Goal: Task Accomplishment & Management: Manage account settings

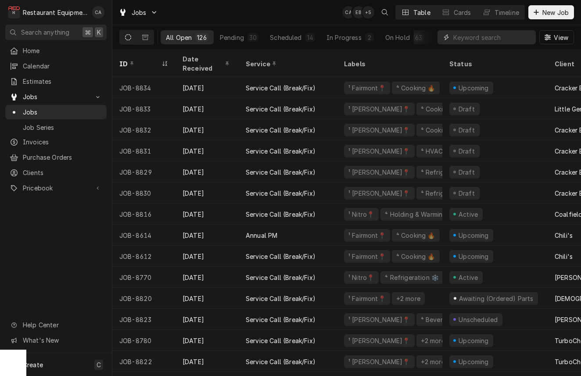
click at [492, 37] on input "Dynamic Content Wrapper" at bounding box center [493, 37] width 78 height 14
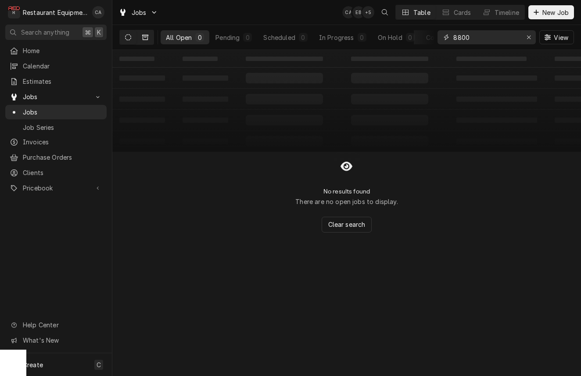
type input "8800"
click at [148, 39] on icon "Dynamic Content Wrapper" at bounding box center [145, 37] width 6 height 5
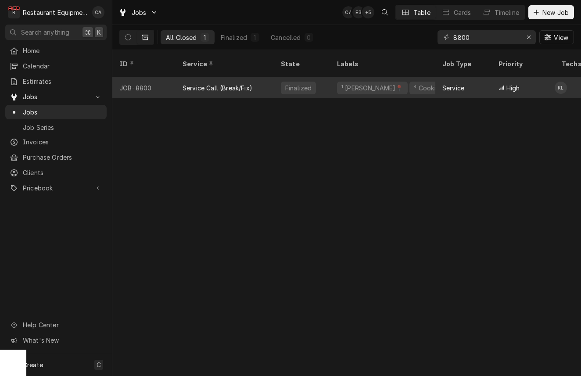
click at [234, 83] on div "Service Call (Break/Fix)" at bounding box center [218, 87] width 70 height 9
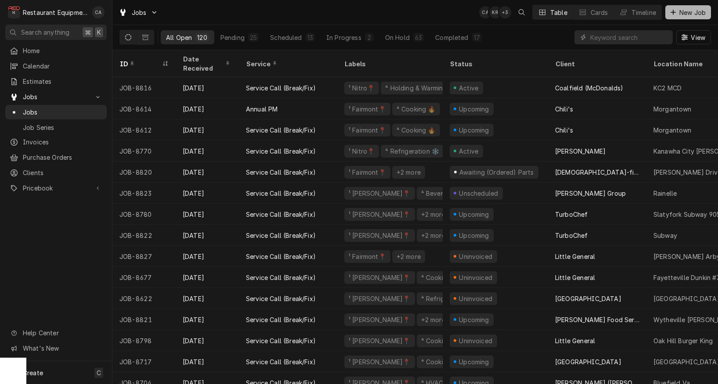
click at [679, 12] on span "New Job" at bounding box center [692, 12] width 30 height 9
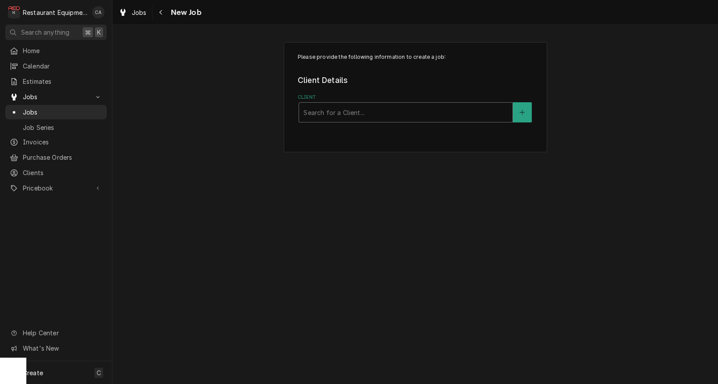
drag, startPoint x: 430, startPoint y: 156, endPoint x: 383, endPoint y: 117, distance: 60.8
click at [429, 155] on div "Please provide the following information to create a job: Client Details Client…" at bounding box center [414, 97] width 605 height 126
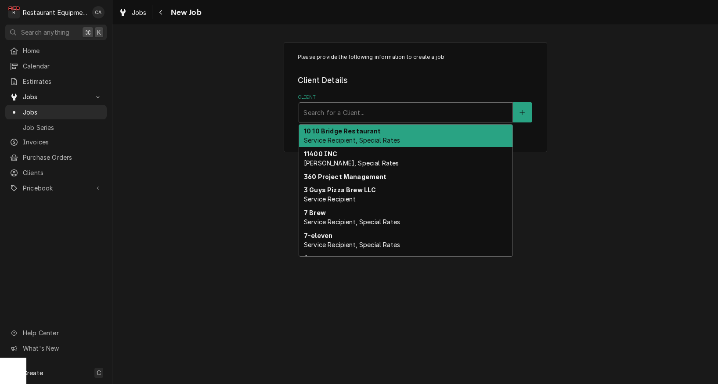
click at [384, 113] on div "Client" at bounding box center [405, 112] width 205 height 16
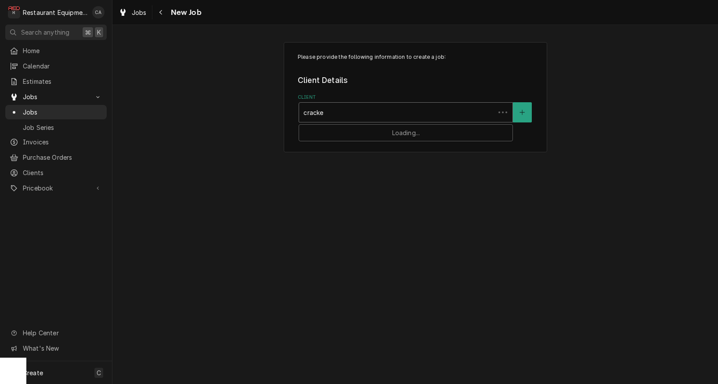
type input "cracker"
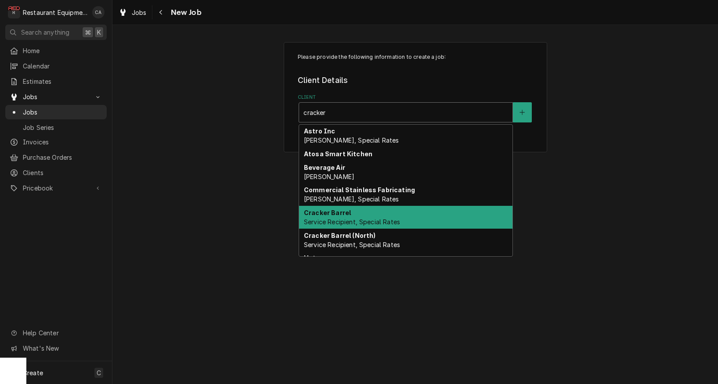
drag, startPoint x: 344, startPoint y: 215, endPoint x: 330, endPoint y: 195, distance: 24.6
click at [344, 215] on strong "Cracker Barrel" at bounding box center [327, 212] width 47 height 7
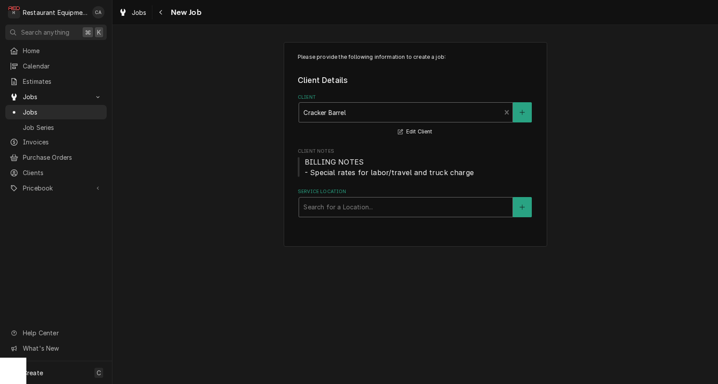
click at [325, 205] on div "Search for a Location..." at bounding box center [405, 206] width 205 height 9
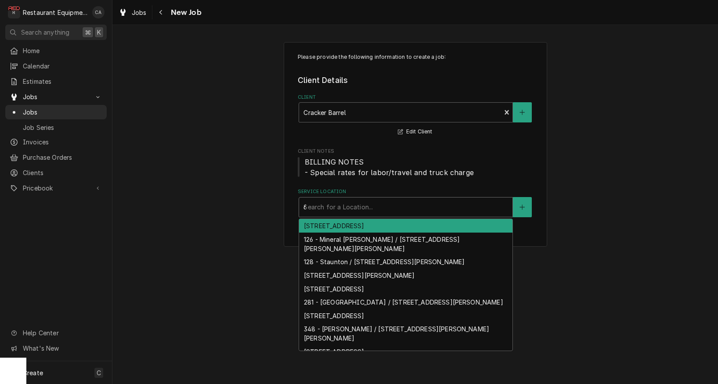
type input "60"
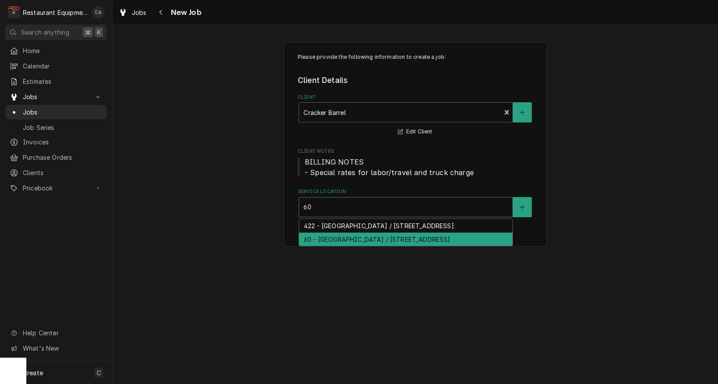
drag, startPoint x: 321, startPoint y: 233, endPoint x: 265, endPoint y: 201, distance: 64.9
click at [321, 233] on div "60 - [GEOGRAPHIC_DATA] / [STREET_ADDRESS]" at bounding box center [405, 240] width 213 height 14
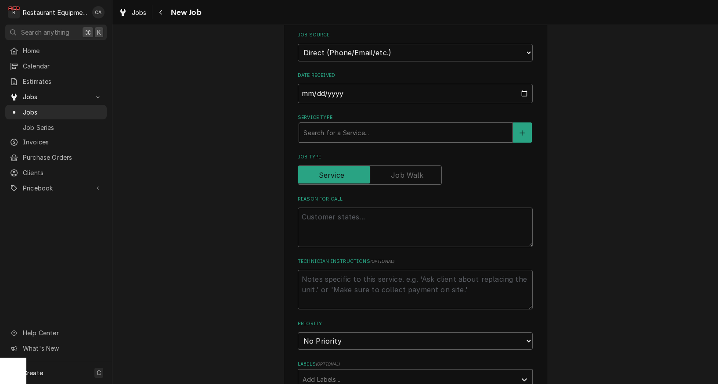
scroll to position [239, 0]
click at [317, 130] on div "Service Type" at bounding box center [405, 132] width 205 height 16
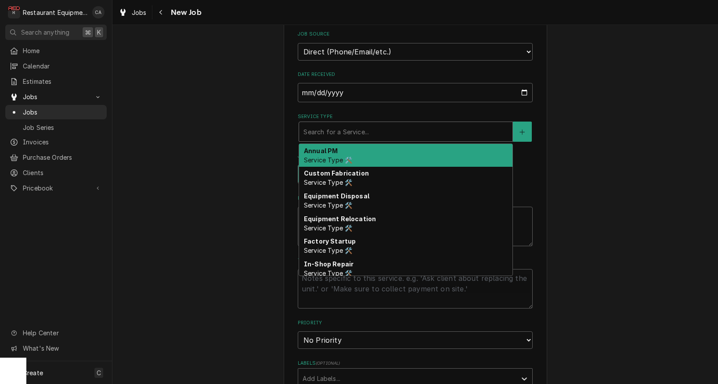
type textarea "x"
type input "f"
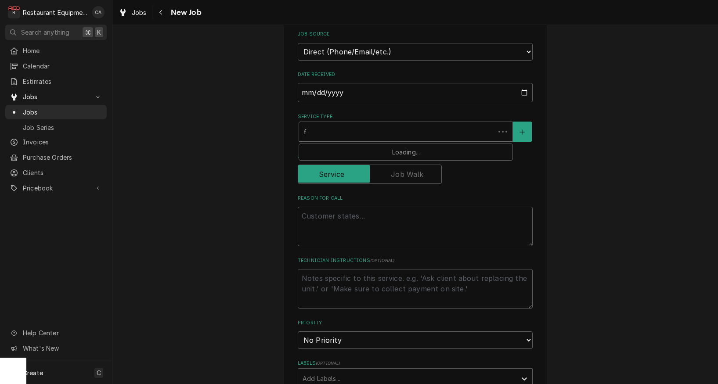
type textarea "x"
type input "fi"
type textarea "x"
type input "fix"
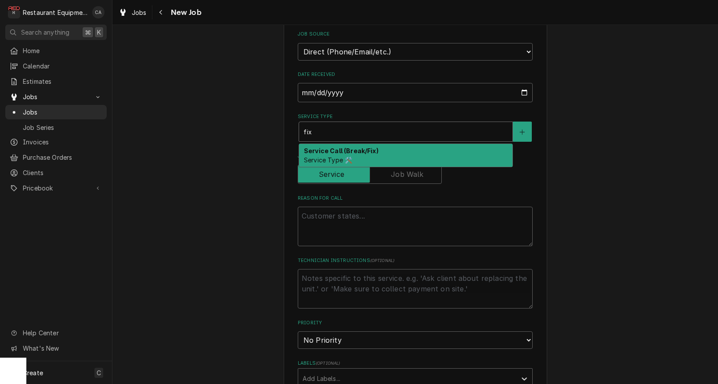
click at [321, 156] on span "Service Type 🛠️" at bounding box center [328, 159] width 48 height 7
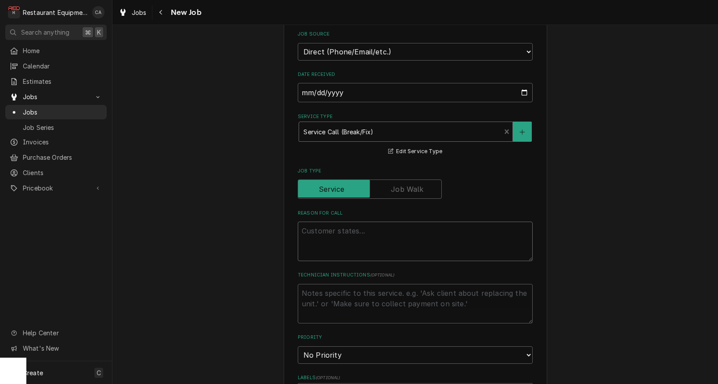
click at [329, 226] on textarea "Reason For Call" at bounding box center [415, 242] width 235 height 40
type textarea "x"
type textarea "P"
type textarea "x"
type textarea "PO"
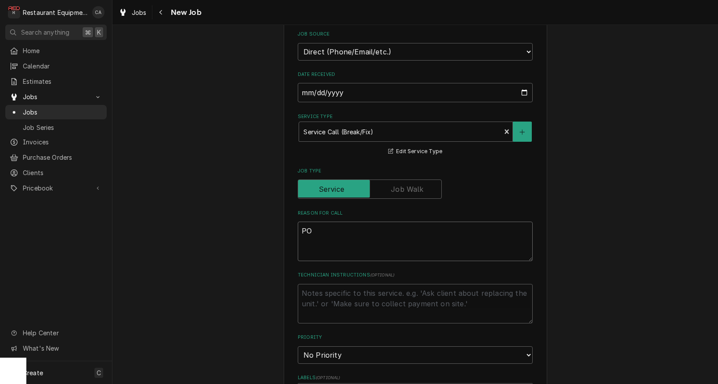
type textarea "x"
type textarea "PO#"
type textarea "x"
type textarea "PO#"
type textarea "x"
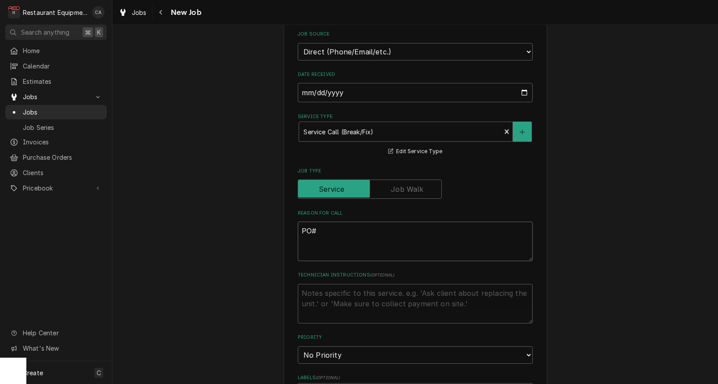
type textarea "PO# 3"
type textarea "x"
type textarea "PO# 32"
type textarea "x"
type textarea "PO# 325"
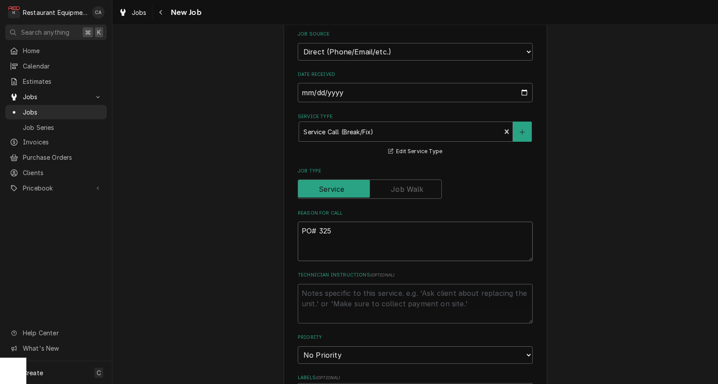
type textarea "x"
type textarea "PO# 3252"
type textarea "x"
type textarea "PO# 32521"
type textarea "x"
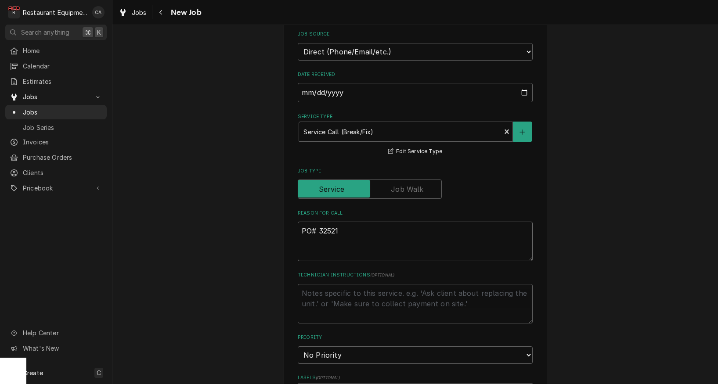
type textarea "PO# 325217"
type textarea "x"
type textarea "PO# 3252170"
type textarea "x"
type textarea "PO# 32521707"
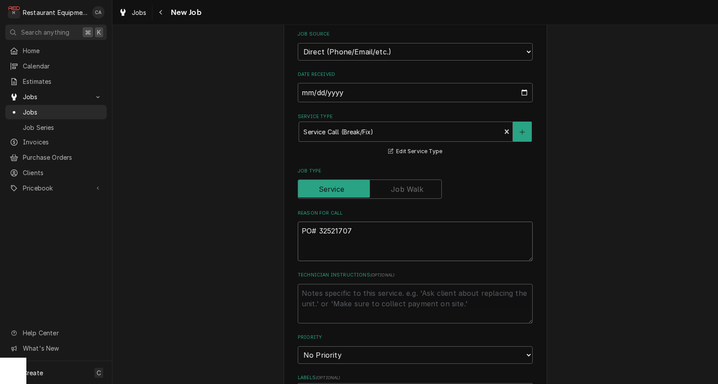
type textarea "x"
type textarea "PO# 325217078"
type textarea "x"
type textarea "PO# 325217078"
click at [332, 289] on textarea "Technician Instructions ( optional )" at bounding box center [415, 304] width 235 height 40
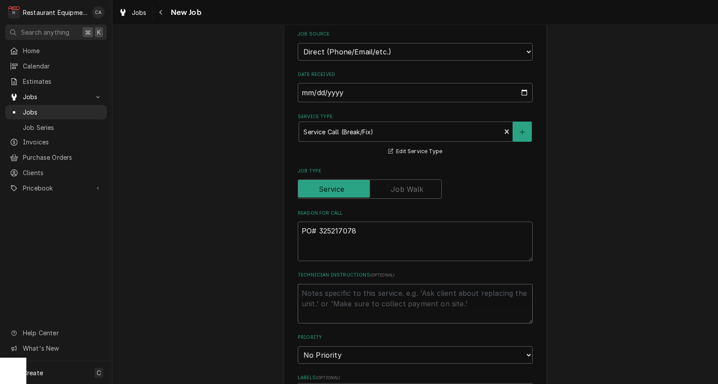
type textarea "x"
type textarea "N"
type textarea "x"
type textarea "NT"
type textarea "x"
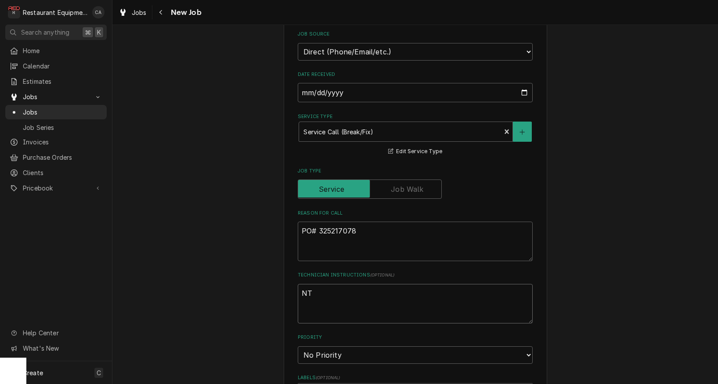
type textarea "NTE"
type textarea "x"
type textarea "NTE"
type textarea "x"
type textarea "NTE $"
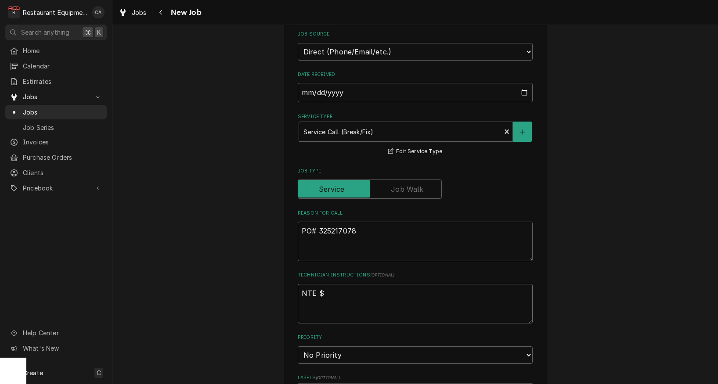
type textarea "x"
type textarea "NTE $5"
type textarea "x"
type textarea "NTE $50"
type textarea "x"
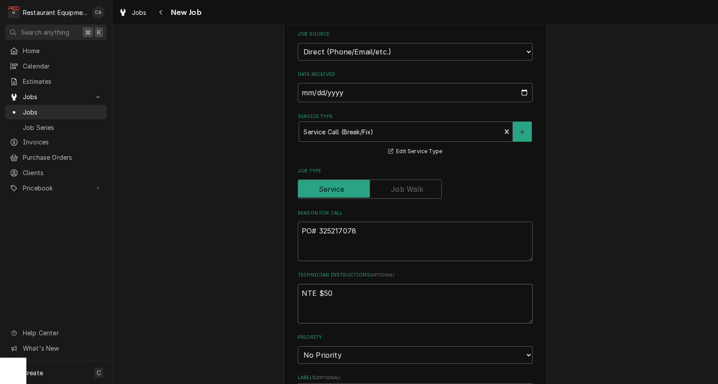
type textarea "NTE $500"
type textarea "x"
type textarea "NTE $500"
click at [366, 235] on textarea "PO# 325217078" at bounding box center [415, 242] width 235 height 40
type textarea "x"
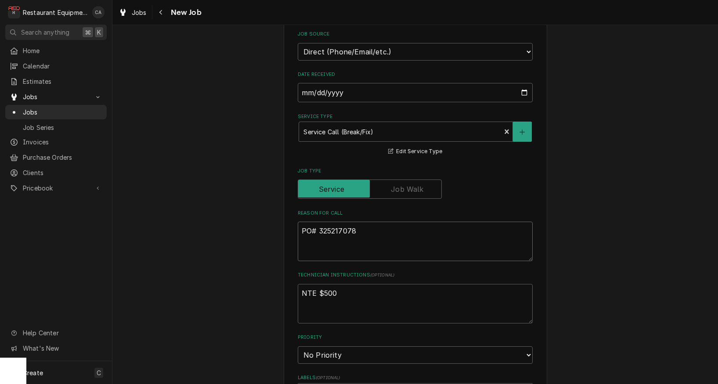
type textarea "PO# 325217078"
type textarea "x"
type textarea "PO# 325217078"
type textarea "x"
type textarea "PO# 325217078"
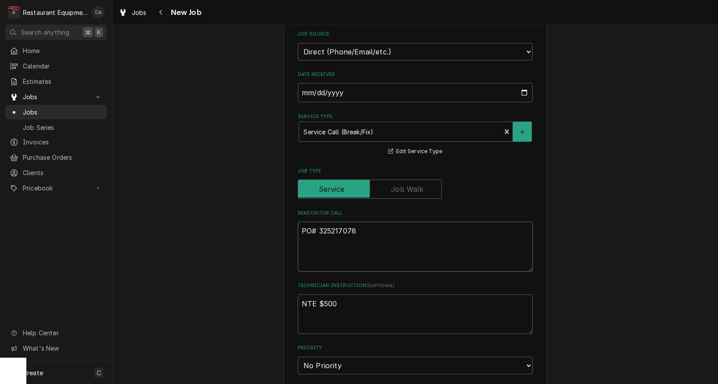
paste textarea "KITCHEN / KITCHEN EQUIPMENT / WALK-IN FREEZER / LEAKING - URGENT / The walk-in …"
type textarea "x"
type textarea "PO# 325217078 KITCHEN / KITCHEN EQUIPMENT / WALK-IN FREEZER / LEAKING - URGENT …"
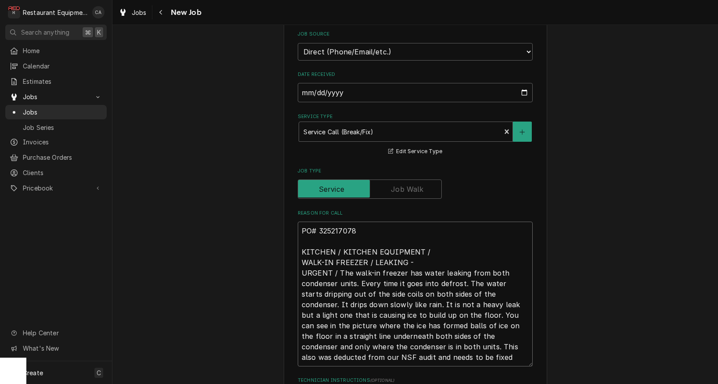
type textarea "x"
type textarea "PO# 325217078 KITCHEN / KITCHEN EQUIPMENT / WALK-IN FREEZER / LEAKING - URGENT …"
type textarea "x"
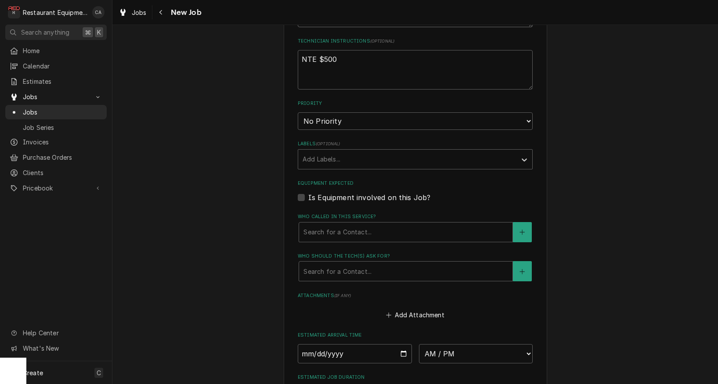
scroll to position [578, 0]
type textarea "PO# 325217078 KITCHEN / KITCHEN EQUIPMENT / WALK-IN FREEZER / LEAKING - URGENT …"
select select "2"
type textarea "x"
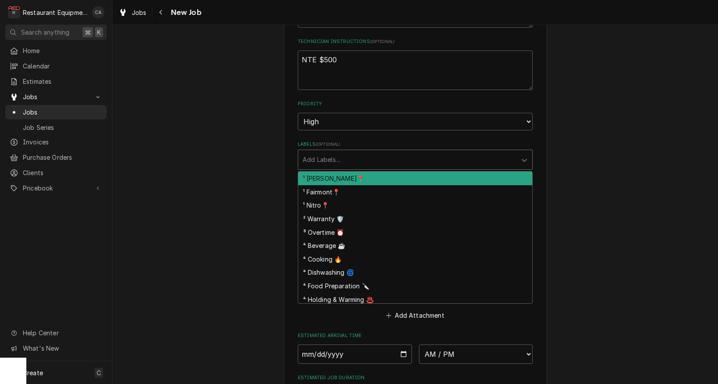
click at [324, 152] on div "Labels" at bounding box center [407, 160] width 209 height 16
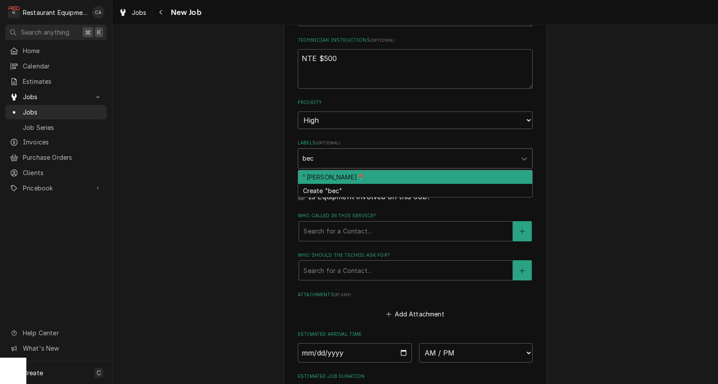
type input "beck"
type textarea "x"
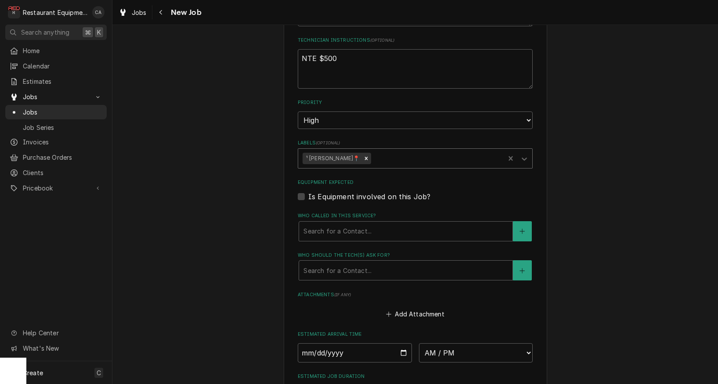
type textarea "x"
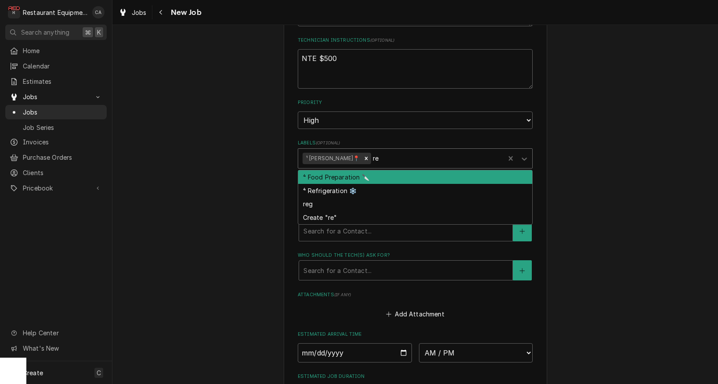
type input "ref"
type textarea "x"
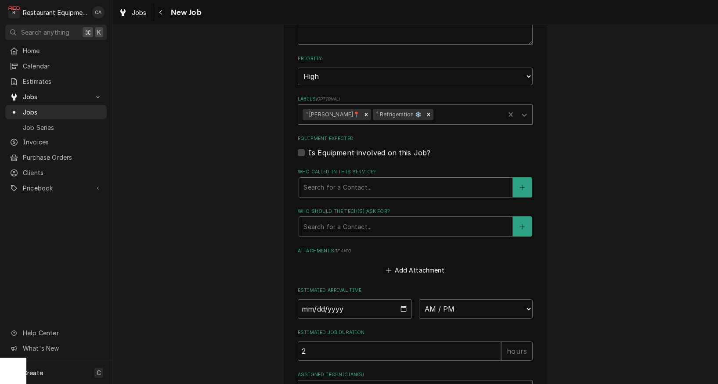
scroll to position [623, 0]
drag, startPoint x: 321, startPoint y: 168, endPoint x: 330, endPoint y: 178, distance: 13.7
click at [321, 182] on div "Search for a Contact..." at bounding box center [405, 186] width 205 height 9
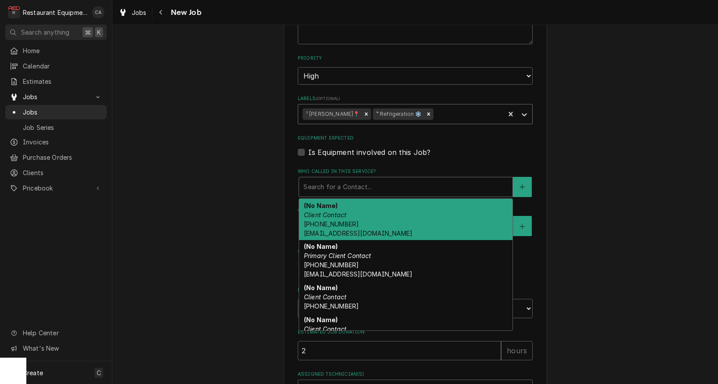
drag, startPoint x: 324, startPoint y: 202, endPoint x: 348, endPoint y: 229, distance: 35.4
click at [324, 220] on span "(434) 582-1940 Js@js.com" at bounding box center [358, 228] width 108 height 17
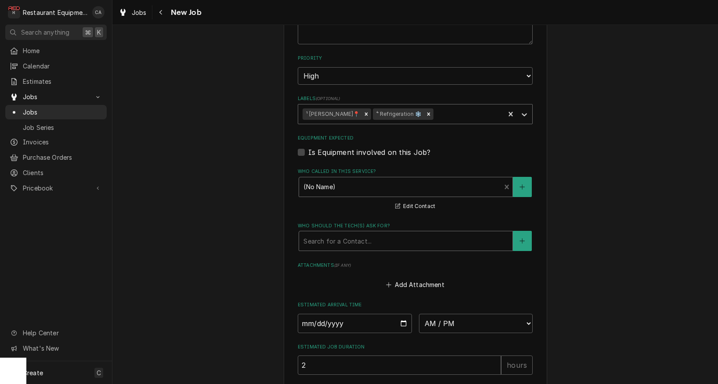
drag, startPoint x: 327, startPoint y: 224, endPoint x: 332, endPoint y: 231, distance: 8.5
click at [327, 237] on div "Search for a Contact..." at bounding box center [405, 241] width 205 height 9
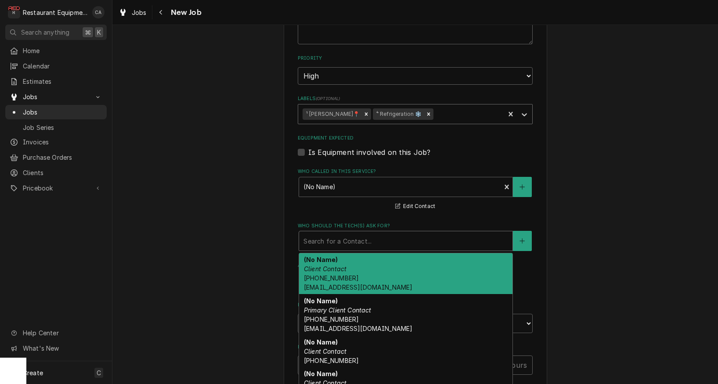
click at [324, 265] on em "Client Contact" at bounding box center [325, 268] width 43 height 7
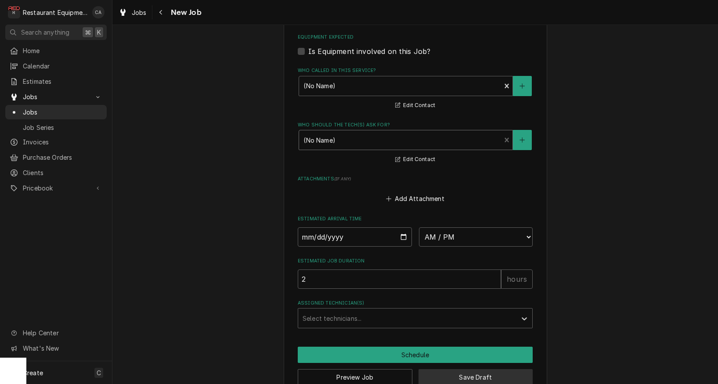
scroll to position [0, 0]
click at [468, 369] on button "Save Draft" at bounding box center [475, 377] width 115 height 16
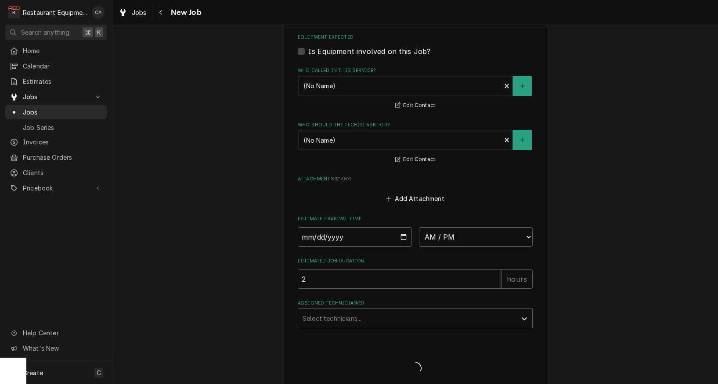
type textarea "x"
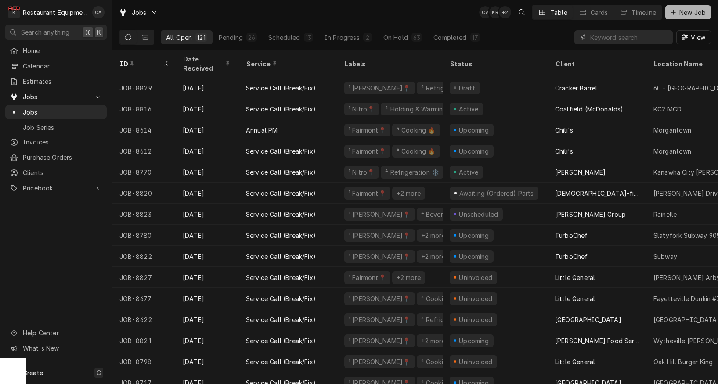
click at [668, 9] on button "New Job" at bounding box center [688, 12] width 46 height 14
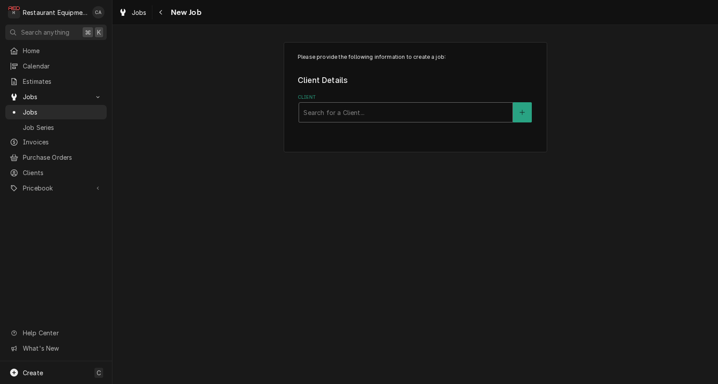
click at [348, 108] on div "Search for a Client..." at bounding box center [405, 112] width 205 height 9
type input "cracker"
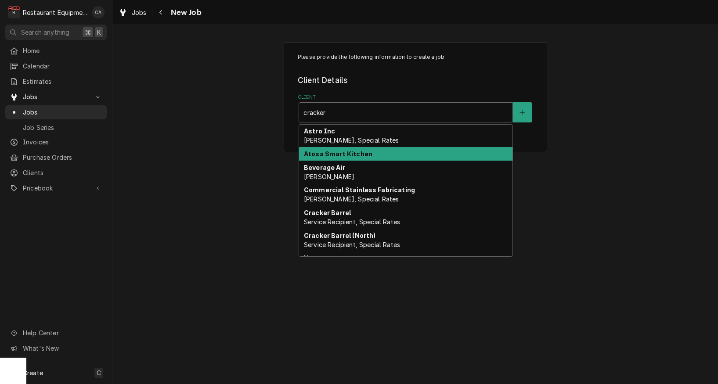
scroll to position [0, 0]
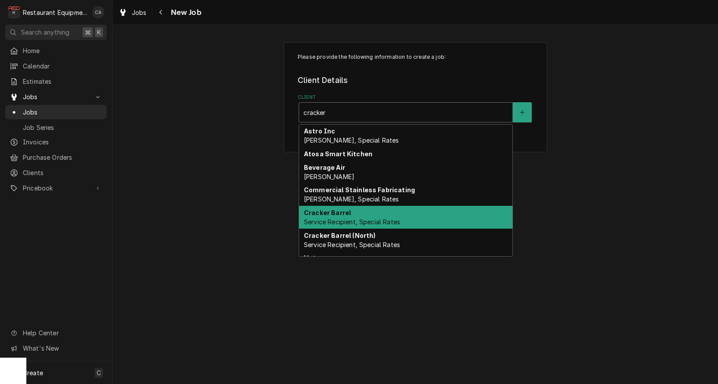
click at [320, 209] on strong "Cracker Barrel" at bounding box center [327, 212] width 47 height 7
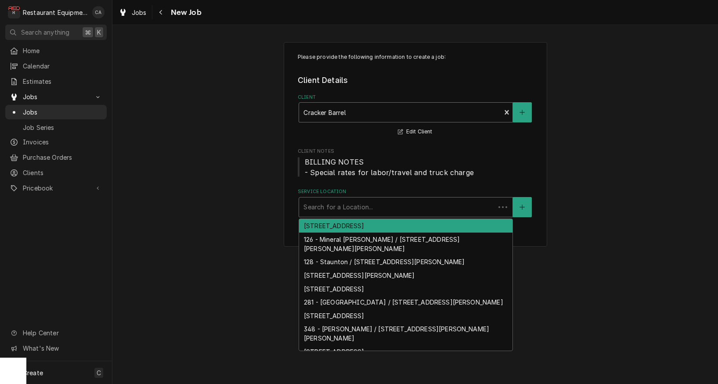
click at [317, 202] on div "Search for a Location..." at bounding box center [396, 206] width 187 height 9
type input "60"
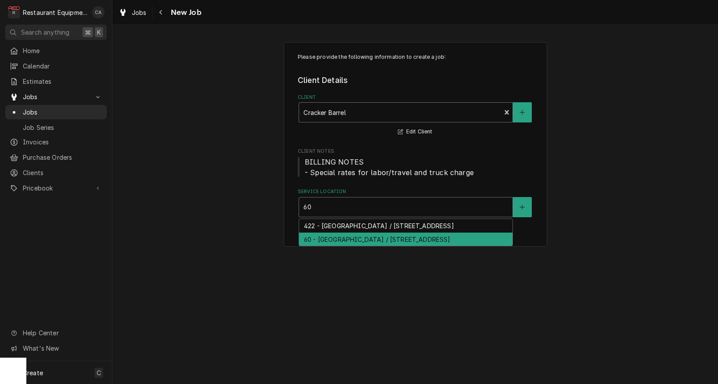
drag, startPoint x: 316, startPoint y: 237, endPoint x: 288, endPoint y: 215, distance: 35.7
click at [316, 237] on div "60 - Christiansburg / 30 Hampton Blvd NE, Christiansburg, VA 24073" at bounding box center [405, 240] width 213 height 14
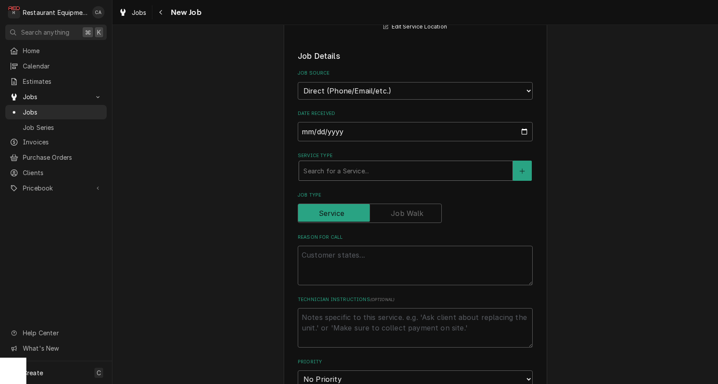
scroll to position [202, 0]
click at [327, 165] on div "Service Type" at bounding box center [405, 169] width 205 height 16
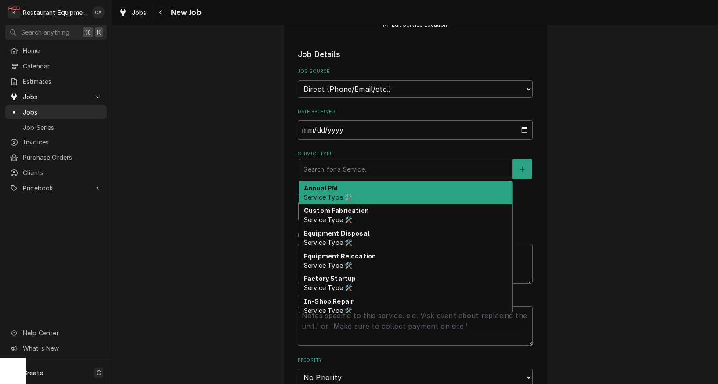
type textarea "x"
type input "f"
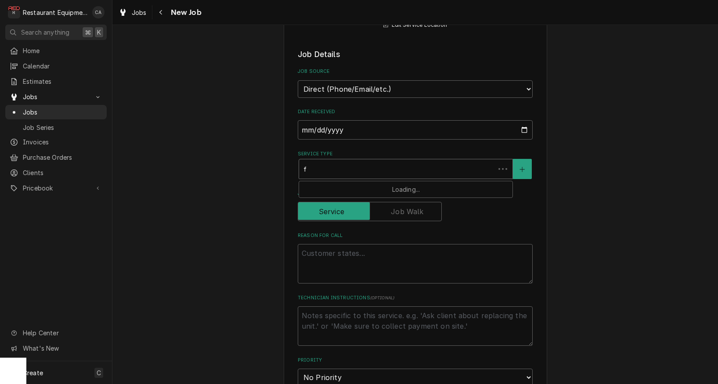
type textarea "x"
type input "fi"
type textarea "x"
type input "fix"
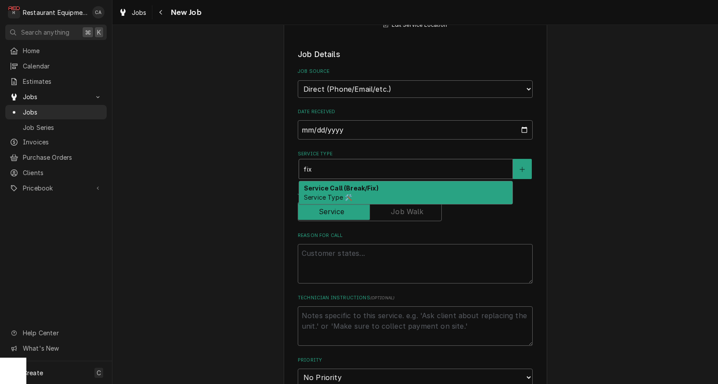
drag, startPoint x: 333, startPoint y: 186, endPoint x: 383, endPoint y: 248, distance: 79.7
click at [335, 194] on span "Service Type 🛠️" at bounding box center [328, 197] width 48 height 7
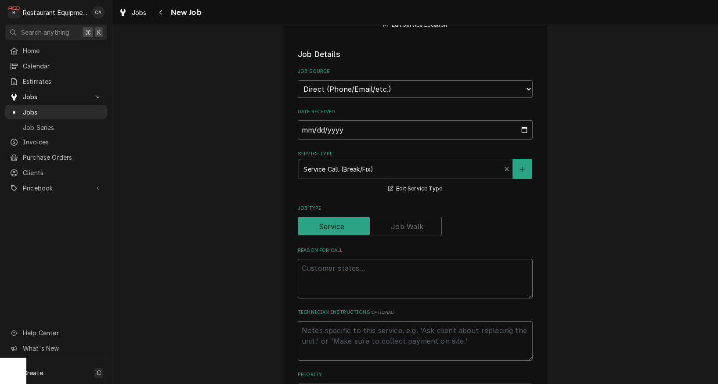
click at [331, 259] on textarea "Reason For Call" at bounding box center [415, 279] width 235 height 40
type textarea "x"
type textarea "P"
type textarea "x"
type textarea "PO"
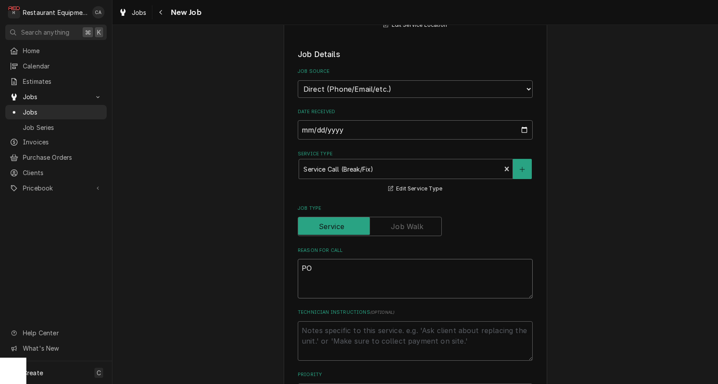
type textarea "x"
type textarea "PO#"
type textarea "x"
type textarea "PO#"
type textarea "x"
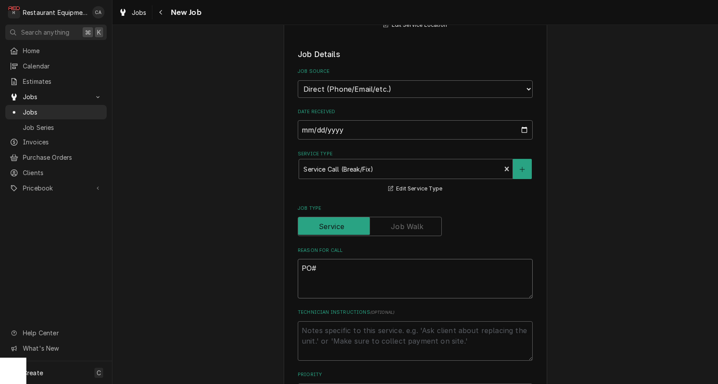
type textarea "PO# 3"
type textarea "x"
type textarea "PO# 32"
type textarea "x"
type textarea "PO# 325"
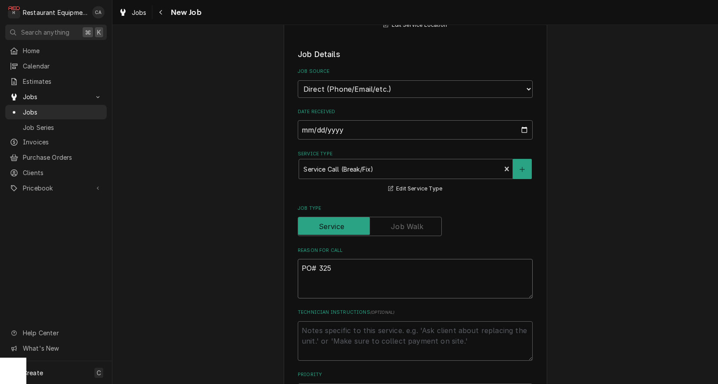
type textarea "x"
type textarea "PO# 3252"
type textarea "x"
type textarea "PO# 32521"
type textarea "x"
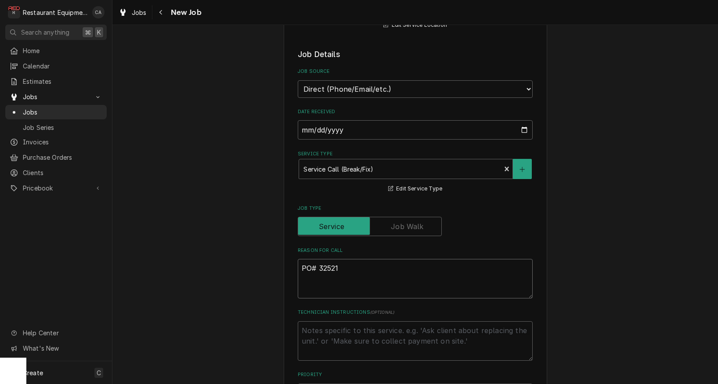
type textarea "PO# 325216"
type textarea "x"
type textarea "PO# 3252169"
type textarea "x"
type textarea "PO# 32521697"
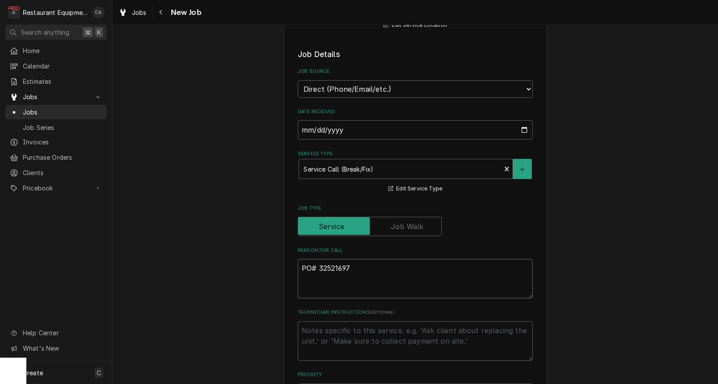
type textarea "x"
type textarea "PO# 325216973"
type textarea "x"
type textarea "PO# 325216973"
click at [343, 321] on textarea "Technician Instructions ( optional )" at bounding box center [415, 341] width 235 height 40
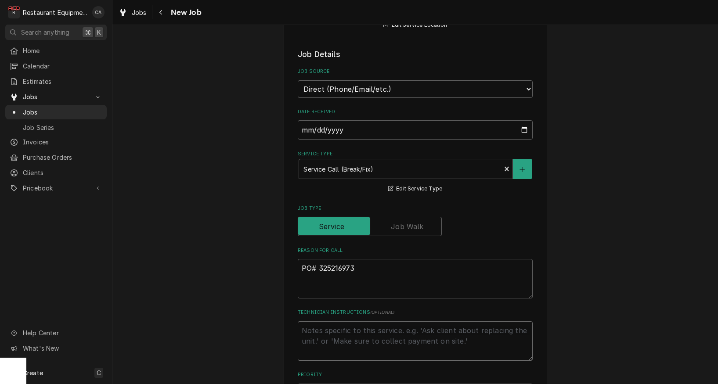
type textarea "x"
type textarea "N"
type textarea "x"
type textarea "NT"
type textarea "x"
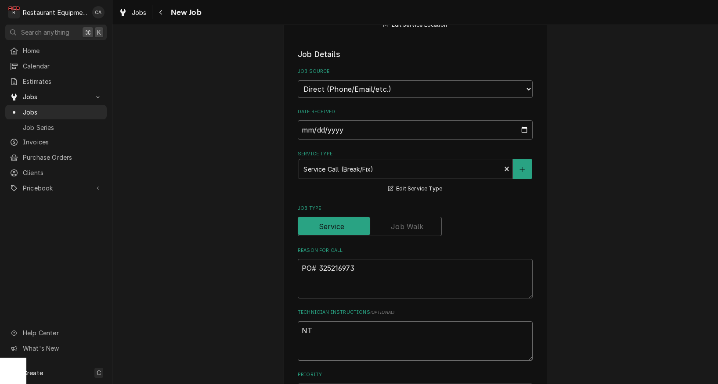
type textarea "NTE"
type textarea "x"
type textarea "NTE"
type textarea "x"
type textarea "NTE $"
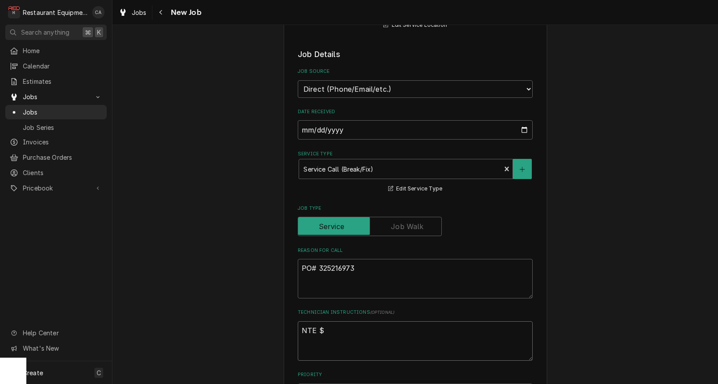
type textarea "x"
type textarea "NTE $8"
type textarea "x"
type textarea "NTE $80"
type textarea "x"
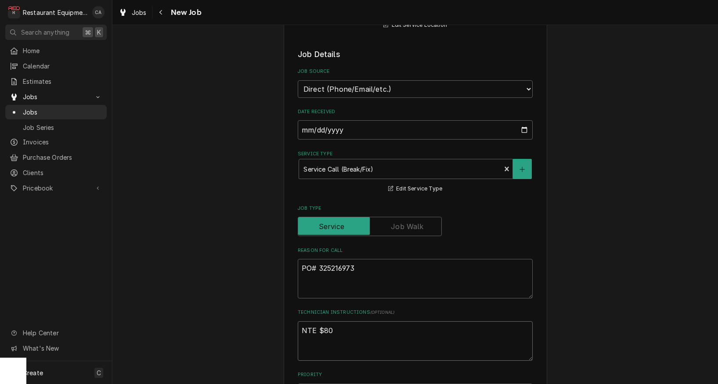
type textarea "NTE $800"
type textarea "x"
type textarea "NTE $800"
click at [366, 261] on textarea "PO# 325216973" at bounding box center [415, 279] width 235 height 40
type textarea "x"
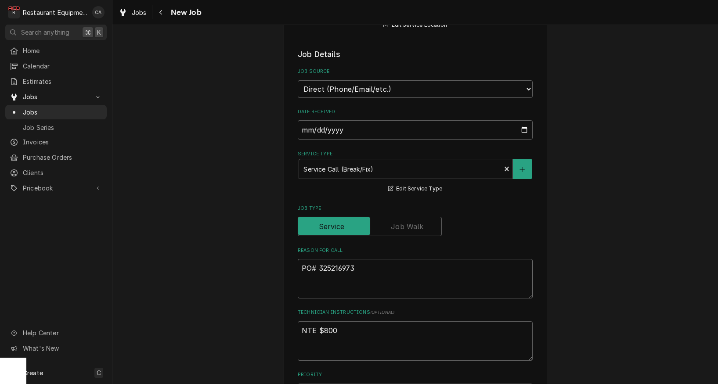
type textarea "PO# 325216973"
type textarea "x"
type textarea "PO# 325216973"
type textarea "x"
type textarea "PO# 325216973"
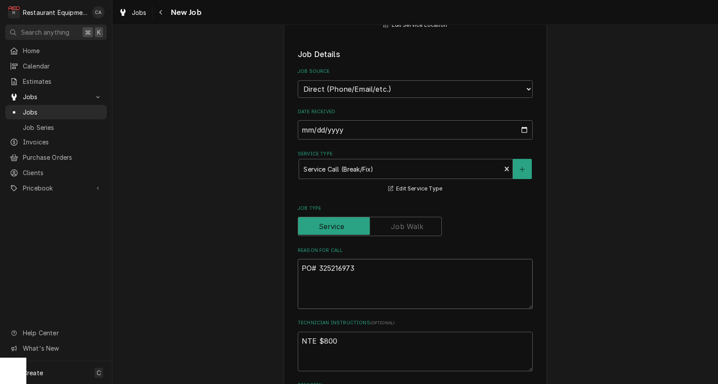
paste textarea "WALK IN / DOORS / WALK-IN FREEZER DOOR / DOOR DAMAGED/ REPLACEMENT / The metal …"
type textarea "x"
type textarea "PO# 325216973 WALK IN / DOORS / WALK-IN FREEZER DOOR / DOOR DAMAGED/ REPLACEMEN…"
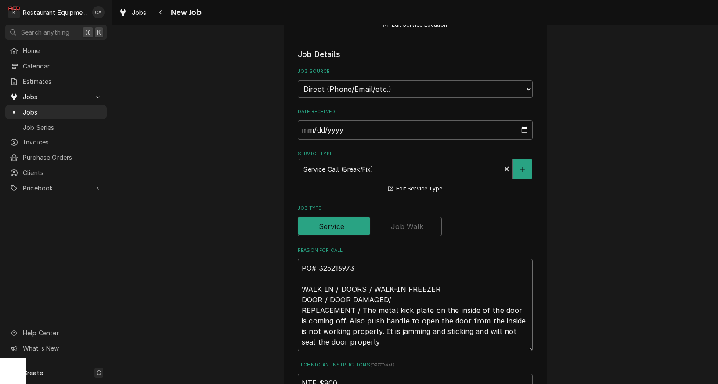
type textarea "x"
type textarea "PO# 325216973 WALK IN / DOORS / WALK-IN FREEZER DOOR / DOOR DAMAGED/ REPLACEMEN…"
type textarea "x"
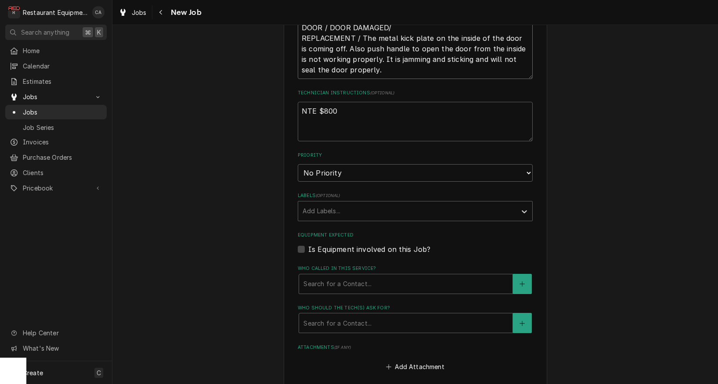
scroll to position [483, 0]
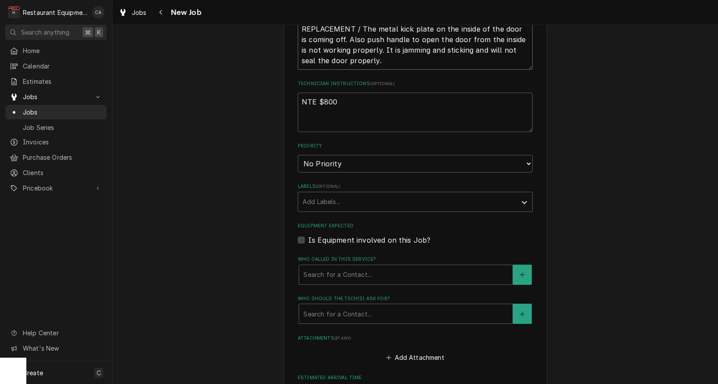
type textarea "PO# 325216973 WALK IN / DOORS / WALK-IN FREEZER DOOR / DOOR DAMAGED/ REPLACEMEN…"
select select "2"
type textarea "x"
select select "1"
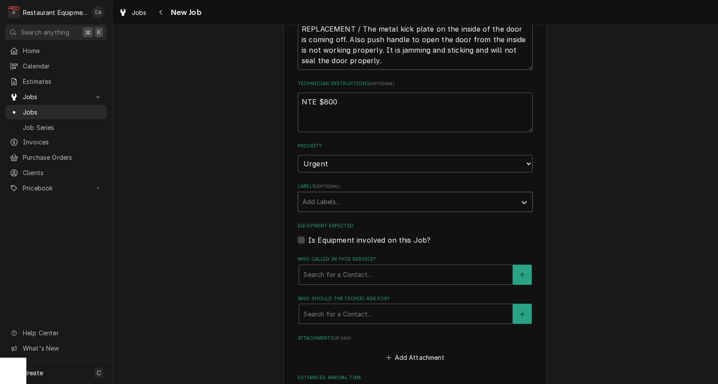
click at [316, 197] on div "Add Labels..." at bounding box center [407, 201] width 209 height 9
type textarea "x"
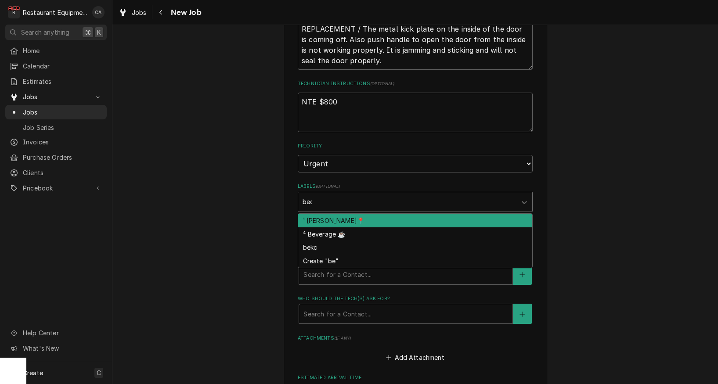
type input "beck"
type textarea "x"
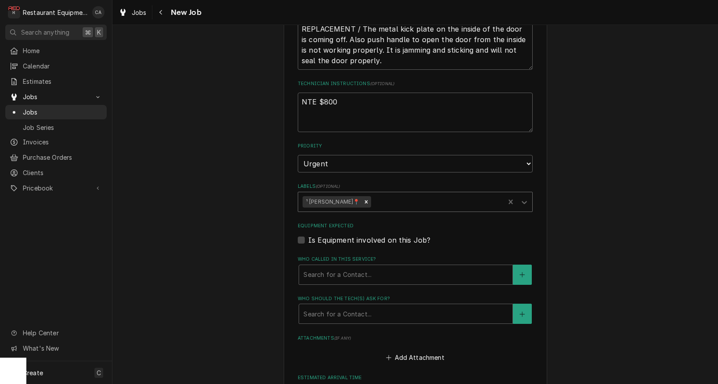
type input "r"
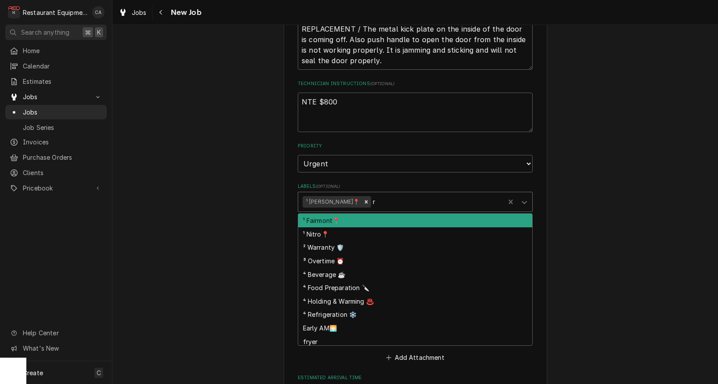
type textarea "x"
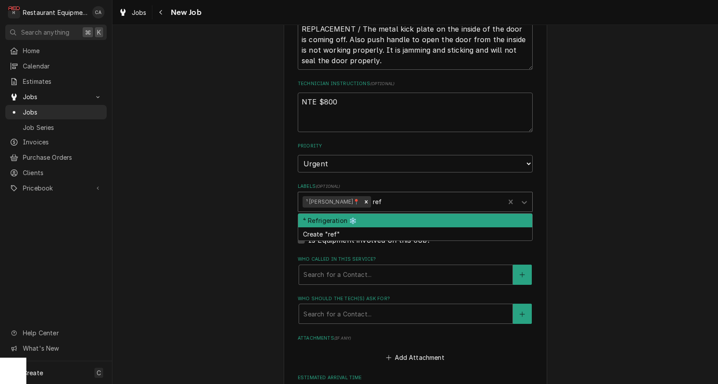
type input "refr"
type textarea "x"
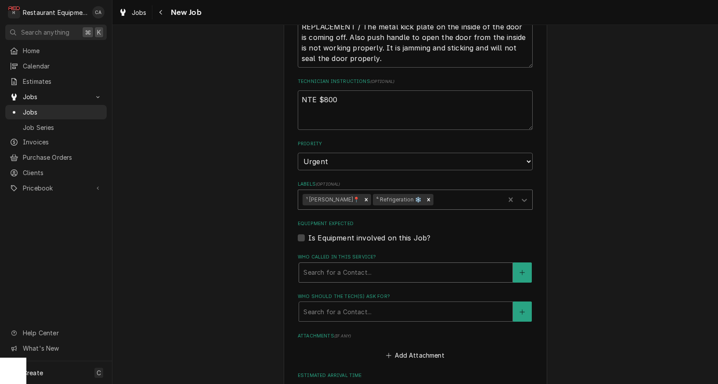
click at [309, 268] on div "Search for a Contact..." at bounding box center [405, 272] width 205 height 9
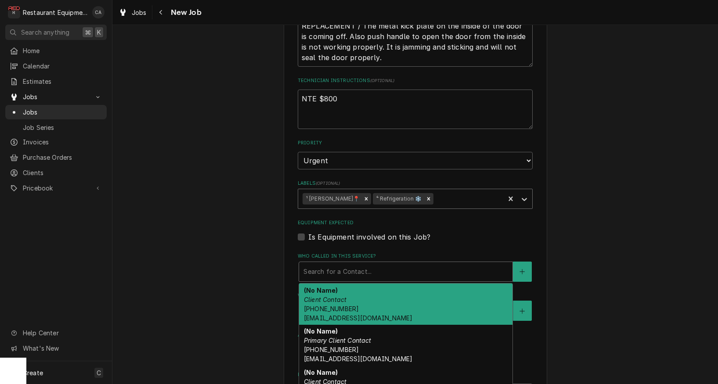
click at [313, 287] on strong "(No Name)" at bounding box center [321, 290] width 34 height 7
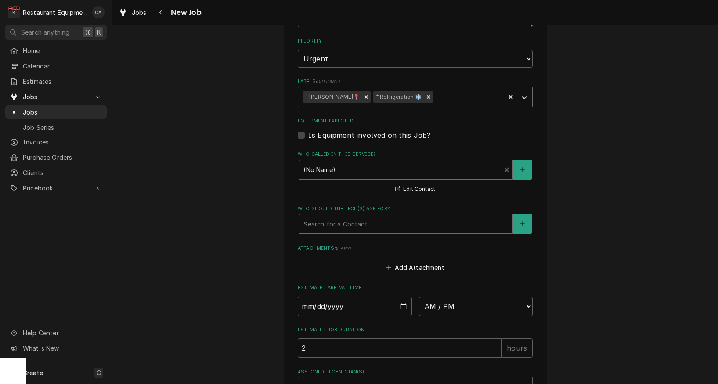
click at [315, 220] on div "Search for a Contact..." at bounding box center [405, 224] width 205 height 9
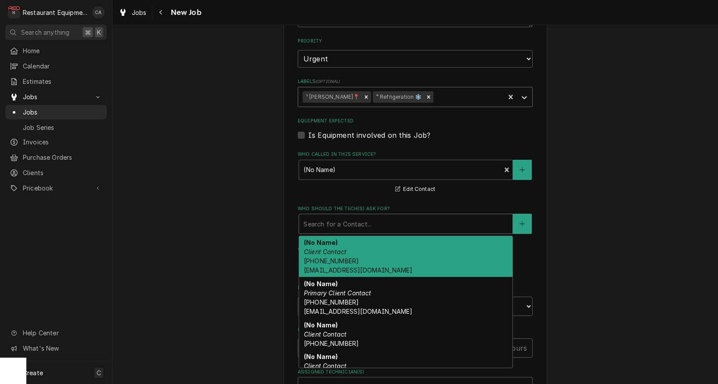
click at [316, 239] on strong "(No Name)" at bounding box center [321, 242] width 34 height 7
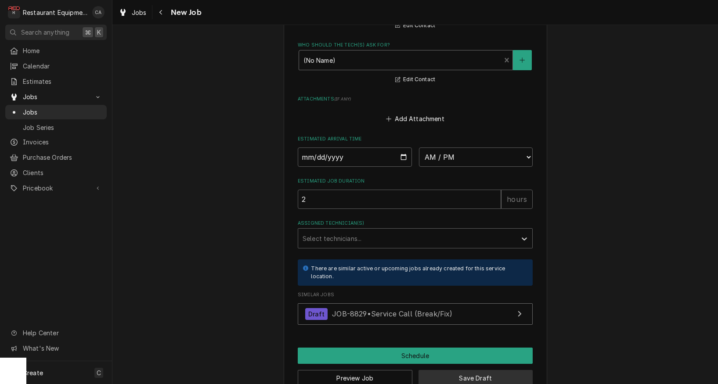
click at [460, 370] on button "Save Draft" at bounding box center [475, 378] width 115 height 16
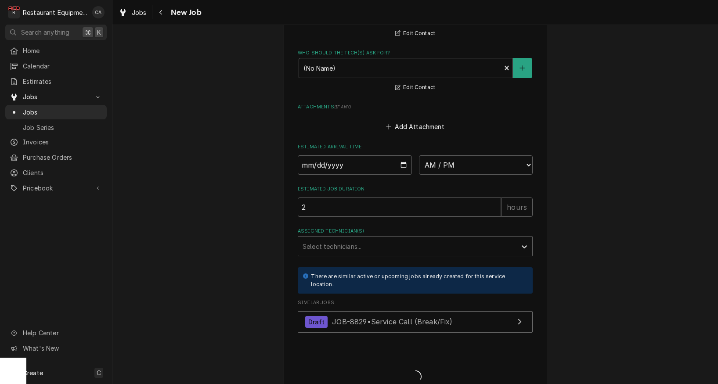
type textarea "x"
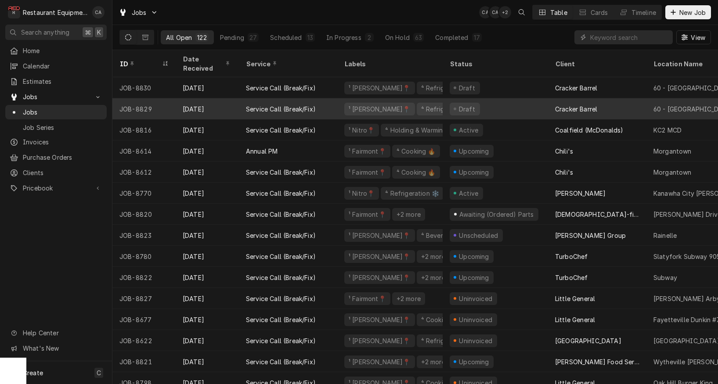
click at [534, 102] on div "Draft" at bounding box center [495, 108] width 105 height 21
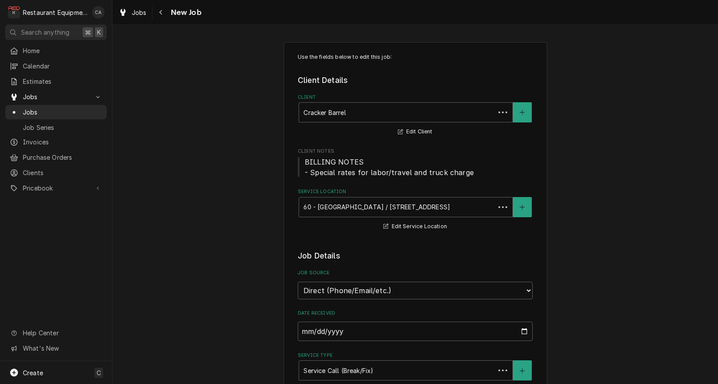
type textarea "x"
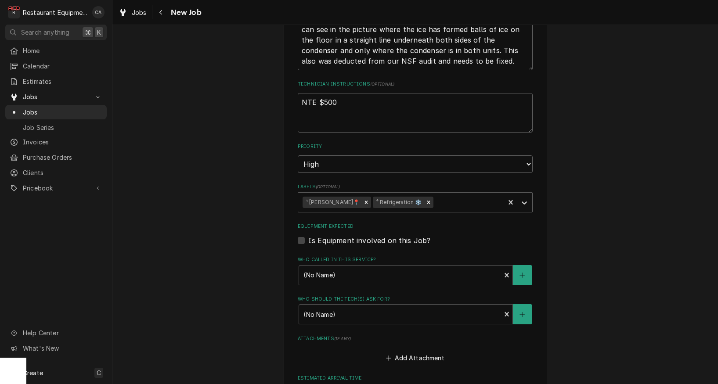
scroll to position [538, 0]
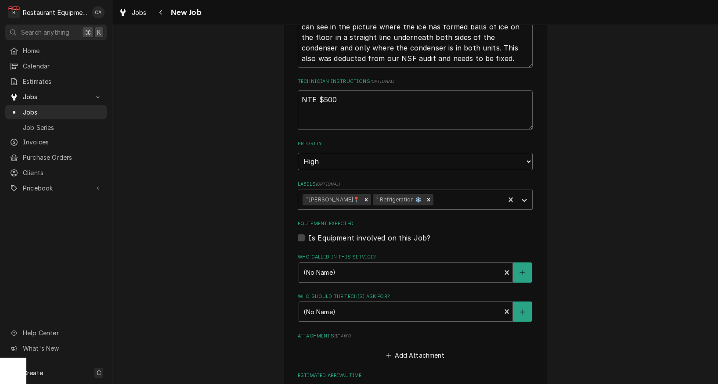
select select "1"
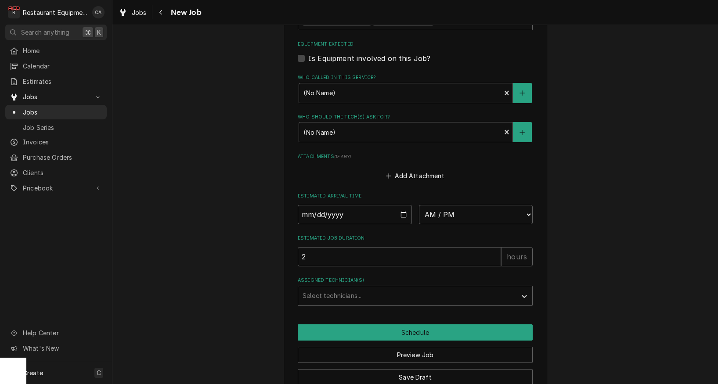
scroll to position [0, 0]
click at [404, 369] on button "Save Draft" at bounding box center [415, 377] width 235 height 16
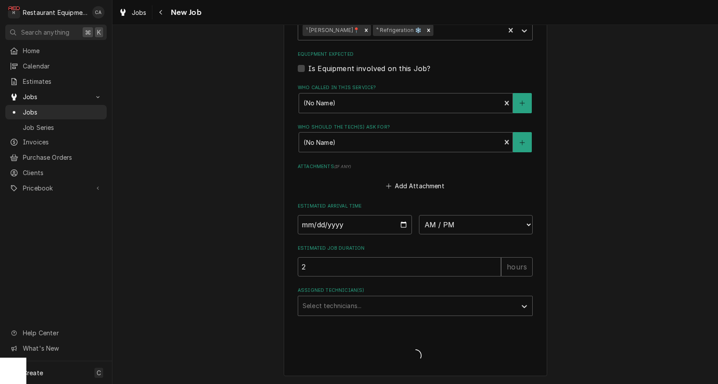
type textarea "x"
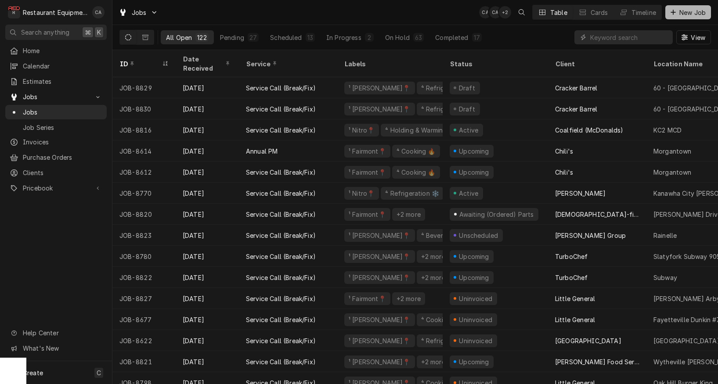
click at [681, 13] on span "New Job" at bounding box center [692, 12] width 30 height 9
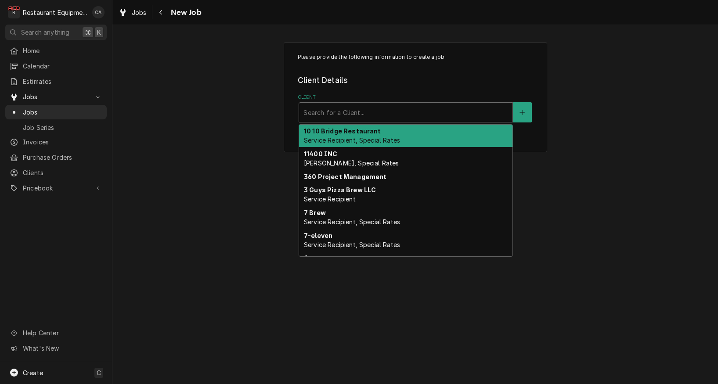
click at [339, 111] on div "Search for a Client..." at bounding box center [405, 112] width 205 height 9
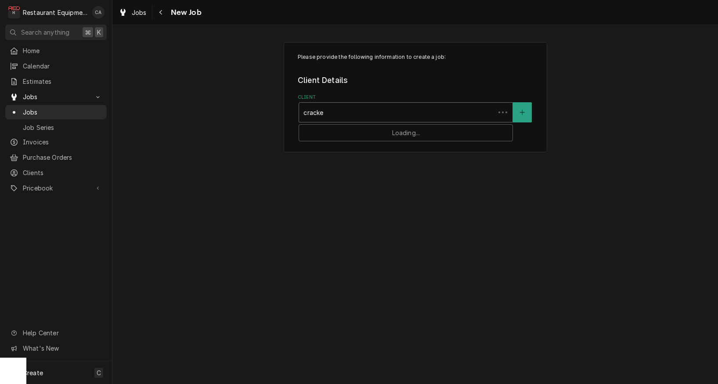
type input "cracker"
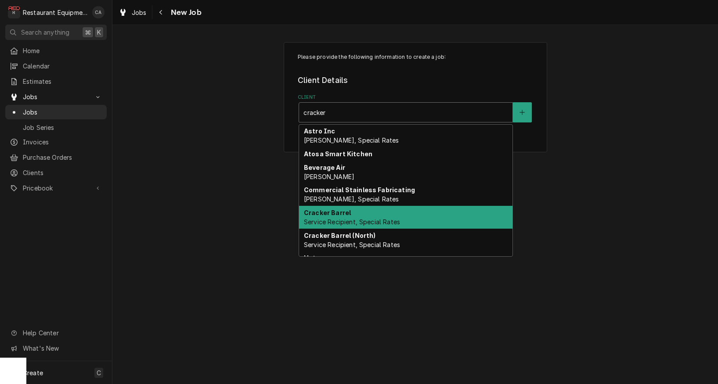
click at [337, 216] on div "Cracker Barrel Service Recipient, Special Rates" at bounding box center [405, 217] width 213 height 23
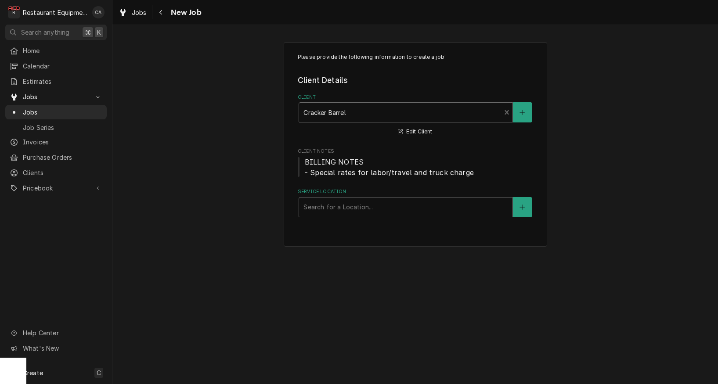
click at [325, 206] on div "Search for a Location..." at bounding box center [405, 206] width 205 height 9
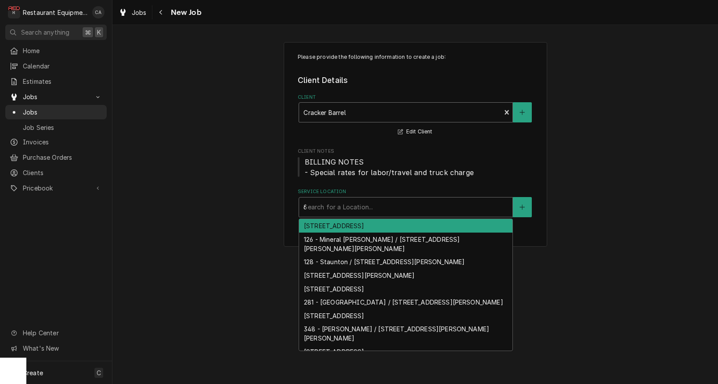
type input "60"
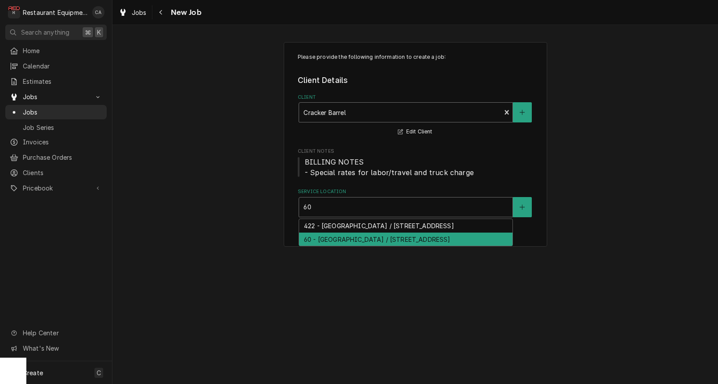
click at [321, 241] on div "60 - Christiansburg / 30 Hampton Blvd NE, Christiansburg, VA 24073" at bounding box center [405, 240] width 213 height 14
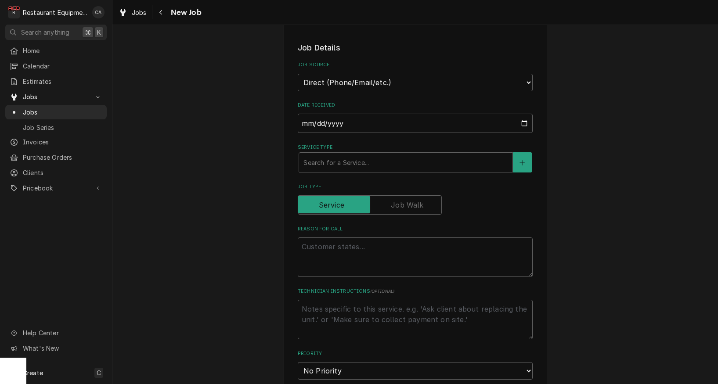
scroll to position [209, 0]
click at [324, 158] on div "Search for a Service..." at bounding box center [405, 162] width 205 height 9
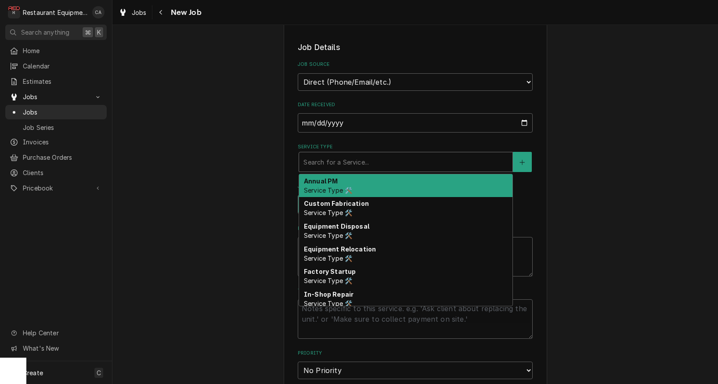
type textarea "x"
type input "f"
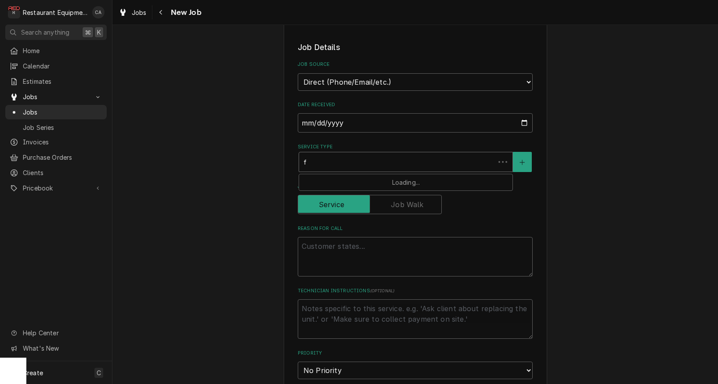
type textarea "x"
type input "fi"
type textarea "x"
type input "fix"
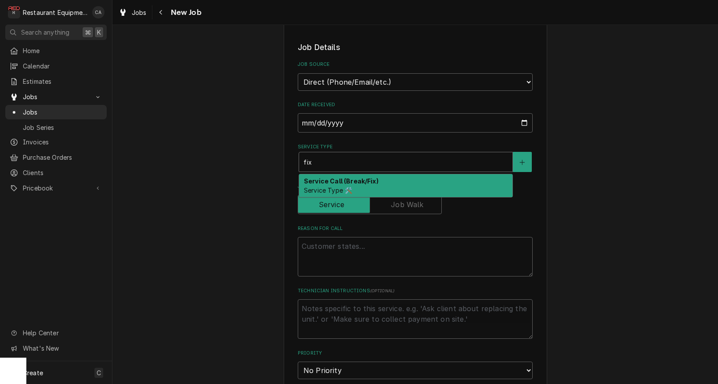
drag, startPoint x: 318, startPoint y: 172, endPoint x: 374, endPoint y: 241, distance: 89.3
click at [319, 177] on strong "Service Call (Break/Fix)" at bounding box center [341, 180] width 75 height 7
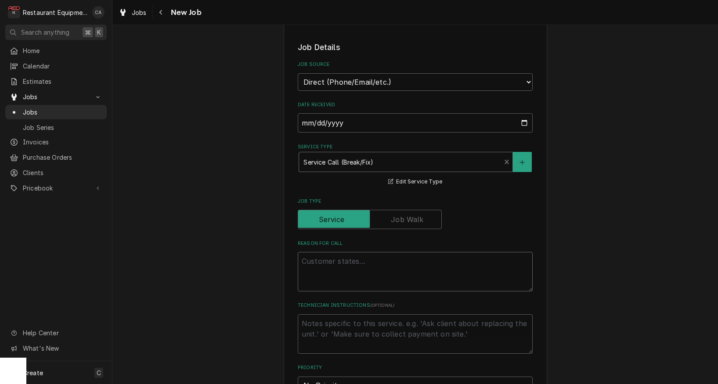
click at [343, 252] on textarea "Reason For Call" at bounding box center [415, 272] width 235 height 40
type textarea "x"
type textarea "P"
type textarea "x"
type textarea "PO"
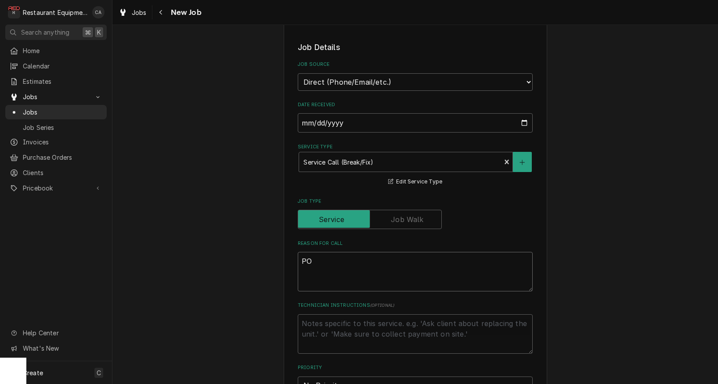
type textarea "x"
type textarea "PO#"
type textarea "x"
type textarea "PO#"
type textarea "x"
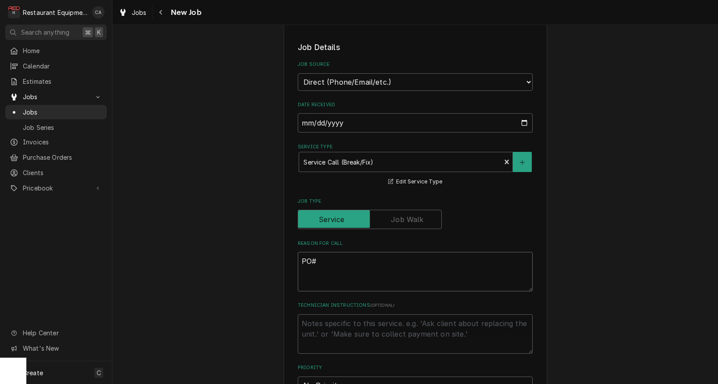
type textarea "PO# 3"
type textarea "x"
type textarea "PO# 32"
type textarea "x"
type textarea "PO# 325"
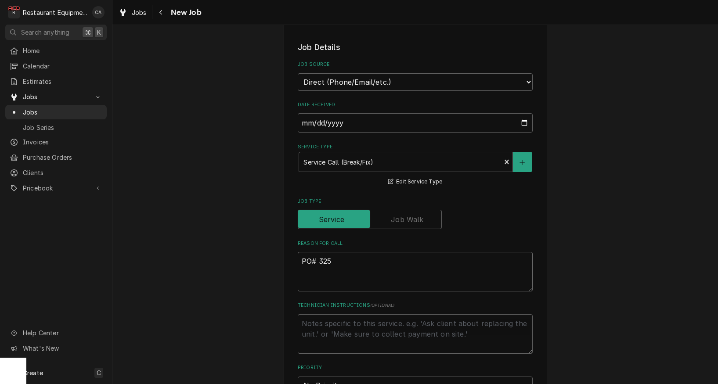
type textarea "x"
type textarea "PO# 3252"
type textarea "x"
type textarea "PO# 32521"
type textarea "x"
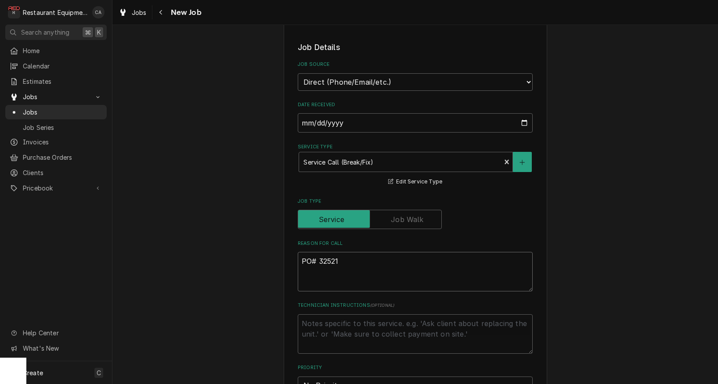
type textarea "PO# 325217"
type textarea "x"
type textarea "PO# 3252171"
type textarea "x"
type textarea "PO# 32521718"
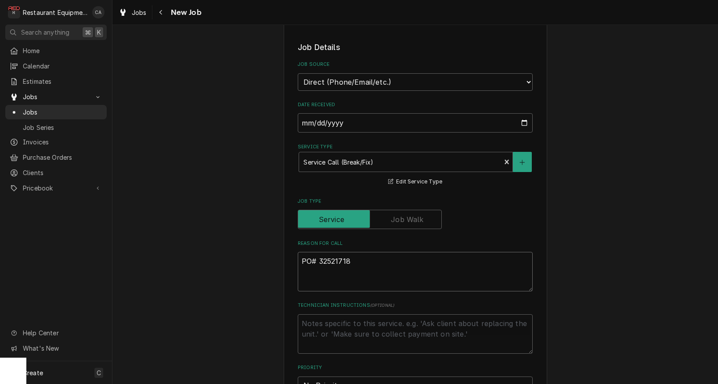
type textarea "x"
type textarea "PO# 325217189"
type textarea "x"
type textarea "PO# 325217189"
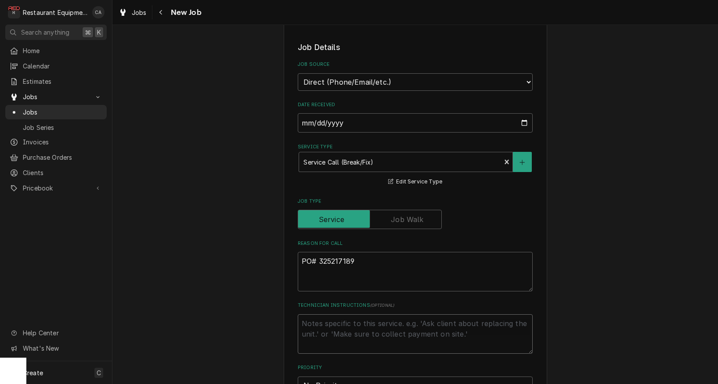
click at [343, 314] on textarea "Technician Instructions ( optional )" at bounding box center [415, 334] width 235 height 40
type textarea "x"
type textarea "N"
type textarea "x"
type textarea "NT"
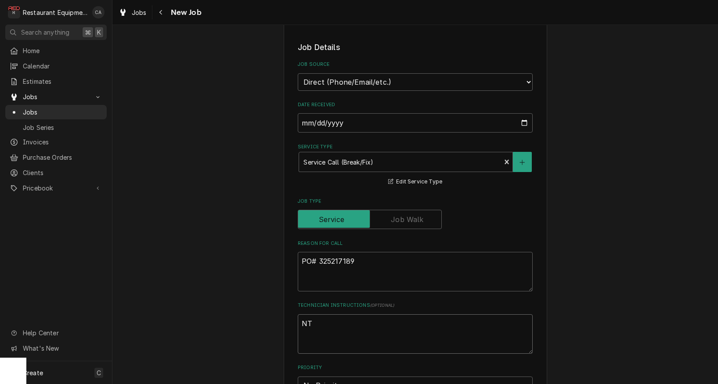
type textarea "x"
type textarea "NTE"
type textarea "x"
type textarea "NTE"
type textarea "x"
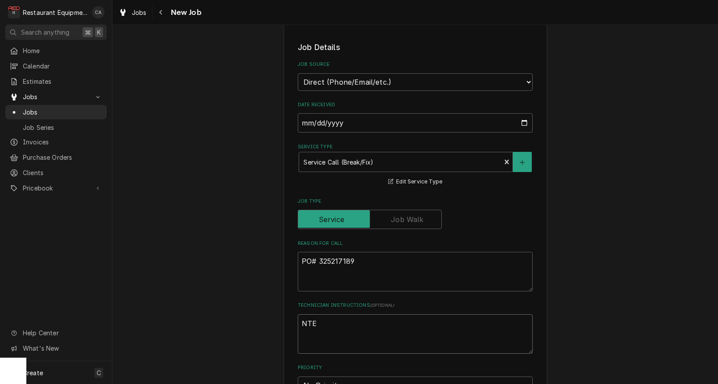
type textarea "NTE $"
type textarea "x"
type textarea "NTE $8"
type textarea "x"
type textarea "NTE $80"
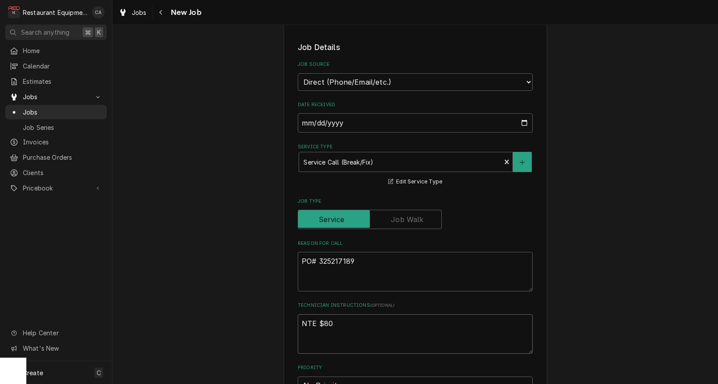
type textarea "x"
type textarea "NTE $800"
type textarea "x"
type textarea "NTE $800"
click at [368, 252] on textarea "PO# 325217189" at bounding box center [415, 272] width 235 height 40
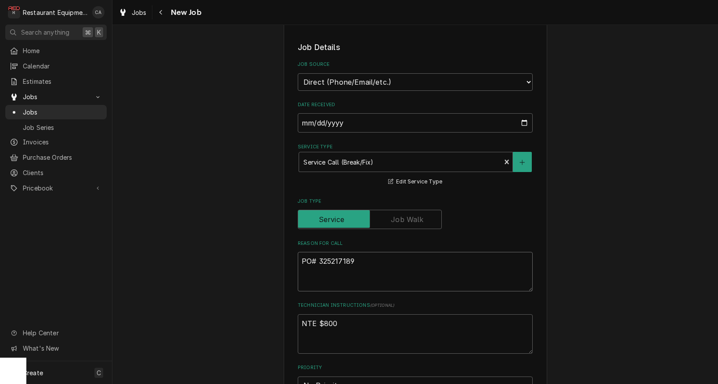
type textarea "x"
type textarea "PO# 325217189"
type textarea "x"
type textarea "PO# 325217189"
type textarea "x"
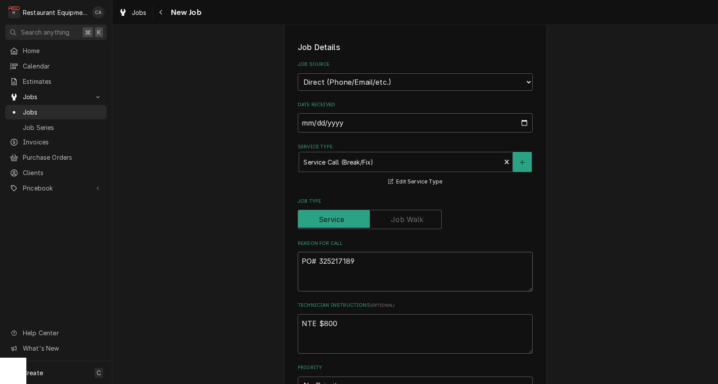
type textarea "PO# 325217189"
paste textarea "PREP / CEILING / VENTS/DIFFUSERS / BROKEN/MISSING PARTS / The HVAC return in ou…"
type textarea "x"
type textarea "PO# 325217189 PREP / CEILING / VENTS/DIFFUSERS / BROKEN/MISSING PARTS / The HVA…"
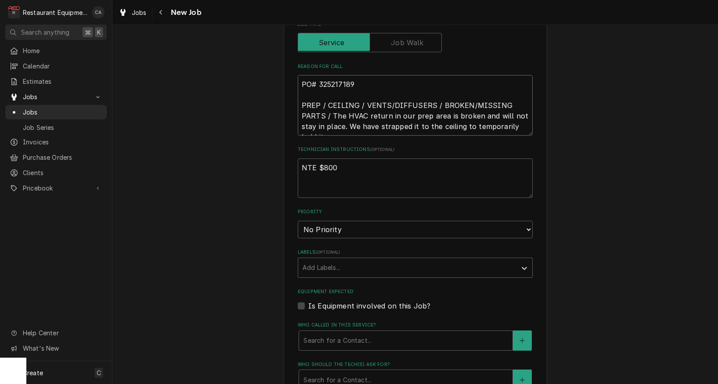
scroll to position [450, 0]
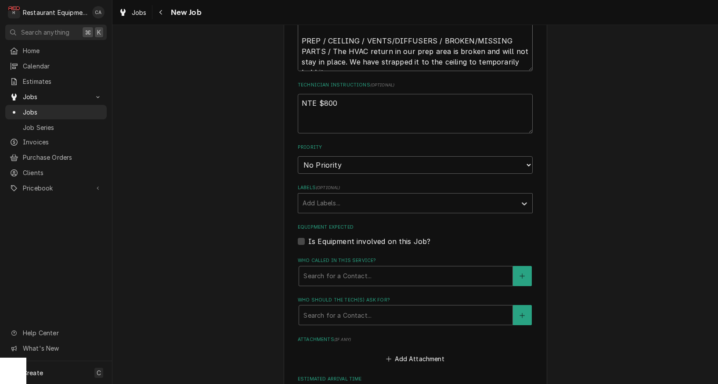
type textarea "x"
type textarea "PO# 325217189 PREP / CEILING / VENTS/DIFFUSERS / BROKEN/MISSING PARTS / The HVA…"
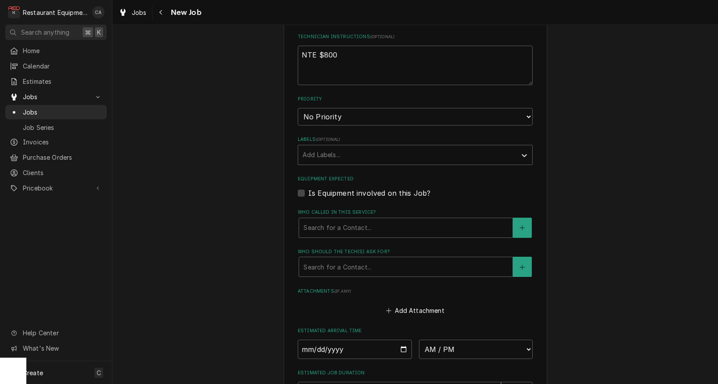
type textarea "x"
type textarea "PO# 325217189 PREP / CEILING / VENTS/DIFFUSERS / BROKEN/MISSING PARTS / The HVA…"
select select "1"
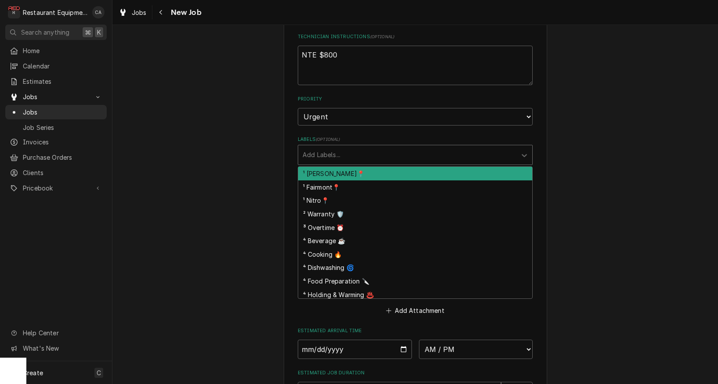
type textarea "x"
click at [328, 147] on div "Labels" at bounding box center [407, 155] width 209 height 16
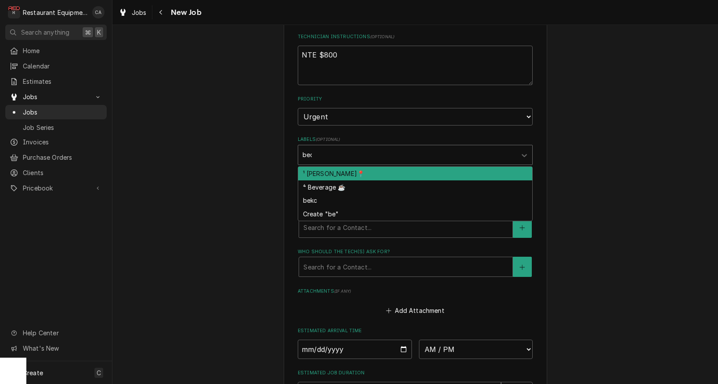
type input "[PERSON_NAME]"
type textarea "x"
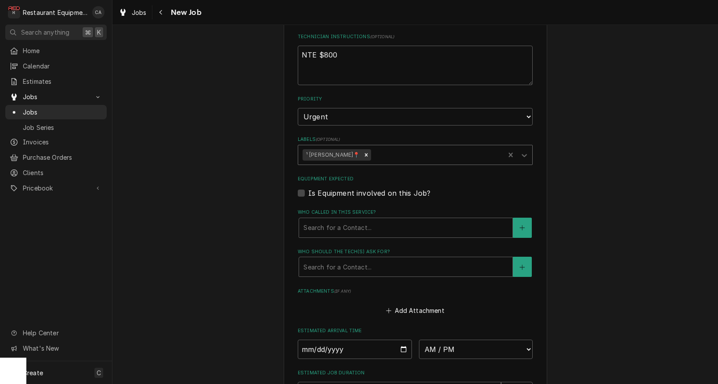
type textarea "x"
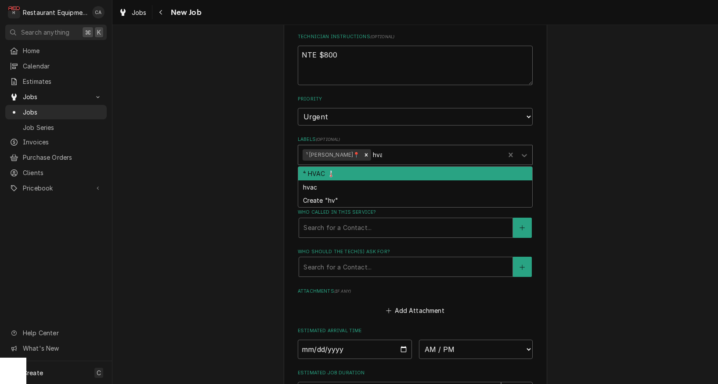
type input "hvac"
click at [324, 167] on div "⁴ HVAC 🌡️" at bounding box center [415, 174] width 234 height 14
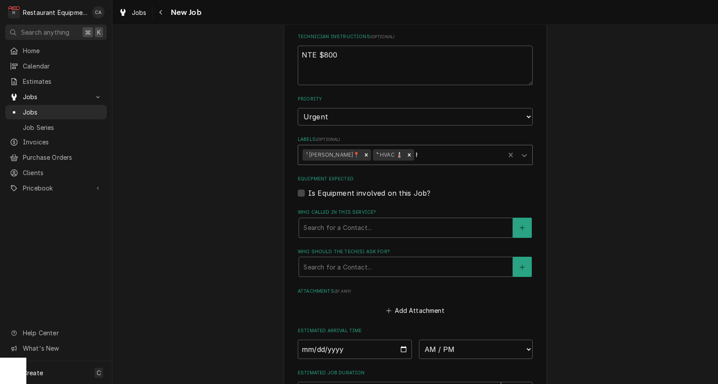
type textarea "x"
drag, startPoint x: 332, startPoint y: 209, endPoint x: 335, endPoint y: 220, distance: 11.4
click at [332, 223] on div "Search for a Contact..." at bounding box center [405, 227] width 205 height 9
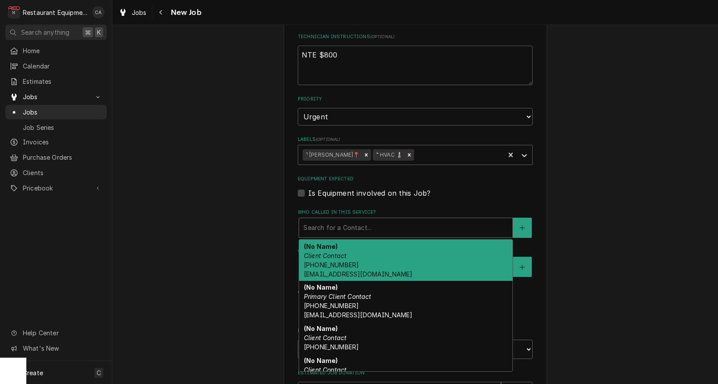
drag, startPoint x: 335, startPoint y: 235, endPoint x: 347, endPoint y: 288, distance: 54.5
click at [335, 252] on em "Client Contact" at bounding box center [325, 255] width 43 height 7
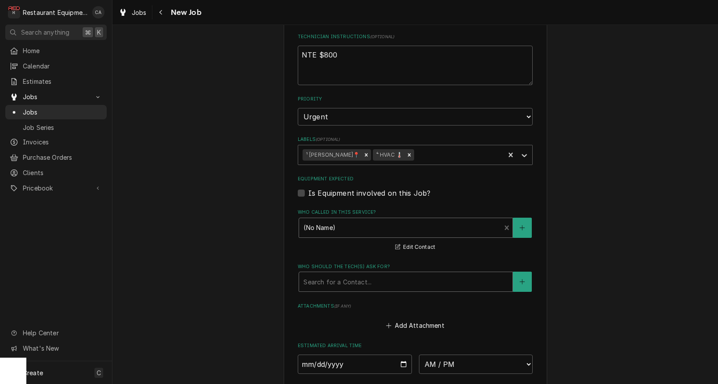
click at [333, 272] on div "Search for a Contact..." at bounding box center [405, 281] width 213 height 19
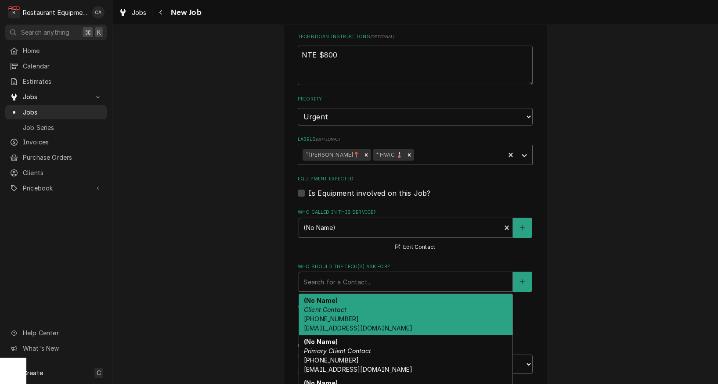
drag, startPoint x: 331, startPoint y: 288, endPoint x: 326, endPoint y: 286, distance: 5.4
click at [331, 306] on em "Client Contact" at bounding box center [325, 309] width 43 height 7
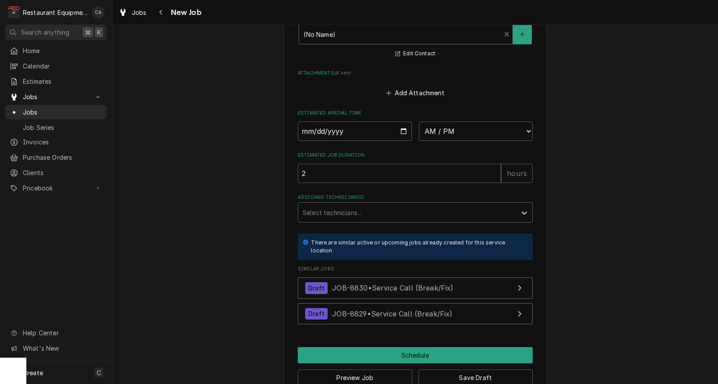
scroll to position [0, 0]
click at [478, 370] on button "Save Draft" at bounding box center [475, 378] width 115 height 16
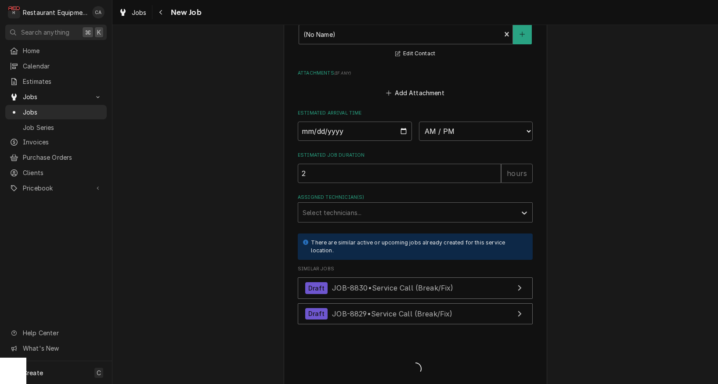
type textarea "x"
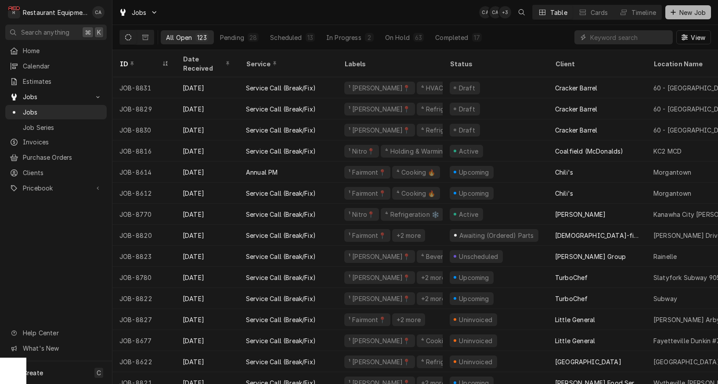
click at [680, 10] on span "New Job" at bounding box center [692, 12] width 30 height 9
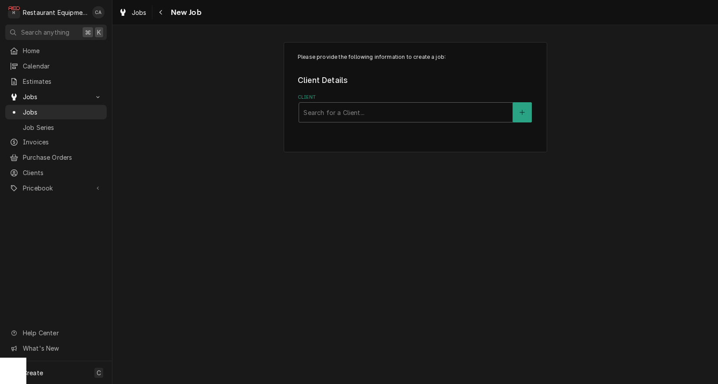
click at [185, 207] on div "Please provide the following information to create a job: Client Details Client…" at bounding box center [414, 204] width 605 height 359
click at [360, 108] on div "Search for a Client..." at bounding box center [405, 112] width 205 height 9
type input "crack"
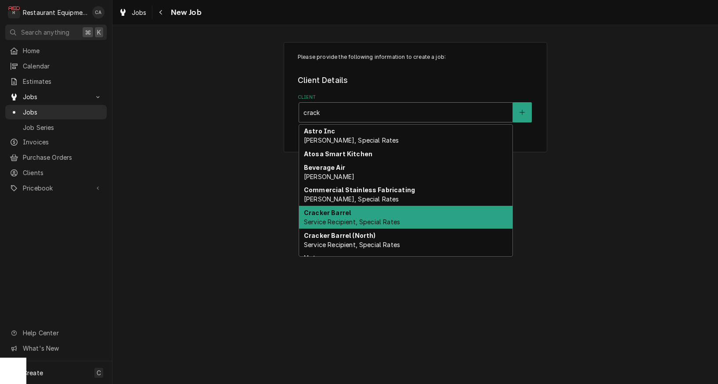
click at [332, 221] on span "Service Recipient, Special Rates" at bounding box center [352, 221] width 96 height 7
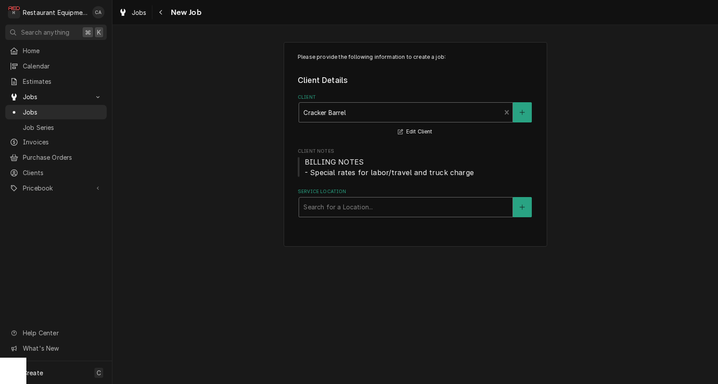
click at [324, 202] on div "Search for a Location..." at bounding box center [405, 206] width 205 height 9
type input "60"
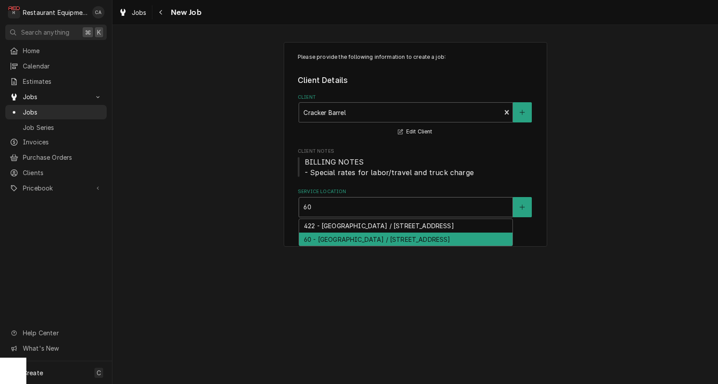
click at [321, 234] on div "60 - [GEOGRAPHIC_DATA] / [STREET_ADDRESS]" at bounding box center [405, 240] width 213 height 14
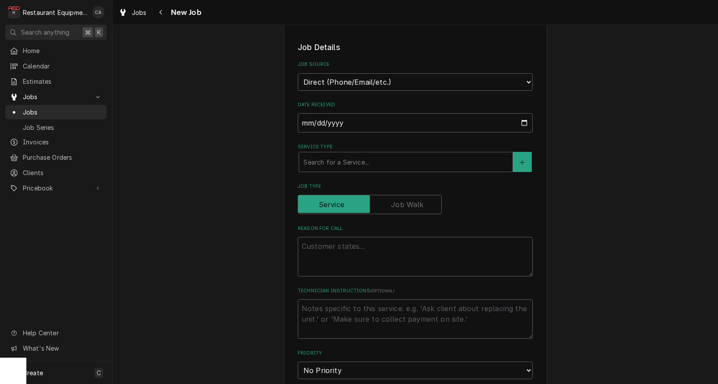
scroll to position [227, 0]
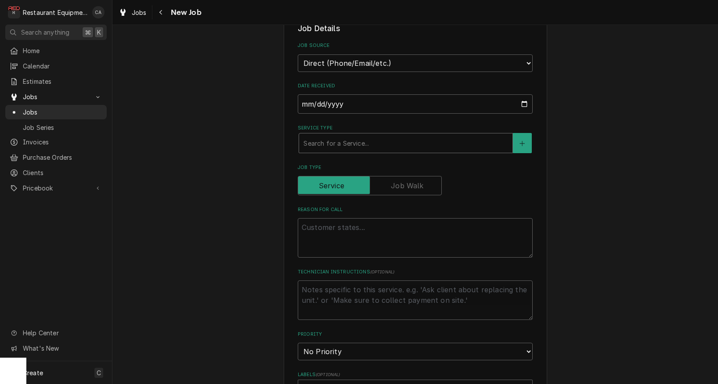
click at [328, 139] on div "Search for a Service..." at bounding box center [405, 143] width 205 height 9
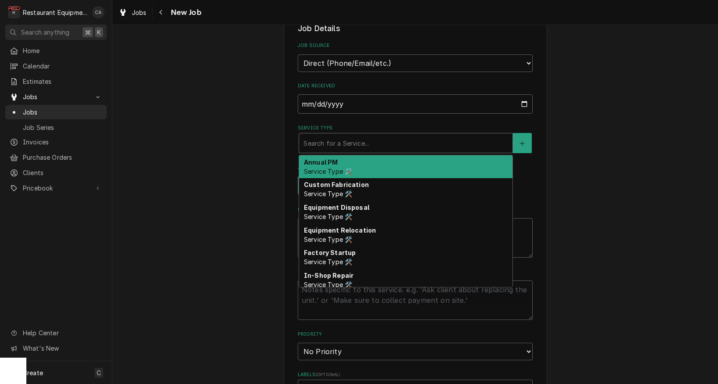
type textarea "x"
type input "f"
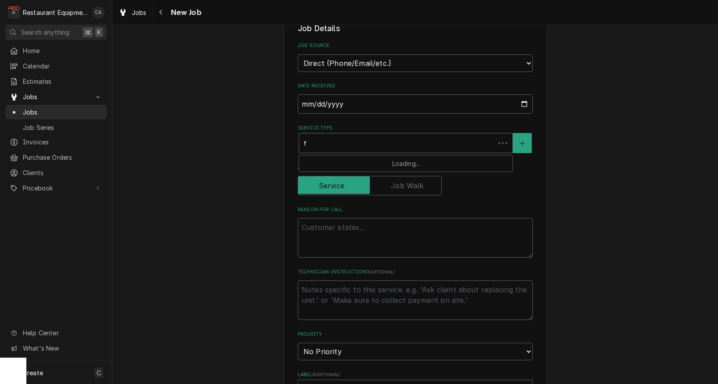
type textarea "x"
type input "fi"
type textarea "x"
type input "fix"
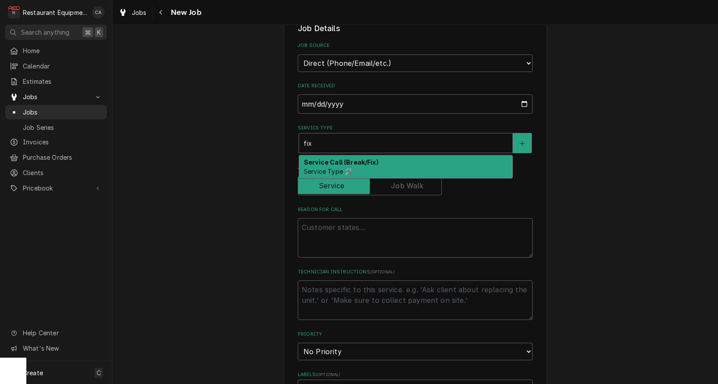
click at [323, 159] on strong "Service Call (Break/Fix)" at bounding box center [341, 162] width 75 height 7
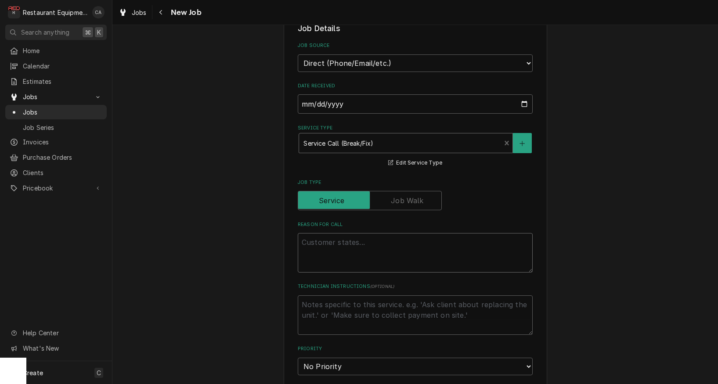
click at [319, 233] on textarea "Reason For Call" at bounding box center [415, 253] width 235 height 40
type textarea "x"
type textarea "P"
type textarea "x"
type textarea "PO"
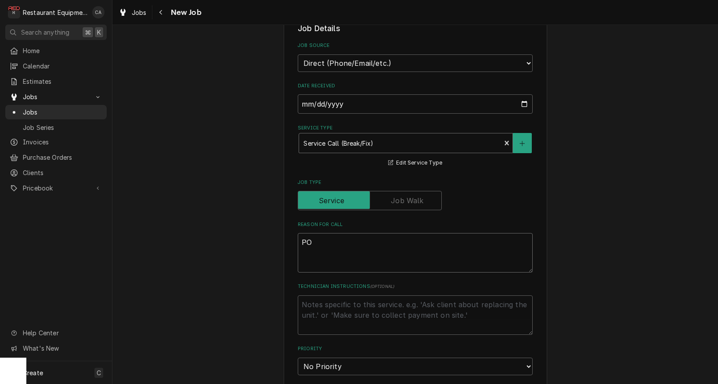
type textarea "x"
type textarea "PO#"
type textarea "x"
type textarea "PO#"
type textarea "x"
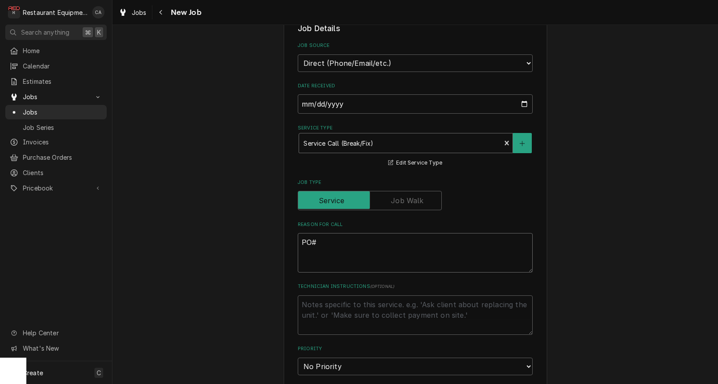
type textarea "PO# 3"
type textarea "x"
type textarea "PO# 32"
type textarea "x"
type textarea "PO# 325"
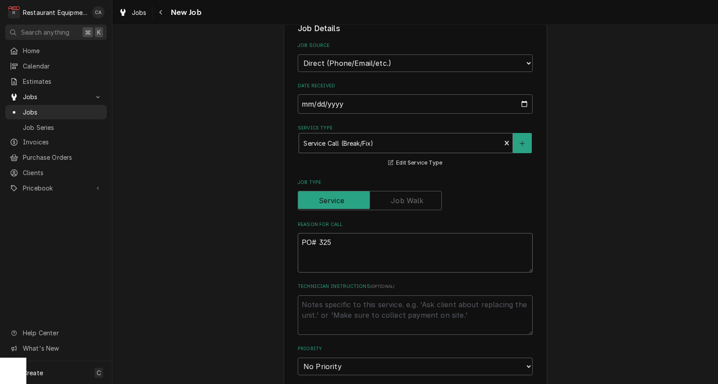
type textarea "x"
type textarea "PO# 3252"
type textarea "x"
type textarea "PO# 32521"
type textarea "x"
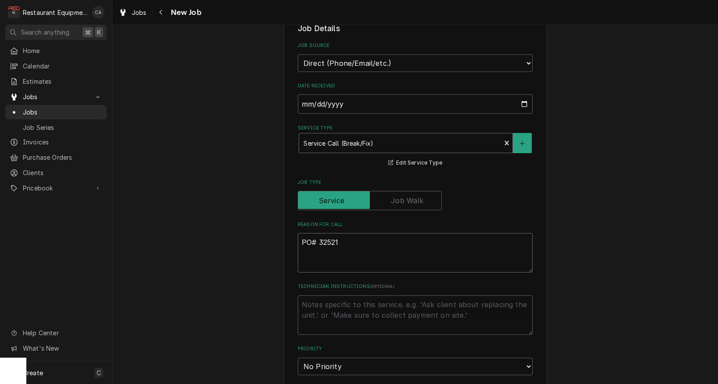
type textarea "PO# 325216"
type textarea "x"
type textarea "PO# 3252168"
type textarea "x"
type textarea "PO# 32521685"
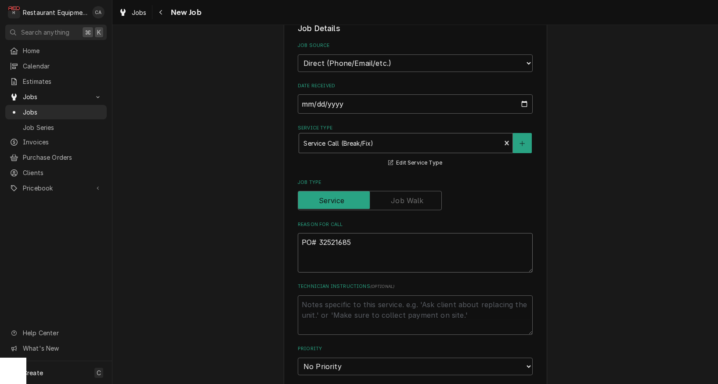
type textarea "x"
type textarea "PO# 325216857"
type textarea "x"
type textarea "PO# 32521685"
type textarea "x"
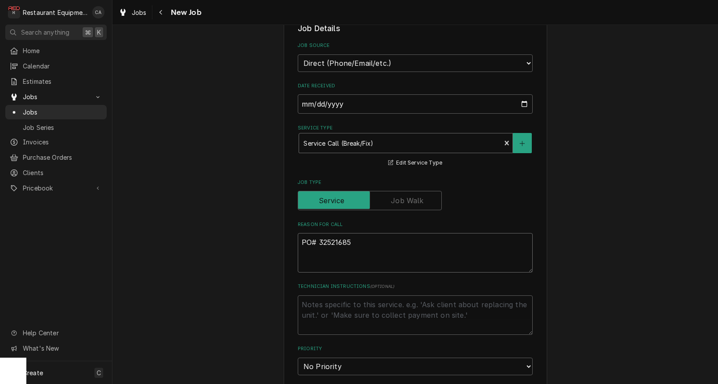
type textarea "PO# 3252168"
type textarea "x"
type textarea "PO# 32521684"
type textarea "x"
type textarea "PO# 325216847"
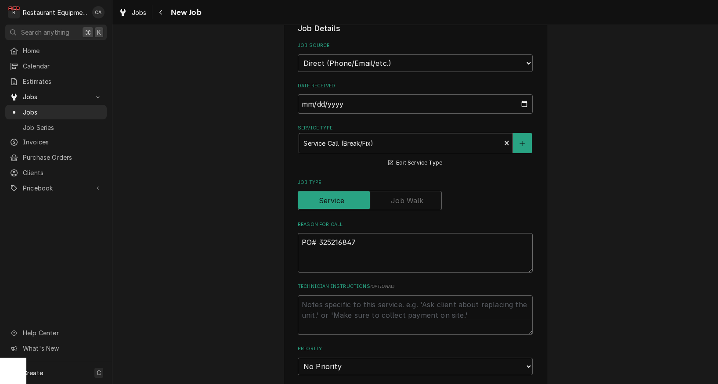
type textarea "x"
type textarea "PO# 325216847"
type textarea "x"
type textarea "PO# 325216847"
type textarea "x"
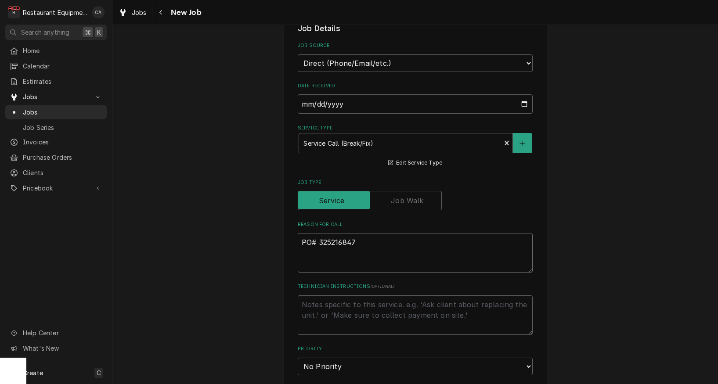
type textarea "PO# 325216847"
click at [326, 266] on textarea "PO# 325216847" at bounding box center [415, 258] width 235 height 50
paste textarea ""GRILL LINE / KITCHEN EQUIPMENT / GRILL STAND / LOWBOY / NOT COOLLING / Lowboy …"
type textarea "x"
type textarea "PO# 325216847 "GRILL LINE / KITCHEN EQUIPMENT / GRILL STAND / LOWBOY / NOT COOL…"
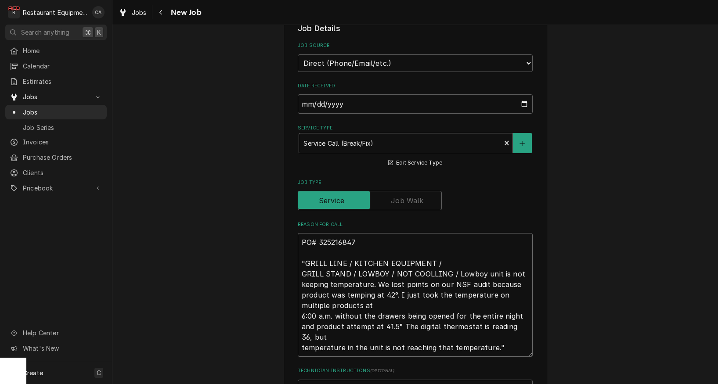
click at [330, 328] on textarea "PO# 325216847 "GRILL LINE / KITCHEN EQUIPMENT / GRILL STAND / LOWBOY / NOT COOL…" at bounding box center [415, 295] width 235 height 124
type textarea "x"
type textarea "PO# 325216847 "GRILL LINE / KITCHEN EQUIPMENT / GRILL STAND / LOWBOY / NOT COOL…"
type textarea "x"
type textarea "PO# 325216847 "GRILL LINE / KITCHEN EQUIPMENT / GRILL STAND / LOWBOY / NOT COOL…"
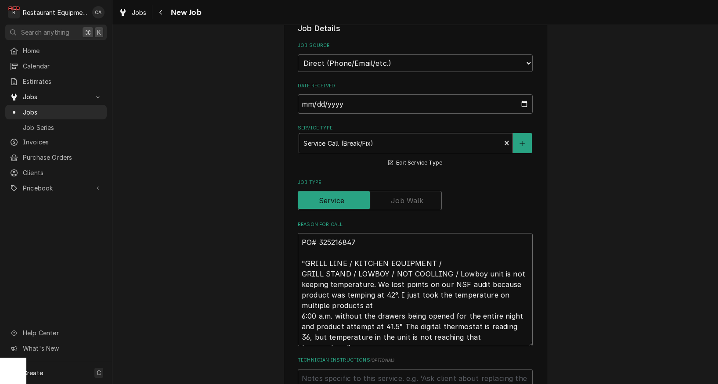
type textarea "x"
type textarea "PO# 325216847 "GRILL LINE / KITCHEN EQUIPMENT / GRILL STAND / LOWBOY / NOT COOL…"
click at [236, 93] on div "Please provide the following information to create a job: Client Details Client…" at bounding box center [414, 389] width 605 height 1165
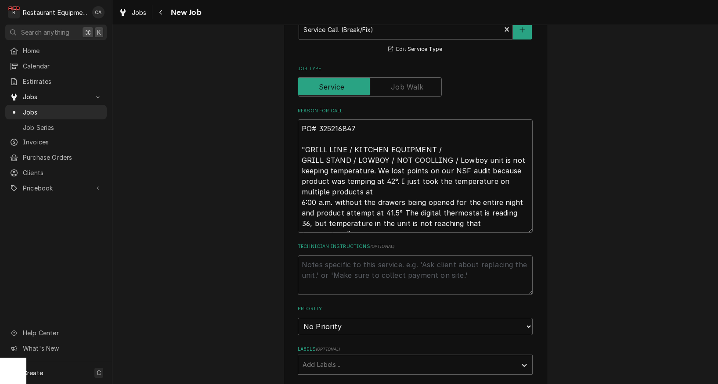
scroll to position [346, 0]
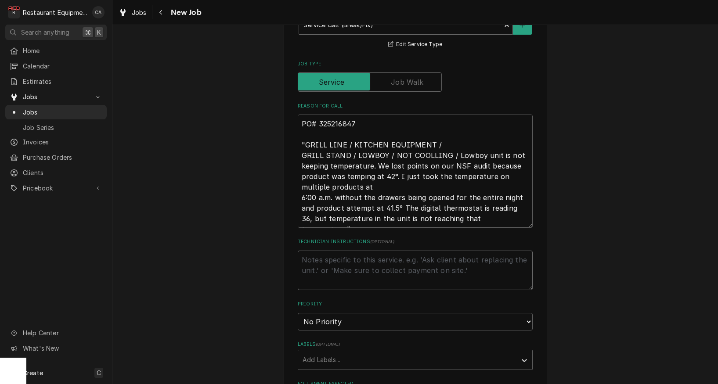
click at [323, 251] on textarea "Technician Instructions ( optional )" at bounding box center [415, 271] width 235 height 40
type textarea "x"
type textarea "N"
type textarea "x"
type textarea "NT"
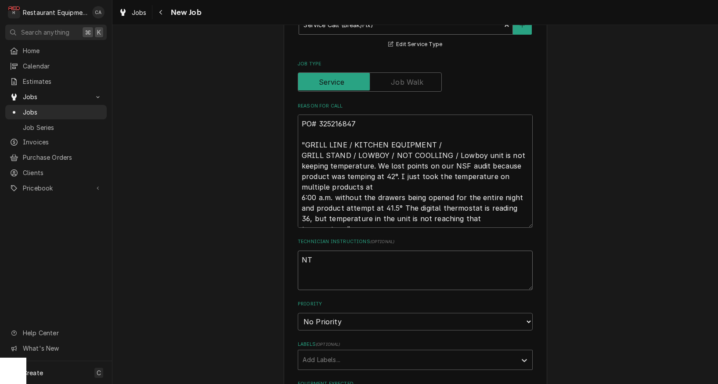
type textarea "x"
type textarea "NTE"
type textarea "x"
type textarea "NTE"
type textarea "x"
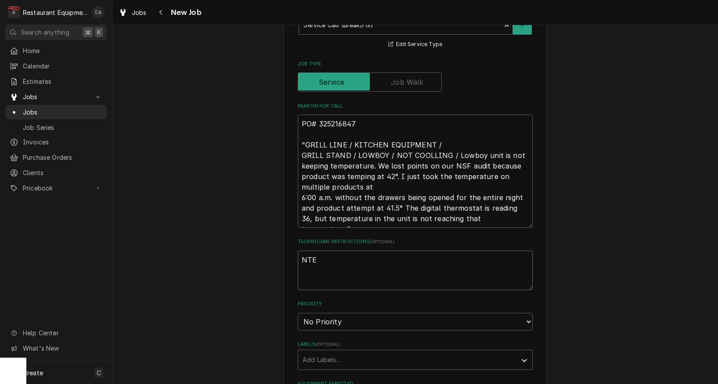
type textarea "NTE $"
type textarea "x"
type textarea "NTE $8"
type textarea "x"
type textarea "NTE $80"
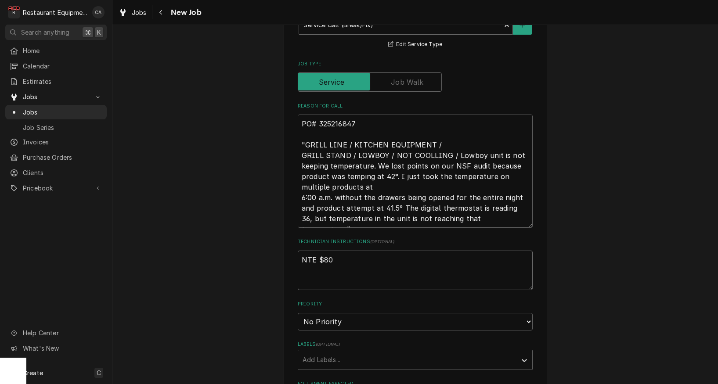
type textarea "x"
type textarea "NTE $800"
type textarea "x"
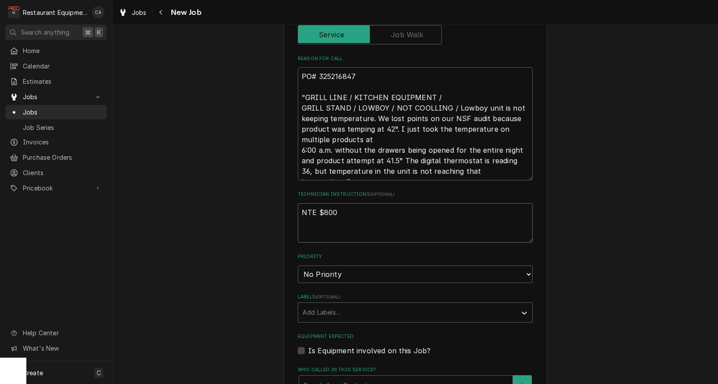
scroll to position [357, 0]
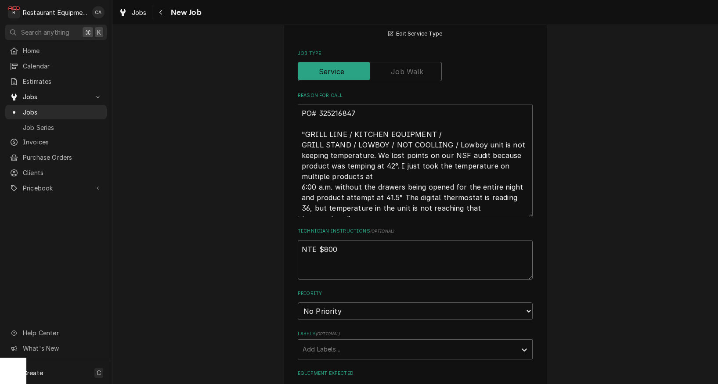
type textarea "NTE $800"
type textarea "x"
type textarea "PO# 325216847 "GRILL LINE / KITCHEN EQUIPMENT / GRILL STAND / LOWBOY / NOT COOL…"
click at [434, 135] on textarea "PO# 325216847 "GRILL LINE / KITCHEN EQUIPMENT / GRILL STAND / LOWBOY / NOT COOL…" at bounding box center [415, 160] width 235 height 113
click at [399, 167] on textarea "PO# 325216847 "GRILL LINE / KITCHEN EQUIPMENT / GRILL STAND / LOWBOY / NOT COOL…" at bounding box center [415, 160] width 235 height 113
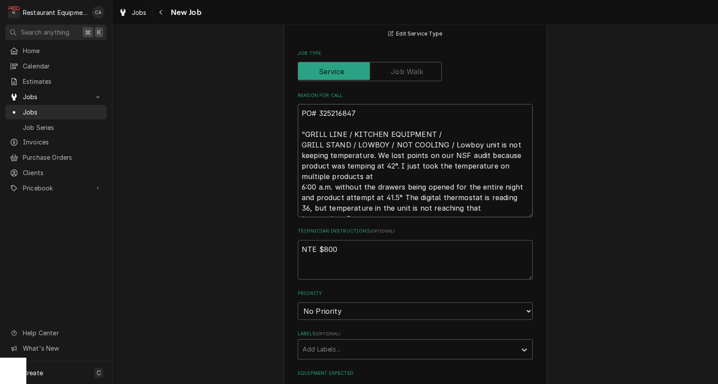
type textarea "x"
type textarea "PO# 325216847 "GRILL LINE / KITCHEN EQUIPMENT / GRILL STAND / LOWBOY / NOT COOL…"
type textarea "x"
type textarea "PO# 325216847 "GRILL LINE / KITCHEN EQUIPMENT / GRILL STAND / LOWBOY / NOT COOL…"
type textarea "x"
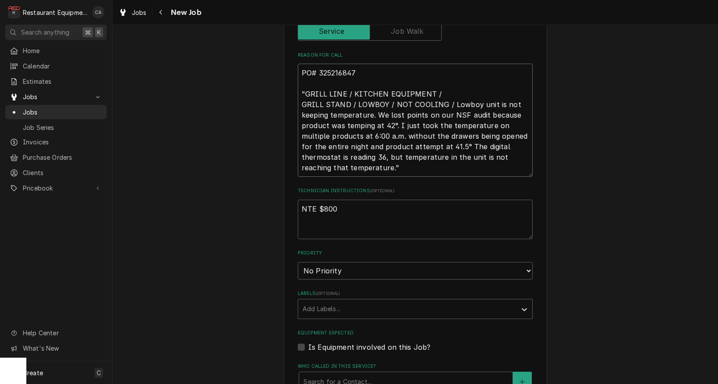
scroll to position [397, 0]
type textarea "PO# 325216847 "GRILL LINE / KITCHEN EQUIPMENT / GRILL STAND / LOWBOY / NOT COOL…"
select select "2"
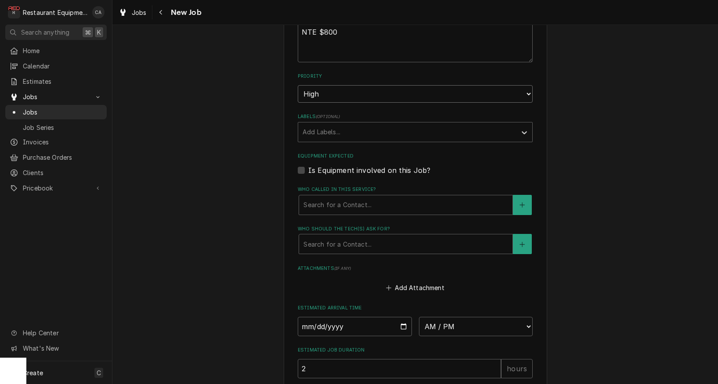
type textarea "x"
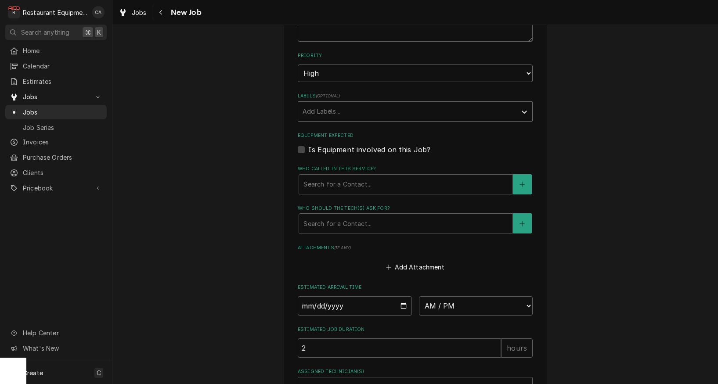
scroll to position [596, 0]
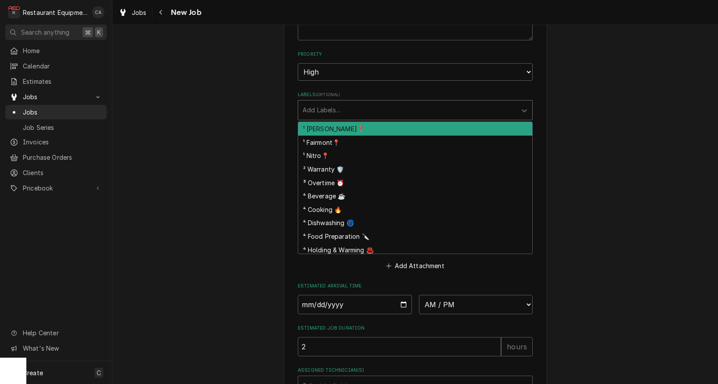
click at [317, 105] on div "Add Labels..." at bounding box center [407, 109] width 209 height 9
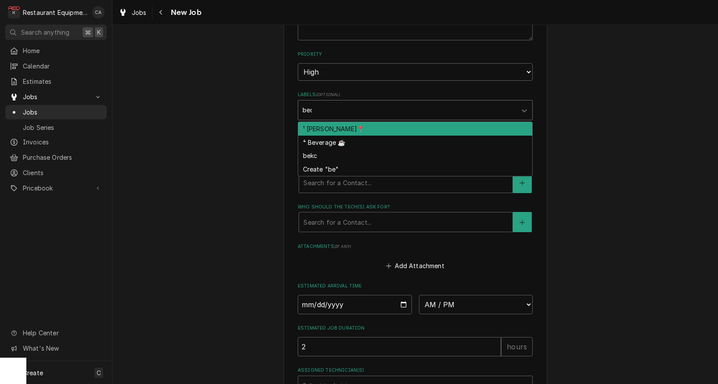
type input "[PERSON_NAME]"
type textarea "x"
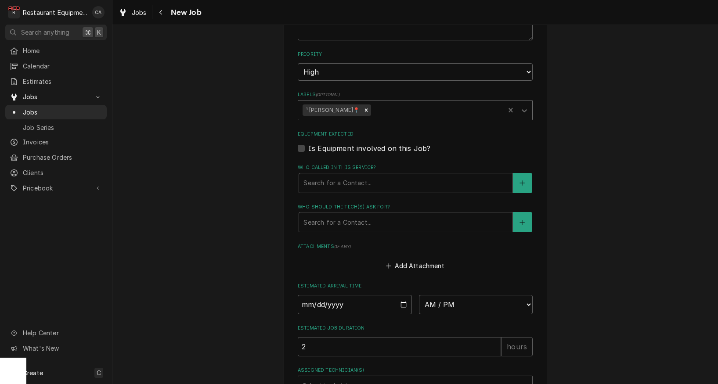
type textarea "x"
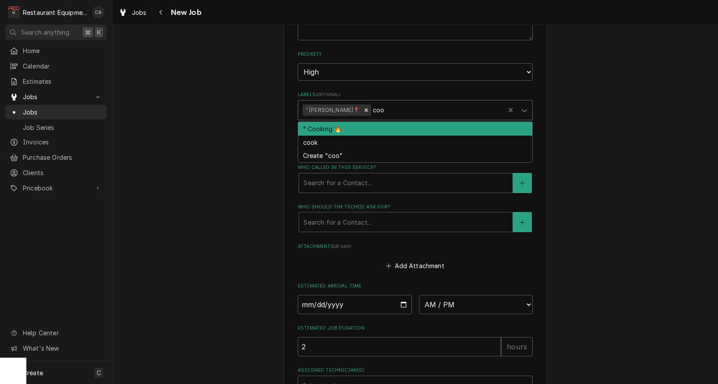
type input "cook"
type textarea "x"
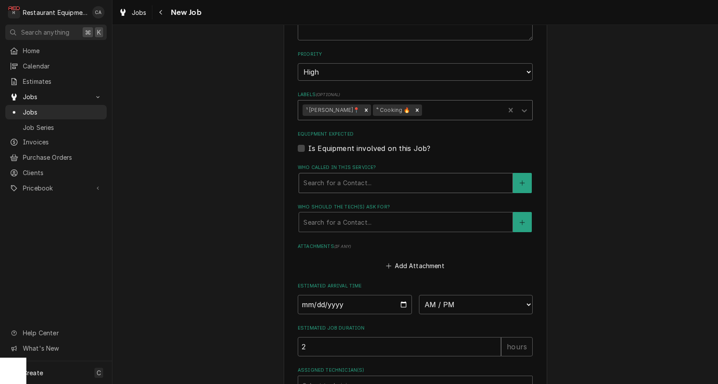
drag, startPoint x: 317, startPoint y: 165, endPoint x: 322, endPoint y: 173, distance: 9.8
click at [317, 178] on div "Search for a Contact..." at bounding box center [405, 182] width 205 height 9
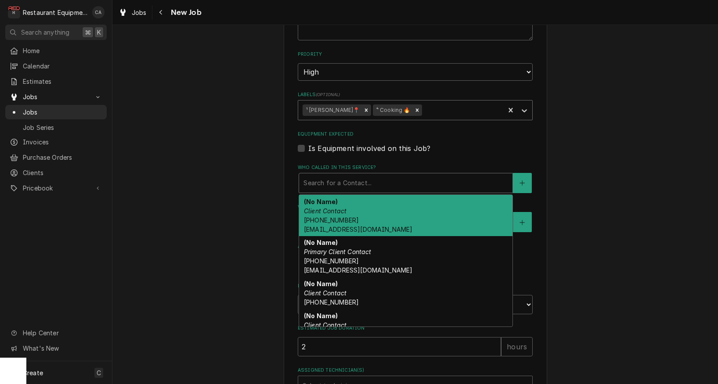
drag, startPoint x: 320, startPoint y: 185, endPoint x: 273, endPoint y: 161, distance: 52.8
click at [319, 198] on strong "(No Name)" at bounding box center [321, 201] width 34 height 7
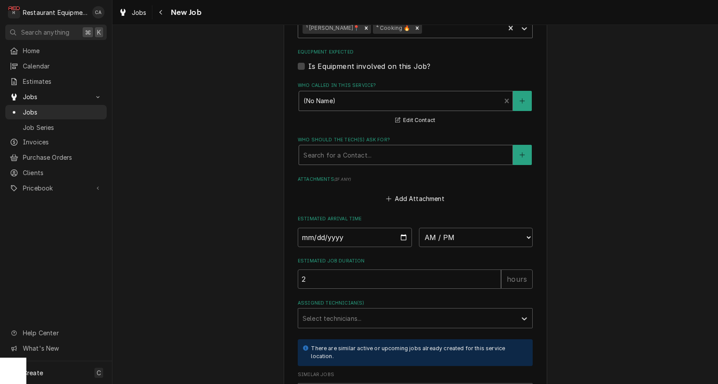
scroll to position [695, 0]
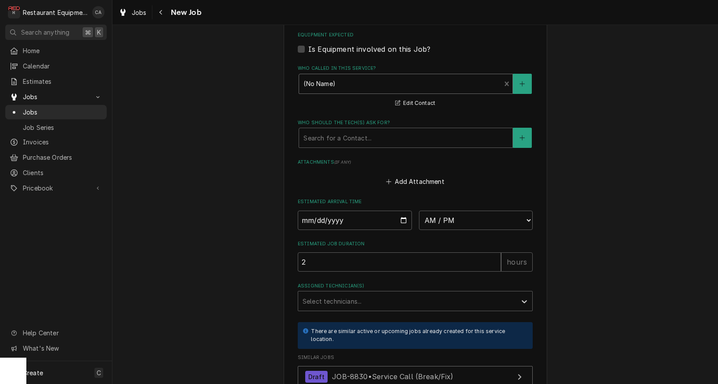
drag, startPoint x: 312, startPoint y: 119, endPoint x: 320, endPoint y: 130, distance: 13.2
click at [312, 133] on div "Search for a Contact..." at bounding box center [405, 137] width 205 height 9
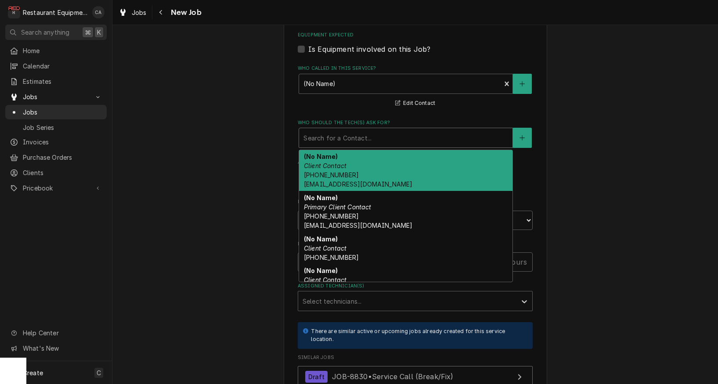
drag, startPoint x: 324, startPoint y: 151, endPoint x: 318, endPoint y: 150, distance: 6.7
click at [323, 151] on div "(No Name) Client Contact (434) 582-1940 Js@js.com" at bounding box center [405, 170] width 213 height 41
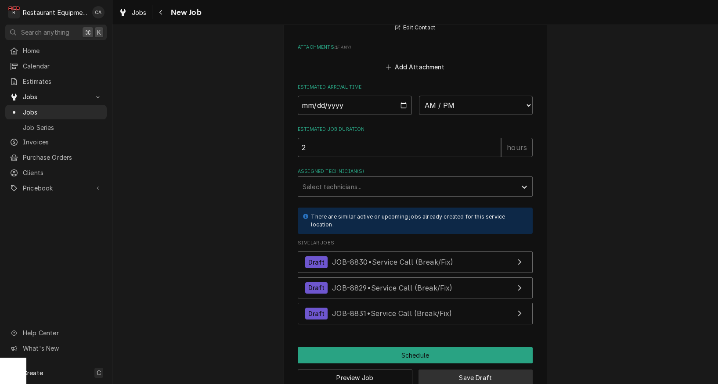
scroll to position [0, 0]
click at [492, 370] on button "Save Draft" at bounding box center [475, 378] width 115 height 16
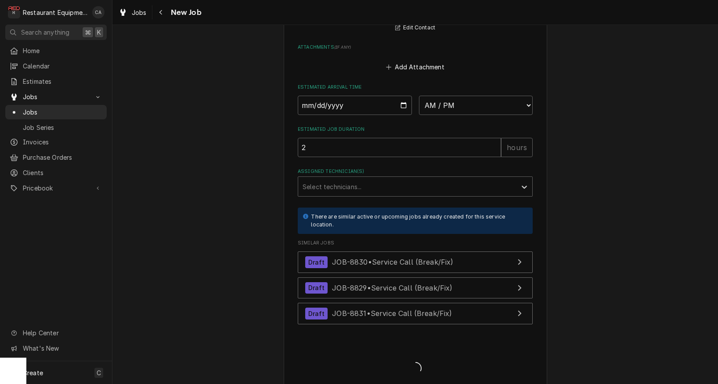
type textarea "x"
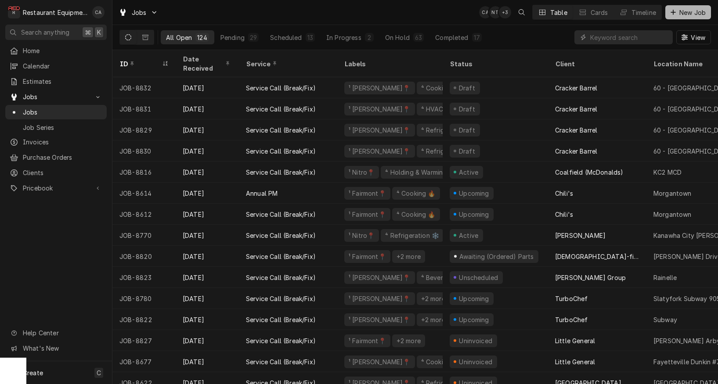
click at [706, 14] on span "New Job" at bounding box center [692, 12] width 30 height 9
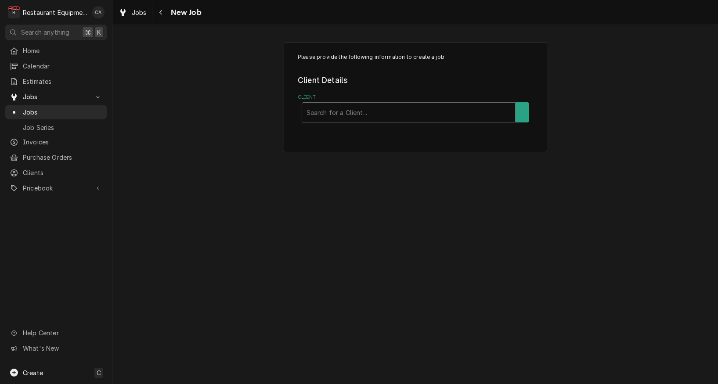
click at [375, 115] on div "Client" at bounding box center [408, 112] width 205 height 16
type input "little"
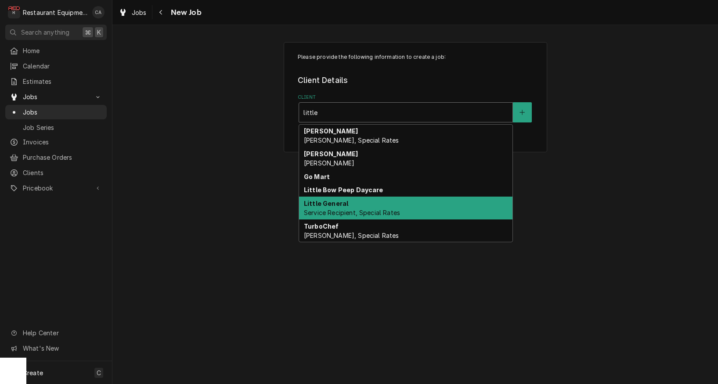
drag, startPoint x: 350, startPoint y: 204, endPoint x: 327, endPoint y: 194, distance: 25.1
click at [349, 204] on div "Little General Service Recipient, Special Rates" at bounding box center [405, 208] width 213 height 23
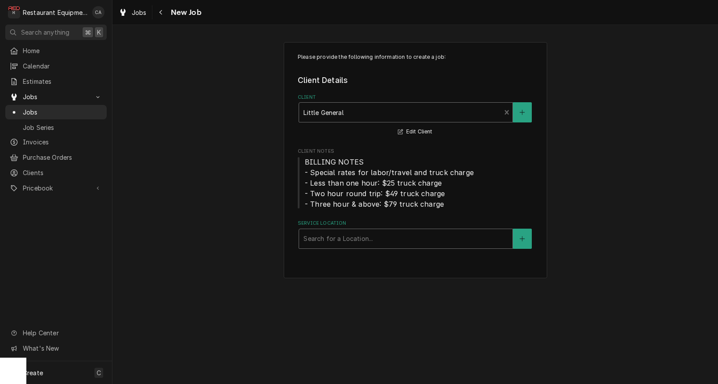
scroll to position [0, 0]
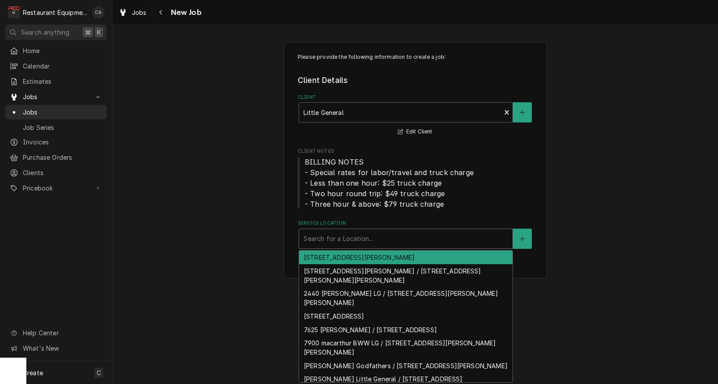
click at [320, 241] on div "Service Location" at bounding box center [405, 239] width 205 height 16
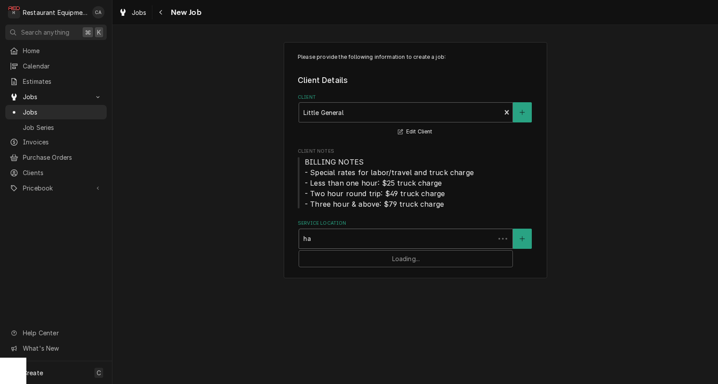
type input "h"
type input "exxon"
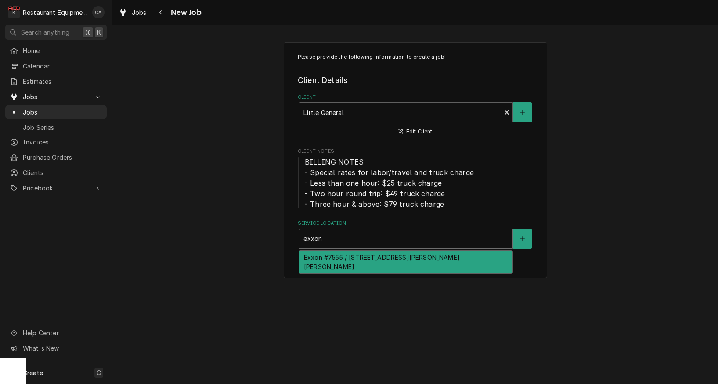
drag, startPoint x: 353, startPoint y: 259, endPoint x: 261, endPoint y: 221, distance: 98.8
click at [349, 258] on div "Exxon #7555 / [STREET_ADDRESS][PERSON_NAME][PERSON_NAME]" at bounding box center [405, 262] width 213 height 23
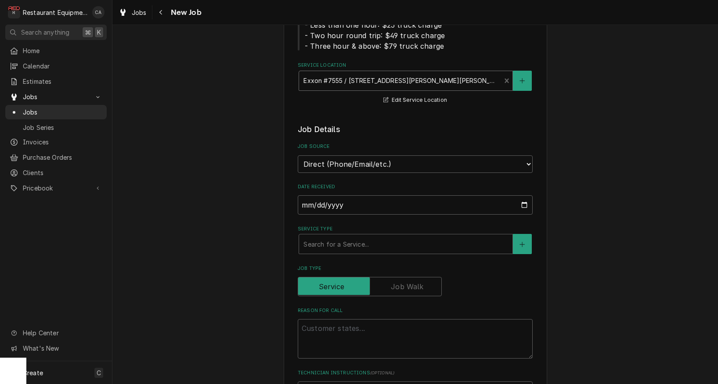
scroll to position [208, 0]
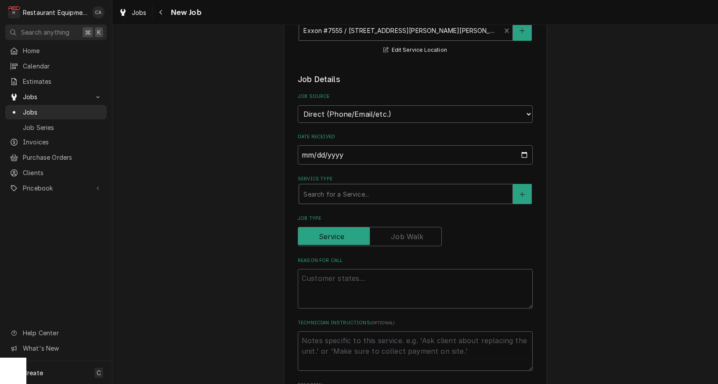
click at [313, 186] on div "Service Type" at bounding box center [405, 194] width 205 height 16
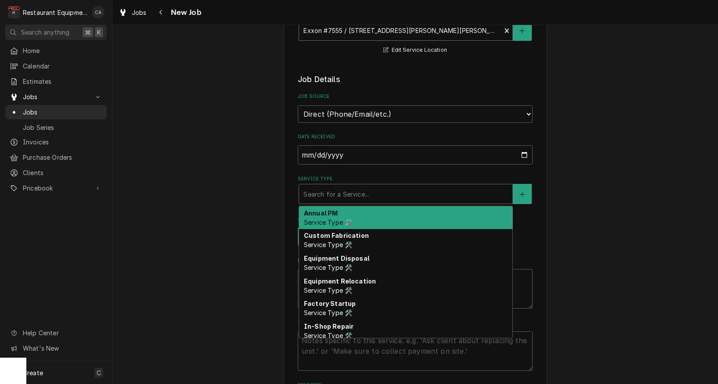
type textarea "x"
type input "f"
type textarea "x"
type input "fi"
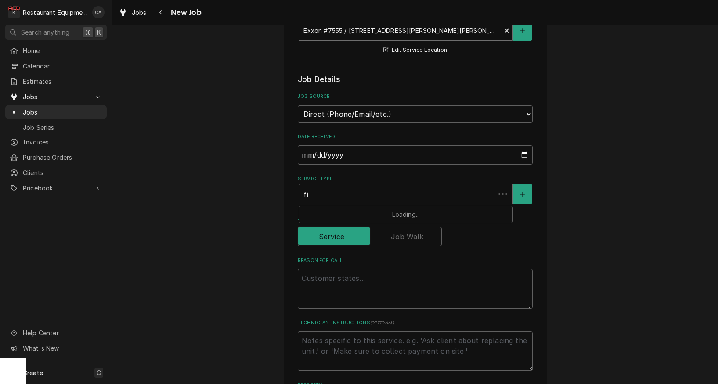
type textarea "x"
type input "fix"
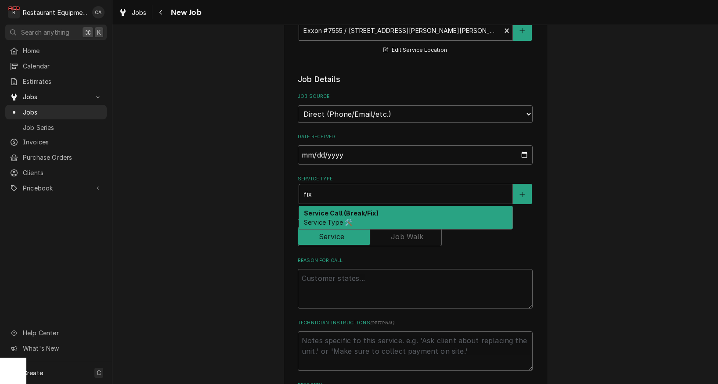
click at [315, 209] on strong "Service Call (Break/Fix)" at bounding box center [341, 212] width 75 height 7
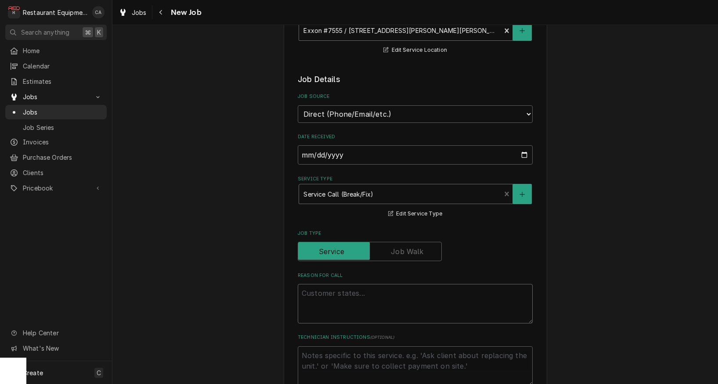
click at [322, 288] on textarea "Reason For Call" at bounding box center [415, 304] width 235 height 40
click at [326, 284] on textarea "Reason For Call" at bounding box center [415, 304] width 235 height 40
paste textarea "Work Order #: 88405 Request number: 112908 roller grill not rolling They just "…"
type textarea "x"
type textarea "Work Order #: 88405 Request number: 112908 roller grill not rolling They just "…"
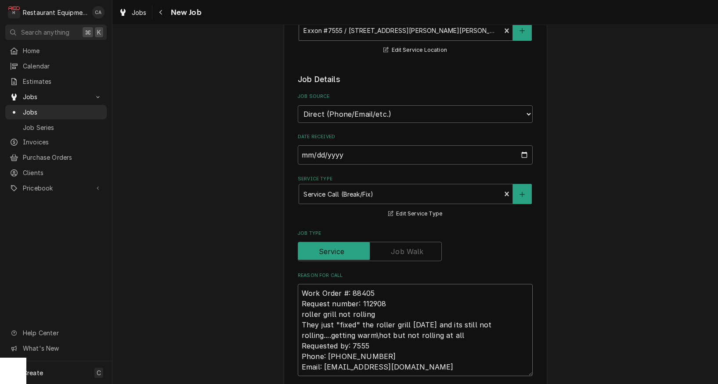
type textarea "x"
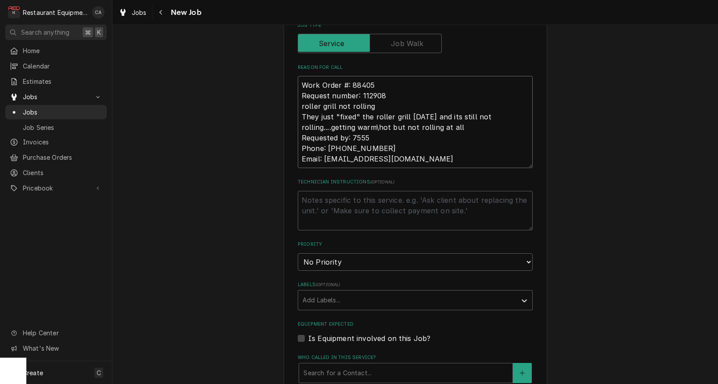
scroll to position [0, 0]
type textarea "Work Order #: 88405 Request number: 112908 roller grill not rolling They just "…"
select select "2"
type textarea "x"
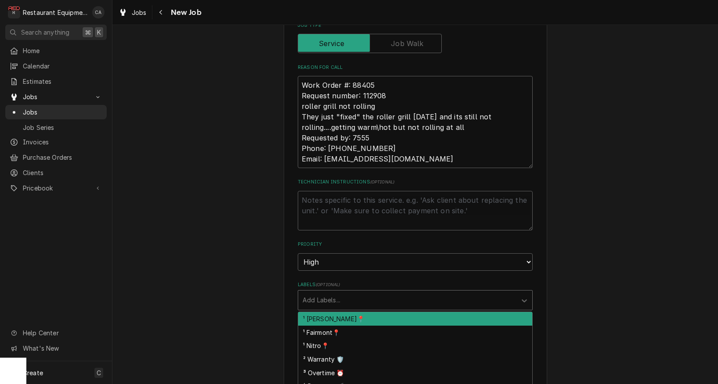
click at [321, 292] on div "Labels" at bounding box center [407, 300] width 209 height 16
type input "beck"
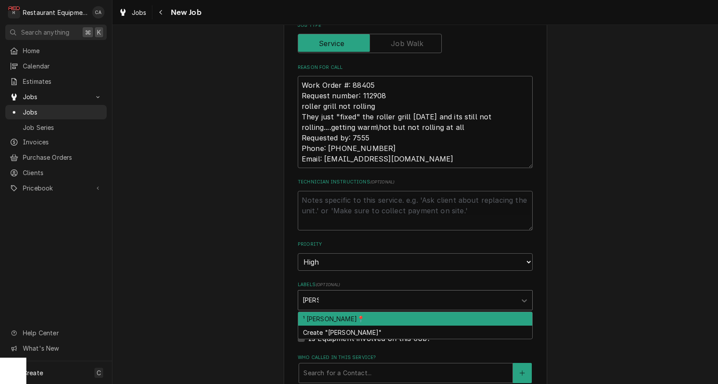
type textarea "x"
type input "coo"
type textarea "x"
type input "cook"
type textarea "x"
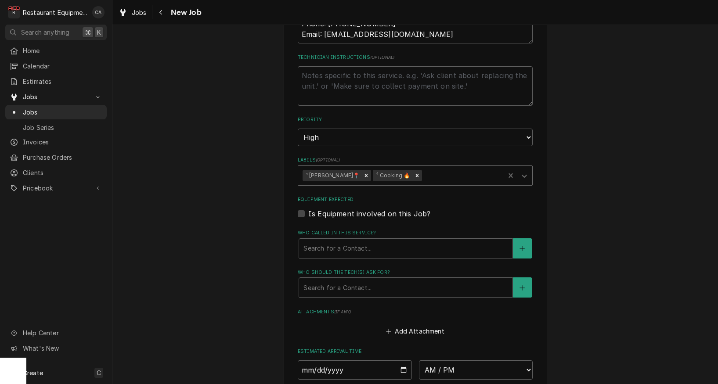
scroll to position [561, 0]
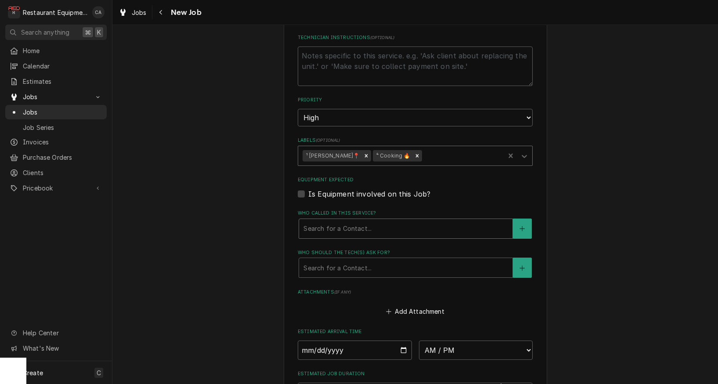
click at [325, 221] on div "Who called in this service?" at bounding box center [405, 229] width 205 height 16
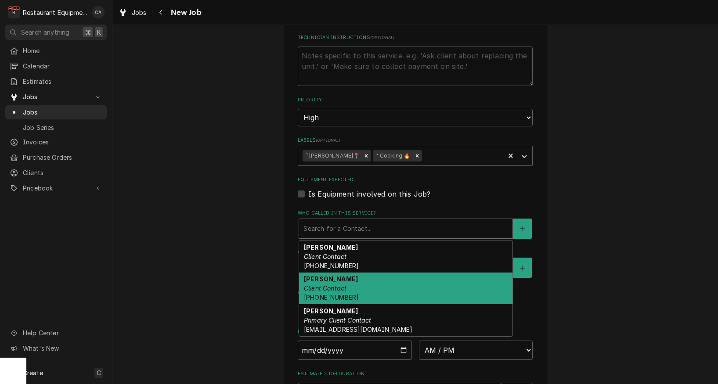
click at [323, 273] on div "Phillip Client Contact (304) 890-1757" at bounding box center [405, 289] width 213 height 32
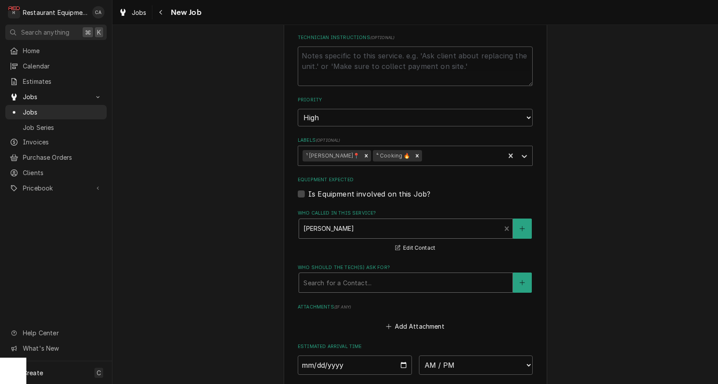
click at [324, 278] on div "Search for a Contact..." at bounding box center [405, 282] width 205 height 9
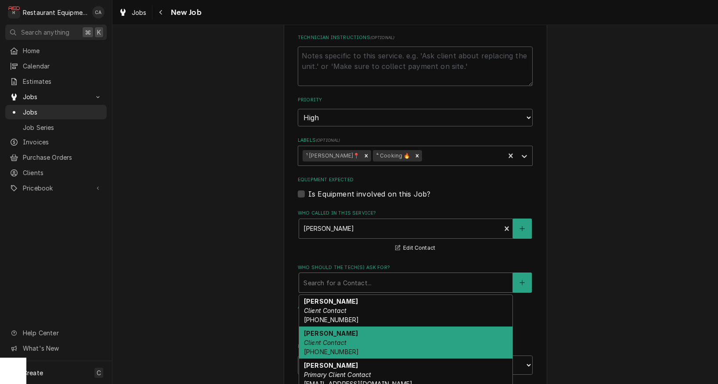
drag, startPoint x: 312, startPoint y: 316, endPoint x: 259, endPoint y: 277, distance: 65.0
click at [312, 330] on strong "Phillip" at bounding box center [331, 333] width 54 height 7
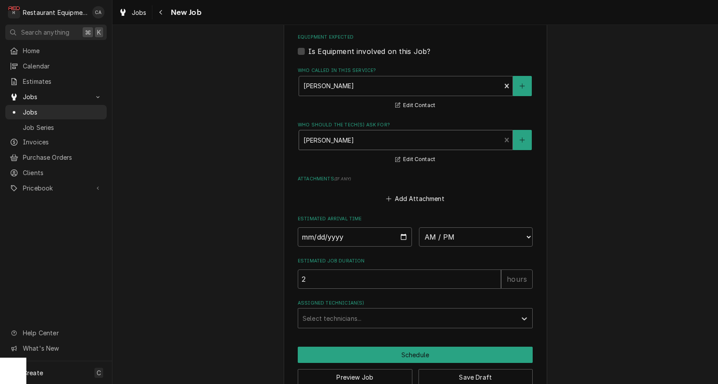
scroll to position [0, 0]
click at [465, 369] on button "Save Draft" at bounding box center [475, 377] width 115 height 16
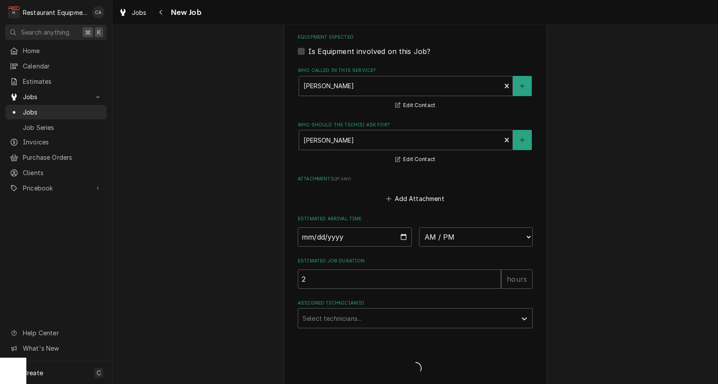
type textarea "x"
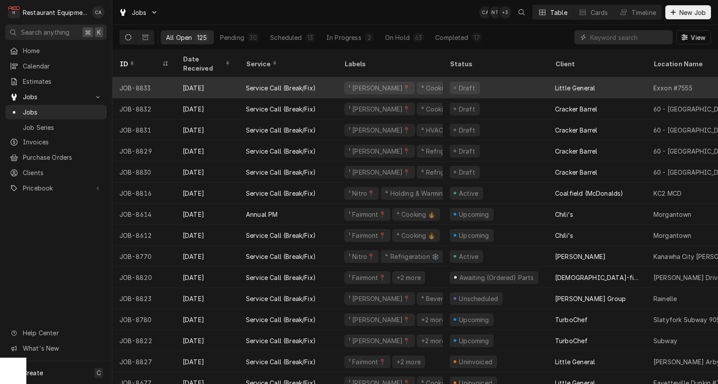
click at [500, 79] on div "Draft" at bounding box center [495, 87] width 105 height 21
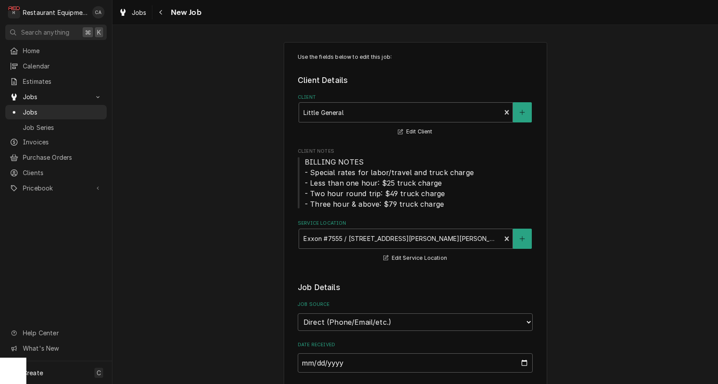
scroll to position [41, 0]
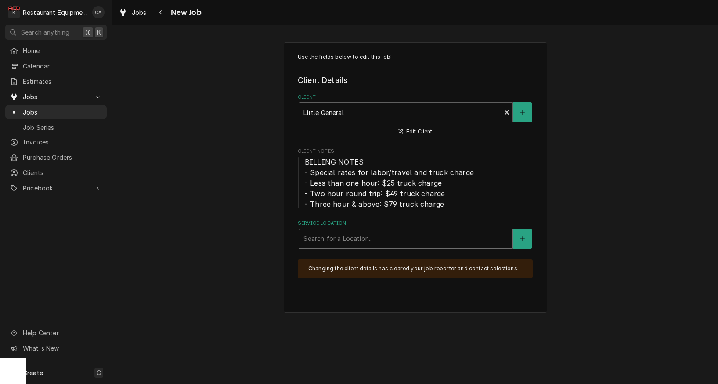
drag, startPoint x: 507, startPoint y: 196, endPoint x: 423, endPoint y: 198, distance: 83.5
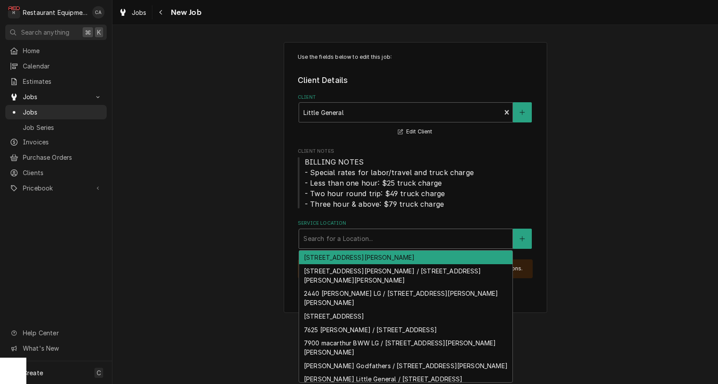
click at [343, 243] on div "Service Location" at bounding box center [405, 239] width 205 height 16
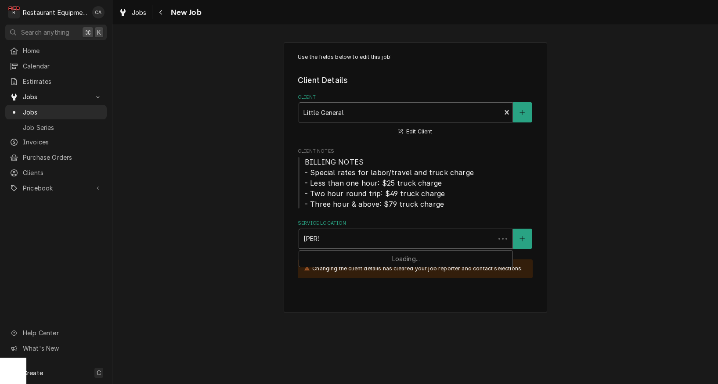
type input "[PERSON_NAME]"
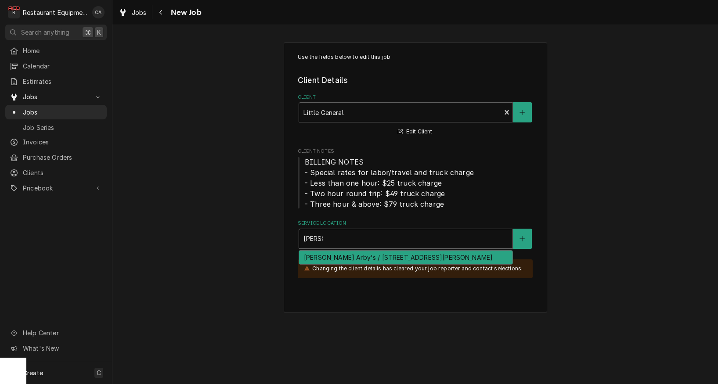
scroll to position [0, 0]
drag, startPoint x: 340, startPoint y: 256, endPoint x: 274, endPoint y: 246, distance: 66.6
click at [338, 256] on div "[PERSON_NAME] Arby's / [STREET_ADDRESS][PERSON_NAME]" at bounding box center [405, 258] width 213 height 14
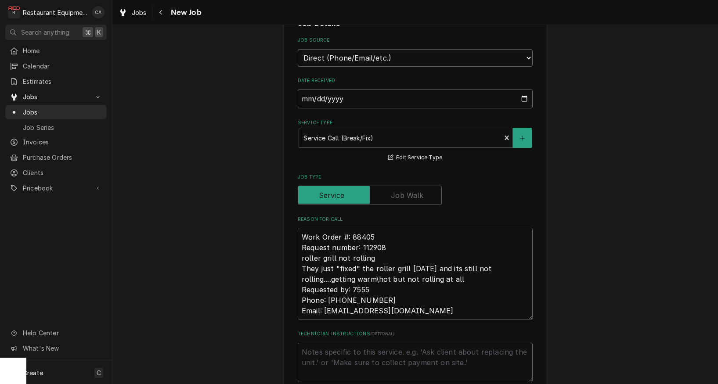
scroll to position [265, 0]
drag, startPoint x: 452, startPoint y: 303, endPoint x: 299, endPoint y: 222, distance: 173.6
click at [299, 227] on textarea "Work Order #: 88405 Request number: 112908 roller grill not rolling They just "…" at bounding box center [415, 273] width 235 height 92
paste textarea "12 Request number: 112911 The fryer pump won't work The pump on the fryer isn't…"
type textarea "x"
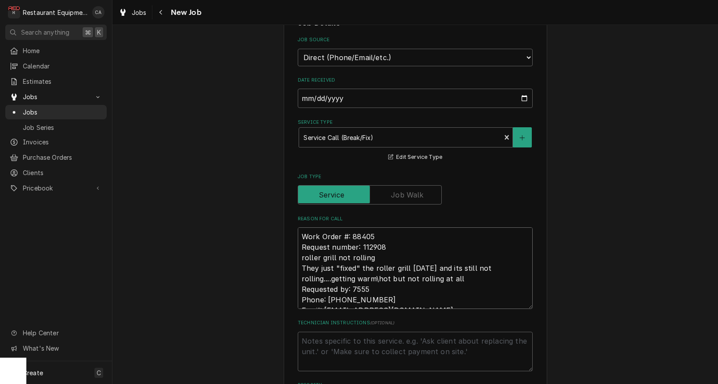
type textarea "Work Order #: 88412 Request number: 112911 The fryer pump won't work The pump o…"
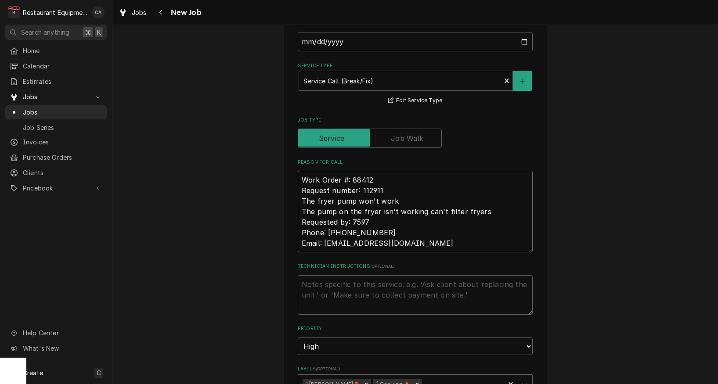
type textarea "x"
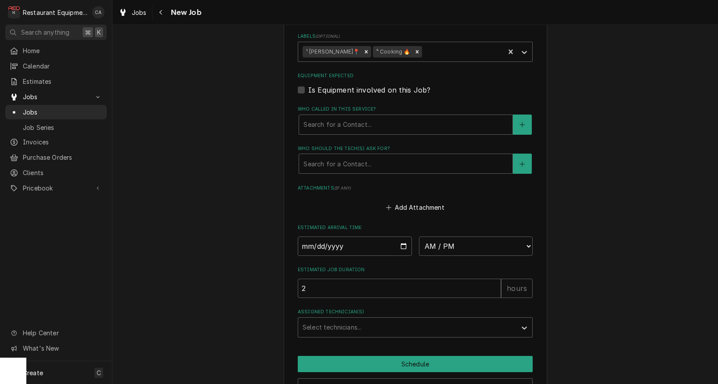
scroll to position [686, 0]
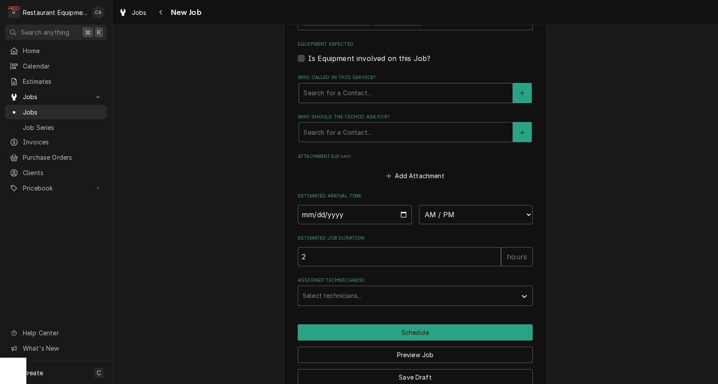
type textarea "Work Order #: 88412 Request number: 112911 The fryer pump won't work The pump o…"
drag, startPoint x: 317, startPoint y: 72, endPoint x: 323, endPoint y: 84, distance: 13.6
click at [317, 88] on div "Search for a Contact..." at bounding box center [405, 92] width 205 height 9
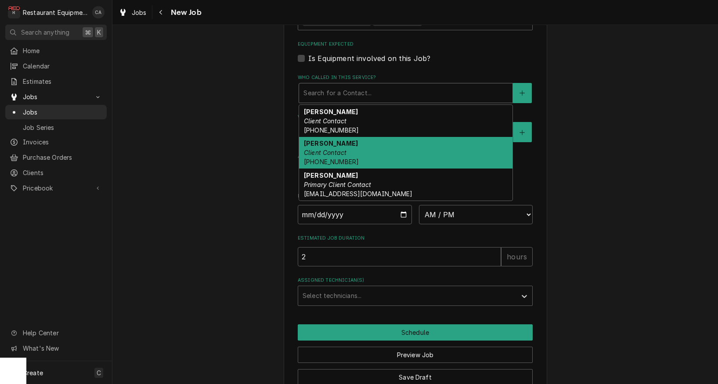
drag, startPoint x: 319, startPoint y: 131, endPoint x: 334, endPoint y: 142, distance: 18.5
click at [319, 149] on em "Client Contact" at bounding box center [325, 152] width 43 height 7
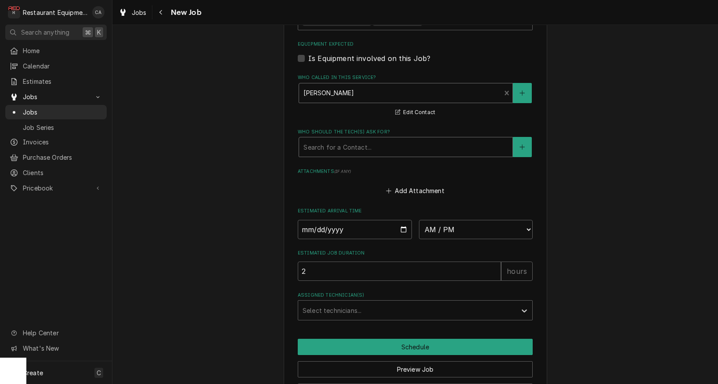
drag, startPoint x: 321, startPoint y: 133, endPoint x: 324, endPoint y: 137, distance: 5.4
click at [321, 139] on div "Who should the tech(s) ask for?" at bounding box center [405, 147] width 205 height 16
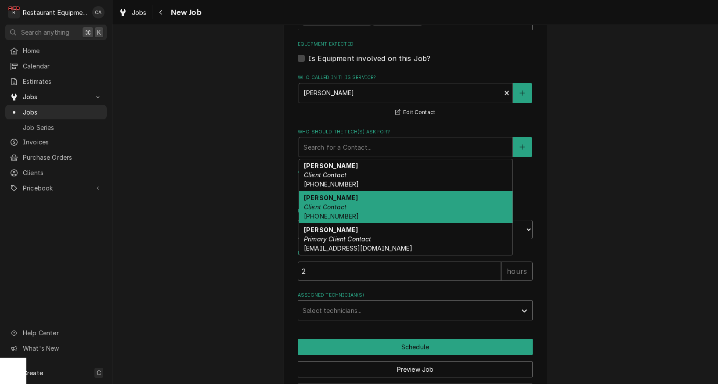
drag, startPoint x: 312, startPoint y: 179, endPoint x: 292, endPoint y: 179, distance: 20.2
click at [312, 194] on strong "[PERSON_NAME]" at bounding box center [331, 197] width 54 height 7
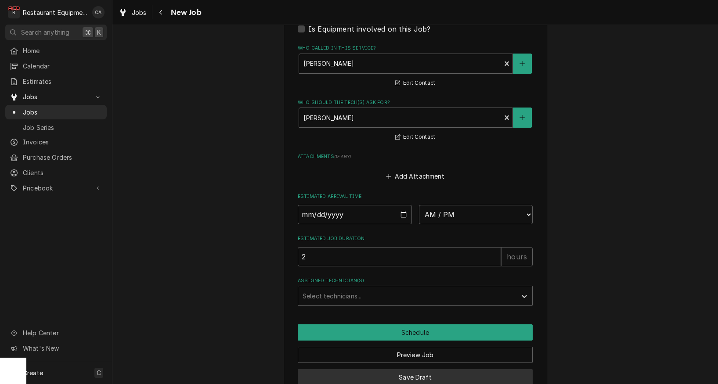
click at [425, 369] on button "Save Draft" at bounding box center [415, 377] width 235 height 16
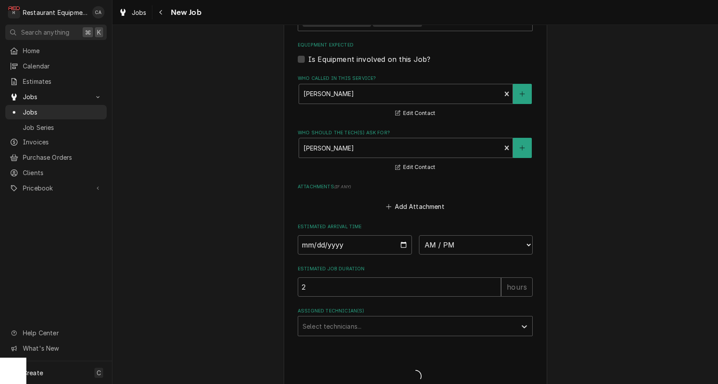
type textarea "x"
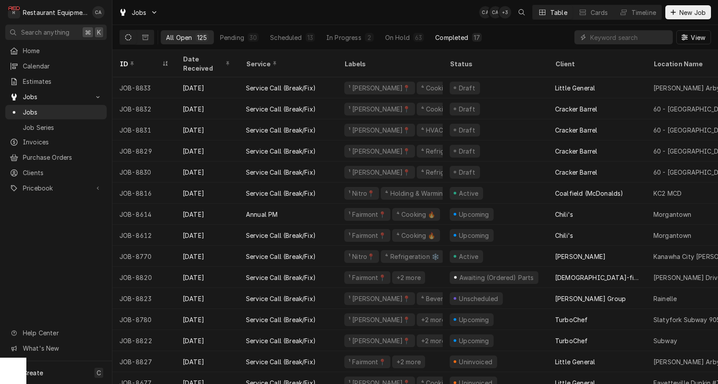
drag, startPoint x: 462, startPoint y: 39, endPoint x: 445, endPoint y: 35, distance: 17.5
click at [462, 39] on div "Completed" at bounding box center [451, 37] width 33 height 9
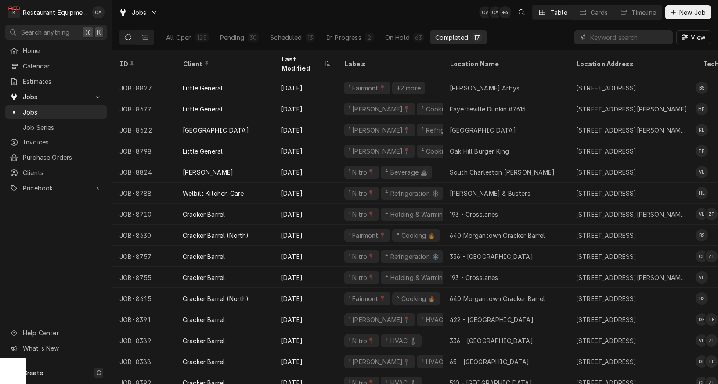
click at [212, 18] on div "Jobs CA CA + 4 Table Cards Timeline New Job" at bounding box center [414, 12] width 605 height 25
click at [151, 36] on button "Dynamic Content Wrapper" at bounding box center [145, 37] width 17 height 14
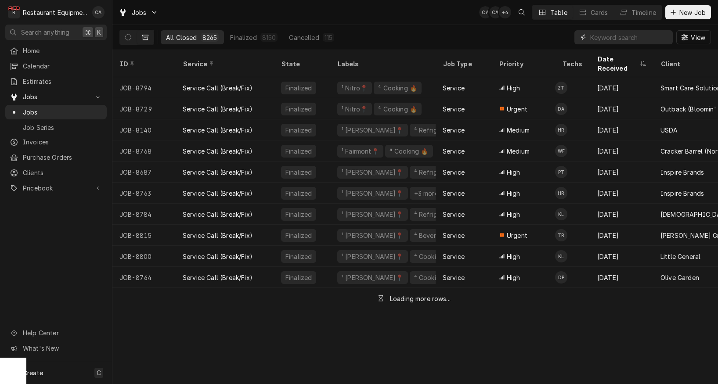
click at [625, 40] on input "Dynamic Content Wrapper" at bounding box center [629, 37] width 78 height 14
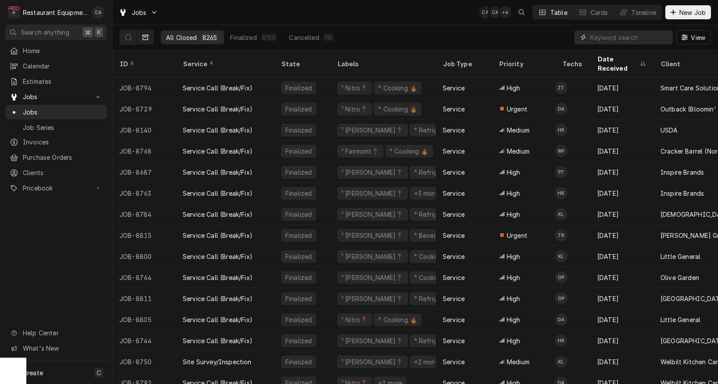
click at [626, 40] on input "Dynamic Content Wrapper" at bounding box center [629, 37] width 78 height 14
type input "exxon"
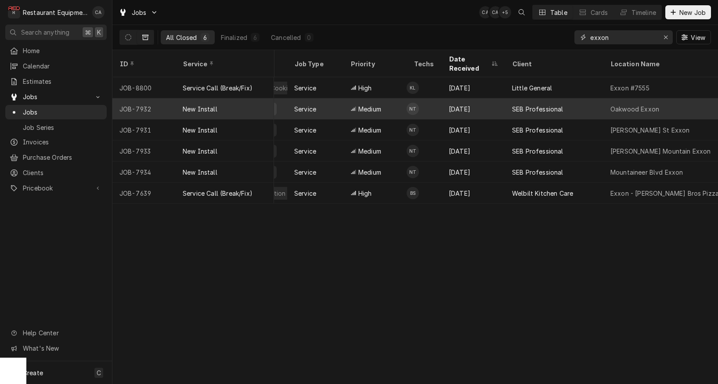
scroll to position [0, 153]
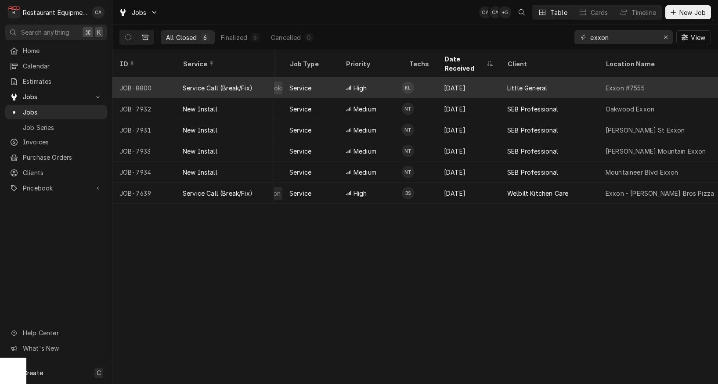
click at [311, 83] on div "Service" at bounding box center [300, 87] width 22 height 9
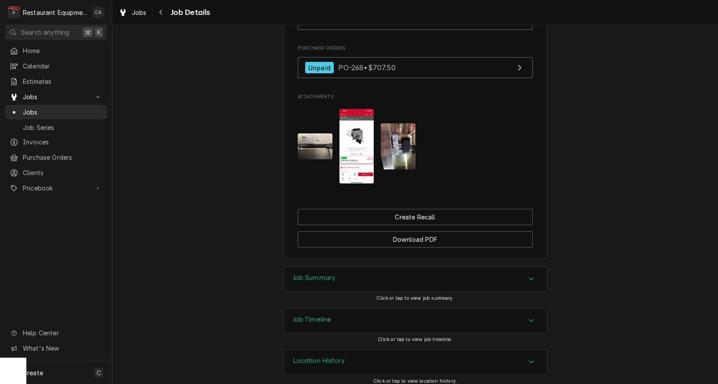
scroll to position [866, 0]
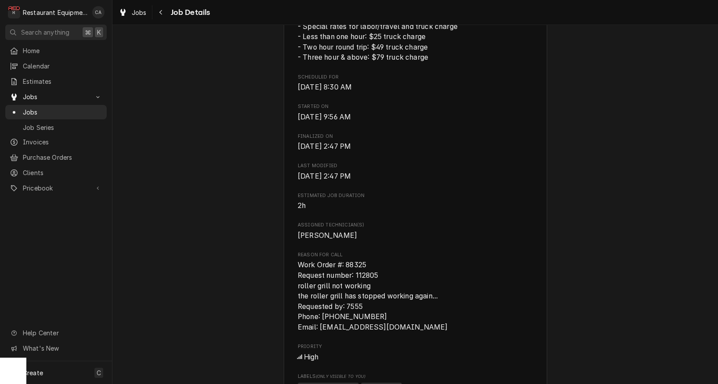
scroll to position [305, 0]
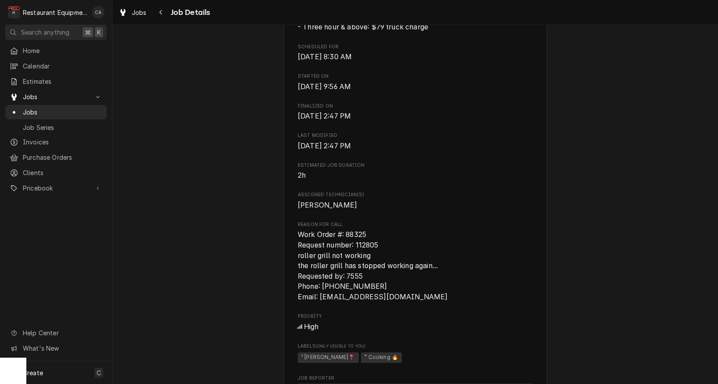
click at [145, 214] on div "Completed and Invoiced Little General Exxon #7555 / 2005 Harper Rd, Beckley, WV…" at bounding box center [414, 279] width 605 height 1099
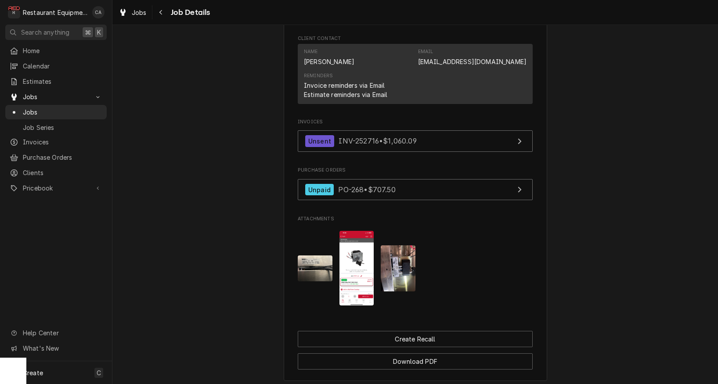
scroll to position [725, 0]
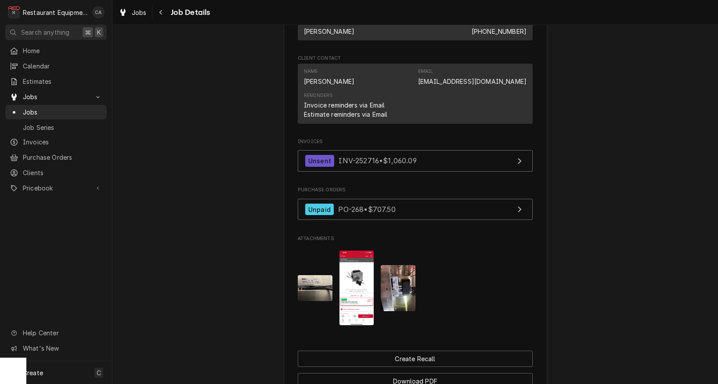
click at [142, 13] on span "Jobs" at bounding box center [139, 12] width 15 height 9
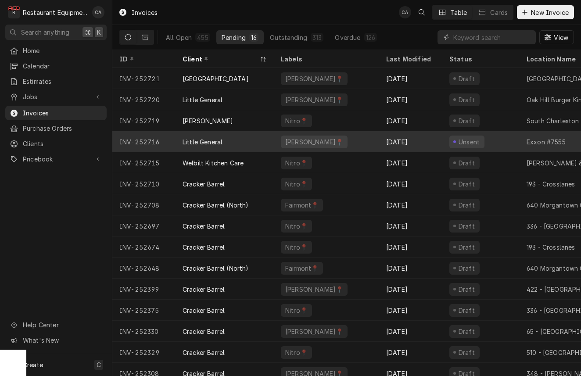
click at [368, 139] on div "BECKLEY📍" at bounding box center [326, 141] width 105 height 21
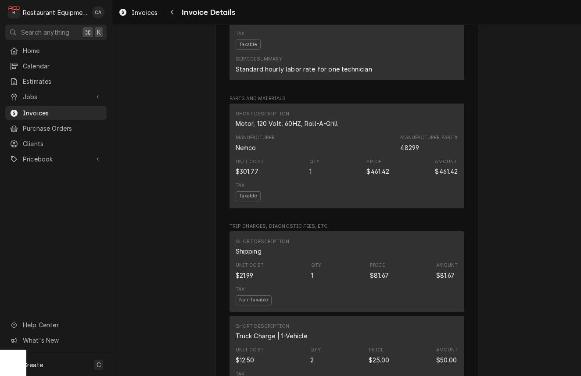
scroll to position [1054, 0]
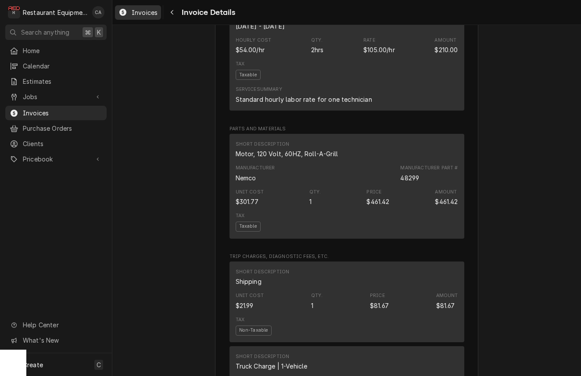
click at [146, 15] on span "Invoices" at bounding box center [145, 12] width 26 height 9
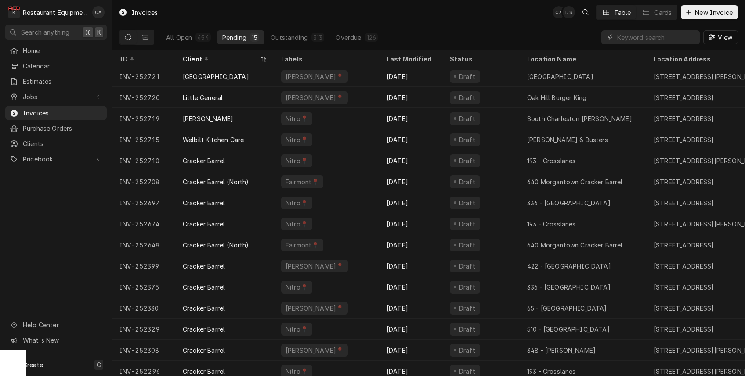
drag, startPoint x: 342, startPoint y: 9, endPoint x: 347, endPoint y: 10, distance: 5.3
click at [347, 10] on div "Invoices CA DS Table Cards New Invoice" at bounding box center [428, 12] width 632 height 25
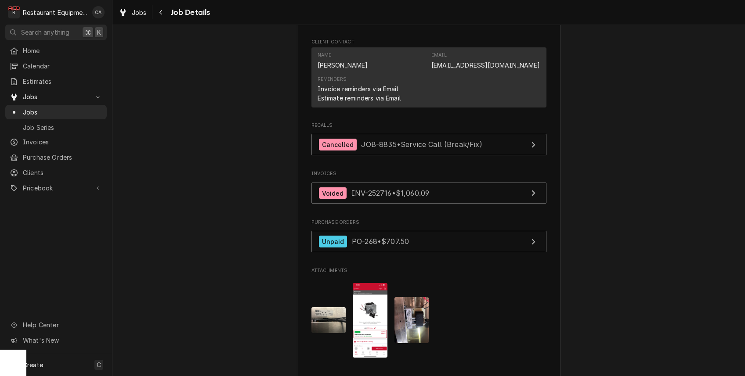
scroll to position [771, 0]
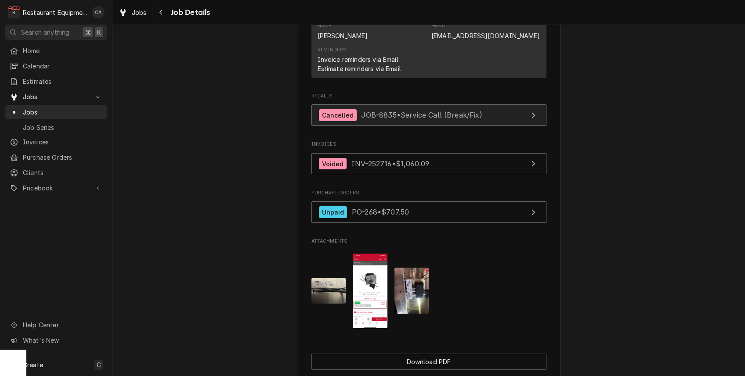
click at [438, 111] on span "JOB-8835 • Service Call (Break/Fix)" at bounding box center [421, 115] width 121 height 9
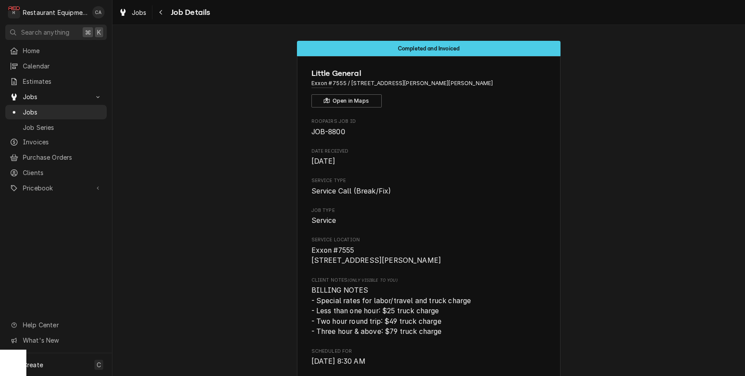
scroll to position [0, 0]
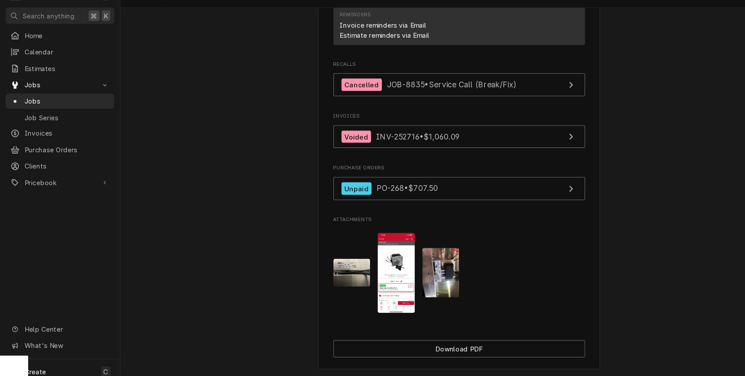
scroll to position [784, 0]
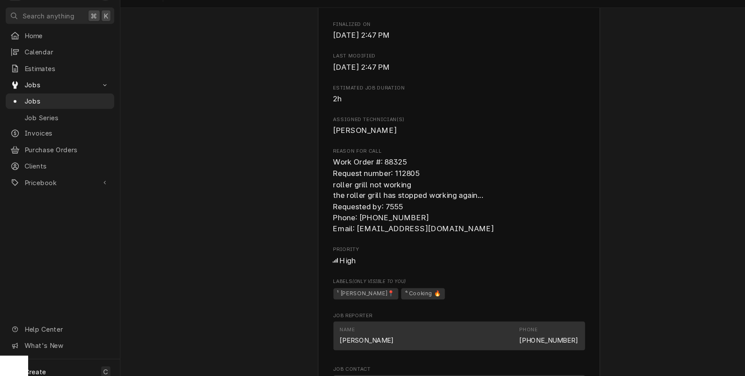
scroll to position [371, 0]
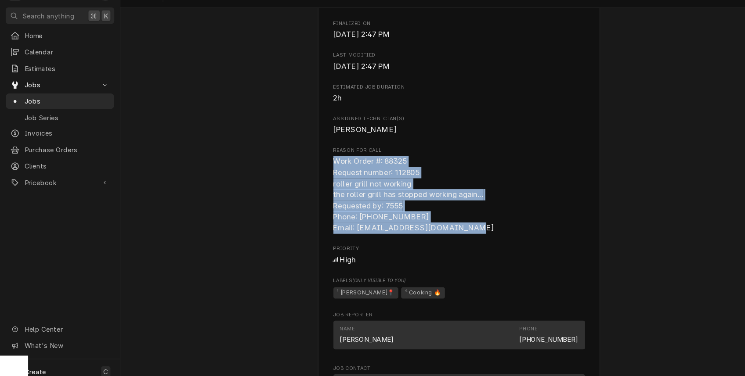
drag, startPoint x: 311, startPoint y: 149, endPoint x: 405, endPoint y: 201, distance: 107.7
click at [447, 213] on span "Work Order #: 88325 Request number: 112805 roller grill not working the roller …" at bounding box center [428, 199] width 235 height 72
copy span "Work Order #: 88325 Request number: 112805 roller grill not working the roller …"
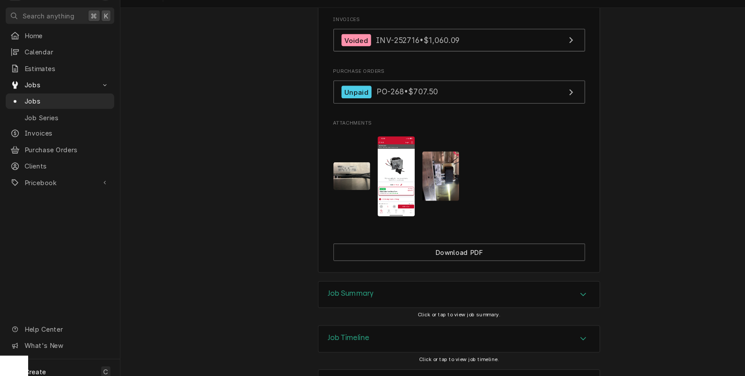
scroll to position [882, 0]
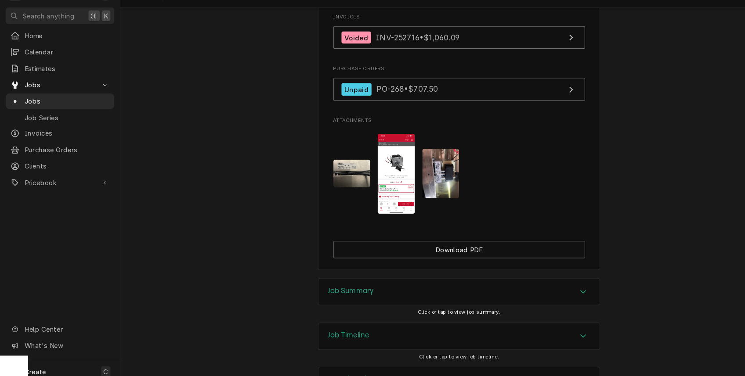
click at [323, 167] on img "Attachments" at bounding box center [328, 180] width 35 height 26
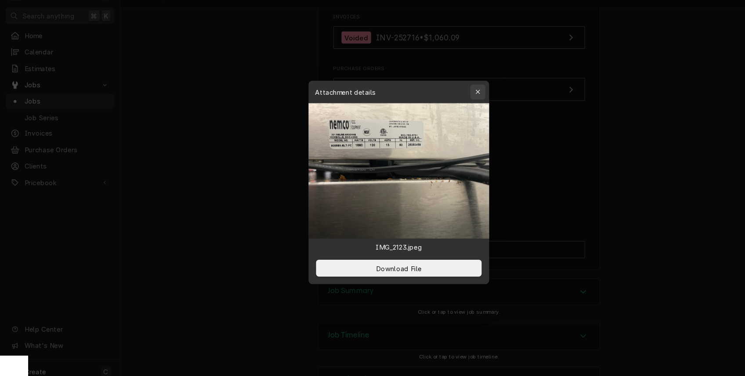
click at [447, 101] on icon "button" at bounding box center [446, 103] width 4 height 4
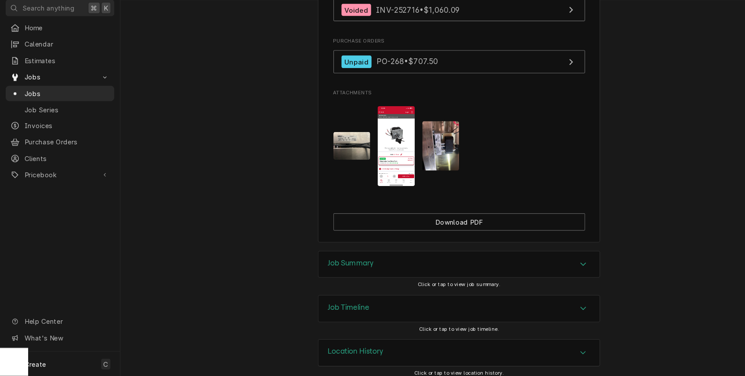
scroll to position [0, 0]
click at [336, 267] on h3 "Job Summary" at bounding box center [327, 271] width 43 height 8
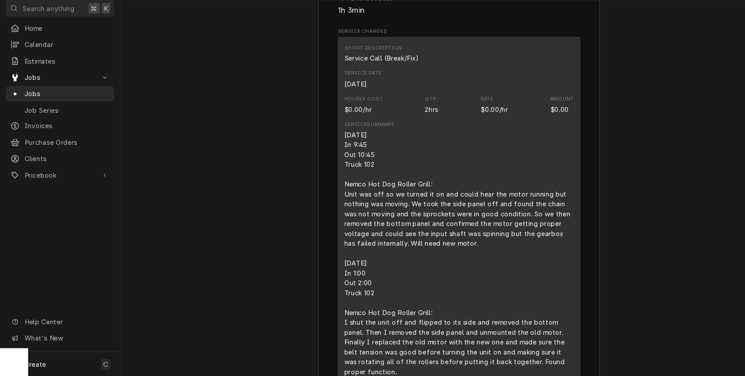
scroll to position [1279, 0]
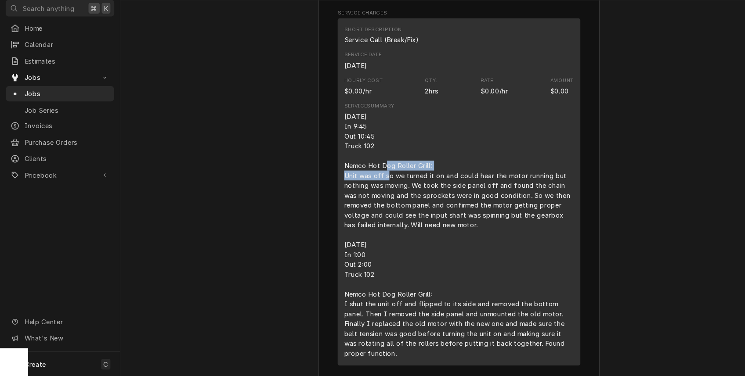
drag, startPoint x: 362, startPoint y: 150, endPoint x: 341, endPoint y: 126, distance: 32.1
click at [360, 148] on div "9/5/25 In 9:45 Out 10:45 Truck 102 Nemco Hot Dog Roller Grill: Unit was off so …" at bounding box center [428, 244] width 214 height 231
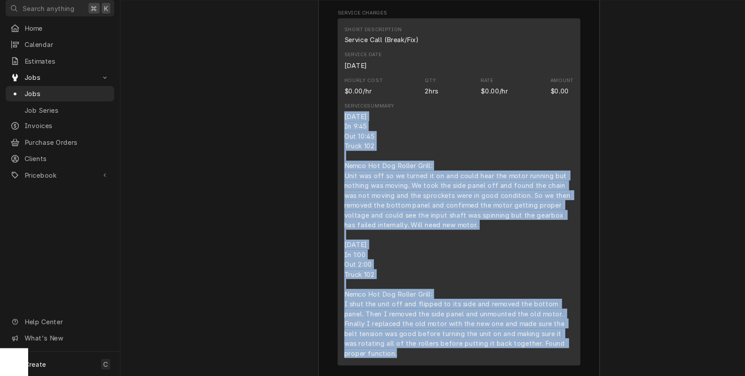
drag, startPoint x: 320, startPoint y: 98, endPoint x: 484, endPoint y: 299, distance: 259.3
click at [530, 319] on div "Short Description Service Call (Break/Fix) Service Date Sep 5, 2025 Hourly Cost…" at bounding box center [428, 204] width 227 height 324
copy div "9/5/25 In 9:45 Out 10:45 Truck 102 Nemco Hot Dog Roller Grill: Unit was off so …"
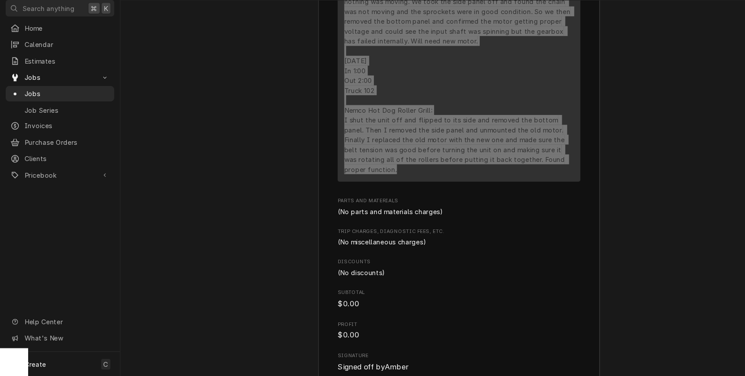
scroll to position [1610, 0]
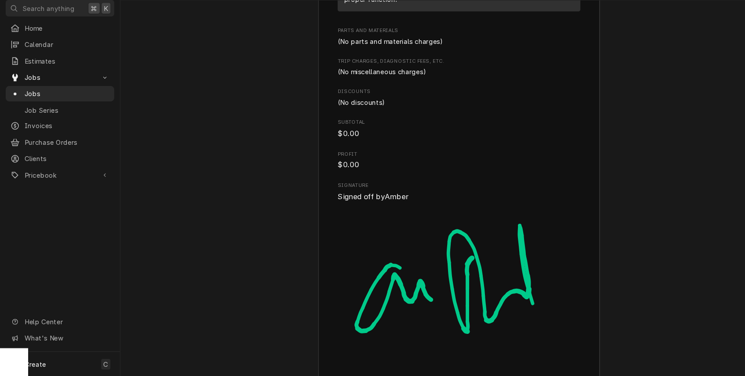
click at [38, 108] on span "Jobs" at bounding box center [62, 112] width 79 height 9
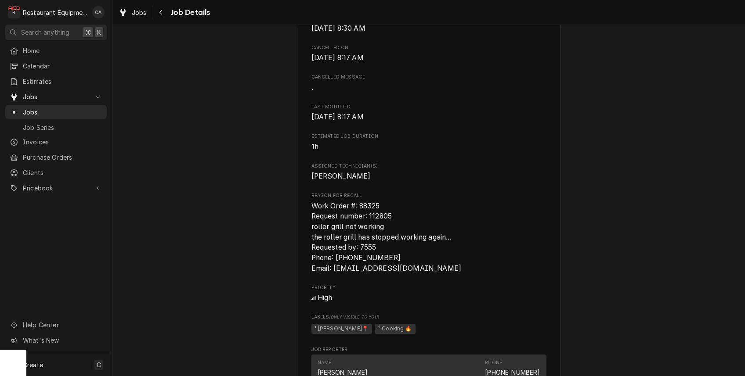
scroll to position [356, 0]
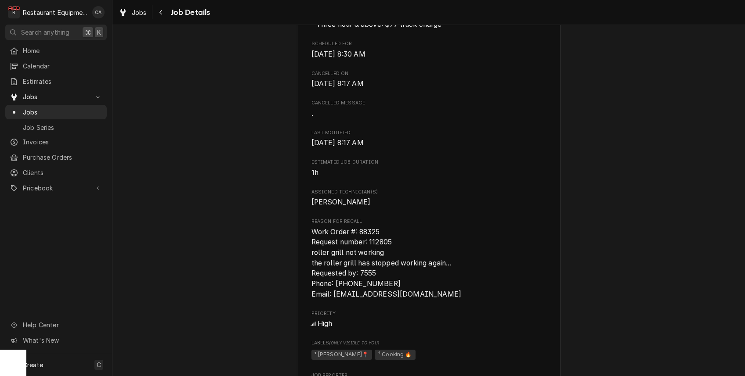
drag, startPoint x: 587, startPoint y: 44, endPoint x: 505, endPoint y: 6, distance: 90.0
click at [585, 43] on div "Cancelled Little General Exxon #7555 / [STREET_ADDRESS][PERSON_NAME] Open in Ma…" at bounding box center [428, 138] width 632 height 920
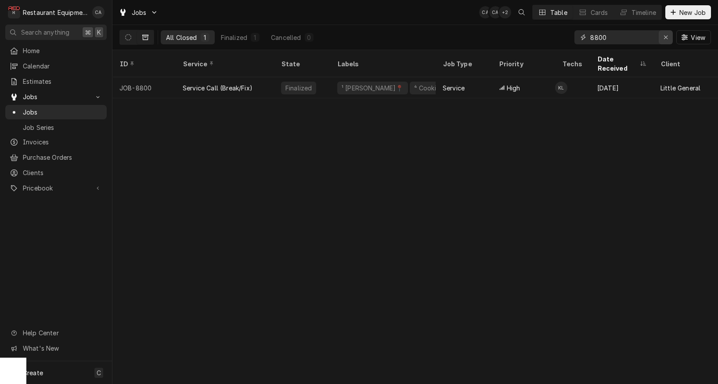
click at [664, 38] on icon "Erase input" at bounding box center [665, 37] width 5 height 6
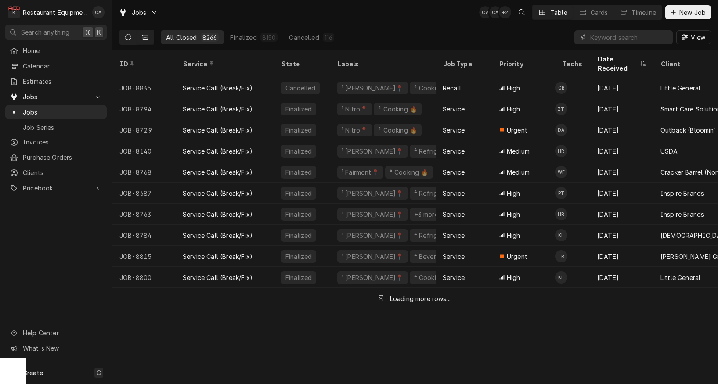
click at [133, 40] on button "Dynamic Content Wrapper" at bounding box center [128, 37] width 17 height 14
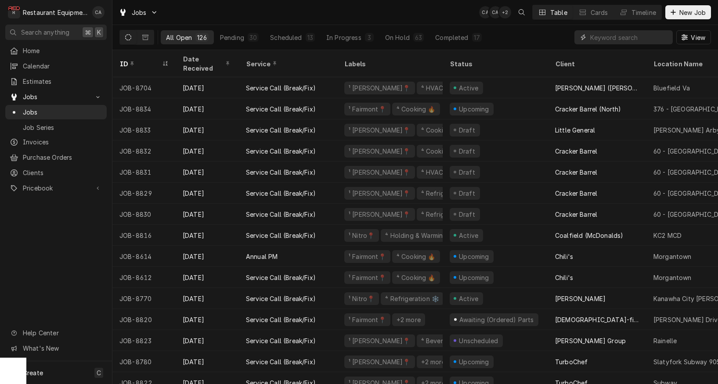
click at [600, 37] on input "Dynamic Content Wrapper" at bounding box center [629, 37] width 78 height 14
type input "beckley"
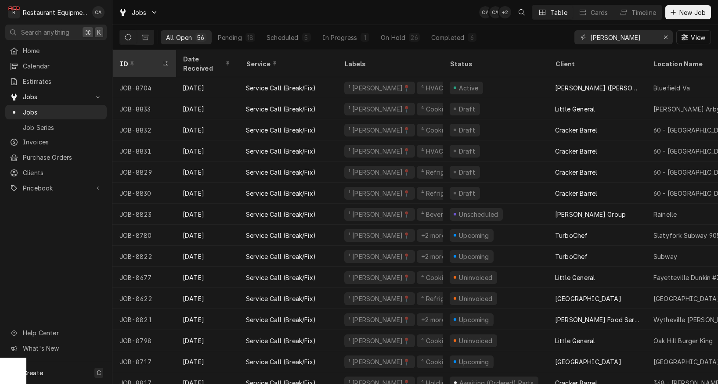
click at [150, 59] on div "ID" at bounding box center [139, 63] width 40 height 9
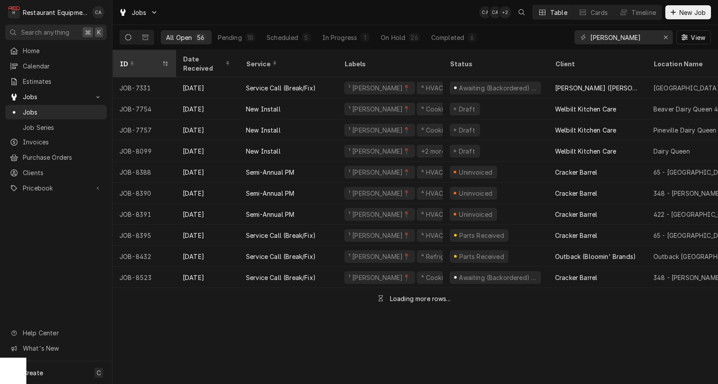
click at [148, 59] on div "ID" at bounding box center [139, 63] width 40 height 9
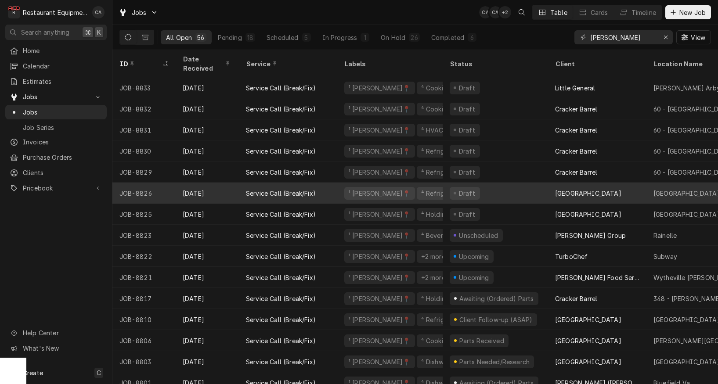
click at [489, 183] on div "Draft" at bounding box center [495, 193] width 105 height 21
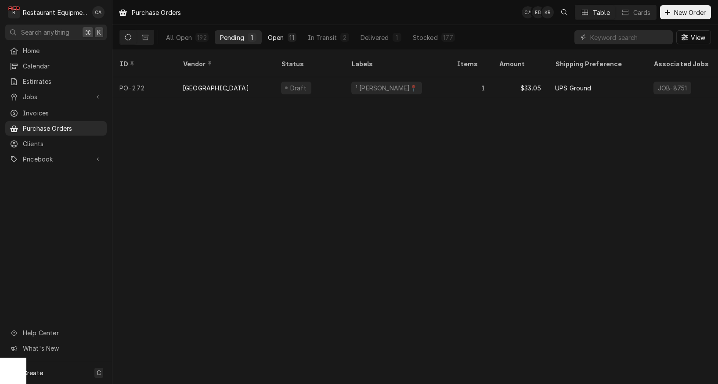
click at [278, 40] on div "Open" at bounding box center [276, 37] width 16 height 9
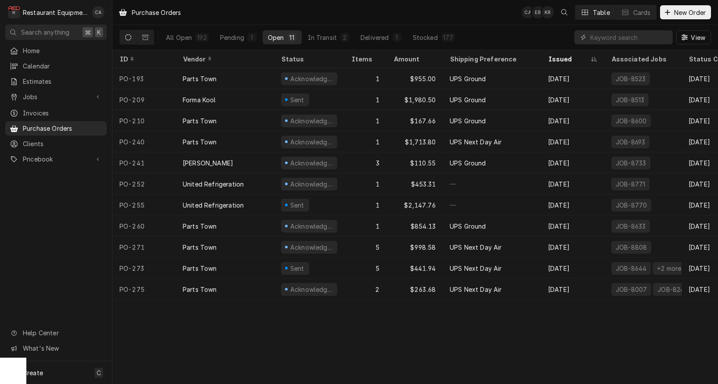
click at [248, 11] on div "Purchase Orders CA EB KR Table Cards New Order" at bounding box center [414, 12] width 605 height 25
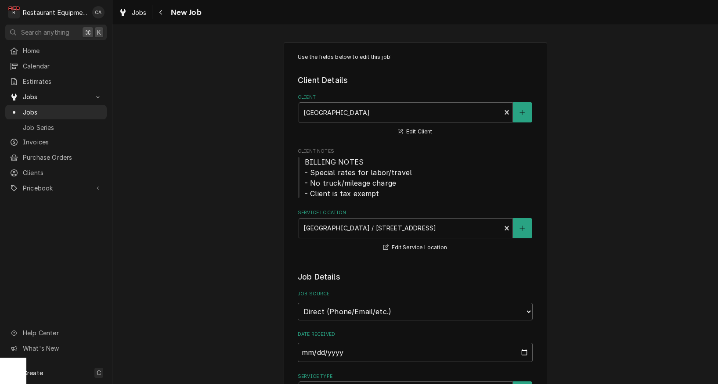
type textarea "x"
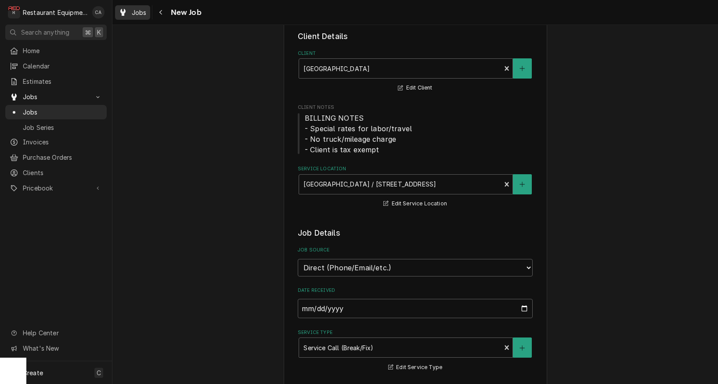
scroll to position [46, 0]
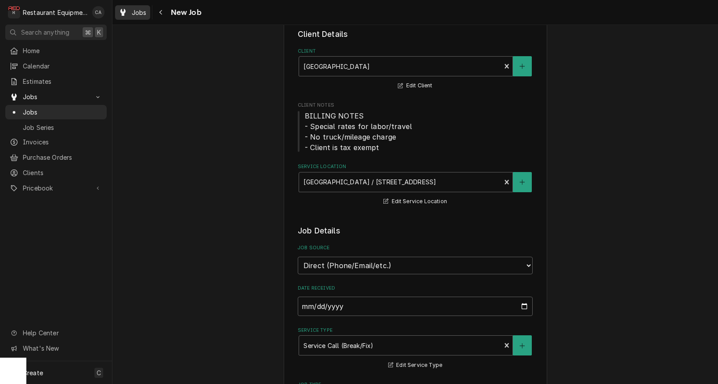
click at [134, 12] on span "Jobs" at bounding box center [139, 12] width 15 height 9
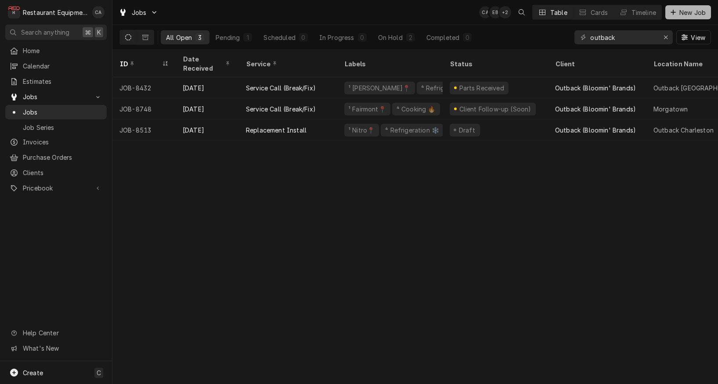
click at [680, 13] on span "New Job" at bounding box center [692, 12] width 30 height 9
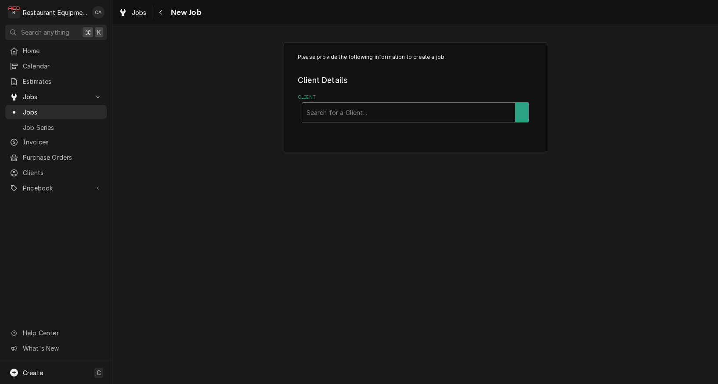
click at [331, 116] on div "Client" at bounding box center [408, 112] width 205 height 16
type input "little"
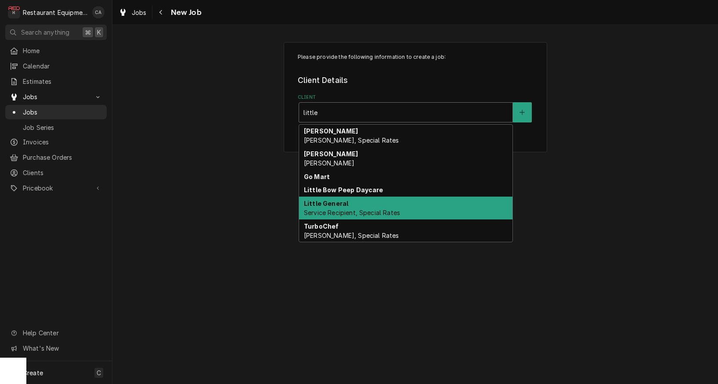
click at [326, 218] on div "Little General Service Recipient, Special Rates" at bounding box center [405, 208] width 213 height 23
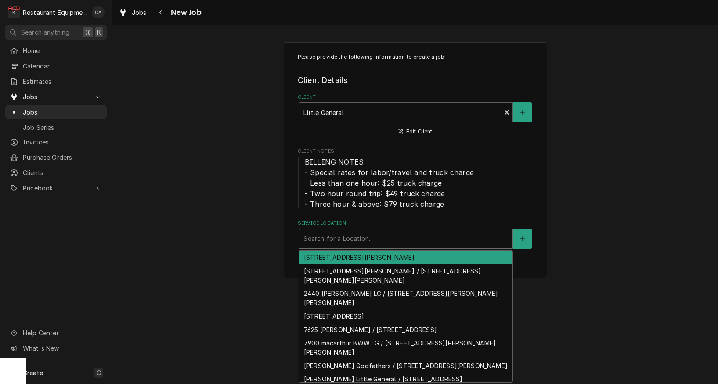
click at [308, 233] on div "Service Location" at bounding box center [405, 239] width 205 height 16
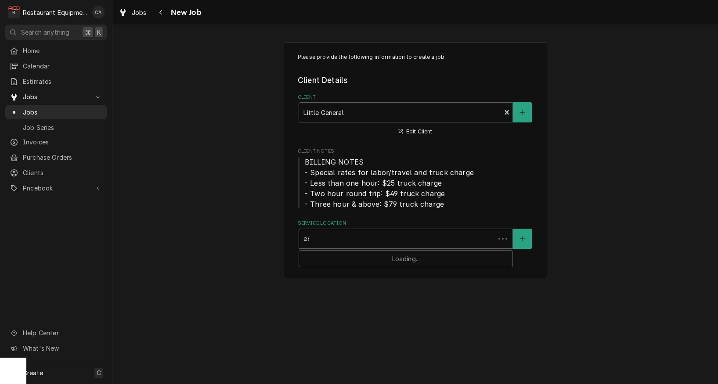
type input "exx"
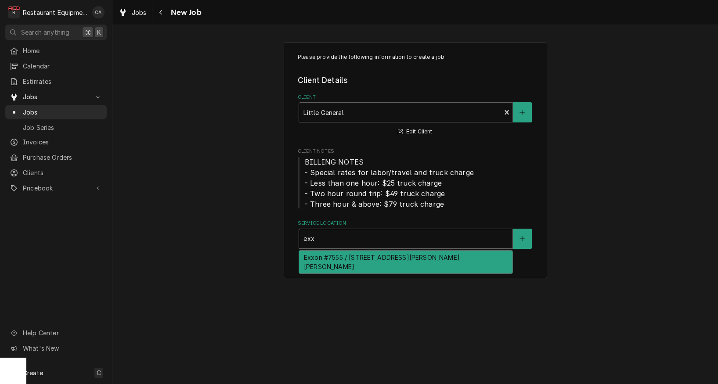
drag, startPoint x: 323, startPoint y: 258, endPoint x: 284, endPoint y: 250, distance: 39.8
click at [320, 258] on div "Exxon #7555 / [STREET_ADDRESS][PERSON_NAME][PERSON_NAME]" at bounding box center [405, 262] width 213 height 23
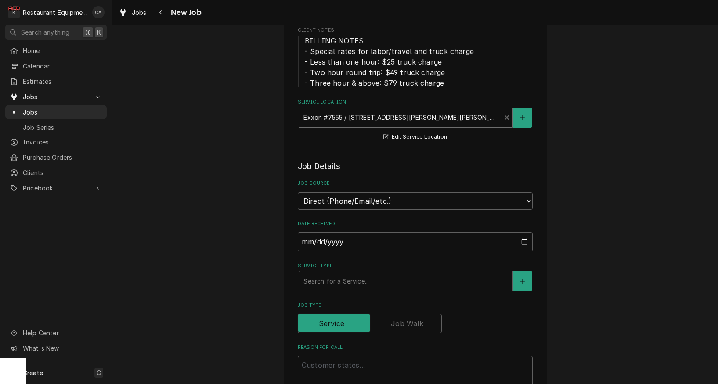
scroll to position [201, 0]
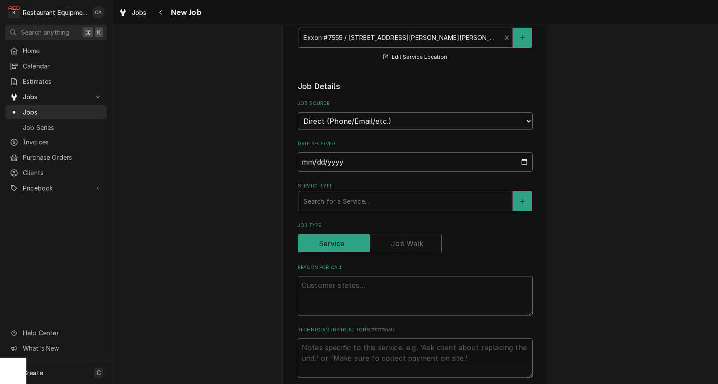
click at [321, 197] on div "Search for a Service..." at bounding box center [405, 201] width 205 height 9
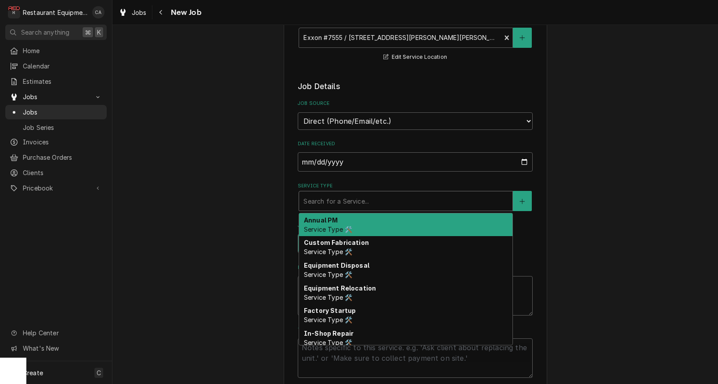
type textarea "x"
type input "f"
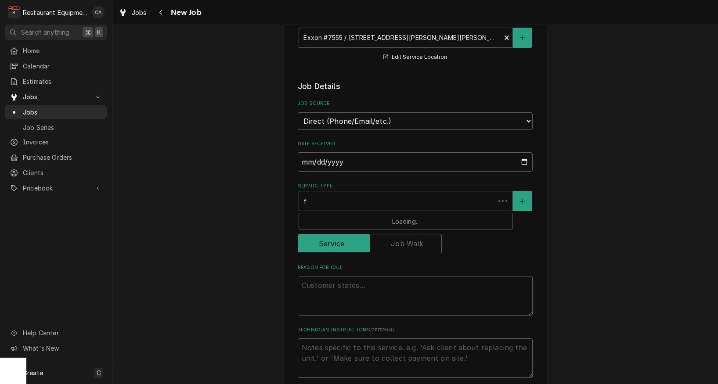
type textarea "x"
type input "fi"
type textarea "x"
type input "fix"
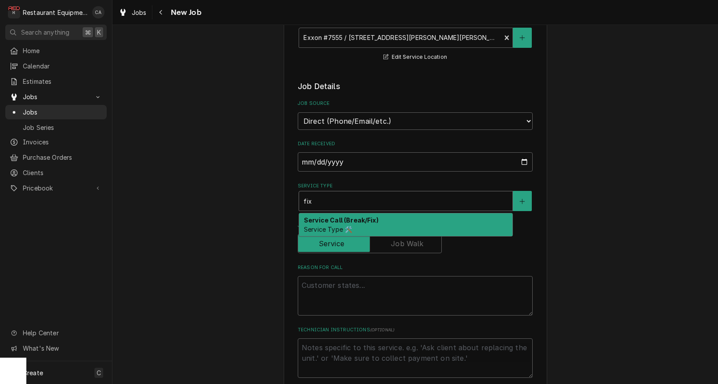
drag, startPoint x: 321, startPoint y: 206, endPoint x: 336, endPoint y: 216, distance: 17.9
click at [321, 213] on div "Service Call (Break/Fix) Service Type 🛠️" at bounding box center [405, 224] width 213 height 23
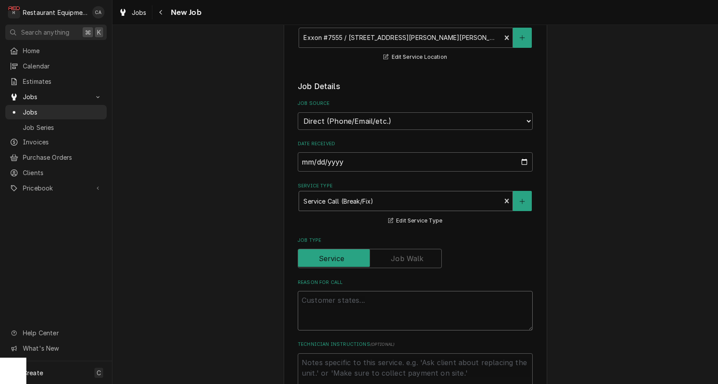
click at [323, 295] on textarea "Reason For Call" at bounding box center [415, 311] width 235 height 40
click at [313, 291] on textarea "Reason For Call" at bounding box center [415, 311] width 235 height 40
paste textarea "Work Order #: 88325 Request number: 112805 roller grill not working the roller …"
type textarea "x"
type textarea "Work Order #: 88325 Request number: 112805 roller grill not working the roller …"
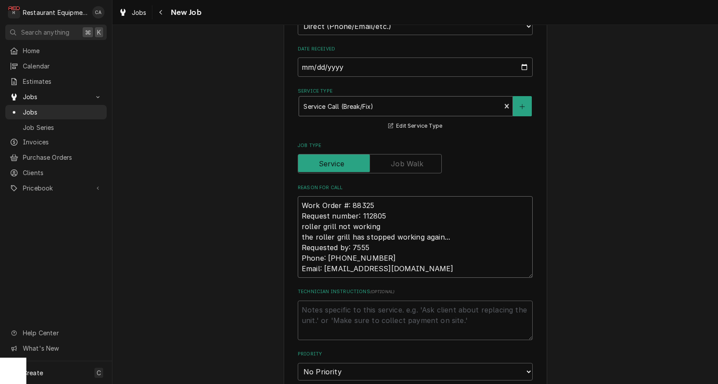
type textarea "x"
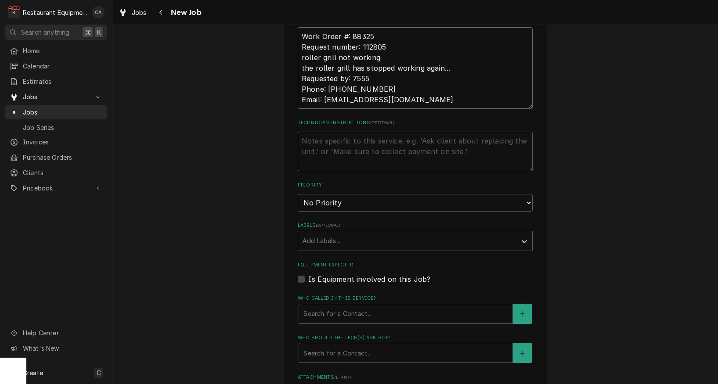
scroll to position [475, 0]
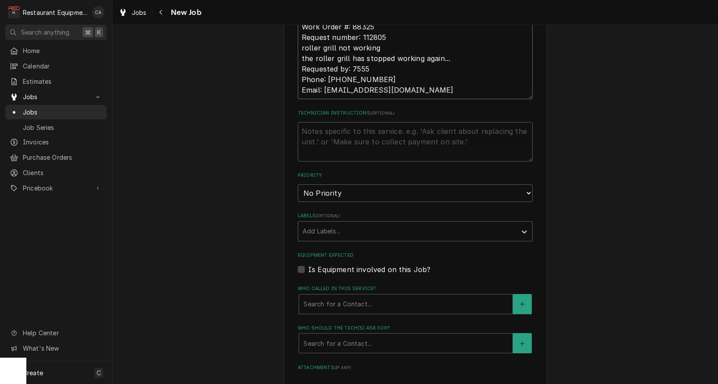
type textarea "Work Order #: 88325 Request number: 112805 roller grill not working the roller …"
select select "2"
click at [321, 227] on div "Add Labels..." at bounding box center [407, 231] width 209 height 9
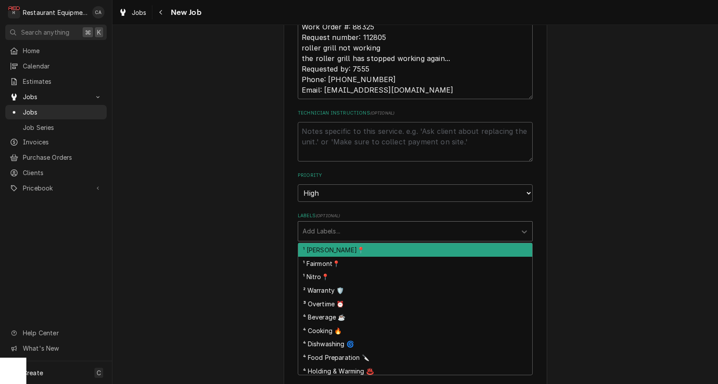
type textarea "x"
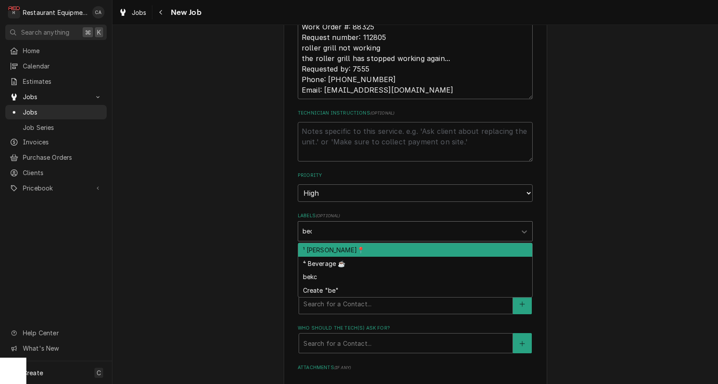
type input "beck"
type textarea "x"
type input "co"
type textarea "x"
type input "cook"
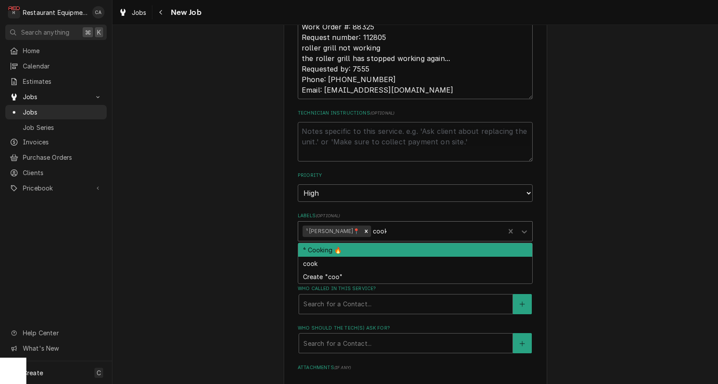
type textarea "x"
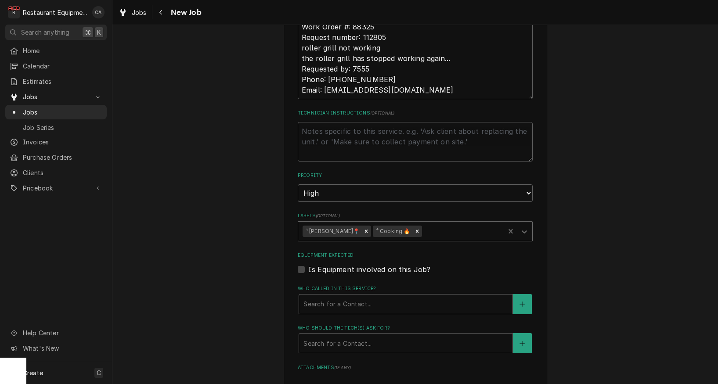
click at [319, 299] on div "Search for a Contact..." at bounding box center [405, 303] width 205 height 9
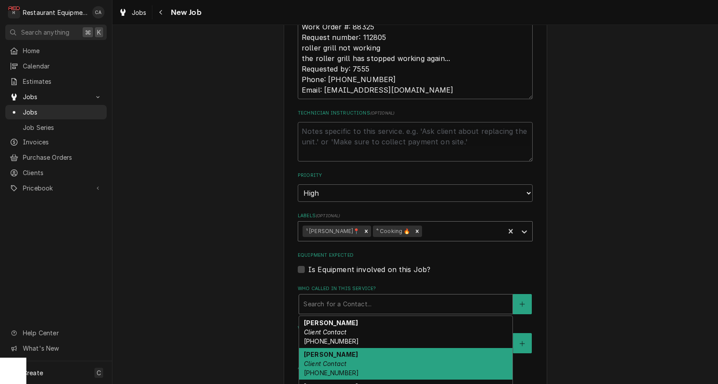
click at [321, 351] on strong "Phillip" at bounding box center [331, 354] width 54 height 7
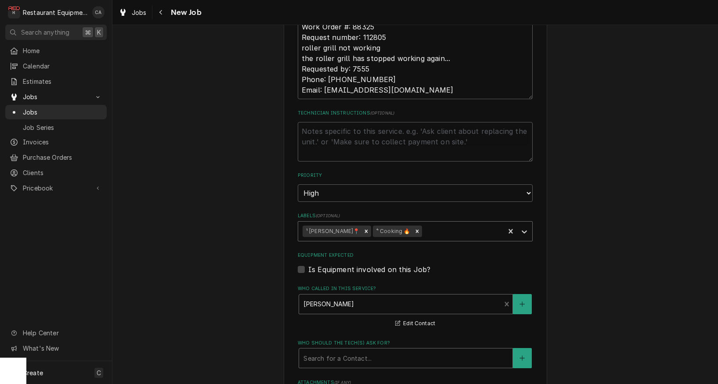
drag, startPoint x: 321, startPoint y: 338, endPoint x: 328, endPoint y: 349, distance: 12.7
click at [322, 354] on div "Search for a Contact..." at bounding box center [405, 358] width 205 height 9
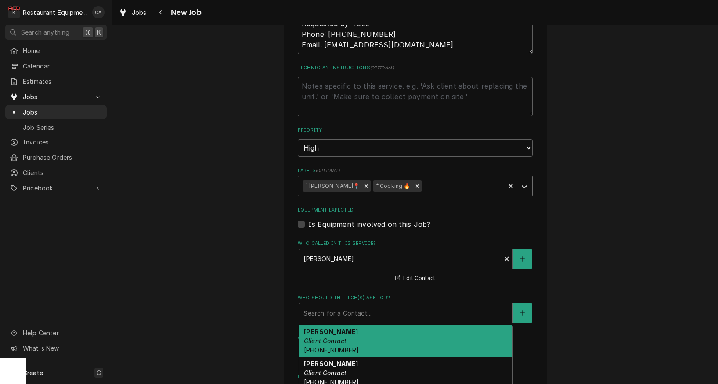
scroll to position [526, 0]
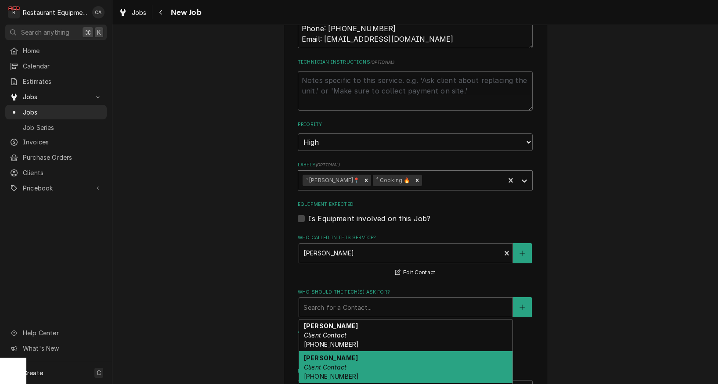
drag, startPoint x: 322, startPoint y: 343, endPoint x: 289, endPoint y: 331, distance: 34.6
click at [322, 351] on div "Phillip Client Contact (304) 890-1757" at bounding box center [405, 367] width 213 height 32
type textarea "x"
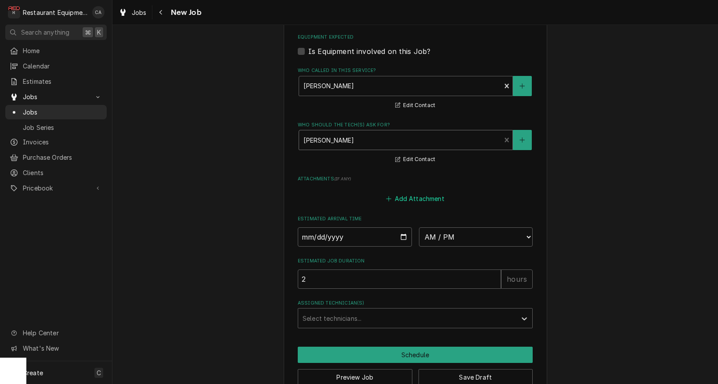
scroll to position [0, 0]
drag, startPoint x: 421, startPoint y: 177, endPoint x: 397, endPoint y: 170, distance: 24.3
click at [421, 192] on button "Add Attachment" at bounding box center [415, 198] width 61 height 12
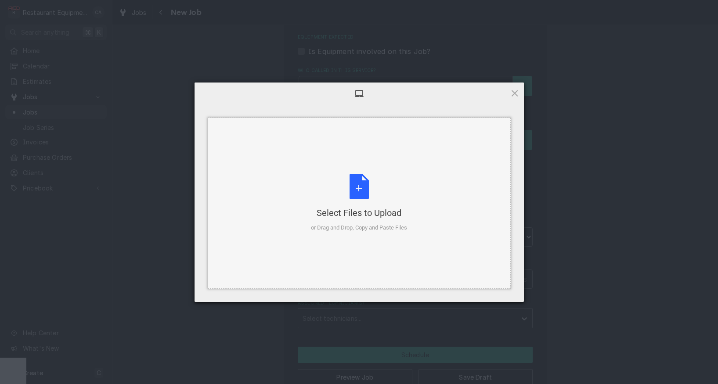
click at [378, 190] on div "Select Files to Upload or Drag and Drop, Copy and Paste Files" at bounding box center [359, 203] width 96 height 58
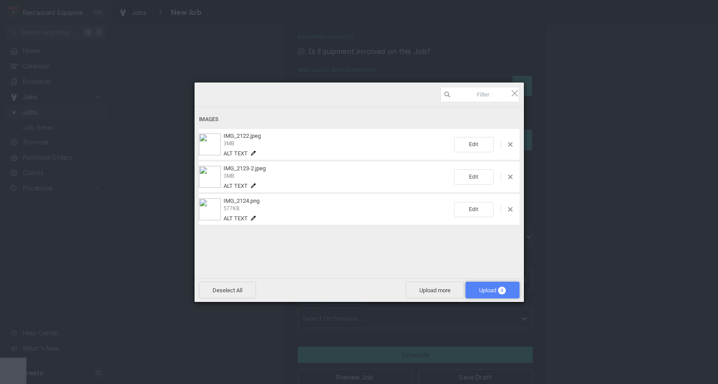
click at [492, 285] on span "Upload 3" at bounding box center [492, 290] width 54 height 17
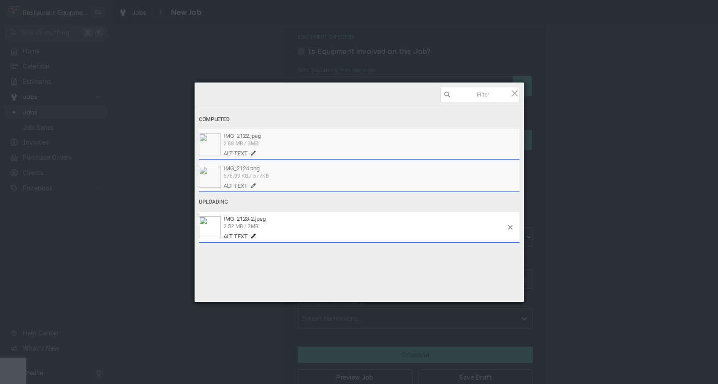
type textarea "x"
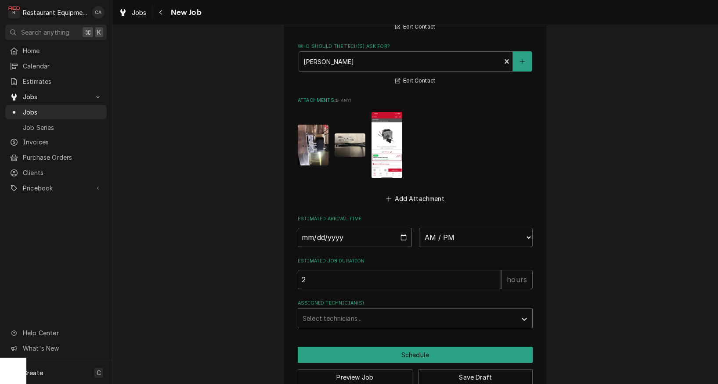
click at [369, 310] on div "Assigned Technician(s)" at bounding box center [407, 318] width 209 height 16
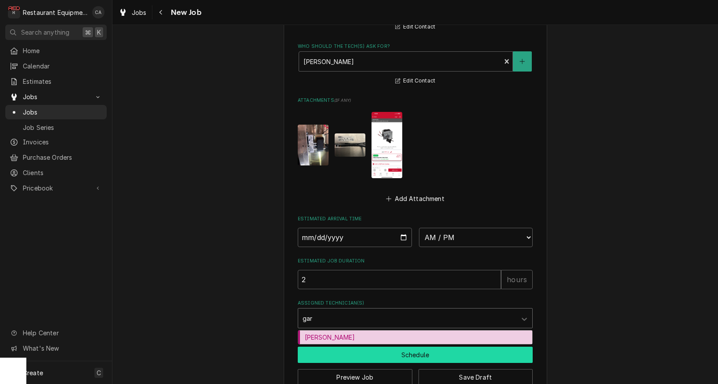
scroll to position [770, 0]
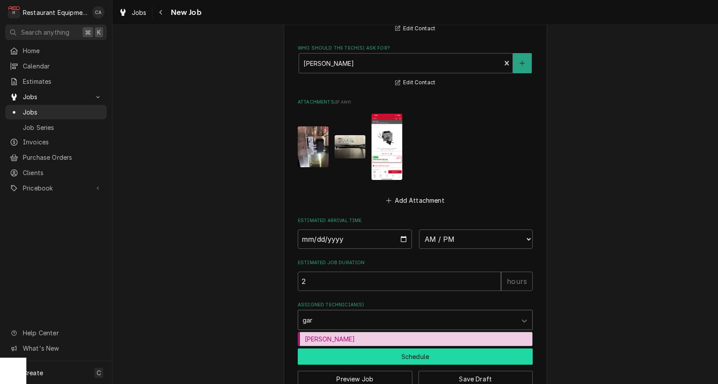
type input "gary"
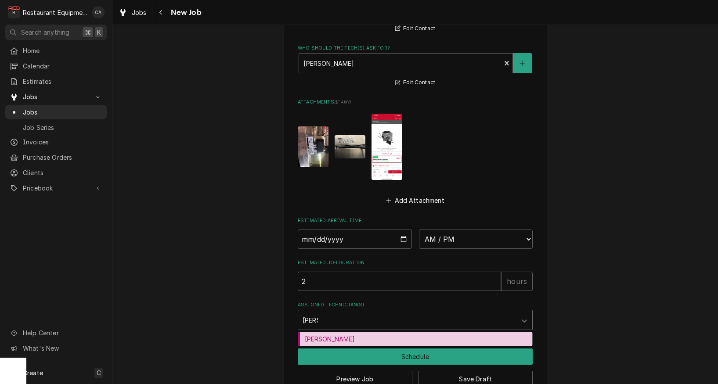
drag, startPoint x: 335, startPoint y: 321, endPoint x: 314, endPoint y: 243, distance: 80.8
click at [335, 332] on div "Gary Beaver" at bounding box center [415, 339] width 234 height 14
type textarea "x"
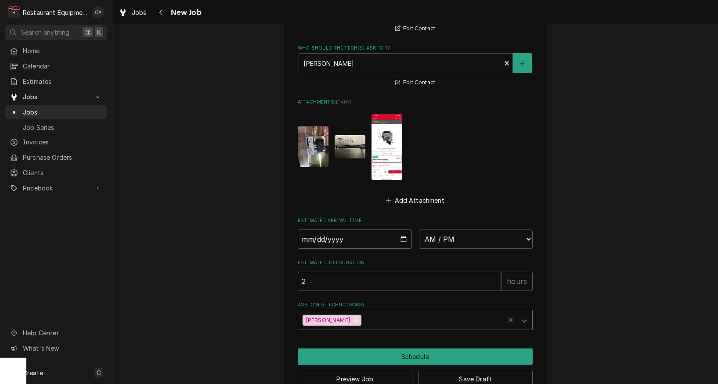
type textarea "x"
click at [321, 230] on input "Date" at bounding box center [355, 239] width 114 height 19
type input "[DATE]"
type textarea "x"
select select "08:30:00"
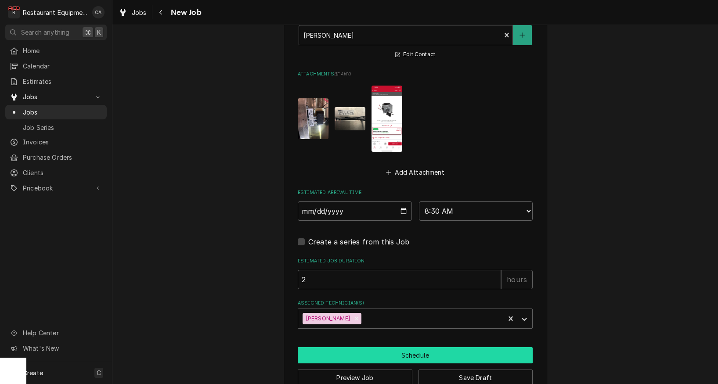
click at [422, 347] on button "Schedule" at bounding box center [415, 355] width 235 height 16
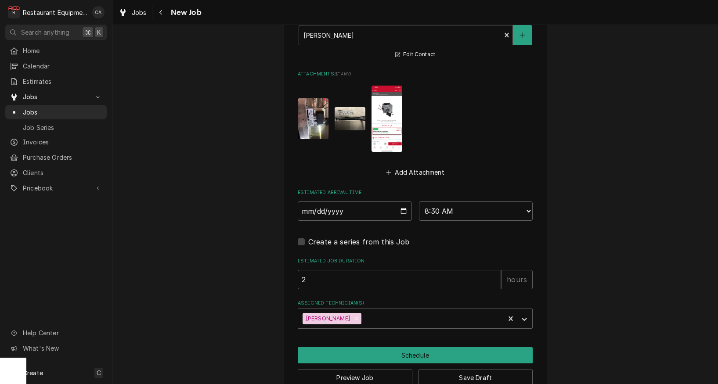
scroll to position [790, 0]
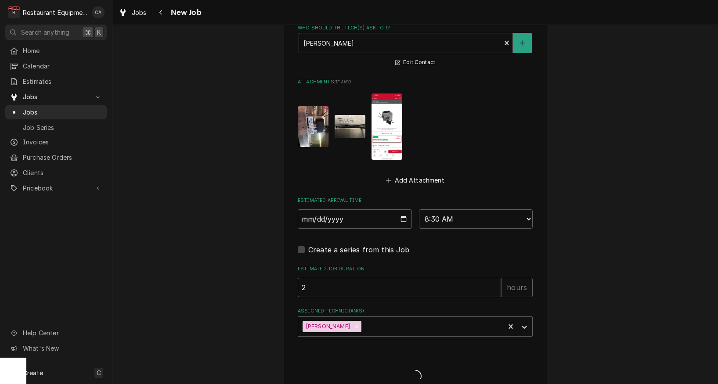
type textarea "x"
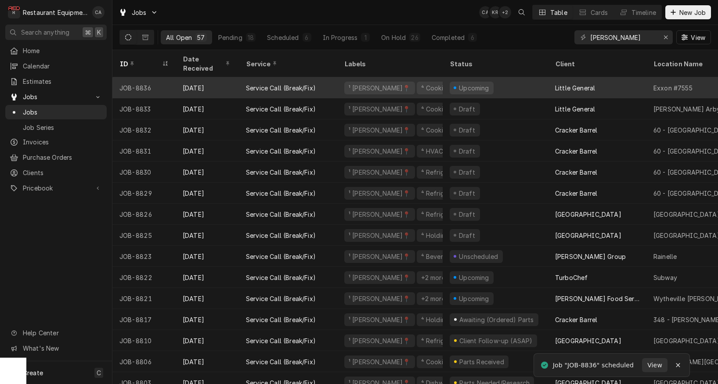
click at [529, 81] on div "Upcoming" at bounding box center [495, 87] width 105 height 21
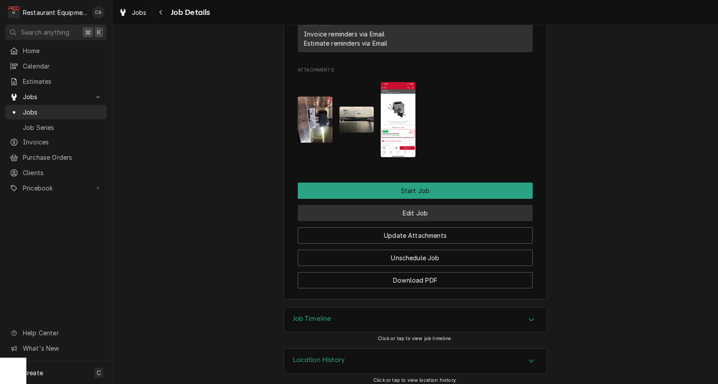
click at [392, 211] on button "Edit Job" at bounding box center [415, 213] width 235 height 16
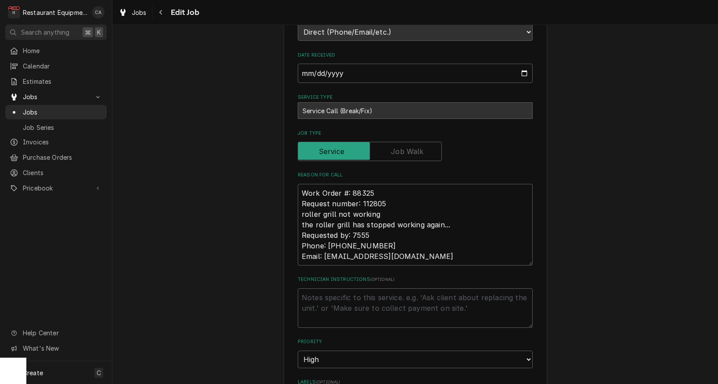
scroll to position [368, 0]
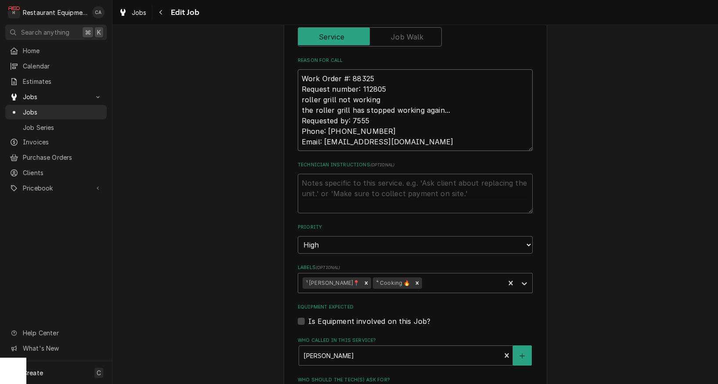
click at [463, 133] on textarea "Work Order #: 88325 Request number: 112805 roller grill not working the roller …" at bounding box center [415, 110] width 235 height 82
click at [378, 175] on textarea "Technician Instructions ( optional )" at bounding box center [415, 194] width 235 height 40
paste textarea "[DATE] In 9:45 Out 10:45 Truck 102 Nemco Hot Dog Roller Grill: Unit was off so …"
type textarea "x"
type textarea "[DATE] In 9:45 Out 10:45 Truck 102 Nemco Hot Dog Roller Grill: Unit was off so …"
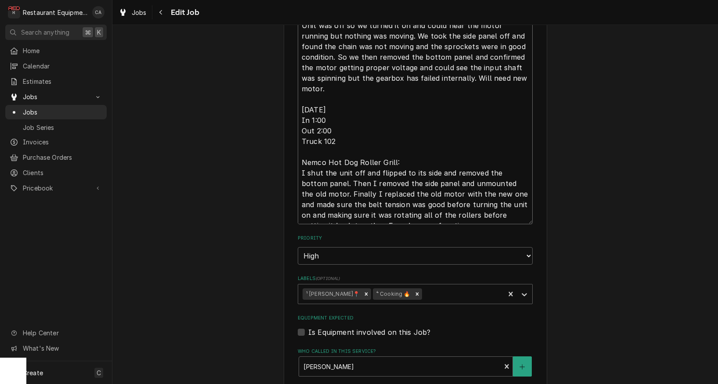
type textarea "x"
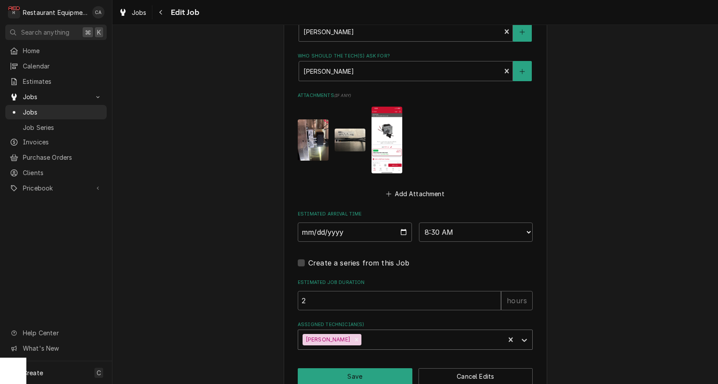
scroll to position [0, 0]
type textarea "[DATE] In 9:45 Out 10:45 Truck 102 Nemco Hot Dog Roller Grill: Unit was off so …"
click at [371, 368] on button "Save" at bounding box center [355, 376] width 115 height 16
type textarea "x"
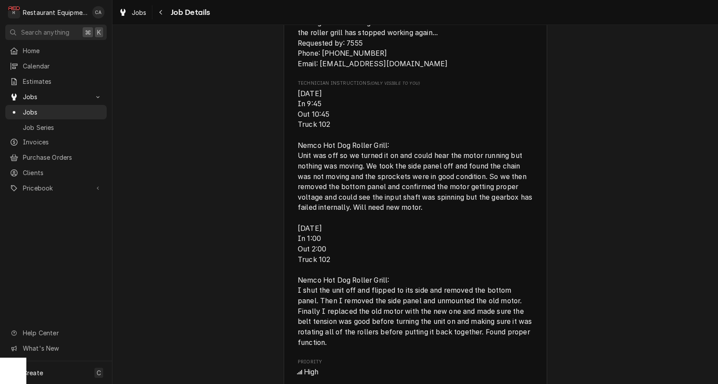
scroll to position [537, 0]
click at [203, 178] on div "Active Little General Exxon #7555 / [STREET_ADDRESS][PERSON_NAME] Open in Maps …" at bounding box center [414, 193] width 605 height 1393
click at [143, 18] on link "Jobs" at bounding box center [132, 12] width 35 height 14
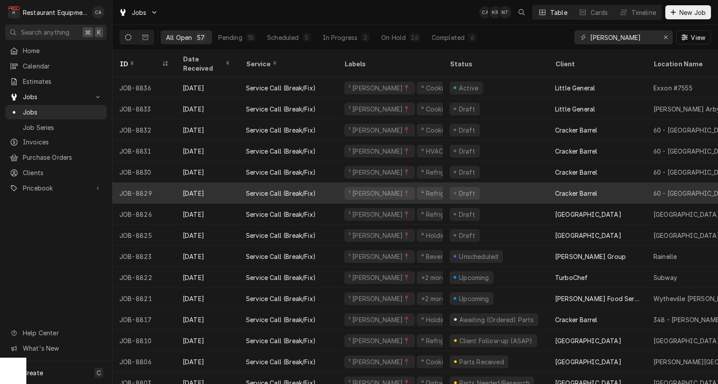
click at [503, 185] on div "Draft" at bounding box center [495, 193] width 105 height 21
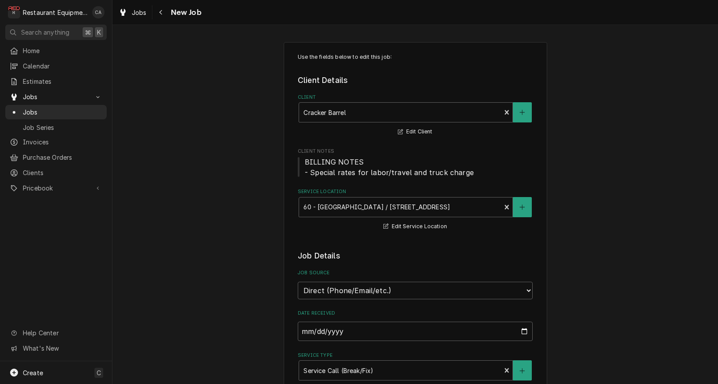
type textarea "x"
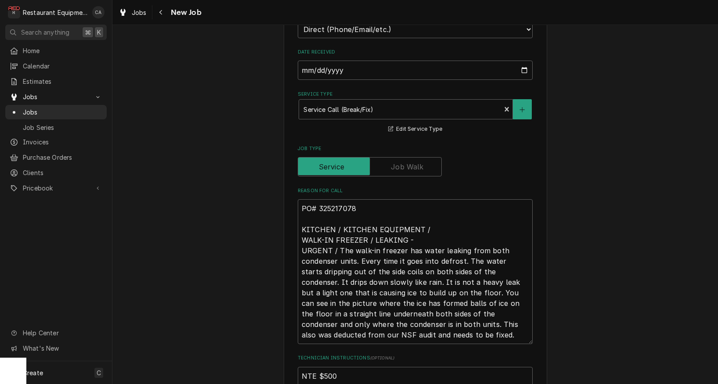
scroll to position [262, 0]
click at [140, 18] on link "Jobs" at bounding box center [132, 12] width 35 height 14
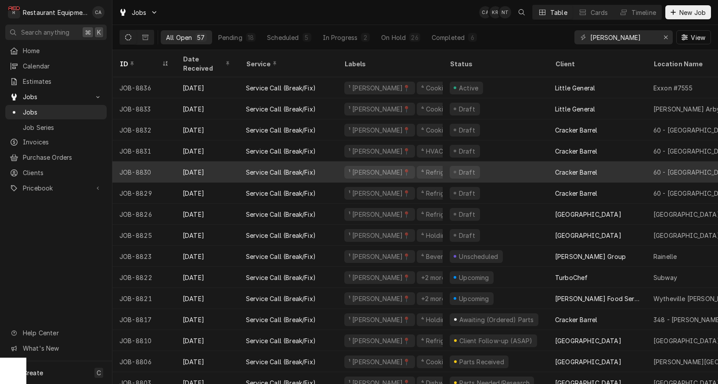
click at [489, 162] on div "Draft" at bounding box center [495, 172] width 105 height 21
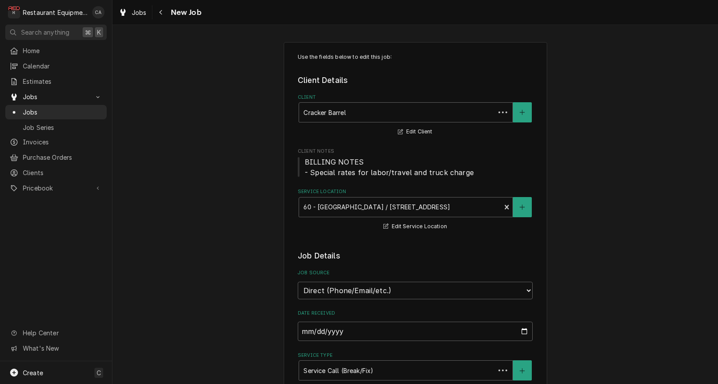
type textarea "x"
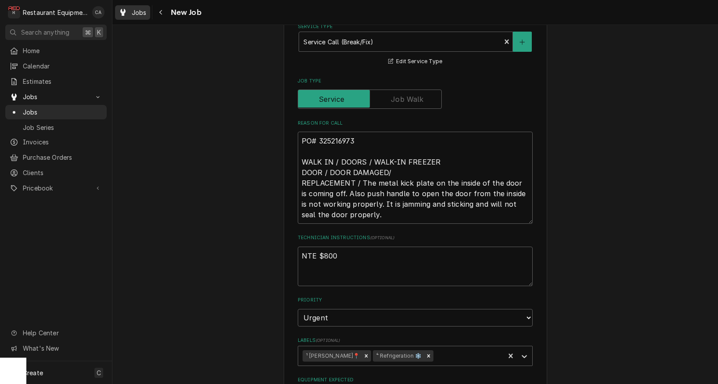
click at [144, 18] on link "Jobs" at bounding box center [132, 12] width 35 height 14
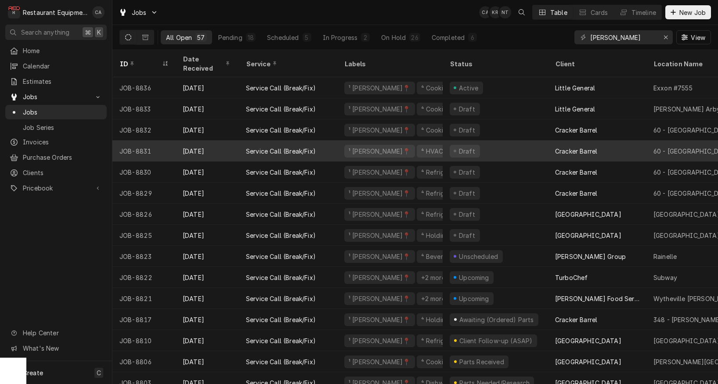
click at [513, 147] on div "Draft" at bounding box center [495, 151] width 105 height 21
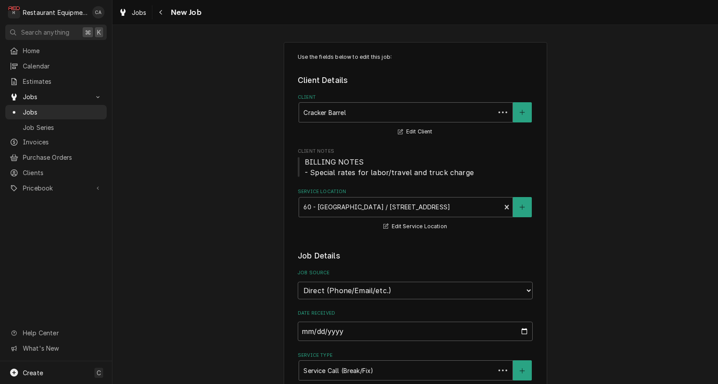
type textarea "x"
click at [141, 17] on div "Jobs" at bounding box center [133, 12] width 32 height 11
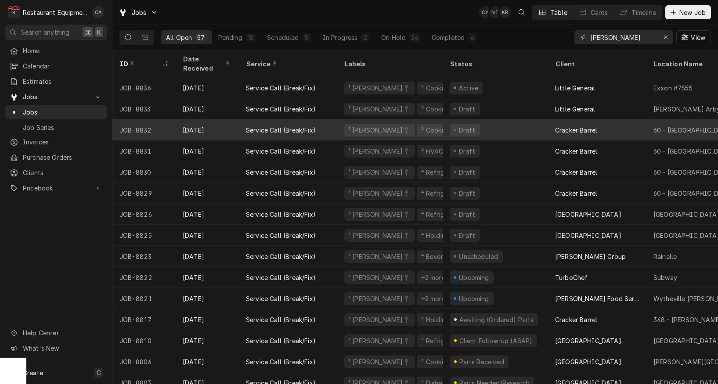
click at [495, 119] on div "Draft" at bounding box center [495, 129] width 105 height 21
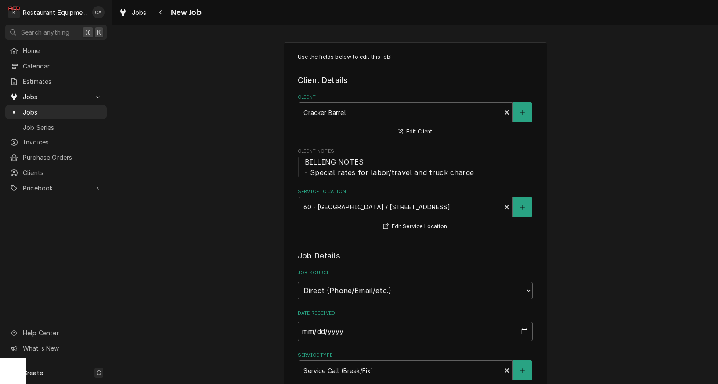
type textarea "x"
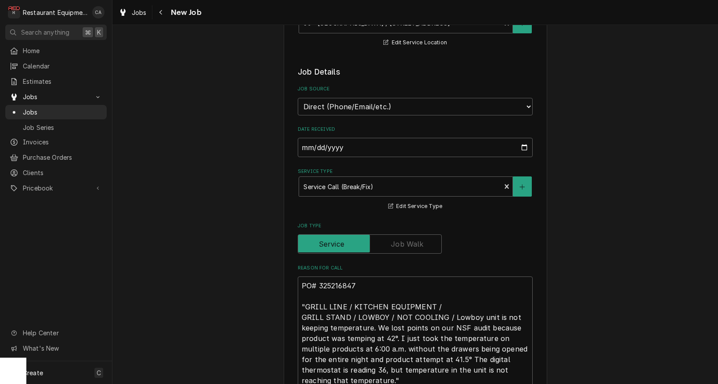
scroll to position [209, 0]
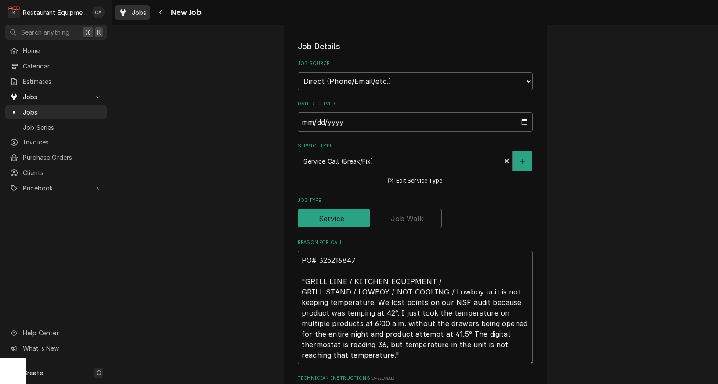
click at [135, 16] on span "Jobs" at bounding box center [139, 12] width 15 height 9
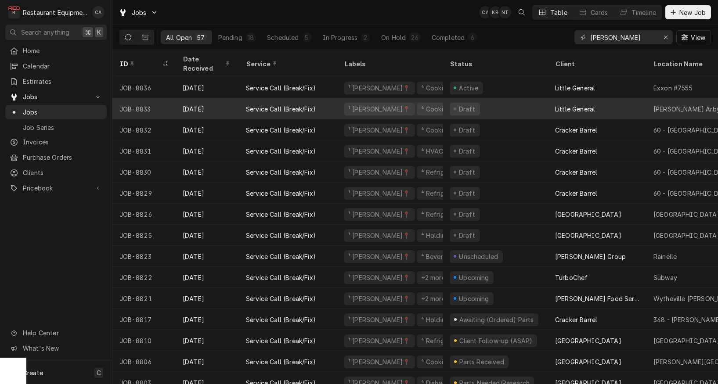
click at [497, 99] on div "Draft" at bounding box center [495, 108] width 105 height 21
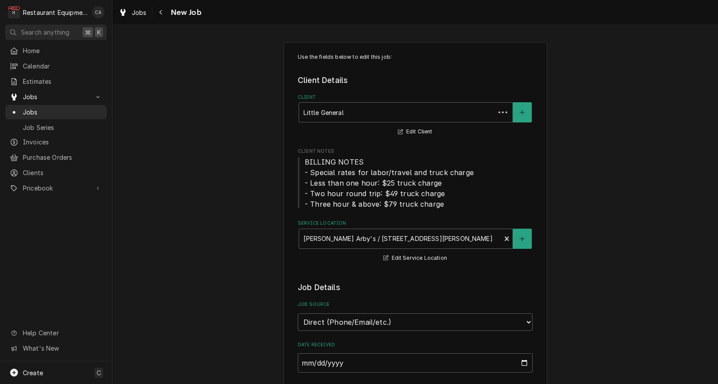
type textarea "x"
click at [148, 15] on div "Jobs" at bounding box center [133, 12] width 32 height 11
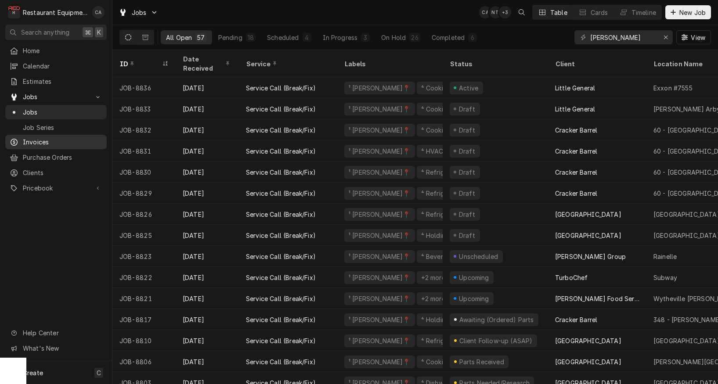
click at [38, 139] on span "Invoices" at bounding box center [62, 141] width 79 height 9
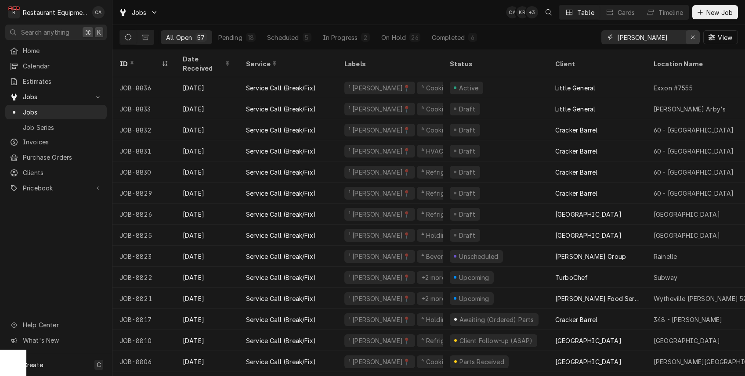
click at [695, 37] on div "Erase input" at bounding box center [692, 37] width 9 height 9
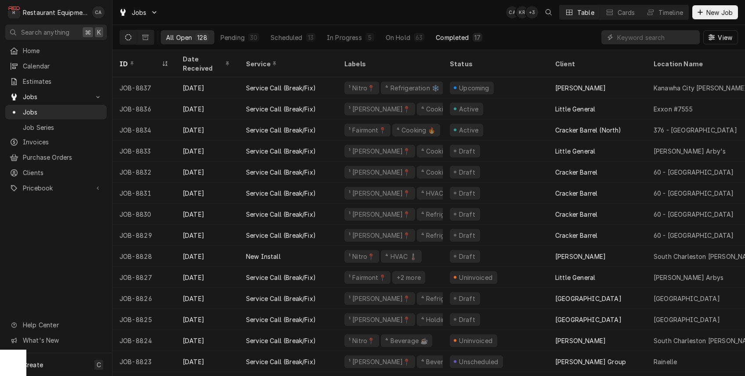
click at [448, 36] on div "Completed" at bounding box center [452, 37] width 33 height 9
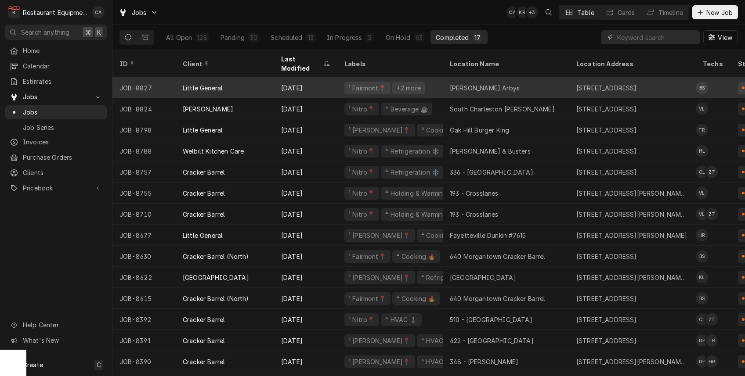
click at [483, 83] on div "Westover Arbys" at bounding box center [485, 87] width 70 height 9
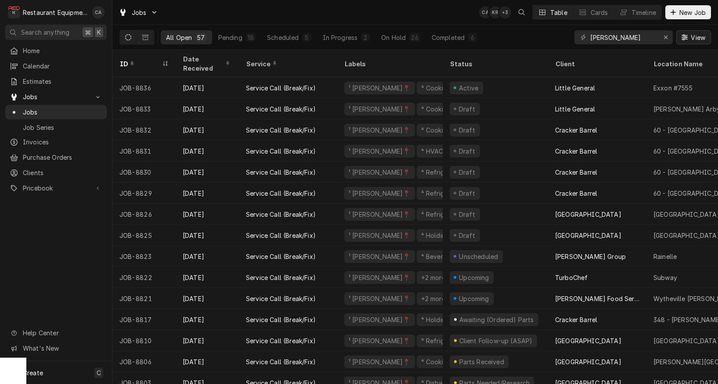
drag, startPoint x: 440, startPoint y: 40, endPoint x: 691, endPoint y: 31, distance: 250.9
click at [440, 40] on div "Completed" at bounding box center [448, 37] width 33 height 9
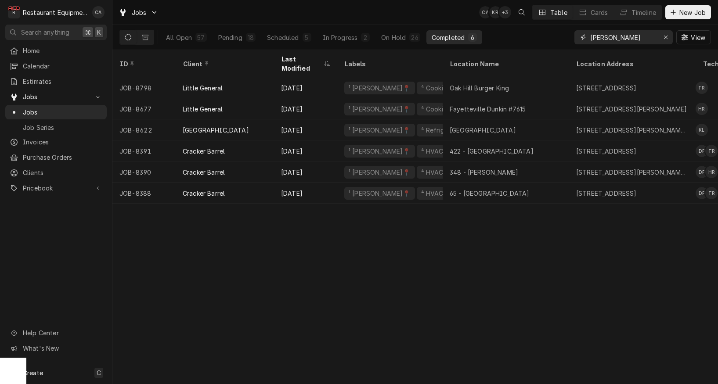
click at [667, 40] on icon "Erase input" at bounding box center [665, 37] width 5 height 6
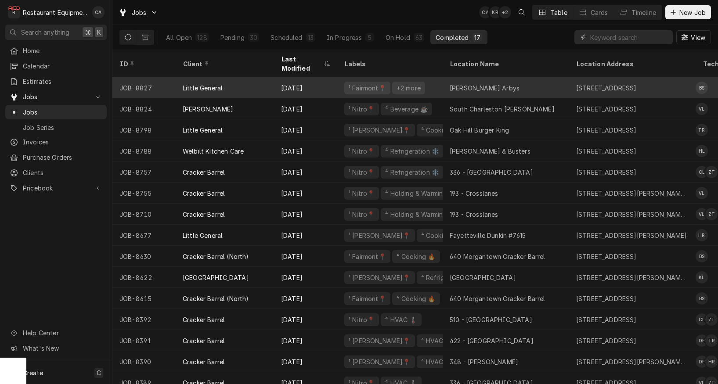
click at [470, 83] on div "Westover Arbys" at bounding box center [485, 87] width 70 height 9
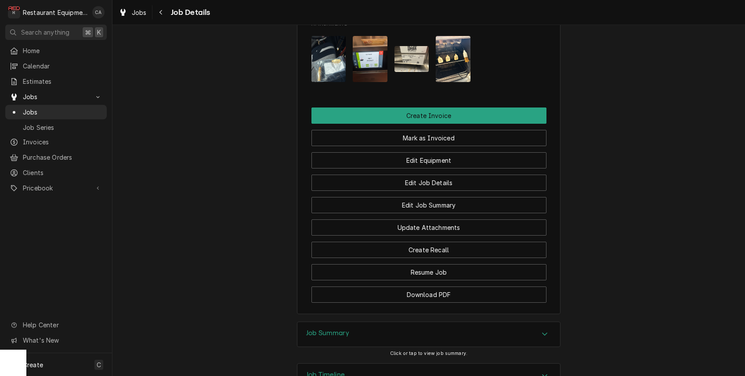
scroll to position [1276, 0]
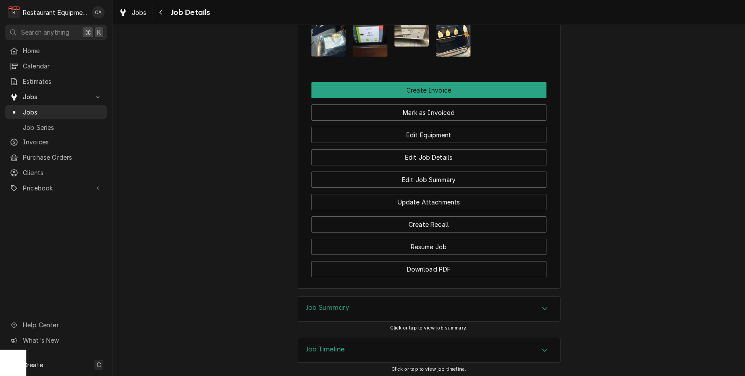
click at [335, 304] on h3 "Job Summary" at bounding box center [327, 308] width 43 height 8
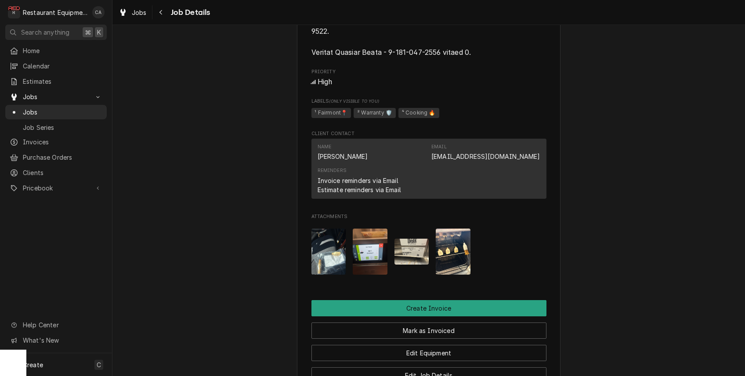
scroll to position [1059, 0]
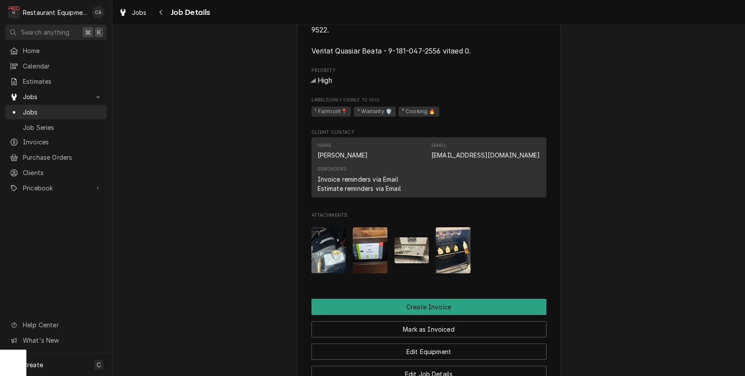
click at [335, 227] on img "Attachments" at bounding box center [328, 250] width 35 height 46
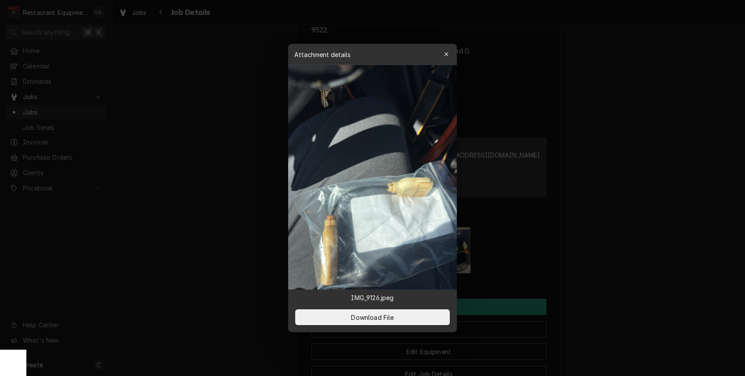
click at [443, 57] on div "button" at bounding box center [446, 54] width 9 height 9
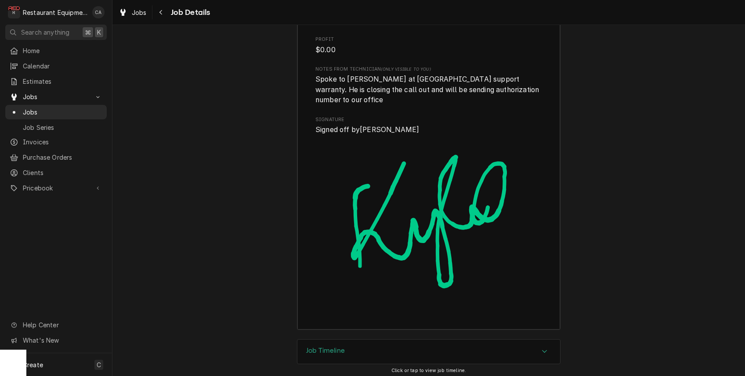
scroll to position [2069, 0]
click at [338, 347] on h3 "Job Timeline" at bounding box center [325, 351] width 39 height 8
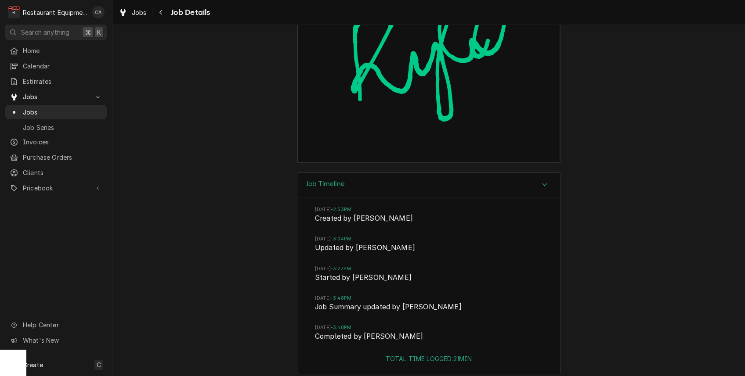
scroll to position [0, 0]
click at [237, 173] on div "Job Timeline Mon, Sep 8, 2025 - 2:53PM Created by Emily Bird Mon, Sep 8, 2025 -…" at bounding box center [428, 278] width 632 height 211
click at [144, 15] on span "Jobs" at bounding box center [139, 12] width 15 height 9
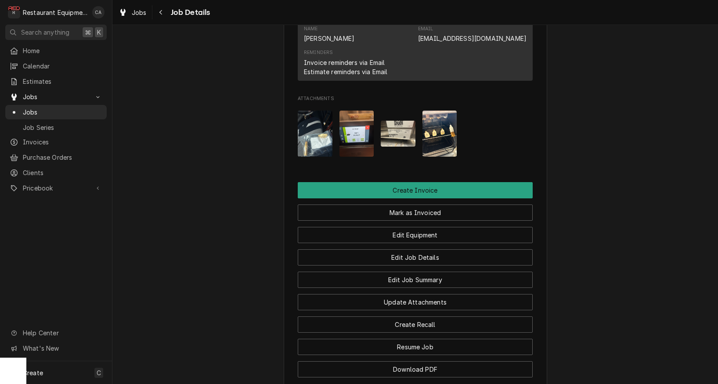
scroll to position [1174, 0]
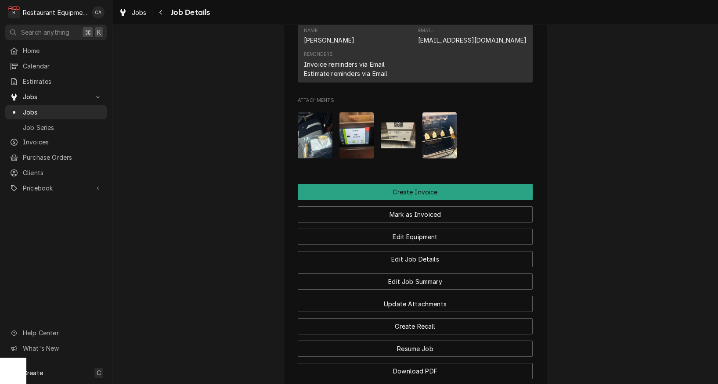
click at [391, 122] on img "Attachments" at bounding box center [398, 135] width 35 height 26
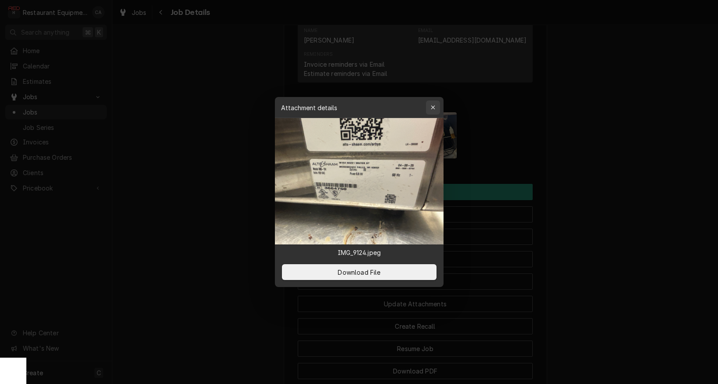
click at [431, 106] on icon "button" at bounding box center [433, 107] width 4 height 4
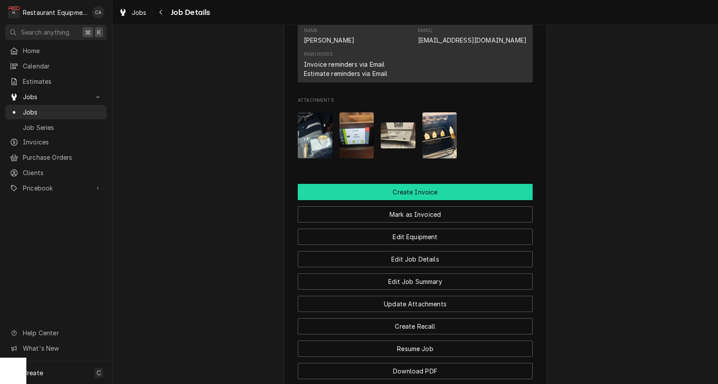
click at [400, 184] on button "Create Invoice" at bounding box center [415, 192] width 235 height 16
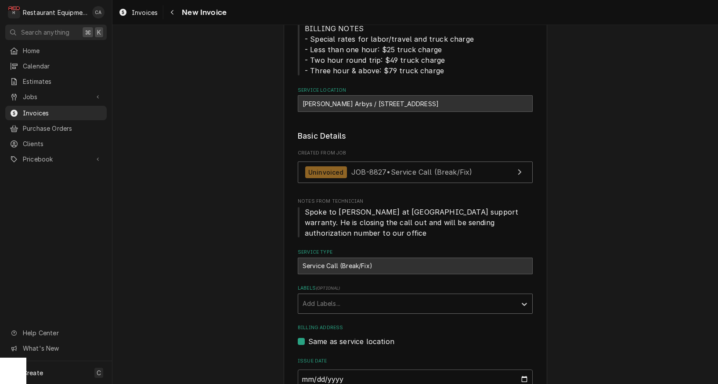
scroll to position [117, 0]
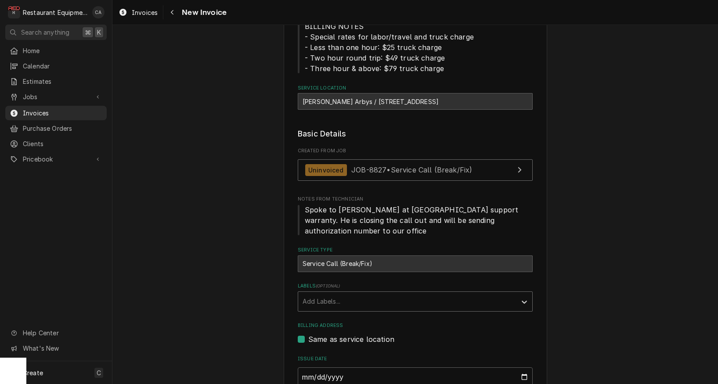
drag, startPoint x: 313, startPoint y: 288, endPoint x: 323, endPoint y: 295, distance: 12.1
click at [314, 297] on div "Add Labels..." at bounding box center [407, 301] width 209 height 9
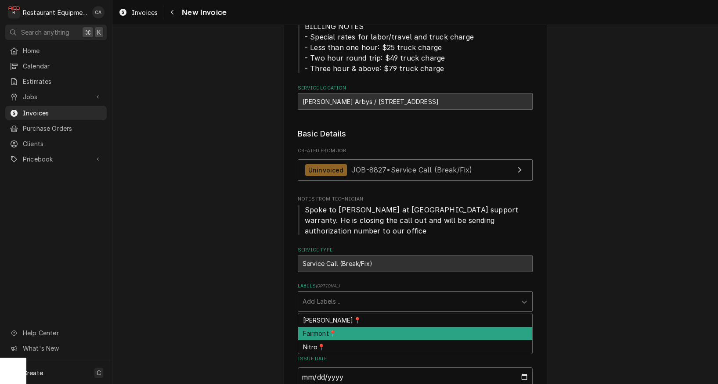
click at [327, 327] on div "Fairmont📍" at bounding box center [415, 334] width 234 height 14
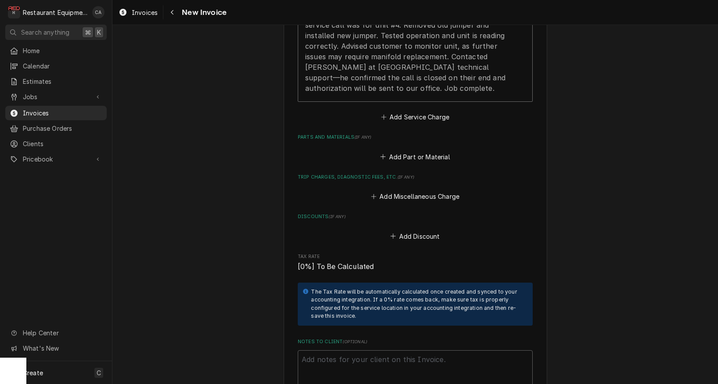
scroll to position [886, 0]
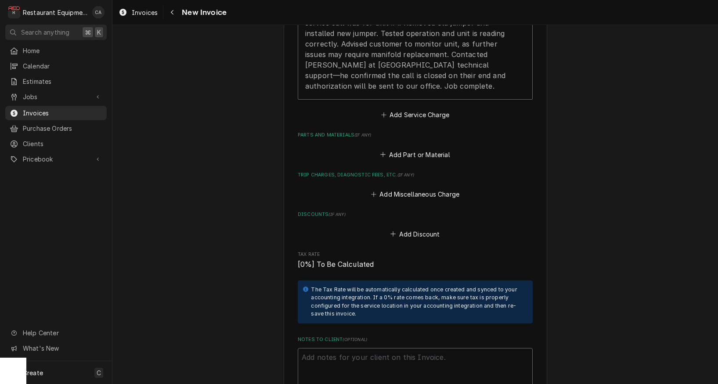
click at [336, 348] on textarea "Notes to Client ( optional )" at bounding box center [415, 368] width 235 height 40
type textarea "x"
type textarea "E"
type textarea "x"
type textarea "Ev"
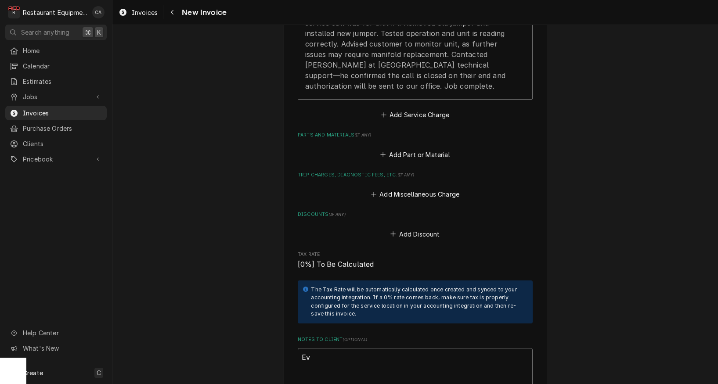
type textarea "x"
type textarea "Eve"
type textarea "x"
type textarea "Evev"
type textarea "x"
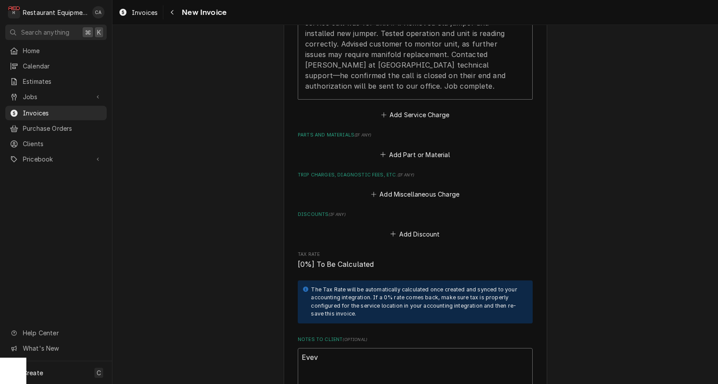
type textarea "Evevt"
type textarea "x"
type textarea "Evev"
type textarea "x"
type textarea "Evevn"
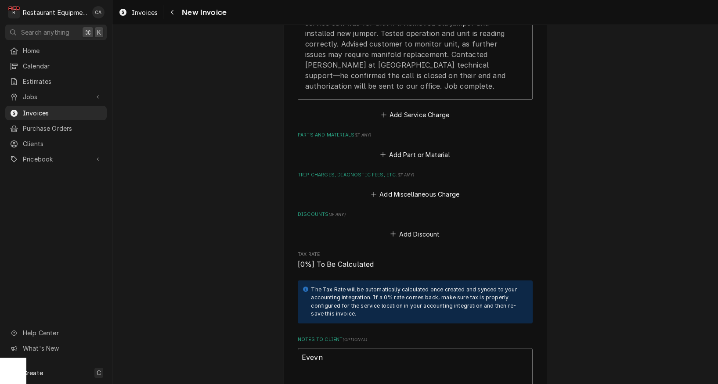
type textarea "x"
type textarea "Evevnt"
type textarea "x"
type textarea "Evevnt"
type textarea "x"
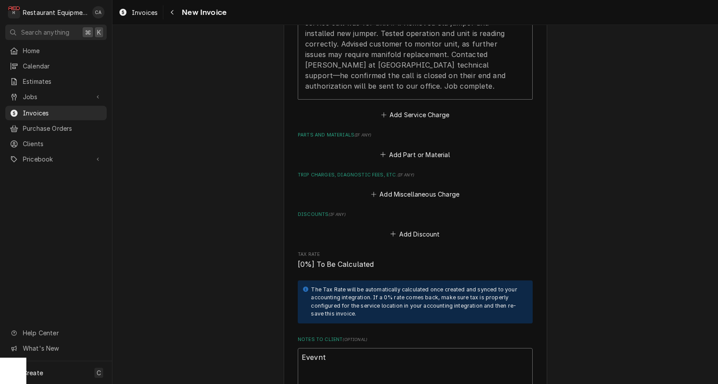
type textarea "Evevnt #"
type textarea "x"
type textarea "Evevnt #"
type textarea "x"
type textarea "Evevnt # 2"
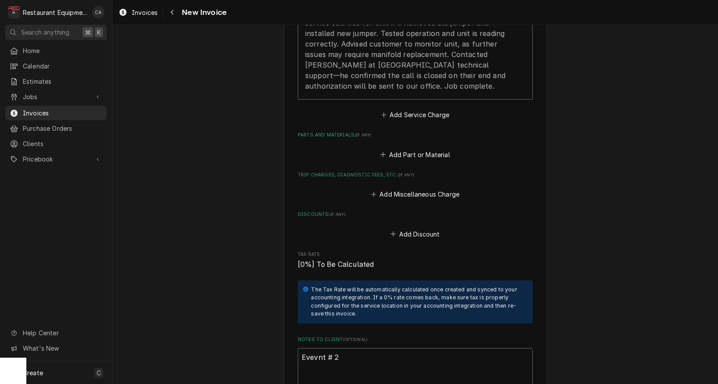
type textarea "x"
type textarea "Evevnt # 22"
type textarea "x"
type textarea "Evevnt # 222"
type textarea "x"
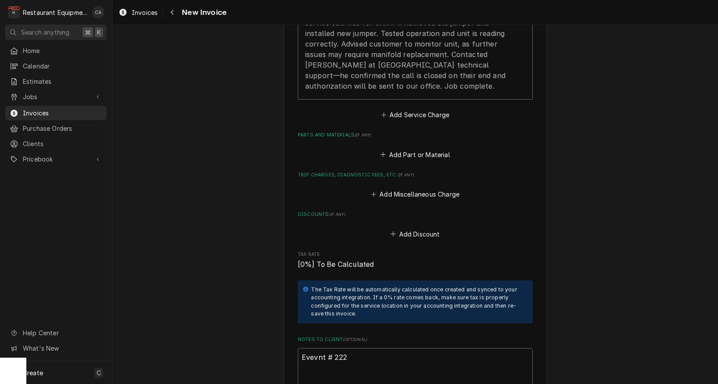
type textarea "Evevnt # 2227"
type textarea "x"
type textarea "Evevnt # 22278"
type textarea "x"
type textarea "Evevnt # 222780"
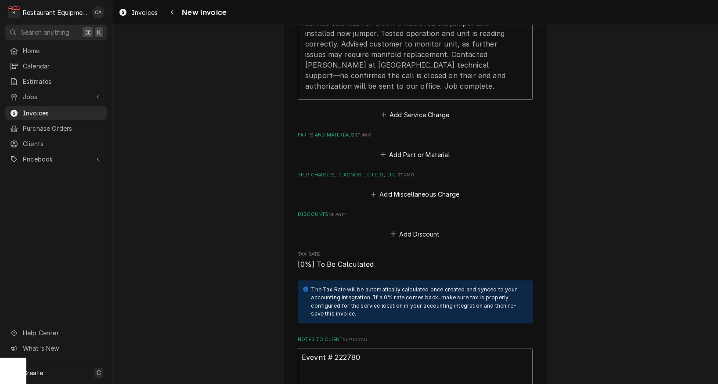
type textarea "x"
click at [316, 348] on textarea "Event # 222780" at bounding box center [415, 368] width 235 height 40
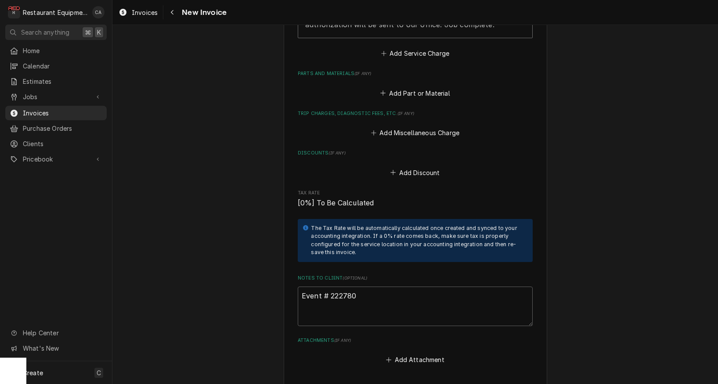
scroll to position [0, 0]
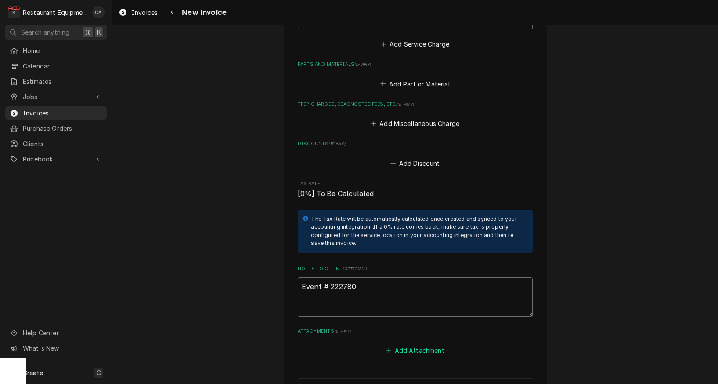
type textarea "Event # 222780"
click at [414, 345] on button "Add Attachment" at bounding box center [415, 351] width 61 height 12
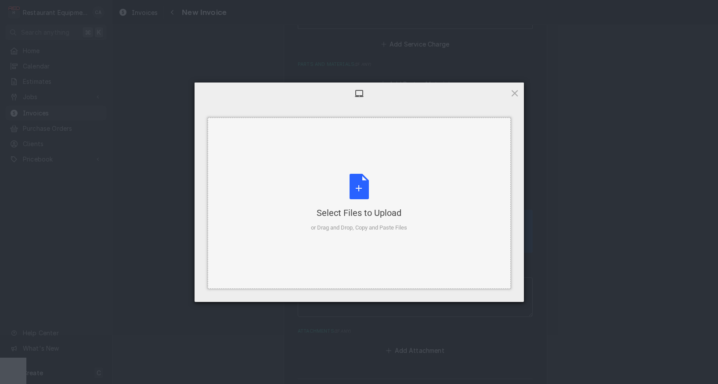
click at [348, 226] on div "or Drag and Drop, Copy and Paste Files" at bounding box center [359, 227] width 96 height 9
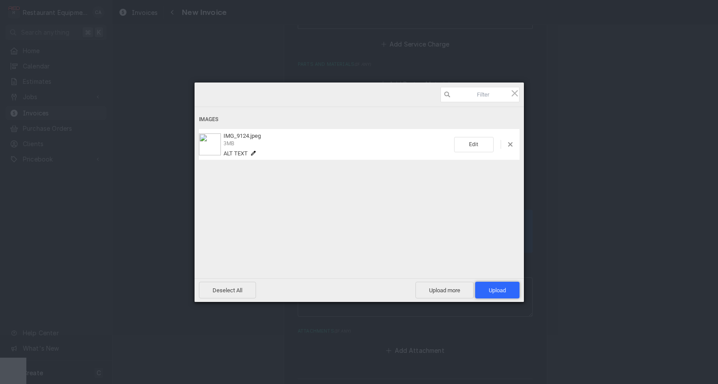
drag, startPoint x: 503, startPoint y: 295, endPoint x: 499, endPoint y: 300, distance: 6.9
click at [503, 295] on span "Upload 1" at bounding box center [497, 290] width 44 height 17
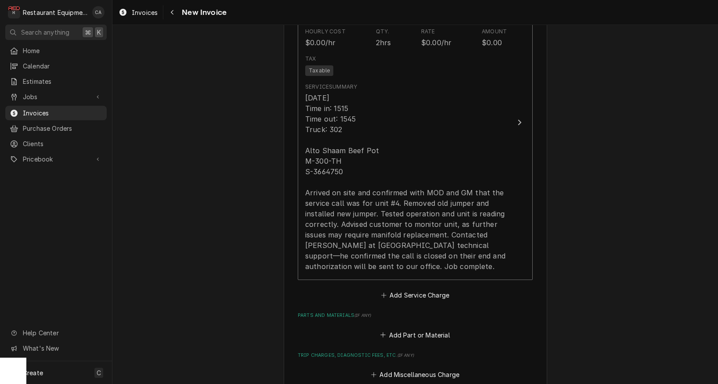
scroll to position [651, 0]
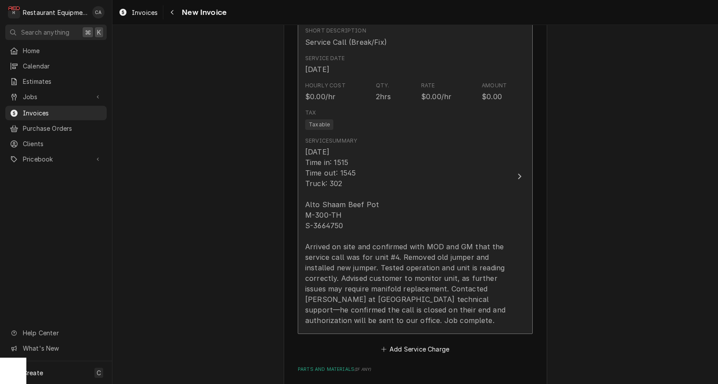
click at [332, 198] on div "9/8/25 Time in: 1515 Time out: 1545 Truck: 302 Alto Shaam Beef Pot M-300-TH S-3…" at bounding box center [406, 236] width 202 height 179
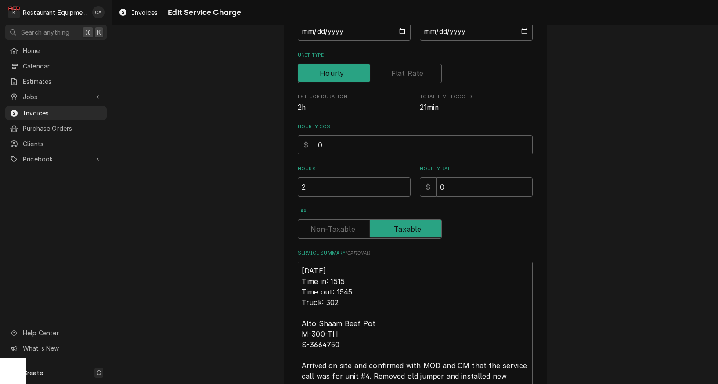
scroll to position [139, 0]
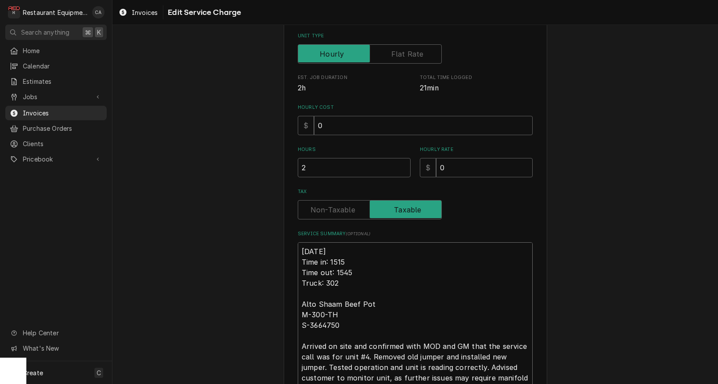
click at [299, 243] on textarea "9/8/25 Time in: 1515 Time out: 1545 Truck: 302 Alto Shaam Beef Pot M-300-TH S-3…" at bounding box center [415, 330] width 235 height 177
type textarea "x"
type textarea "R9/8/25 Time in: 1515 Time out: 1545 Truck: 302 Alto Shaam Beef Pot M-300-TH S-…"
type textarea "x"
type textarea "Ro9/8/25 Time in: 1515 Time out: 1545 Truck: 302 Alto Shaam Beef Pot M-300-TH S…"
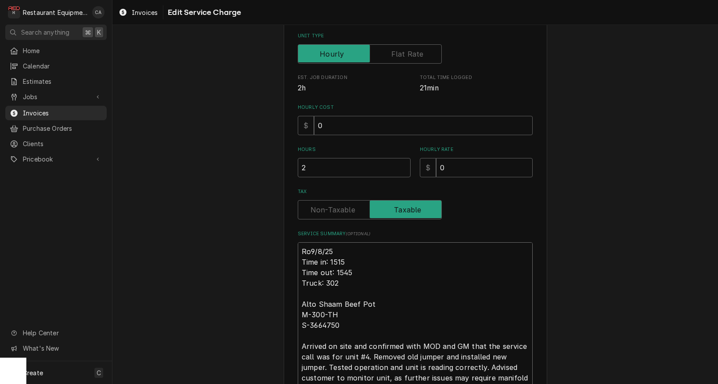
type textarea "x"
type textarea "Roo9/8/25 Time in: 1515 Time out: 1545 Truck: 302 Alto Shaam Beef Pot M-300-TH …"
type textarea "x"
type textarea "Roo 9/8/25 Time in: 1515 Time out: 1545 Truck: 302 Alto Shaam Beef Pot M-300-TH…"
type textarea "x"
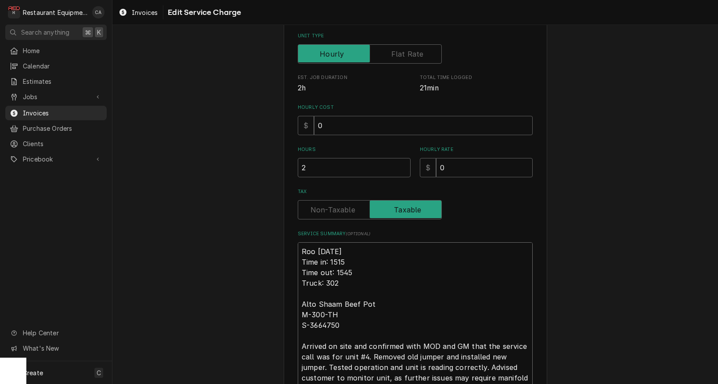
type textarea "Roo 89/8/25 Time in: 1515 Time out: 1545 Truck: 302 Alto Shaam Beef Pot M-300-T…"
type textarea "x"
type textarea "Roo 889/8/25 Time in: 1515 Time out: 1545 Truck: 302 Alto Shaam Beef Pot M-300-…"
type textarea "x"
type textarea "Roo 8829/8/25 Time in: 1515 Time out: 1545 Truck: 302 Alto Shaam Beef Pot M-300…"
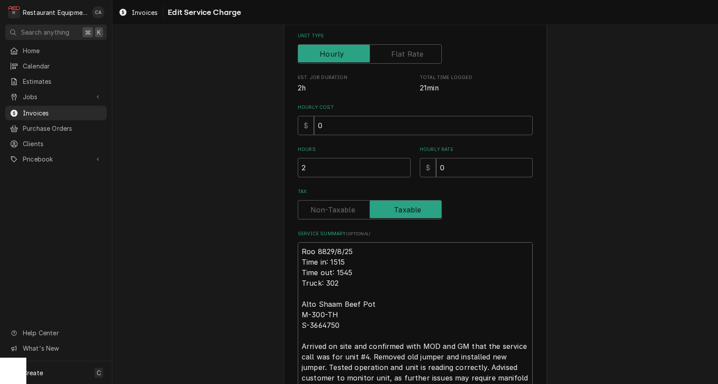
type textarea "x"
type textarea "Roo 88279/8/25 Time in: 1515 Time out: 1545 Truck: 302 Alto Shaam Beef Pot M-30…"
type textarea "x"
type textarea "Roo 8827 9/8/25 Time in: 1515 Time out: 1545 Truck: 302 Alto Shaam Beef Pot M-3…"
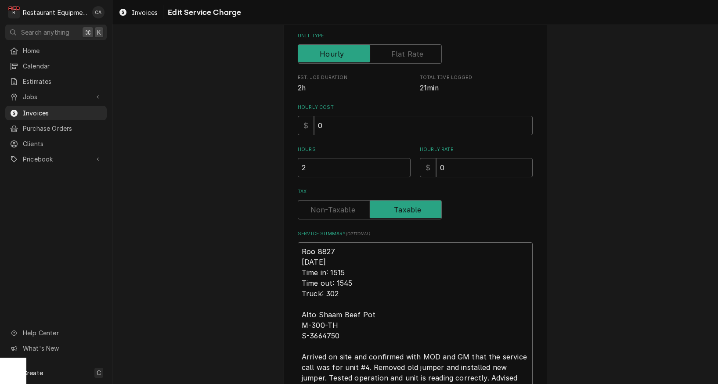
type textarea "x"
type textarea "Roo 8827 9/8/25 Time in: 1515 Time out: 1545 Truck: 302 Alto Shaam Beef Pot M-3…"
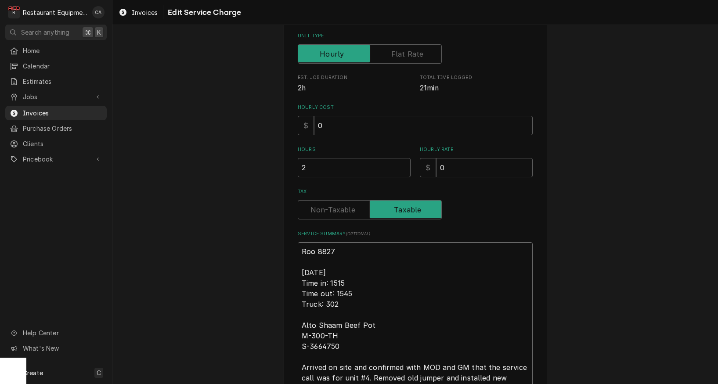
type textarea "x"
type textarea "Roo 8827 9/8/25 Time in: 515 Time out: 1545 Truck: 302 Alto Shaam Beef Pot M-30…"
type textarea "x"
type textarea "Roo 8827 9/8/25 Time in: 15 Time out: 1545 Truck: 302 Alto Shaam Beef Pot M-300…"
type textarea "x"
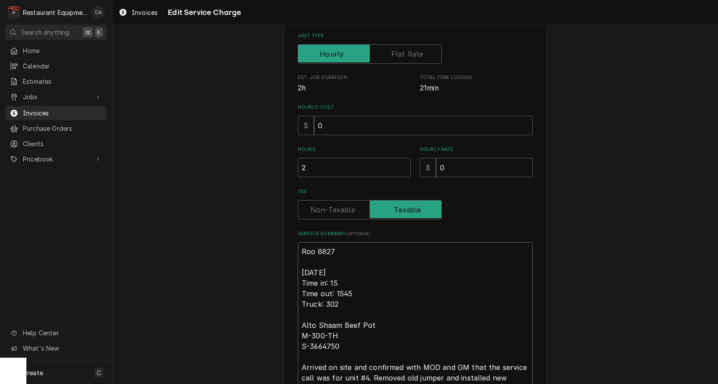
type textarea "Roo 8827 9/8/25 Time in: 315 Time out: 1545 Truck: 302 Alto Shaam Beef Pot M-30…"
type textarea "x"
type textarea "Roo 8827 9/8/25 Time in: 3:15 Time out: 1545 Truck: 302 Alto Shaam Beef Pot M-3…"
type textarea "x"
type textarea "Roo 8827 9/8/25 Time in: 3:15 Time out: 545 Truck: 302 Alto Shaam Beef Pot M-30…"
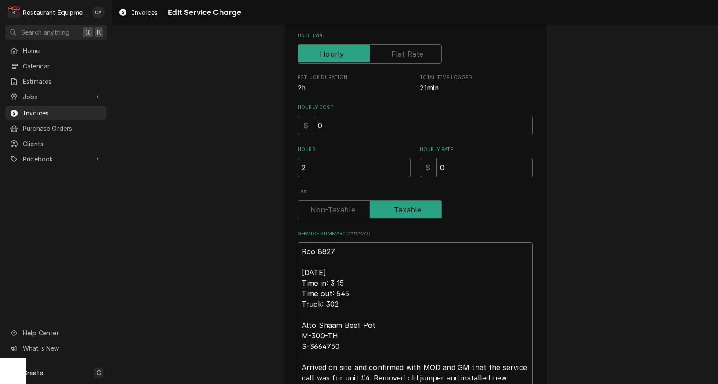
type textarea "x"
type textarea "Roo 8827 9/8/25 Time in: 3:15 Time out: 45 Truck: 302 Alto Shaam Beef Pot M-300…"
type textarea "x"
type textarea "Roo 8827 9/8/25 Time in: 3:15 Time out: 5 Truck: 302 Alto Shaam Beef Pot M-300-…"
type textarea "x"
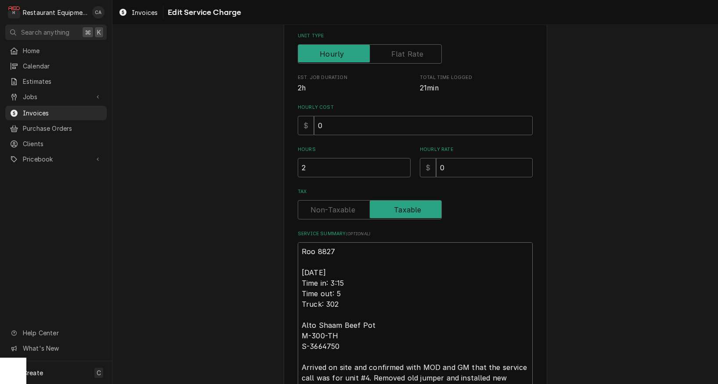
type textarea "Roo 8827 9/8/25 Time in: 3:15 Time out: Truck: 302 Alto Shaam Beef Pot M-300-TH…"
type textarea "x"
type textarea "Roo 8827 9/8/25 Time in: 3:15 Time out: 4 Truck: 302 Alto Shaam Beef Pot M-300-…"
type textarea "x"
type textarea "Roo 8827 9/8/25 Time in: 3:15 Time out: 4: Truck: 302 Alto Shaam Beef Pot M-300…"
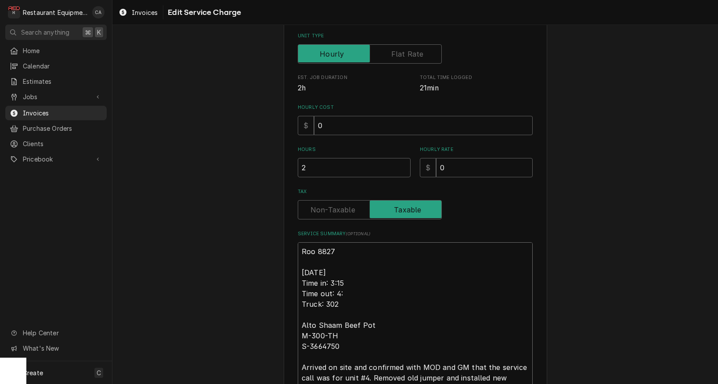
type textarea "x"
type textarea "Roo 8827 9/8/25 Time in: 3:15 Time out: 4:1 Truck: 302 Alto Shaam Beef Pot M-30…"
type textarea "x"
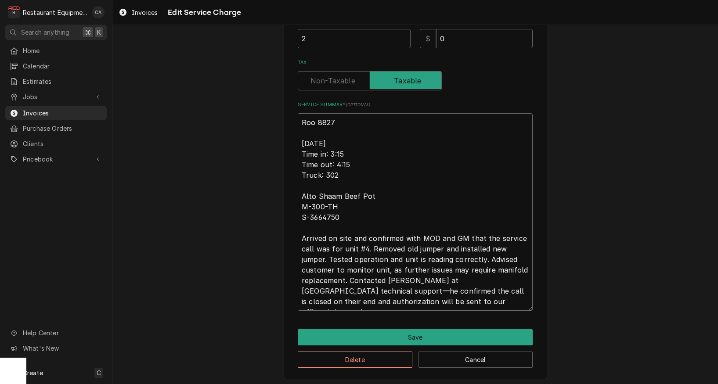
scroll to position [267, 0]
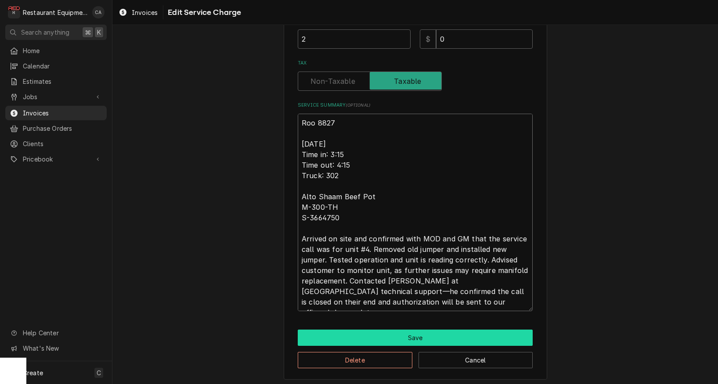
type textarea "Roo 8827 9/8/25 Time in: 3:15 Time out: 4:15 Truck: 302 Alto Shaam Beef Pot M-3…"
click at [408, 338] on button "Save" at bounding box center [415, 338] width 235 height 16
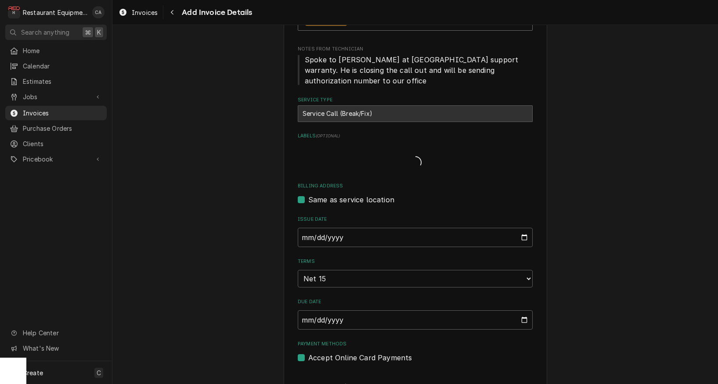
type textarea "x"
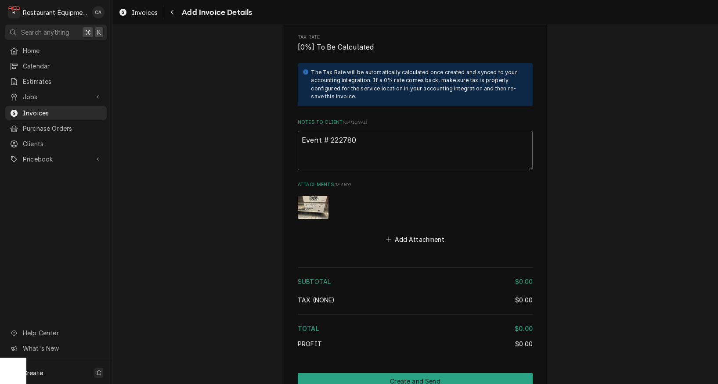
scroll to position [1107, 0]
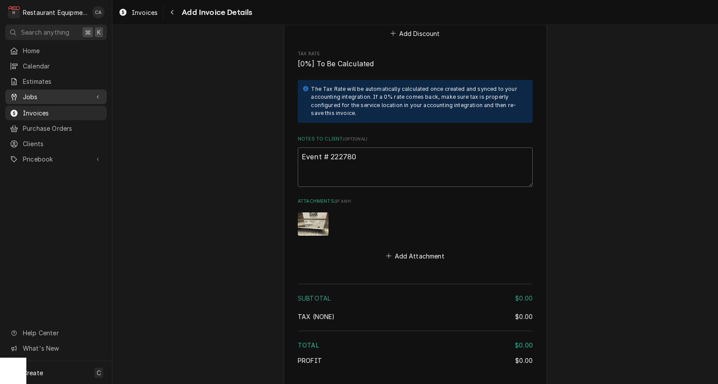
click at [36, 93] on span "Jobs" at bounding box center [56, 96] width 66 height 9
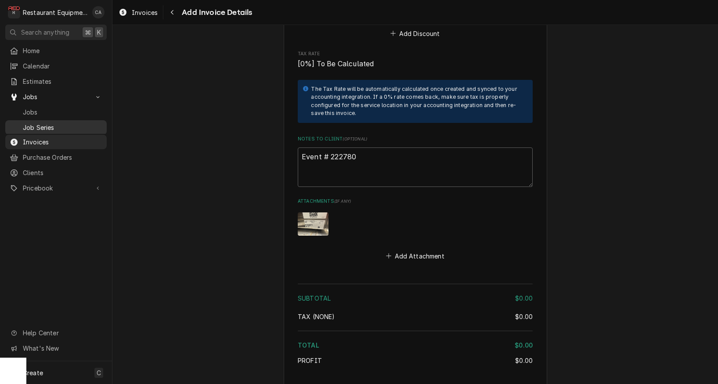
drag, startPoint x: 36, startPoint y: 110, endPoint x: 65, endPoint y: 119, distance: 30.0
click at [37, 110] on span "Jobs" at bounding box center [62, 112] width 79 height 9
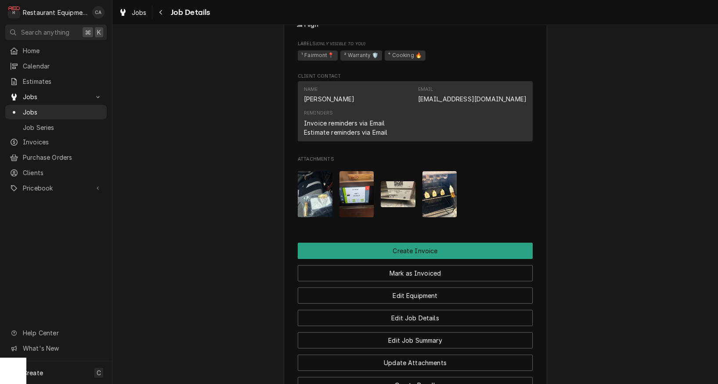
scroll to position [1281, 0]
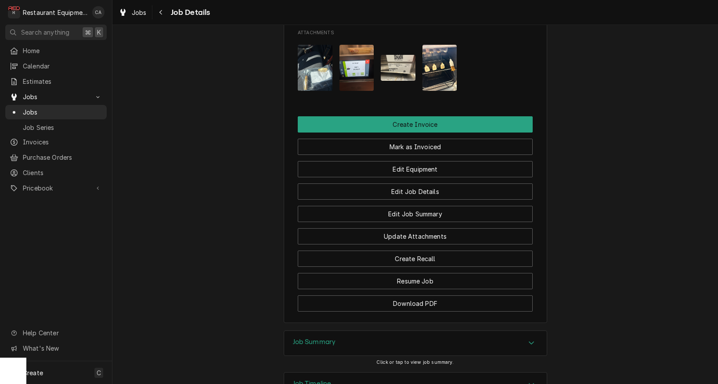
scroll to position [1272, 0]
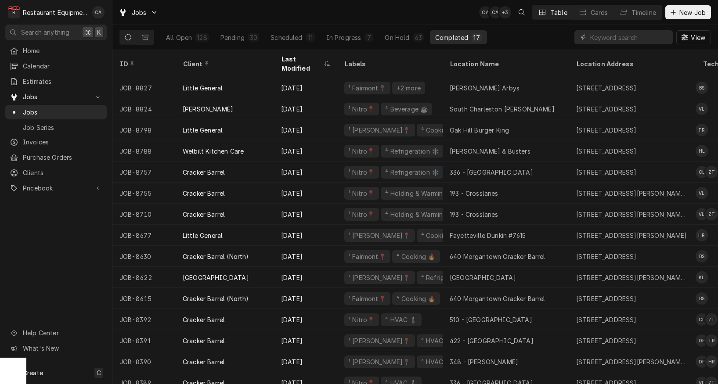
scroll to position [0, 0]
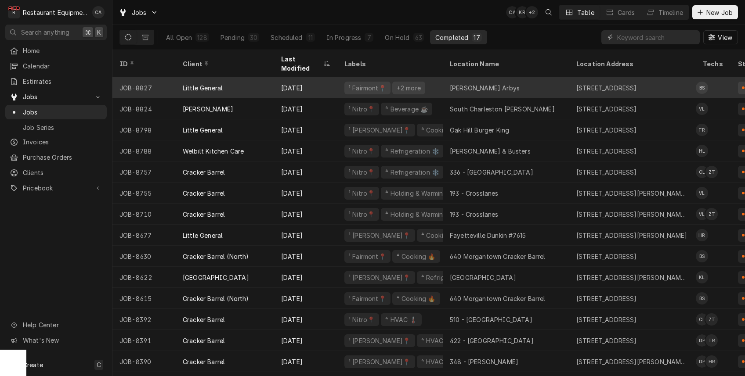
drag, startPoint x: 482, startPoint y: 75, endPoint x: 475, endPoint y: 76, distance: 7.0
click at [482, 83] on div "Westover Arbys" at bounding box center [485, 87] width 70 height 9
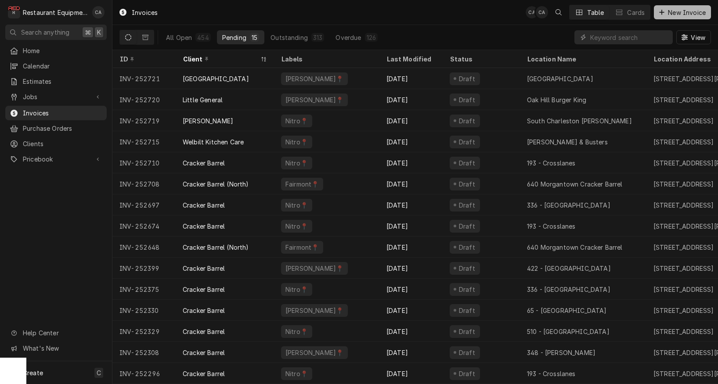
click at [697, 12] on span "New Invoice" at bounding box center [686, 12] width 41 height 9
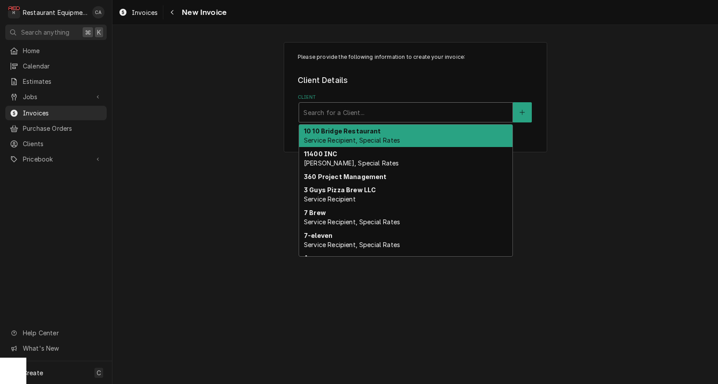
click at [366, 113] on div "Client" at bounding box center [405, 112] width 205 height 16
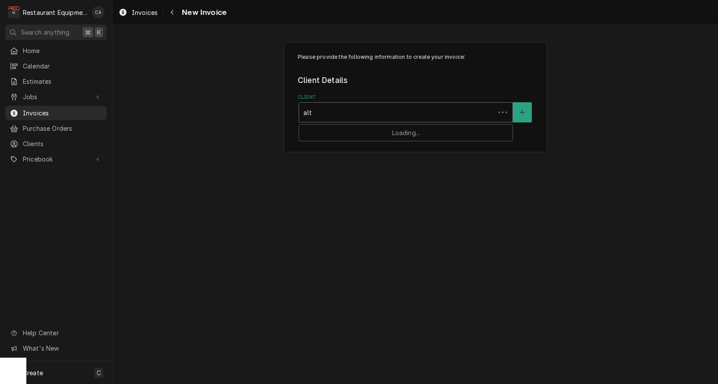
type input "alto"
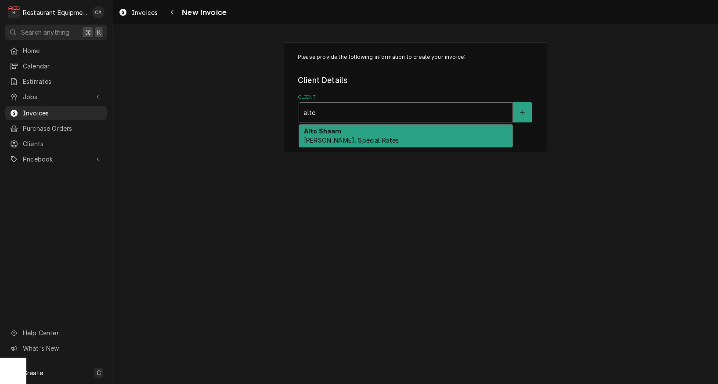
scroll to position [1, 0]
click at [364, 137] on span "[PERSON_NAME], Special Rates" at bounding box center [351, 140] width 95 height 7
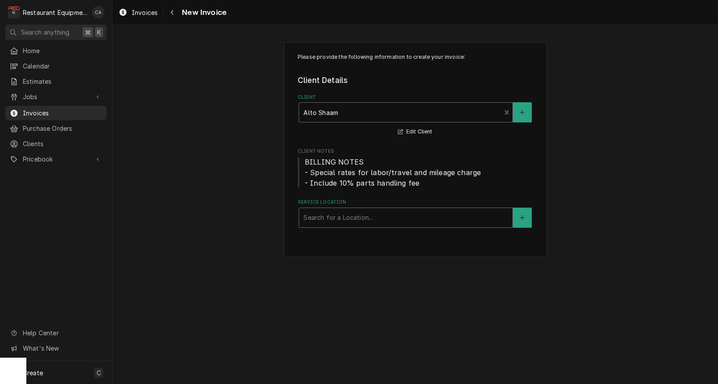
scroll to position [0, 0]
click at [319, 212] on div "Service Location" at bounding box center [405, 218] width 205 height 16
type input "west"
click at [519, 217] on button "Service Location" at bounding box center [522, 218] width 18 height 20
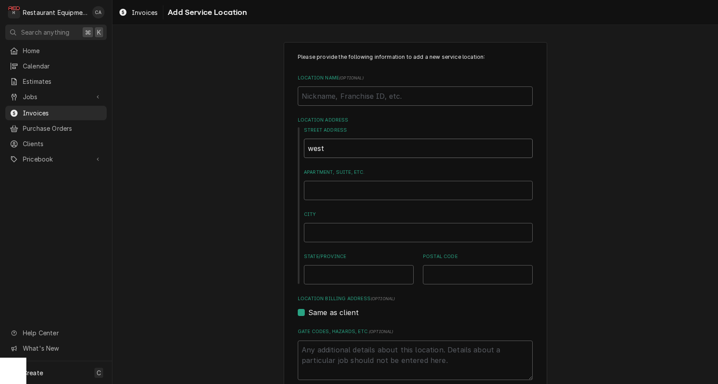
drag, startPoint x: 331, startPoint y: 146, endPoint x: 276, endPoint y: 147, distance: 54.5
type textarea "x"
type input "W"
type textarea "x"
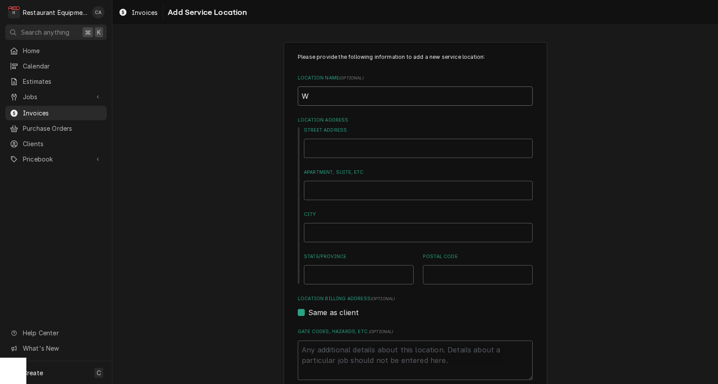
type input "We"
type textarea "x"
type input "Wes"
type textarea "x"
type input "West"
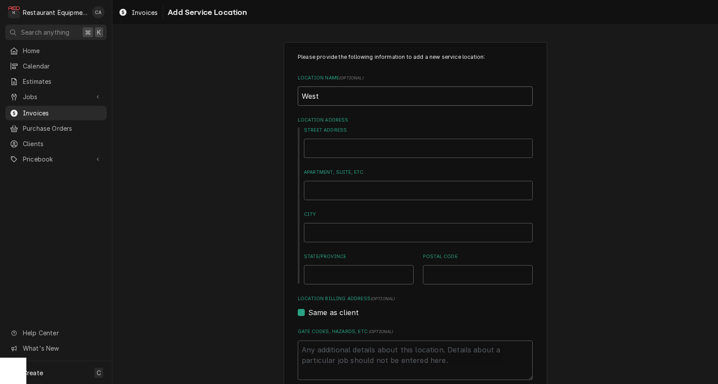
type textarea "x"
type input "Westo"
type textarea "x"
type input "Westov"
type textarea "x"
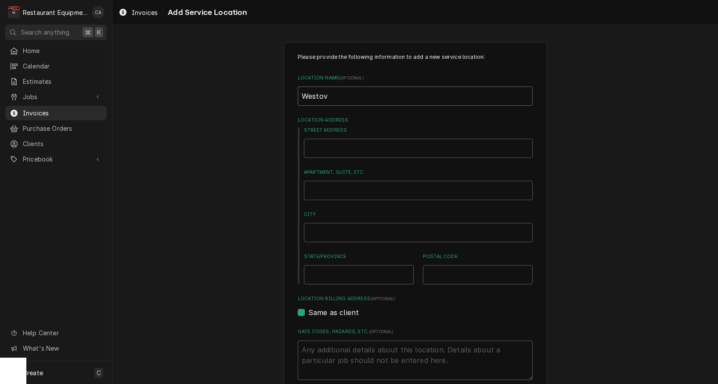
type input "Westove"
type textarea "x"
type input "Westover"
type textarea "x"
type input "Westover"
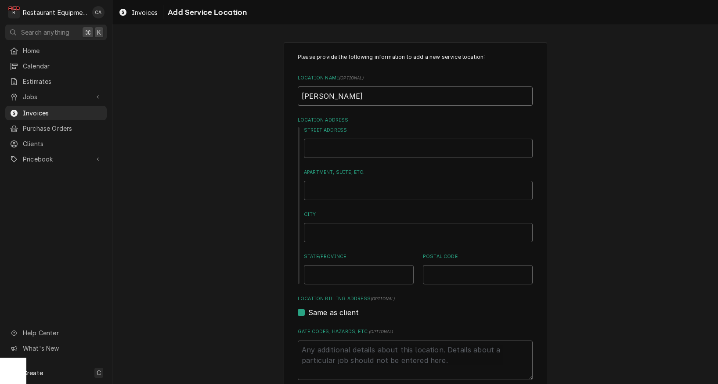
type textarea "x"
type input "Westover A"
type textarea "x"
type input "Westover Ar"
type textarea "x"
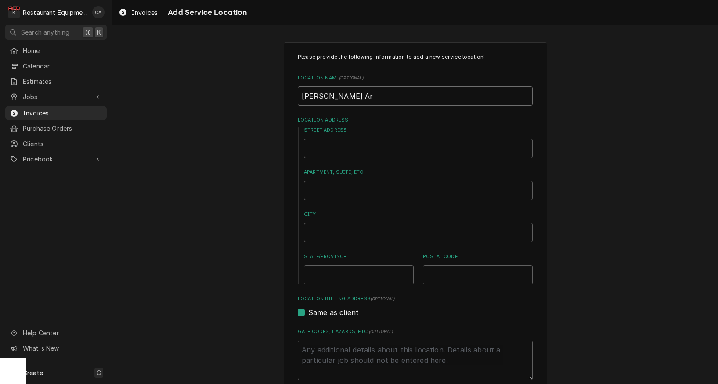
type input "Westover Arb"
type textarea "x"
type input "Westover Arby"
type textarea "x"
type input "Westover Arby'"
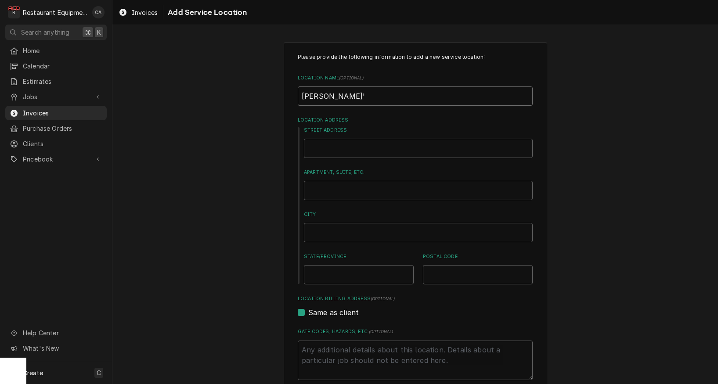
type textarea "x"
type input "Westover Arby's"
type textarea "x"
type input "9"
type textarea "x"
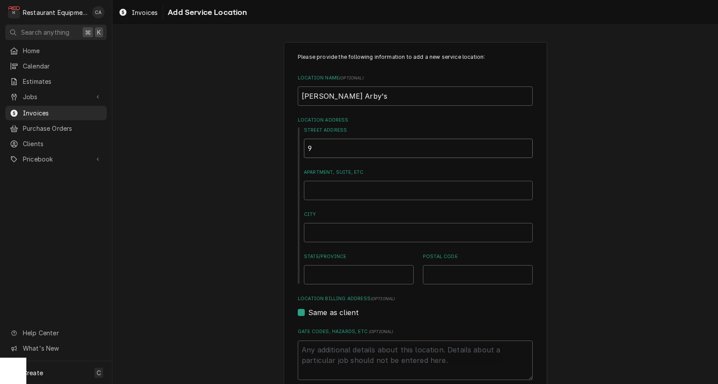
type input "95"
type textarea "x"
type input "95"
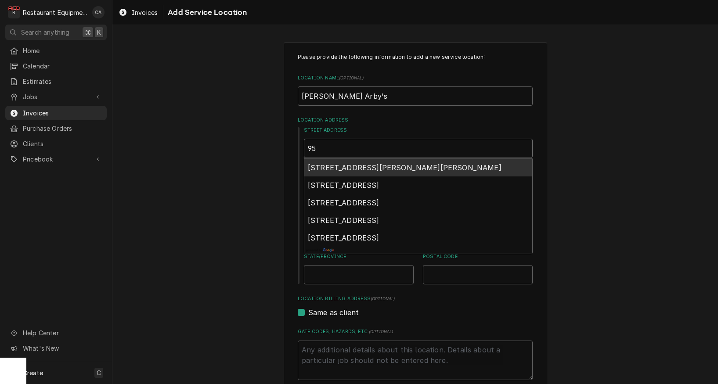
type textarea "x"
type input "95 F"
type textarea "x"
type input "95 Fa"
type textarea "x"
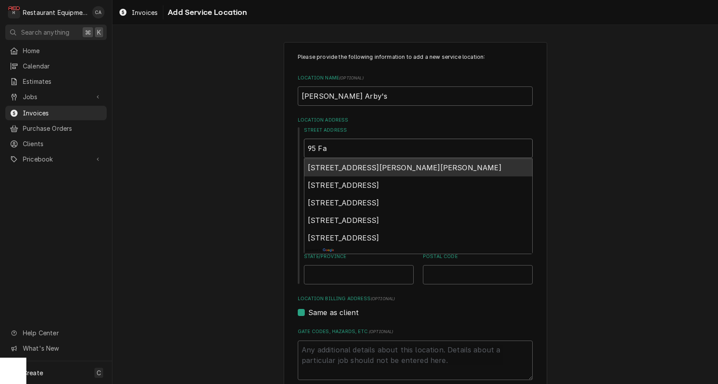
type input "95 Fai"
type textarea "x"
type input "95 Fair"
type textarea "x"
type input "95 Fairm"
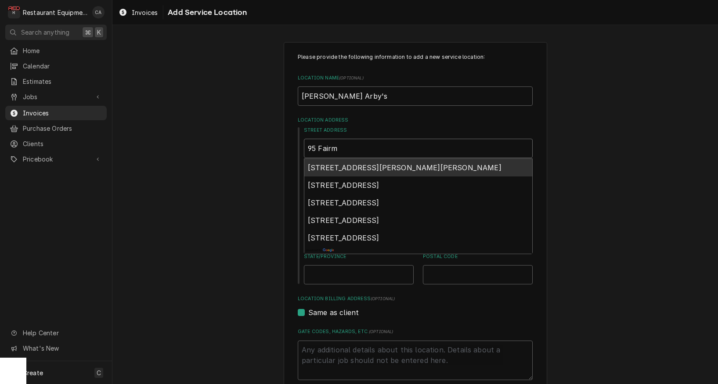
type textarea "x"
type input "95 Fairmo"
type textarea "x"
type input "95 Fairmon"
type textarea "x"
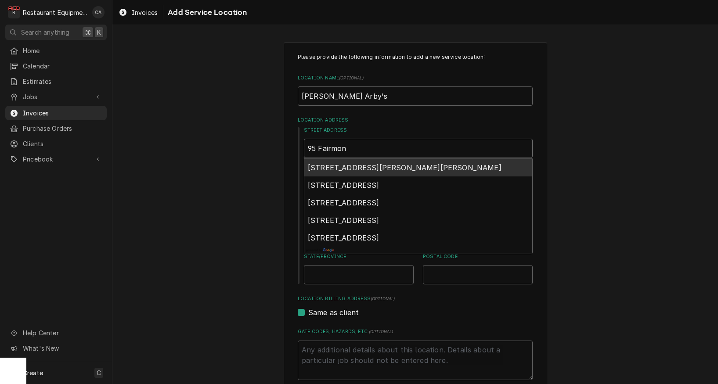
type input "95 Fairmont"
type textarea "x"
type input "95 Fairmont"
type textarea "x"
type input "95 Fairmont R"
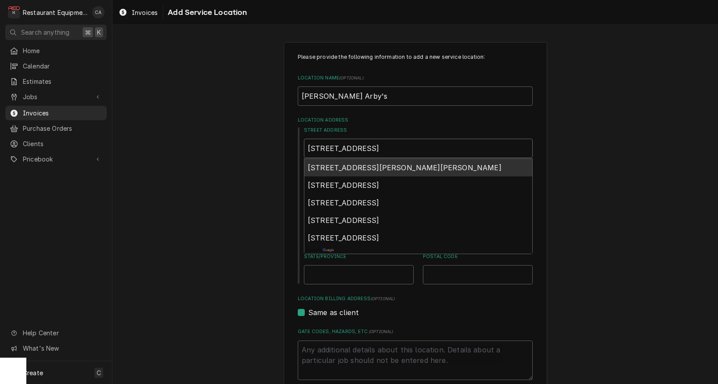
type textarea "x"
type input "95 Fairmont Ro"
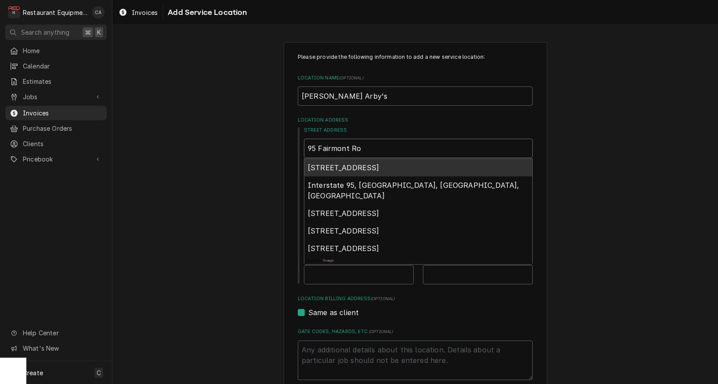
type textarea "x"
type input "95 Fairmont Roa"
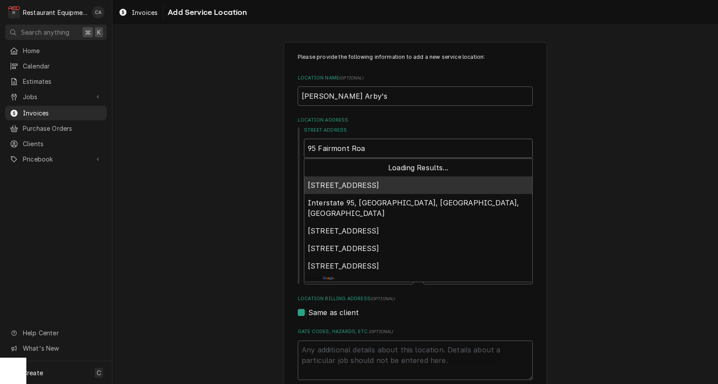
type textarea "x"
type input "95 Fairmont Road"
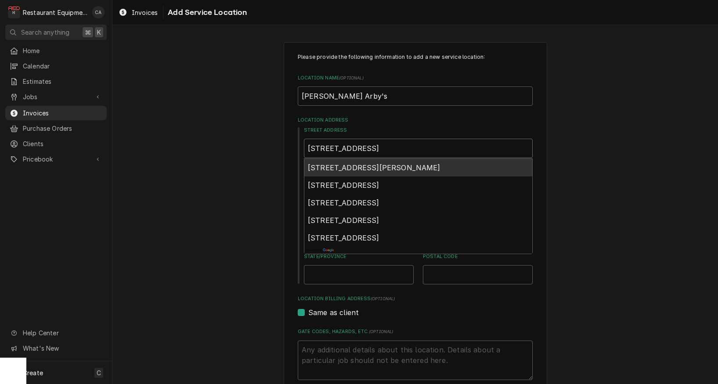
type textarea "x"
type input "95 Fairmont Road,"
type textarea "x"
type input "95 Fairmont Road,"
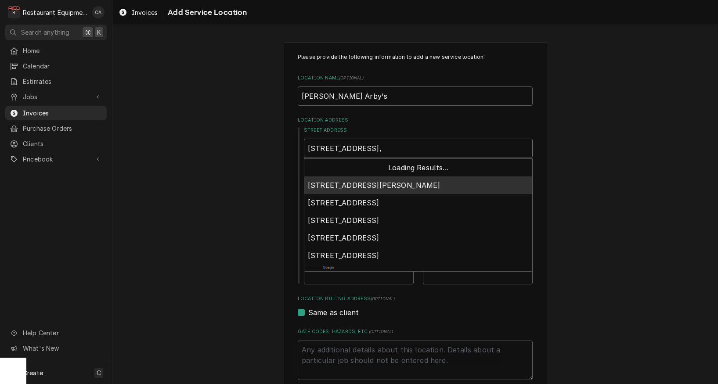
type textarea "x"
type input "95 Fairmont Road, W"
type textarea "x"
type input "95 Fairmont Road, We"
type textarea "x"
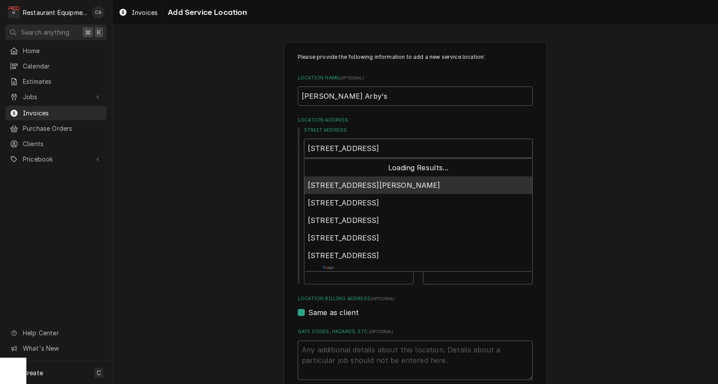
type input "95 Fairmont Road, Wes"
type textarea "x"
type input "95 Fairmont Road, West"
type textarea "x"
type input "95 Fairmont Road, Westo"
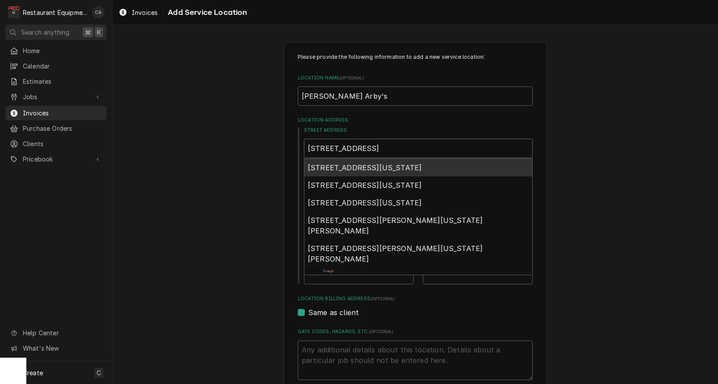
type textarea "x"
type input "95 Fairmont Road, Westov"
type textarea "x"
type input "95 Fairmont Road, Westove"
type textarea "x"
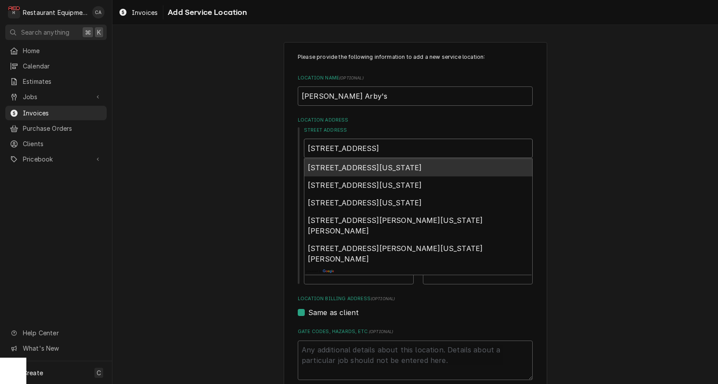
type input "95 Fairmont Road, Westover"
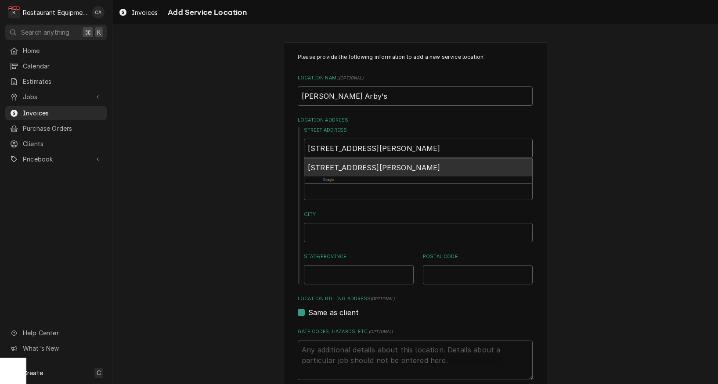
click at [353, 167] on span "95 Fairmont Road, Westover, WV, USA" at bounding box center [374, 167] width 133 height 9
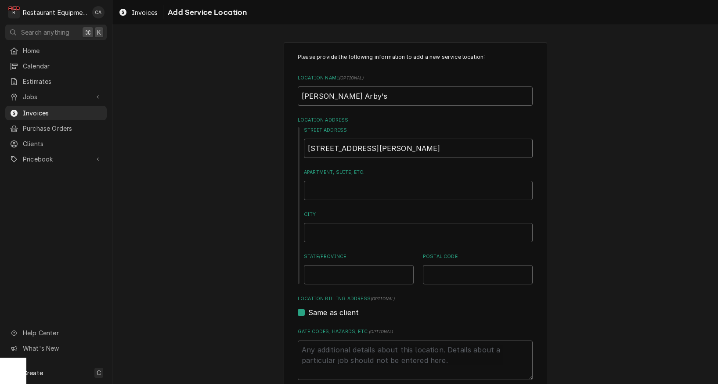
type textarea "x"
type input "95 Fairmont Rd"
type textarea "x"
type input "2650"
type textarea "x"
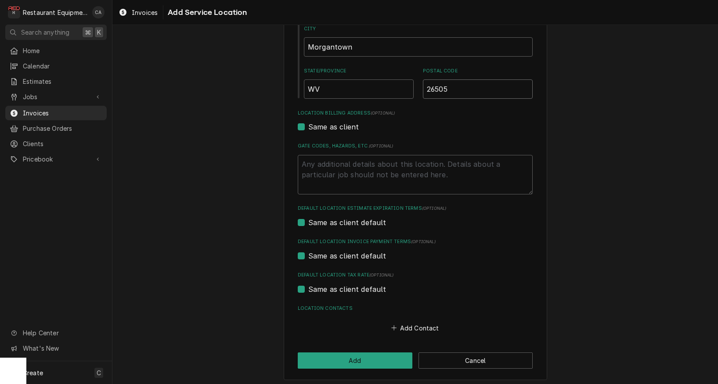
scroll to position [185, 0]
type input "26505"
drag, startPoint x: 361, startPoint y: 351, endPoint x: 358, endPoint y: 347, distance: 5.3
click at [361, 353] on button "Add" at bounding box center [355, 361] width 115 height 16
type textarea "x"
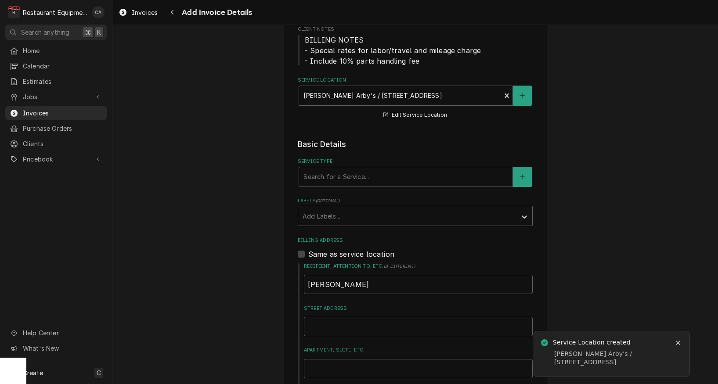
scroll to position [151, 0]
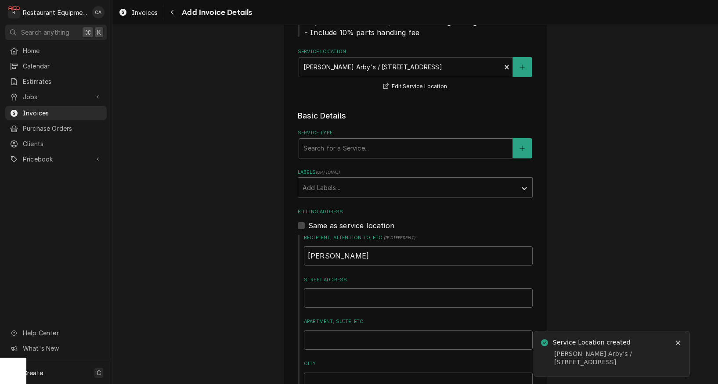
click at [317, 144] on div "Search for a Service..." at bounding box center [405, 148] width 205 height 9
type input "fix"
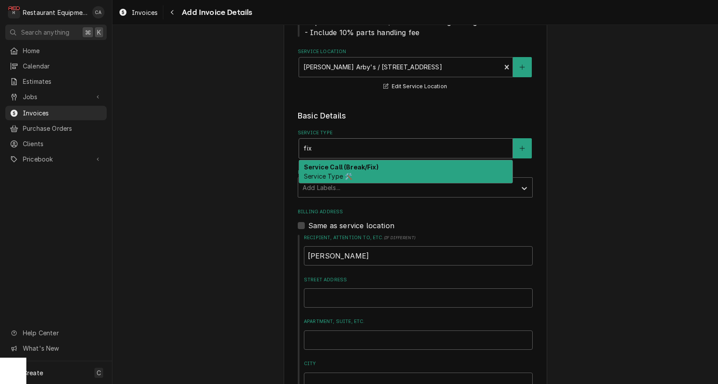
drag, startPoint x: 315, startPoint y: 164, endPoint x: 363, endPoint y: 201, distance: 60.4
click at [315, 164] on strong "Service Call (Break/Fix)" at bounding box center [341, 166] width 75 height 7
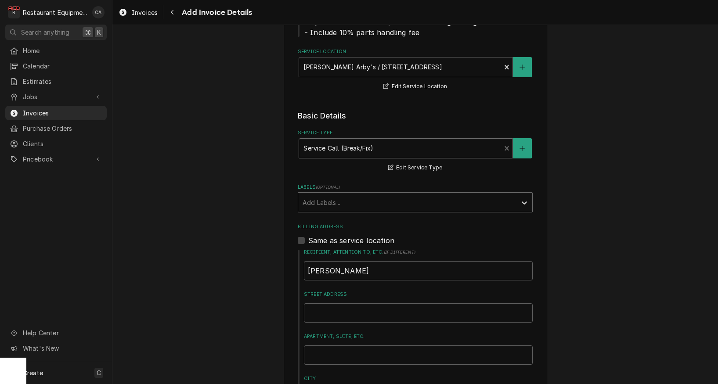
click at [321, 202] on div "Add Labels..." at bounding box center [407, 202] width 209 height 9
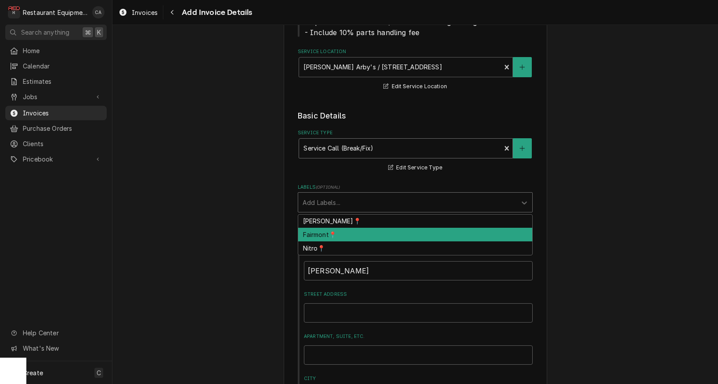
drag, startPoint x: 320, startPoint y: 234, endPoint x: 265, endPoint y: 226, distance: 55.5
click at [320, 234] on div "Fairmont📍" at bounding box center [415, 235] width 234 height 14
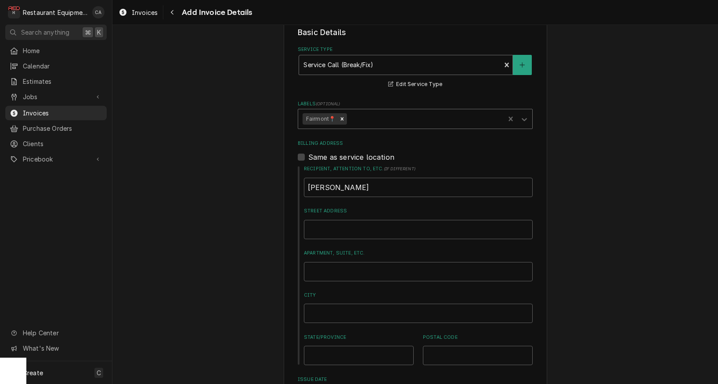
scroll to position [233, 0]
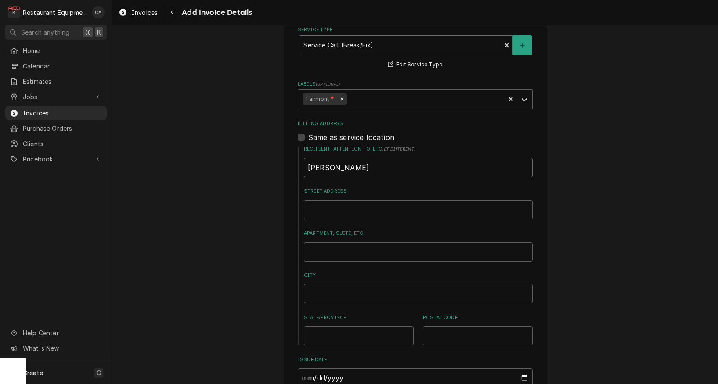
drag, startPoint x: 355, startPoint y: 162, endPoint x: 300, endPoint y: 161, distance: 54.9
type textarea "x"
type input "D"
type textarea "x"
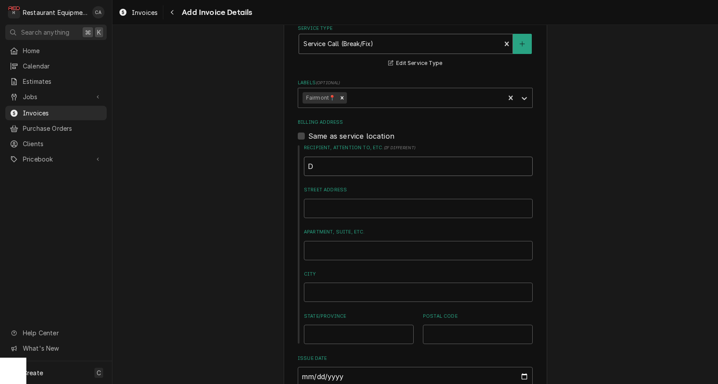
type input "Dw"
type textarea "x"
type input "Dwa"
type textarea "x"
type input "Dway"
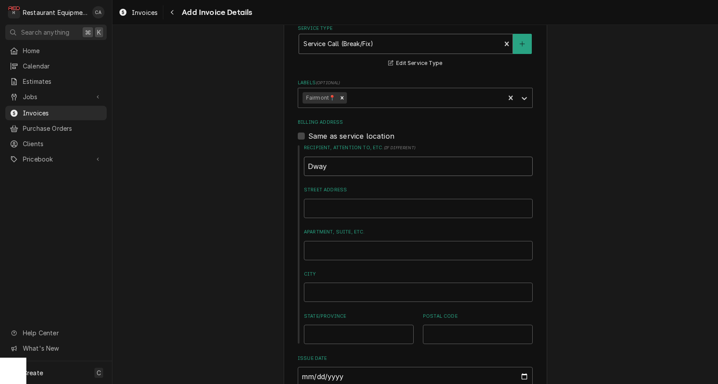
type textarea "x"
type input "Dwayn"
type textarea "x"
type input "Dwayne"
type textarea "x"
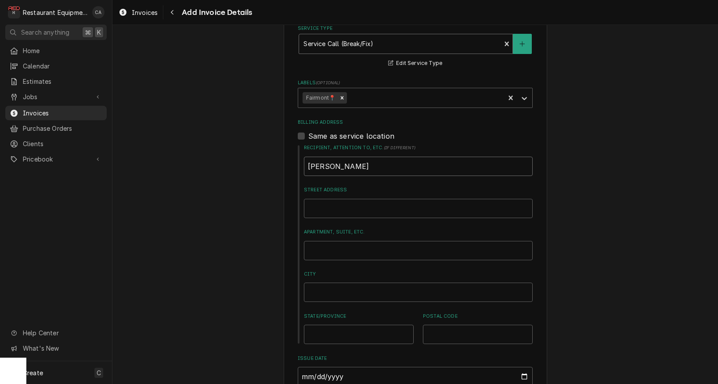
type input "Dwayne"
type textarea "x"
type input "Dwayne e"
type textarea "x"
type input "Dwayne et"
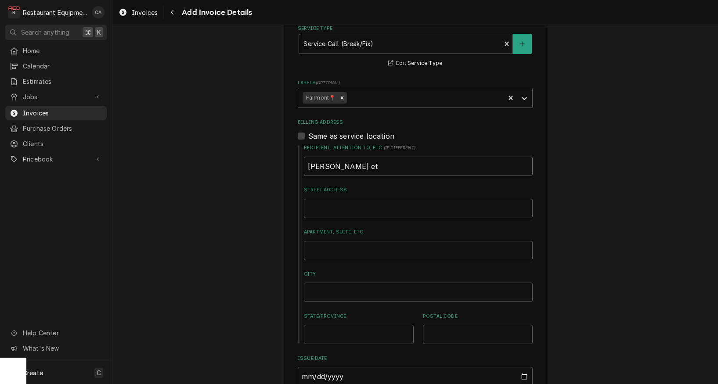
type textarea "x"
type input "Dwayne ett"
type textarea "x"
type input "Dwayne etty"
type textarea "x"
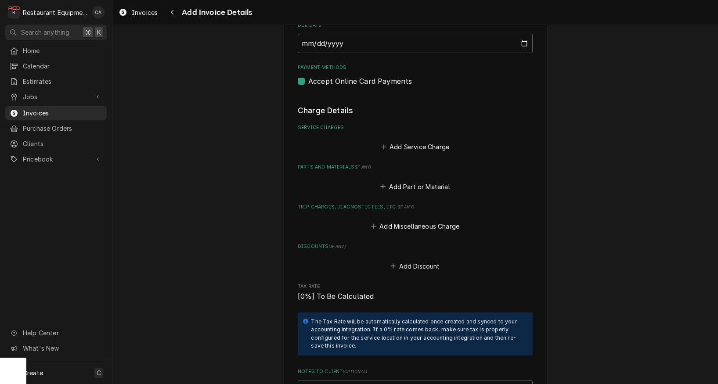
scroll to position [638, 0]
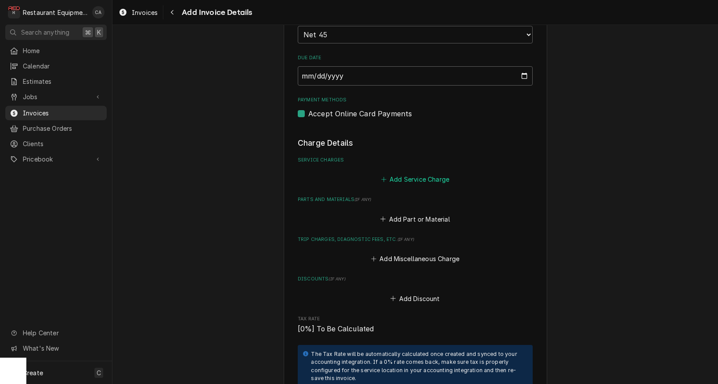
type input "Dwayne Petty"
click at [414, 173] on button "Add Service Charge" at bounding box center [414, 179] width 71 height 12
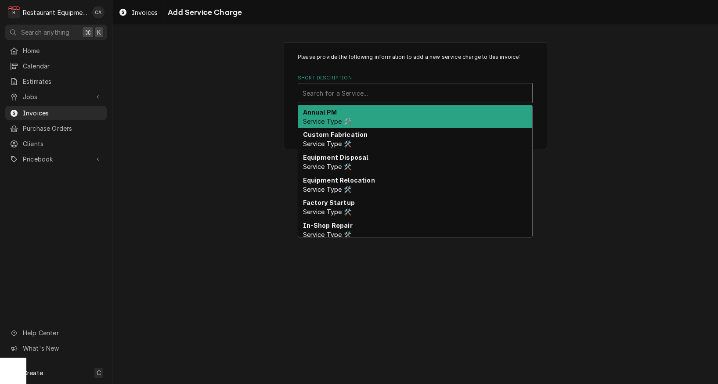
click at [331, 93] on div "Search for a Service..." at bounding box center [415, 93] width 225 height 9
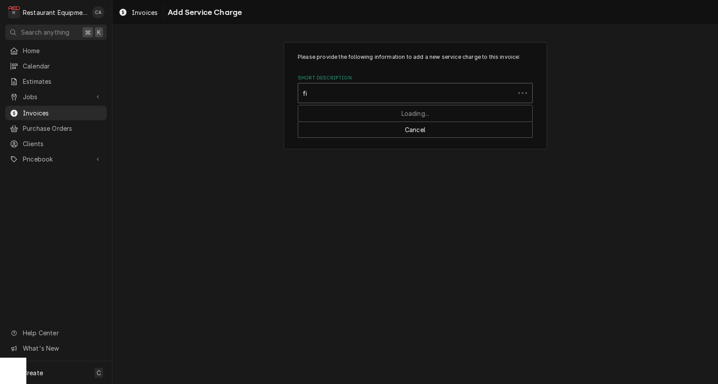
type input "fix"
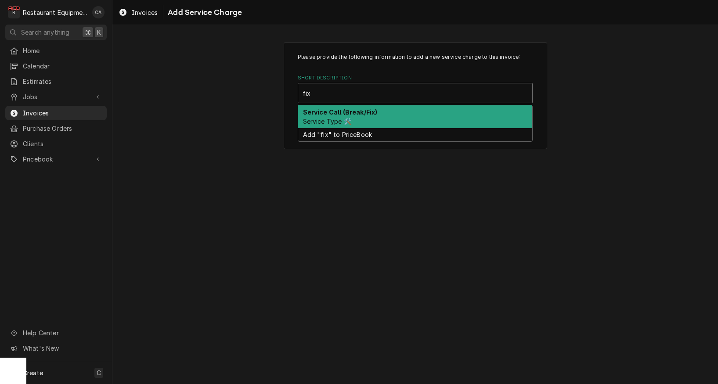
click at [325, 118] on span "Service Type 🛠️" at bounding box center [327, 121] width 48 height 7
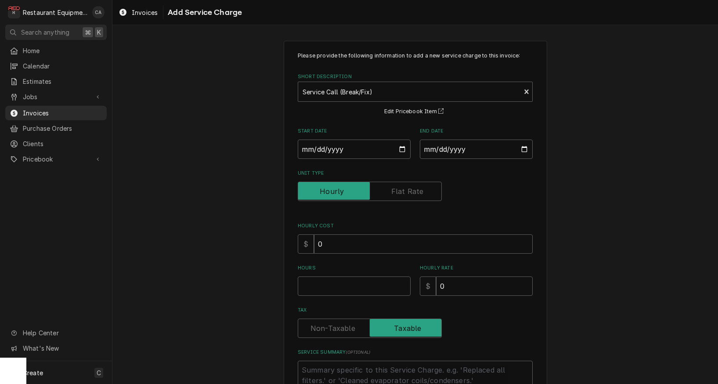
scroll to position [3, 0]
click at [322, 280] on input "Hours" at bounding box center [354, 284] width 113 height 19
click at [313, 281] on input "Hours" at bounding box center [354, 284] width 113 height 19
type textarea "x"
type input "1"
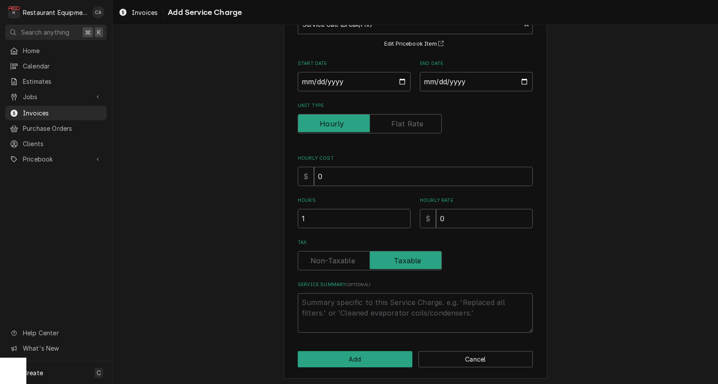
scroll to position [68, 0]
click at [325, 301] on textarea "Service Summary ( optional )" at bounding box center [415, 314] width 235 height 40
type textarea "x"
type textarea "R"
type textarea "x"
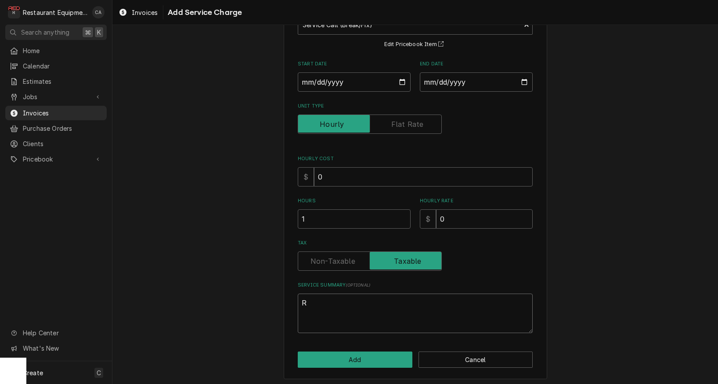
type textarea "Ro"
type textarea "x"
type textarea "Roo"
type textarea "x"
type textarea "Roo"
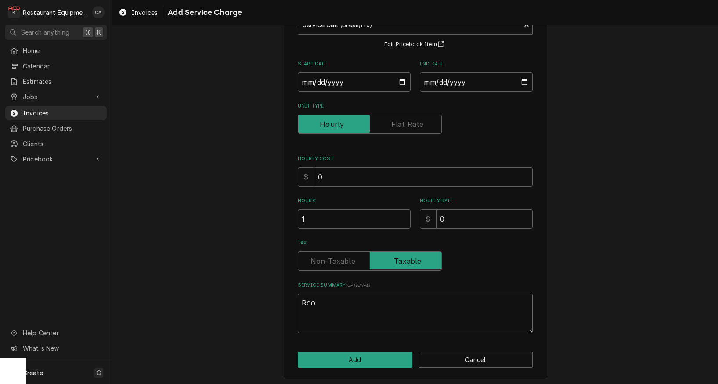
type textarea "x"
type textarea "Roo 8"
type textarea "x"
type textarea "Roo 88"
type textarea "x"
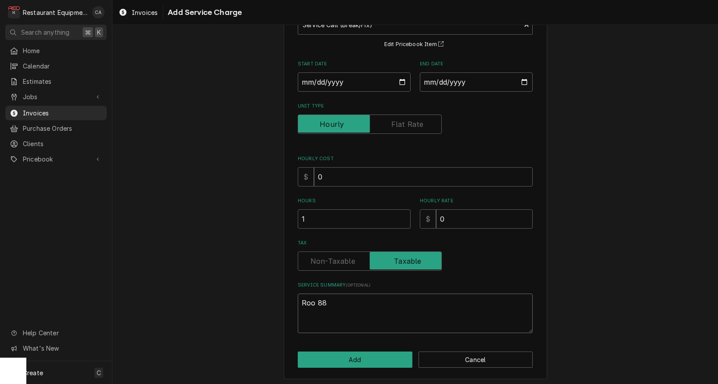
type textarea "Roo 882"
type textarea "x"
type textarea "Roo 8827"
type textarea "x"
type textarea "Roo 8827"
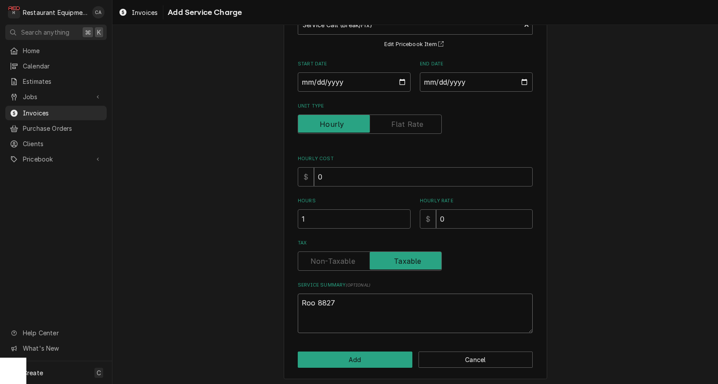
type textarea "x"
type textarea "Roo 8827"
type textarea "x"
type textarea "Roo 8827"
paste textarea "9/8/25 Time in: 1515 Time out: 1545 Truck: 302 Alto Shaam Beef Pot M-300-TH S-3…"
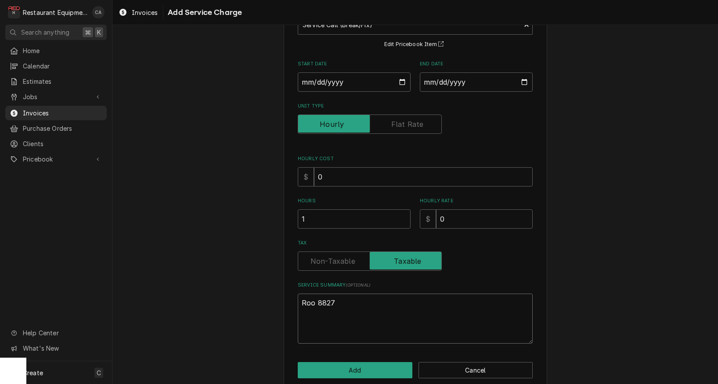
type textarea "x"
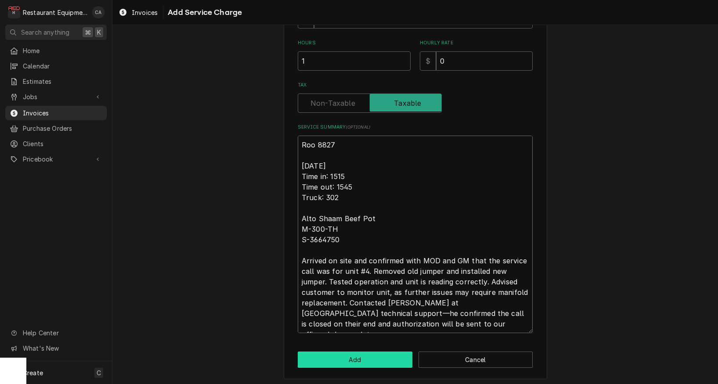
type textarea "Roo 8827 9/8/25 Time in: 1515 Time out: 1545 Truck: 302 Alto Shaam Beef Pot M-3…"
click at [361, 353] on button "Add" at bounding box center [355, 360] width 115 height 16
type textarea "x"
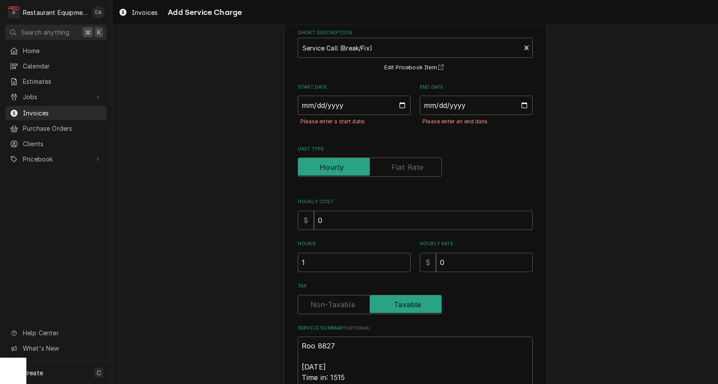
scroll to position [4, 0]
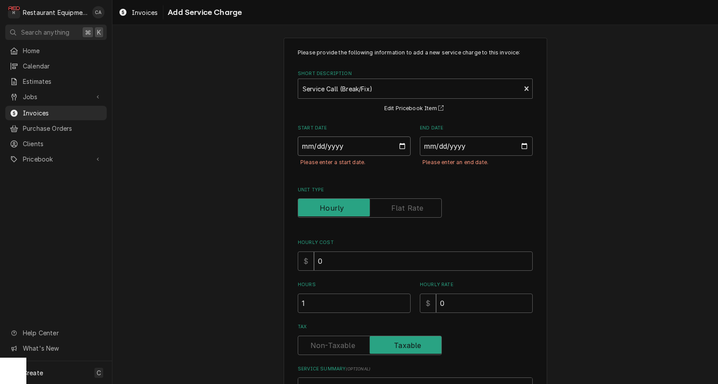
click at [317, 144] on input "Start Date" at bounding box center [354, 146] width 113 height 19
type input "2025-09-08"
type textarea "x"
drag, startPoint x: 426, startPoint y: 145, endPoint x: 442, endPoint y: 156, distance: 19.5
click at [427, 146] on input "End Date" at bounding box center [476, 146] width 113 height 19
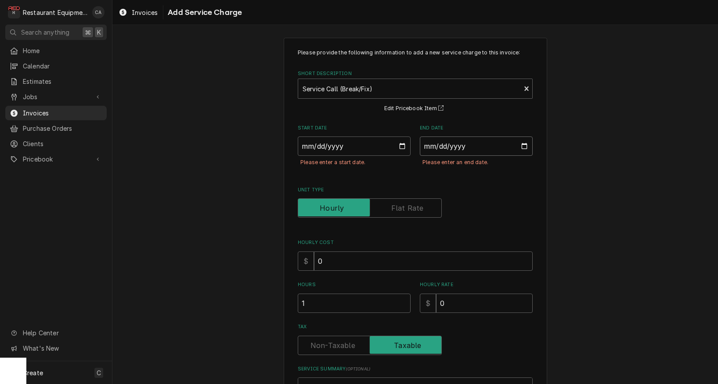
type input "2025-09-08"
click at [566, 213] on div "Please provide the following information to add a new service charge to this in…" at bounding box center [414, 329] width 605 height 599
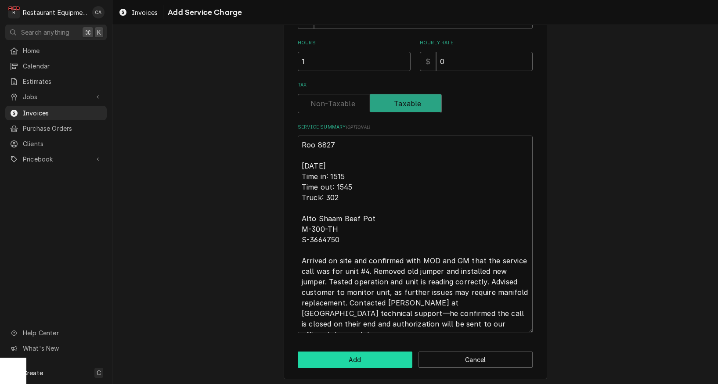
click at [379, 352] on button "Add" at bounding box center [355, 360] width 115 height 16
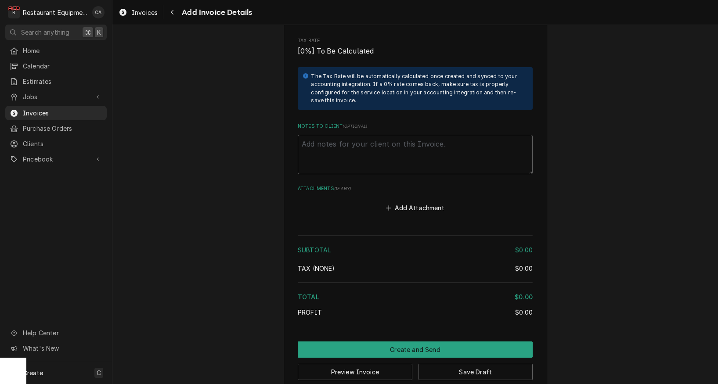
scroll to position [1257, 0]
drag, startPoint x: 344, startPoint y: 136, endPoint x: 339, endPoint y: 140, distance: 6.0
click at [343, 137] on textarea "Notes to Client ( optional )" at bounding box center [415, 155] width 235 height 40
type textarea "x"
type textarea "E"
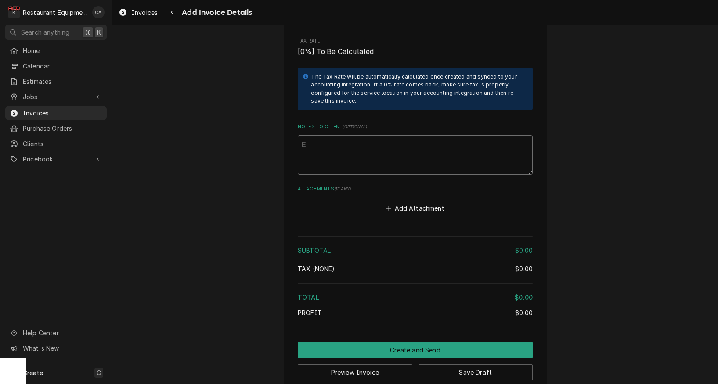
type textarea "x"
type textarea "Ev"
type textarea "x"
type textarea "Eve"
type textarea "x"
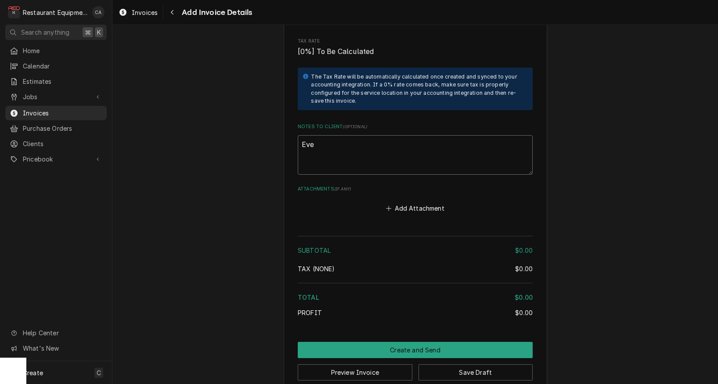
type textarea "Even"
type textarea "x"
type textarea "Event"
type textarea "x"
type textarea "Event"
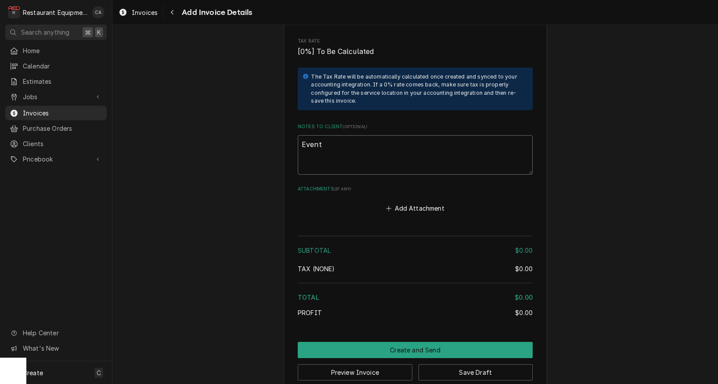
type textarea "x"
type textarea "Event #"
type textarea "x"
type textarea "Event #"
type textarea "x"
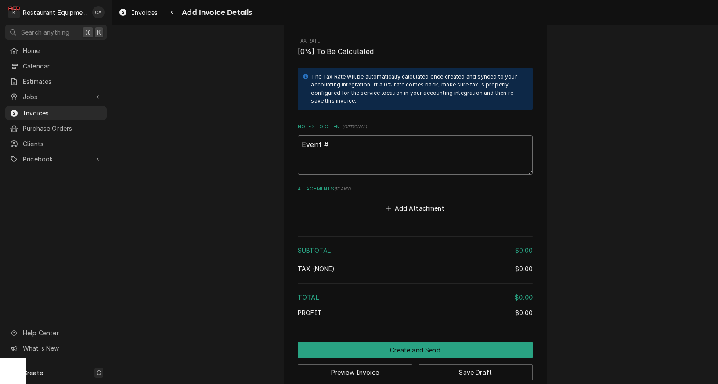
type textarea "Event # 2"
type textarea "x"
type textarea "Event # 22"
type textarea "x"
type textarea "Event # 222"
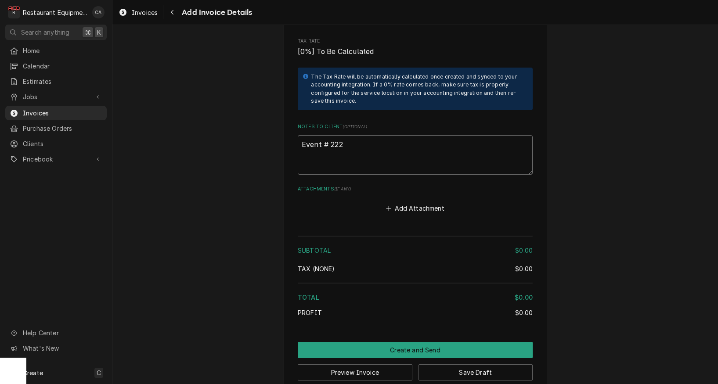
type textarea "x"
type textarea "Event # 2227"
type textarea "x"
type textarea "Event # 22278"
type textarea "x"
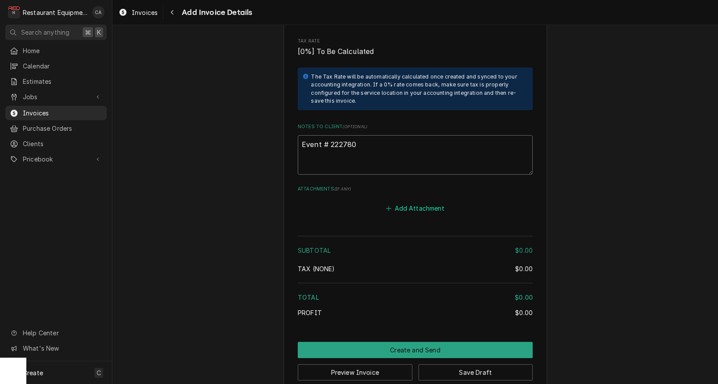
type textarea "Event # 222780"
click at [422, 202] on button "Add Attachment" at bounding box center [415, 208] width 61 height 12
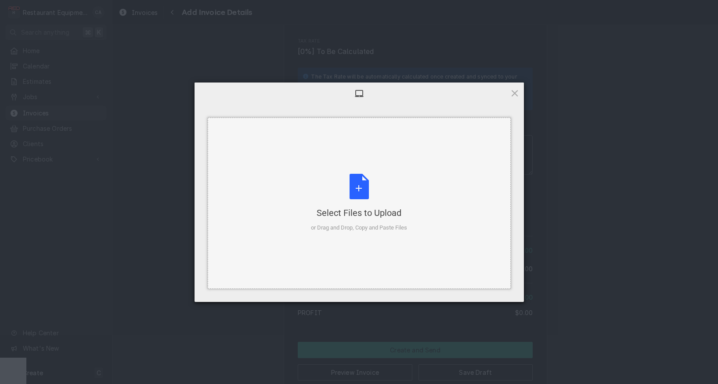
click at [375, 212] on div "Select Files to Upload" at bounding box center [359, 213] width 96 height 12
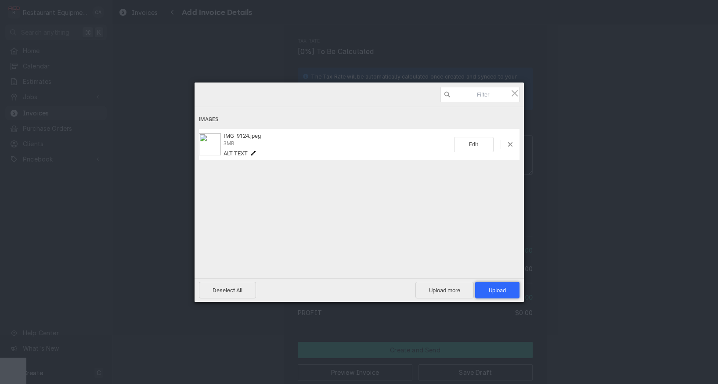
click at [487, 289] on span "Upload 1" at bounding box center [497, 290] width 44 height 17
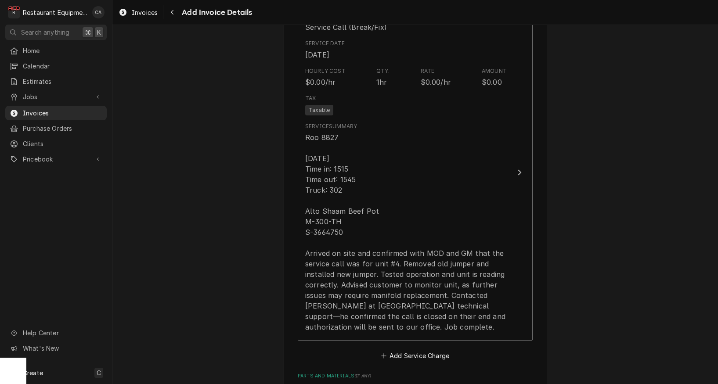
scroll to position [775, 0]
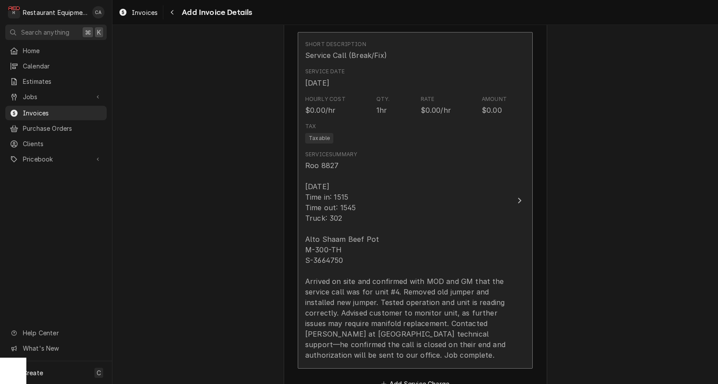
click at [409, 216] on div "Roo 8827 9/8/25 Time in: 1515 Time out: 1545 Truck: 302 Alto Shaam Beef Pot M-3…" at bounding box center [406, 260] width 202 height 200
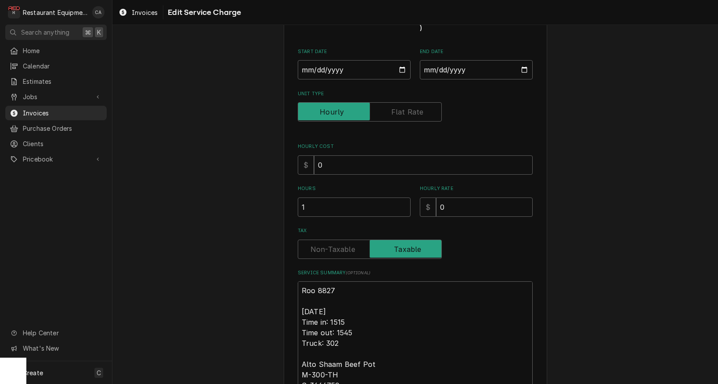
type textarea "x"
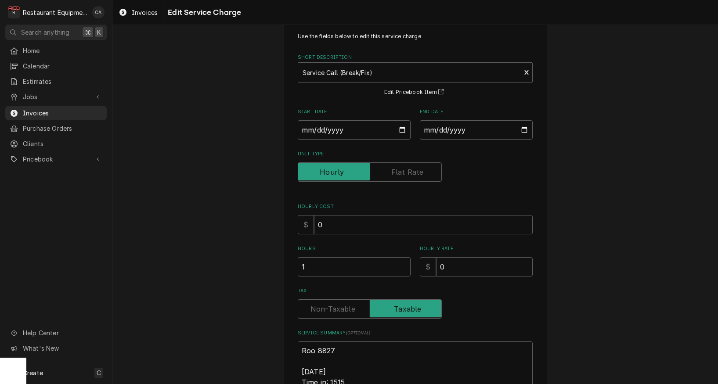
scroll to position [68, 0]
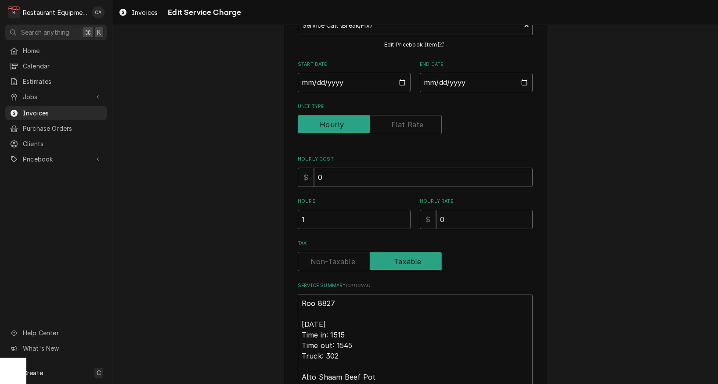
click at [354, 252] on input "Tax" at bounding box center [370, 261] width 136 height 19
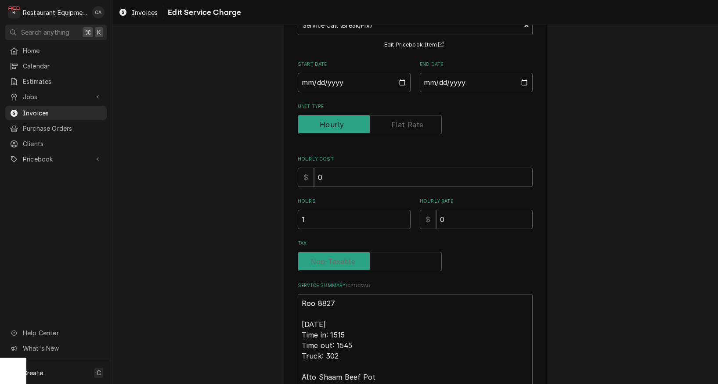
checkbox input "false"
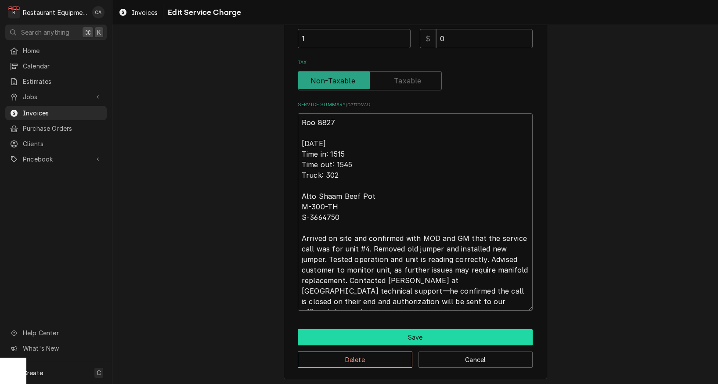
click at [393, 333] on button "Save" at bounding box center [415, 337] width 235 height 16
type textarea "x"
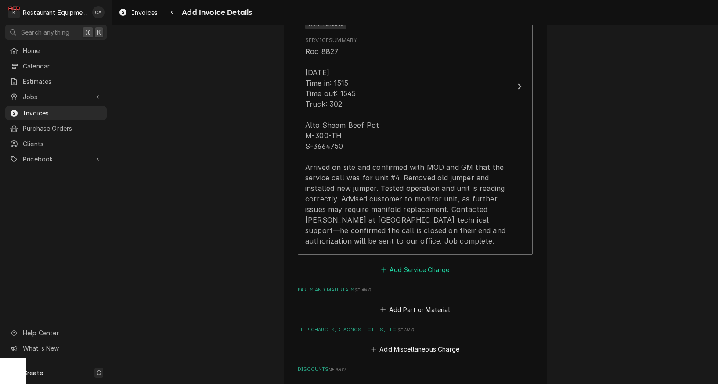
scroll to position [890, 0]
click at [422, 263] on button "Add Service Charge" at bounding box center [414, 269] width 71 height 12
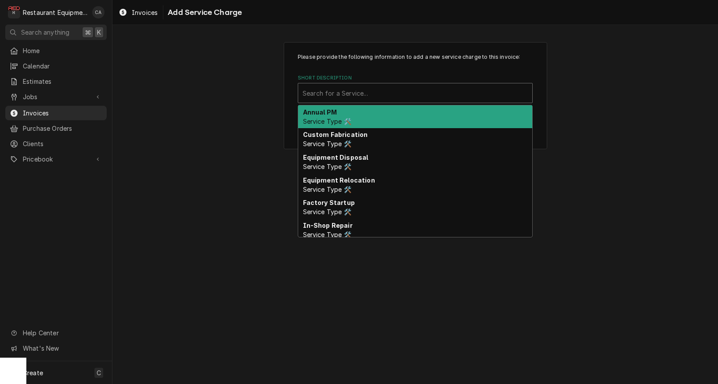
click at [348, 98] on div "Short Description" at bounding box center [415, 93] width 225 height 16
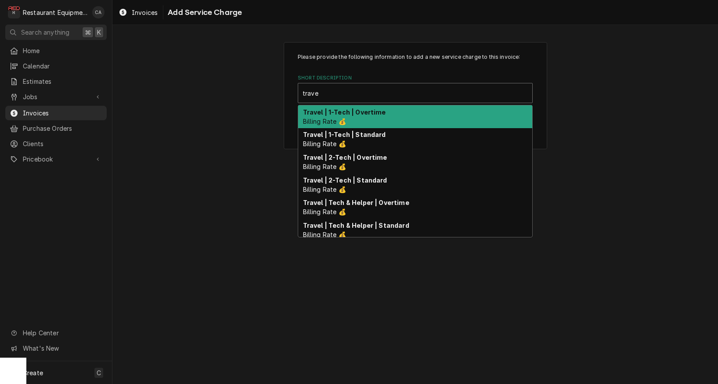
type input "travel"
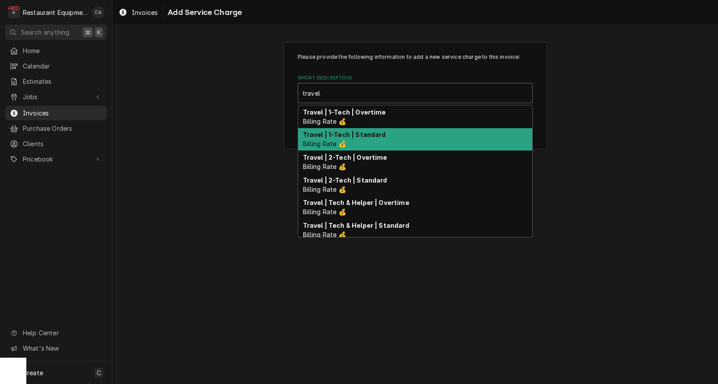
click at [330, 133] on strong "Travel | 1-Tech | Standard" at bounding box center [344, 134] width 83 height 7
type textarea "x"
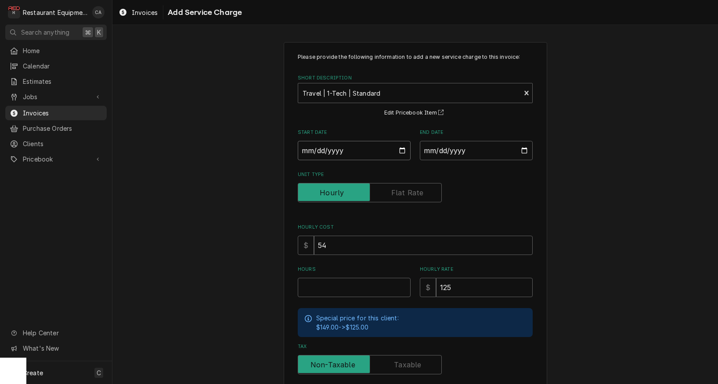
click at [310, 151] on input "Start Date" at bounding box center [354, 150] width 113 height 19
type input "2025-09-09"
type textarea "x"
drag, startPoint x: 470, startPoint y: 145, endPoint x: 482, endPoint y: 192, distance: 48.8
click at [470, 145] on input "End Date" at bounding box center [476, 150] width 113 height 19
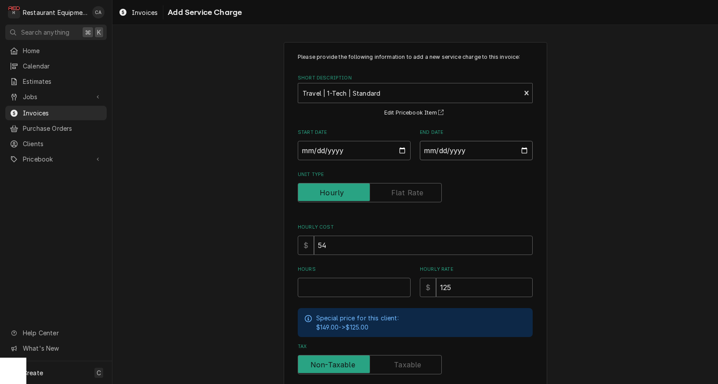
type input "2025-09-08"
type textarea "x"
click at [343, 154] on input "2025-09-09" at bounding box center [354, 150] width 113 height 19
type input "2025-09-08"
click at [617, 210] on div "Please provide the following information to add a new service charge to this in…" at bounding box center [414, 262] width 605 height 456
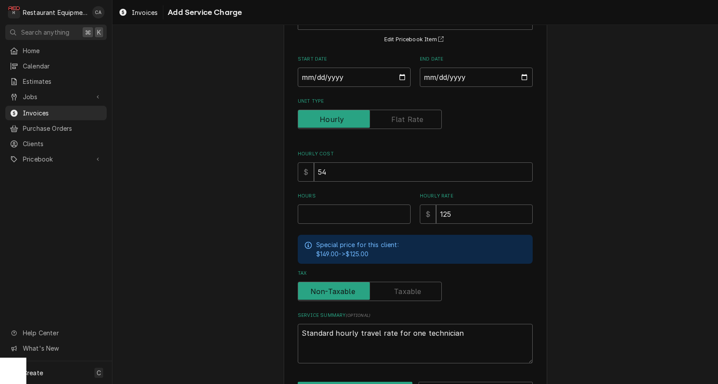
scroll to position [74, 0]
click at [331, 215] on input "Hours" at bounding box center [354, 213] width 113 height 19
type textarea "x"
type input "1"
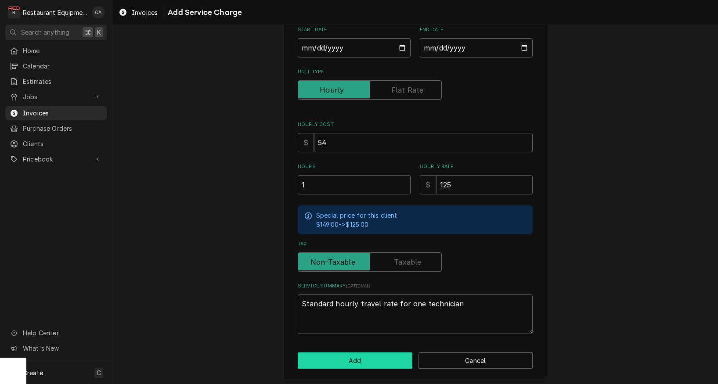
click at [346, 353] on button "Add" at bounding box center [355, 361] width 115 height 16
type textarea "x"
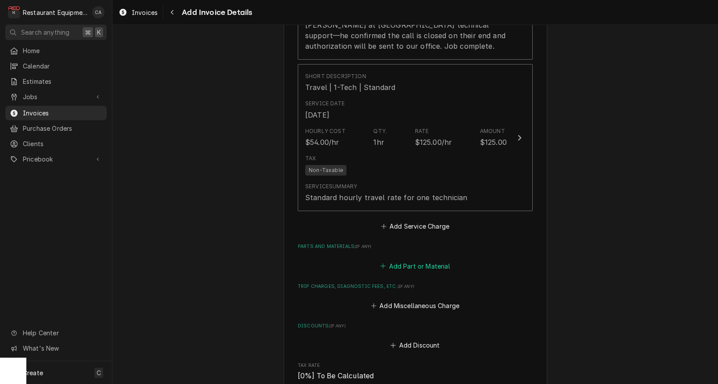
scroll to position [1093, 0]
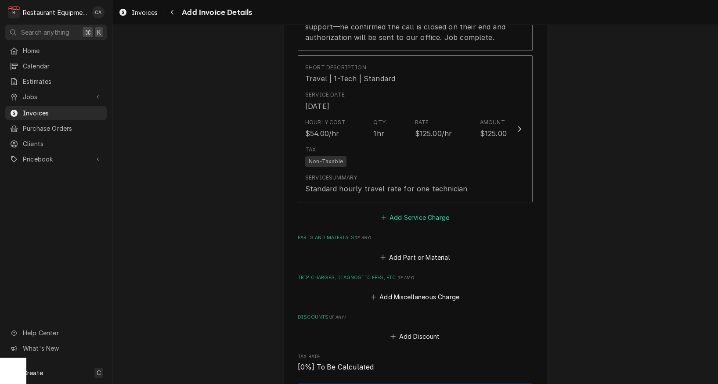
click at [406, 212] on button "Add Service Charge" at bounding box center [414, 218] width 71 height 12
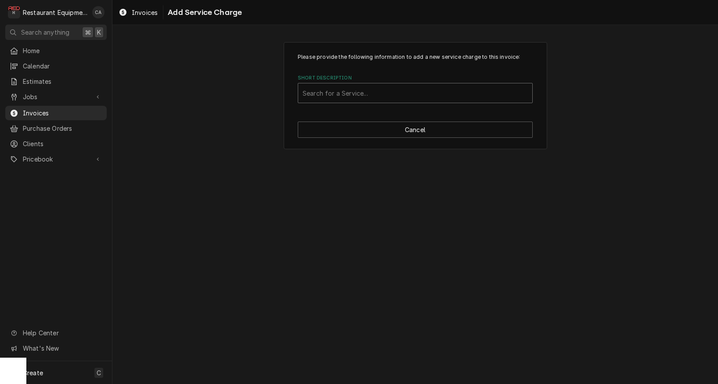
click at [364, 94] on div "Search for a Service..." at bounding box center [415, 93] width 225 height 9
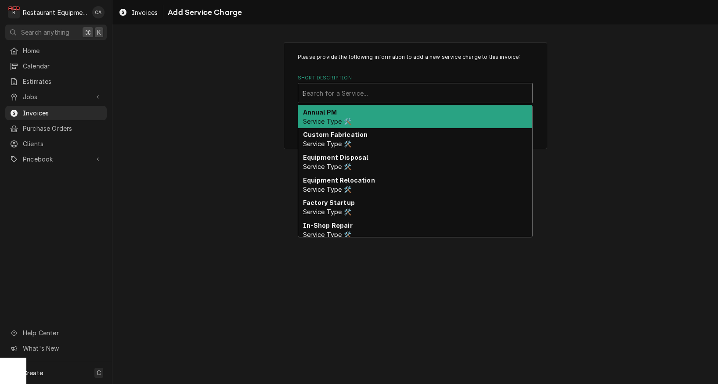
scroll to position [0, 0]
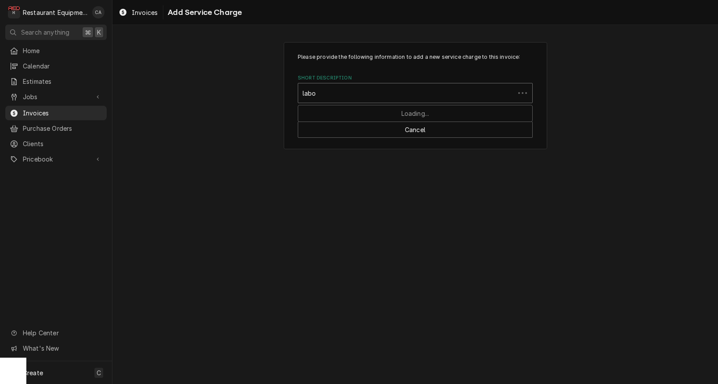
type input "labor"
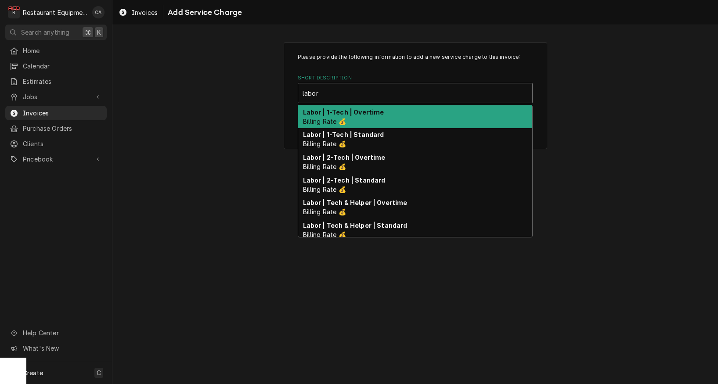
scroll to position [0, 0]
drag, startPoint x: 356, startPoint y: 127, endPoint x: 362, endPoint y: 131, distance: 6.9
click at [357, 127] on div "Labor | 1-Tech | Overtime Billing Rate 💰 Labor | 1-Tech | Standard Billing Rate…" at bounding box center [415, 171] width 234 height 132
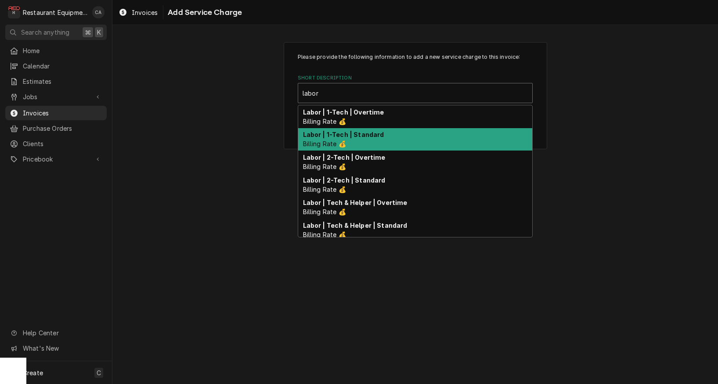
click at [359, 131] on strong "Labor | 1-Tech | Standard" at bounding box center [343, 134] width 81 height 7
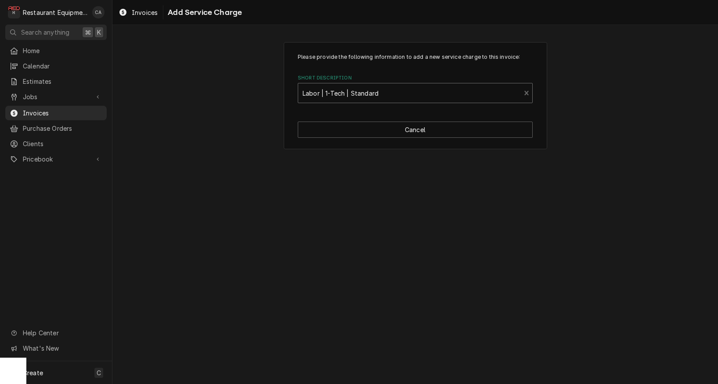
type textarea "x"
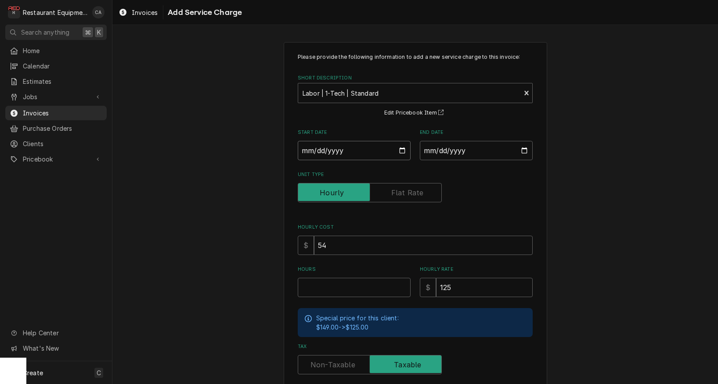
drag, startPoint x: 323, startPoint y: 148, endPoint x: 335, endPoint y: 163, distance: 19.0
click at [324, 149] on input "Start Date" at bounding box center [354, 150] width 113 height 19
type input "2025-09-08"
click at [450, 155] on input "End Date" at bounding box center [476, 150] width 113 height 19
click at [325, 289] on input "Hours" at bounding box center [354, 287] width 113 height 19
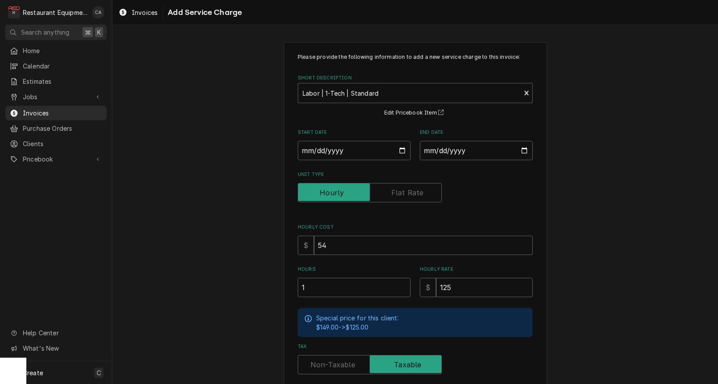
click at [324, 357] on label "Tax" at bounding box center [370, 364] width 144 height 19
click at [324, 357] on input "Tax" at bounding box center [370, 364] width 136 height 19
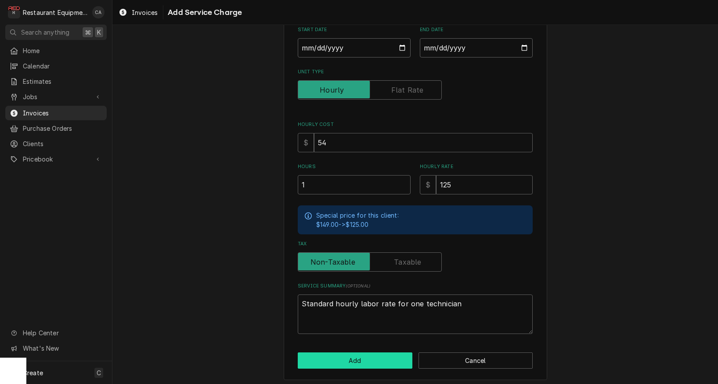
click at [342, 353] on button "Add" at bounding box center [355, 361] width 115 height 16
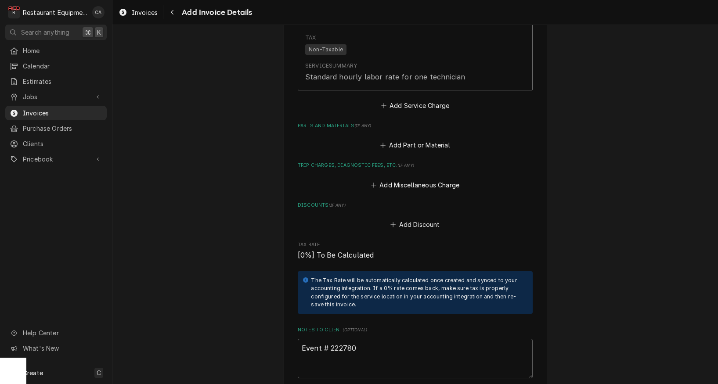
scroll to position [1364, 0]
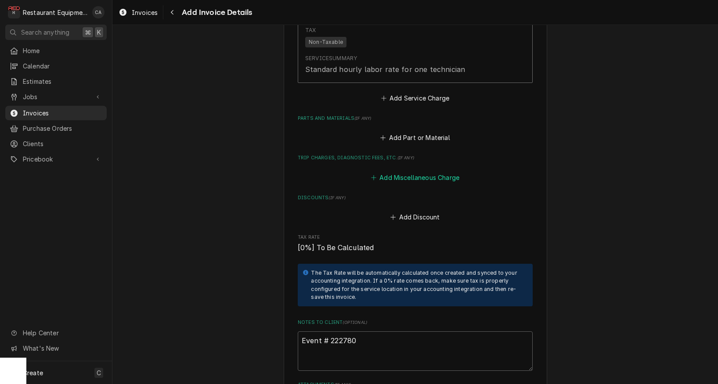
click at [419, 171] on button "Add Miscellaneous Charge" at bounding box center [414, 177] width 91 height 12
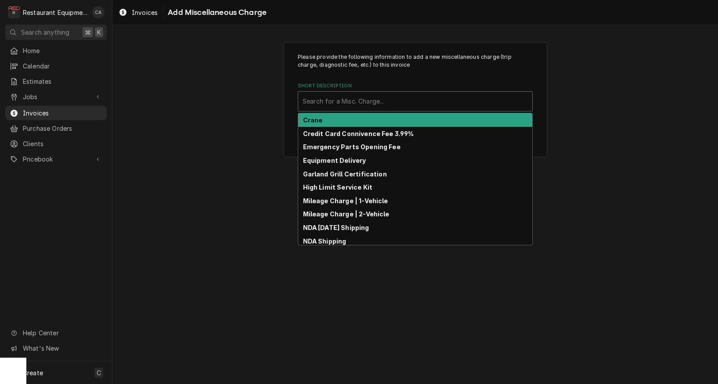
click at [356, 106] on div "Short Description" at bounding box center [415, 102] width 225 height 16
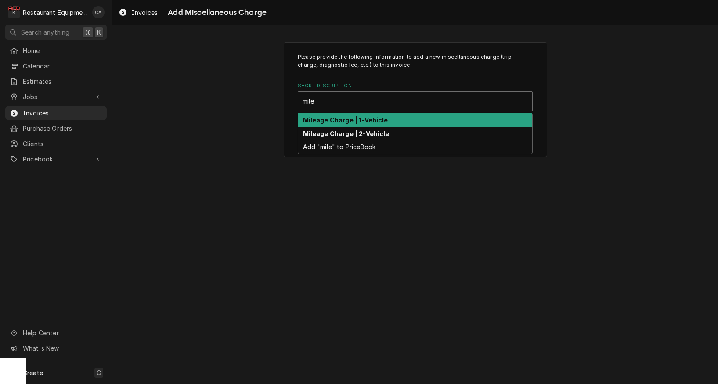
click at [355, 123] on strong "Mileage Charge | 1-Vehicle" at bounding box center [345, 119] width 85 height 7
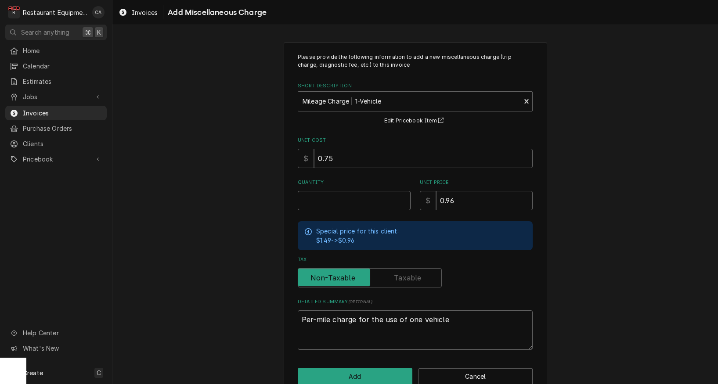
click at [340, 197] on input "Quantity" at bounding box center [354, 200] width 113 height 19
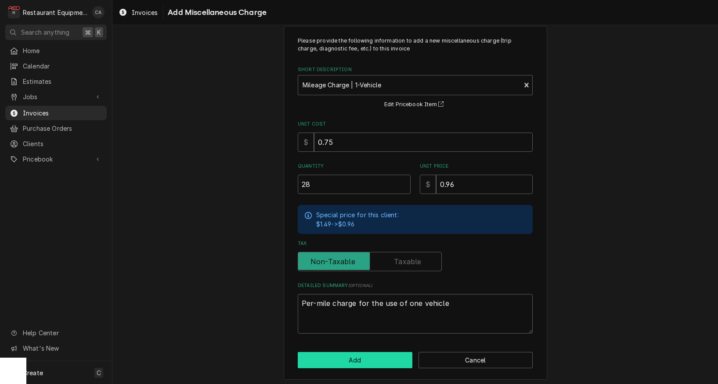
click at [327, 355] on button "Add" at bounding box center [355, 360] width 115 height 16
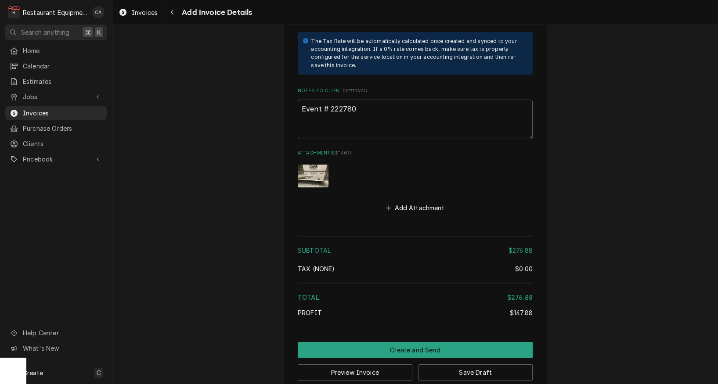
scroll to position [1719, 0]
click at [386, 100] on textarea "Event # 222780" at bounding box center [415, 120] width 235 height 40
click at [463, 365] on button "Save Draft" at bounding box center [475, 373] width 115 height 16
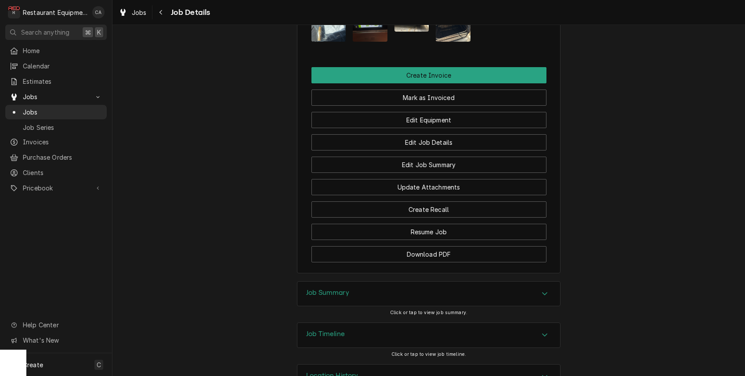
drag, startPoint x: 333, startPoint y: 266, endPoint x: 296, endPoint y: 229, distance: 52.5
click at [333, 289] on h3 "Job Summary" at bounding box center [327, 293] width 43 height 8
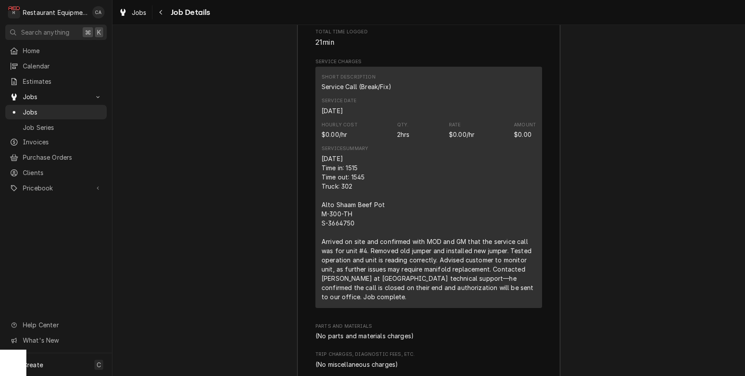
scroll to position [1677, 0]
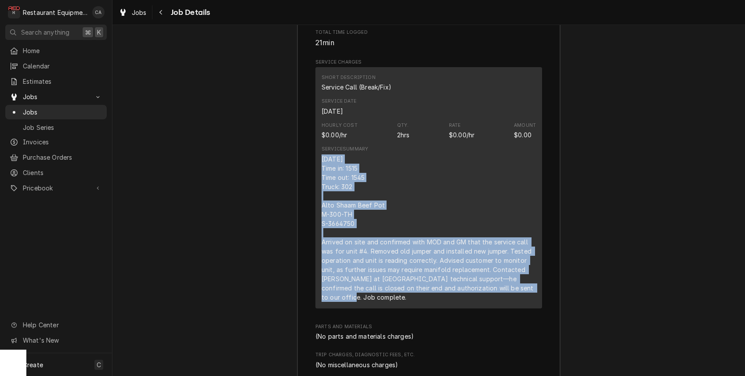
drag, startPoint x: 531, startPoint y: 256, endPoint x: 347, endPoint y: 143, distance: 216.2
click at [316, 127] on div "Short Description Service Call (Break/Fix) Service Date [DATE] Hourly Cost $0.0…" at bounding box center [428, 187] width 227 height 241
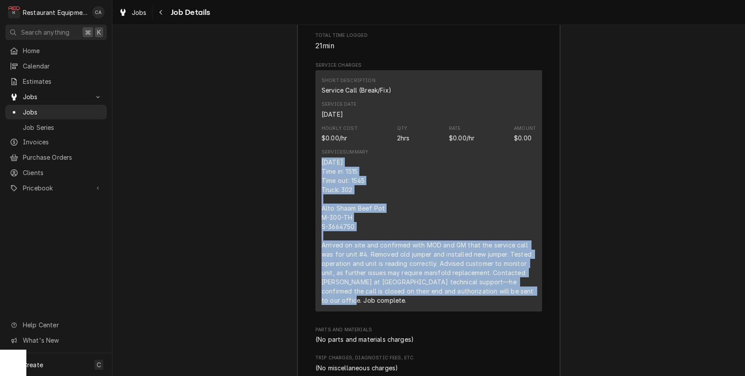
copy div "[DATE] Time in: 1515 Time out: 1545 Truck: 302 Alto Shaam Beef Pot M-300-TH S-3…"
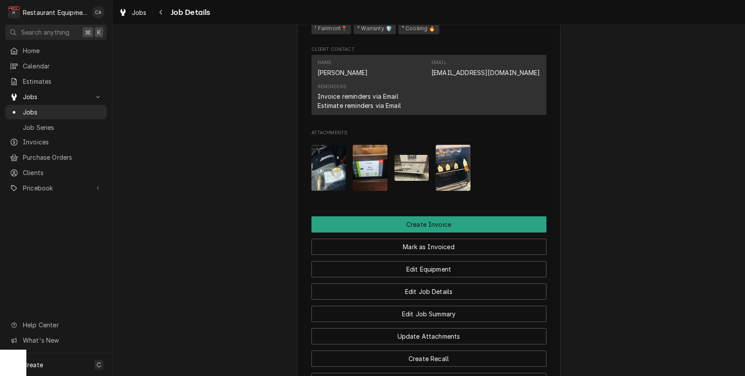
scroll to position [1153, 0]
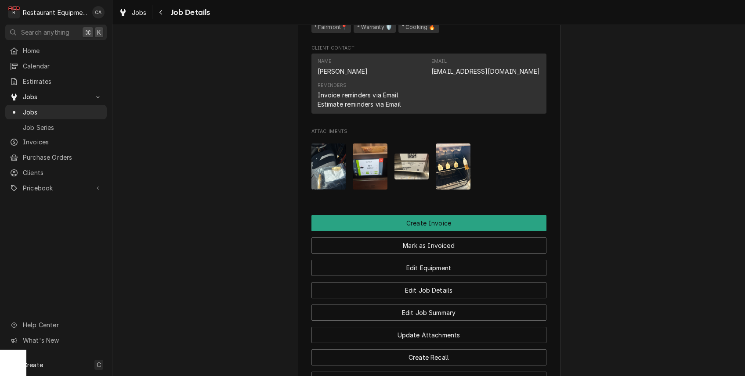
click at [414, 154] on img "Attachments" at bounding box center [411, 167] width 35 height 26
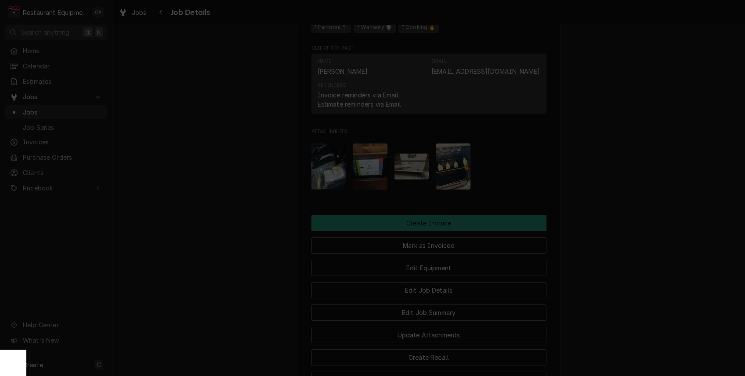
click at [267, 184] on div at bounding box center [372, 188] width 745 height 376
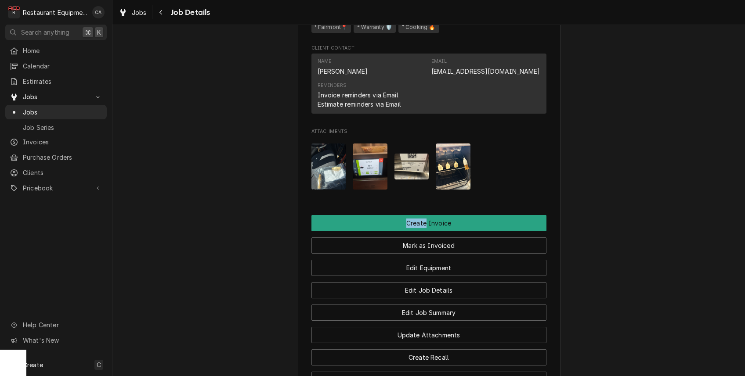
click at [369, 144] on img "Attachments" at bounding box center [370, 167] width 35 height 46
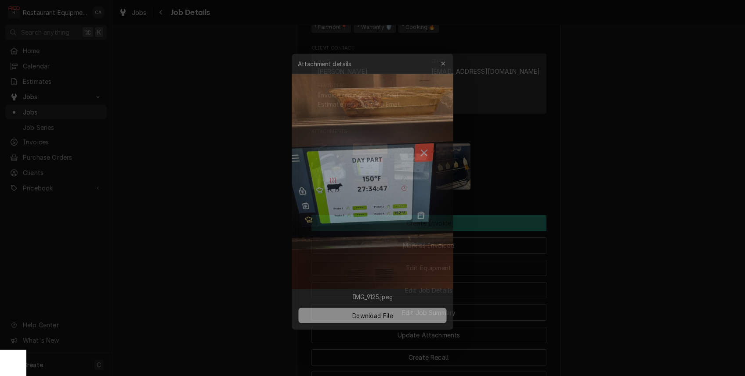
click at [260, 142] on div at bounding box center [372, 188] width 745 height 376
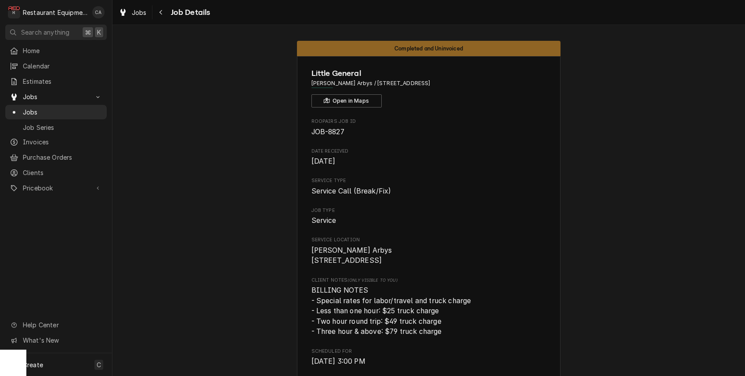
scroll to position [0, 0]
click at [350, 101] on button "Open in Maps" at bounding box center [346, 100] width 70 height 13
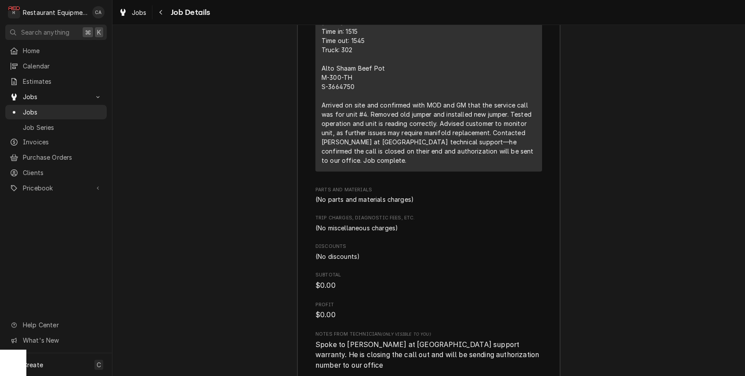
scroll to position [1834, 0]
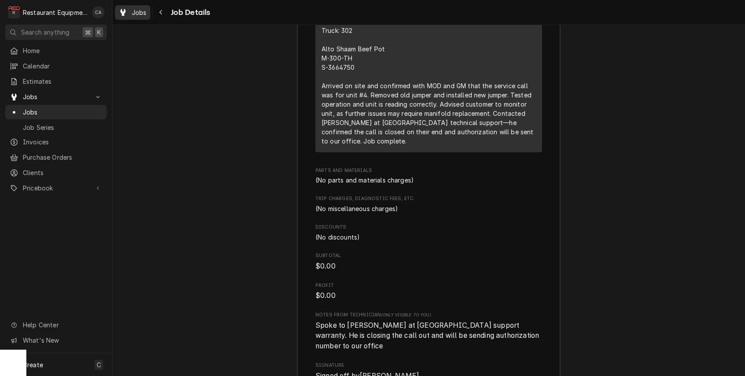
click at [137, 12] on span "Jobs" at bounding box center [139, 12] width 15 height 9
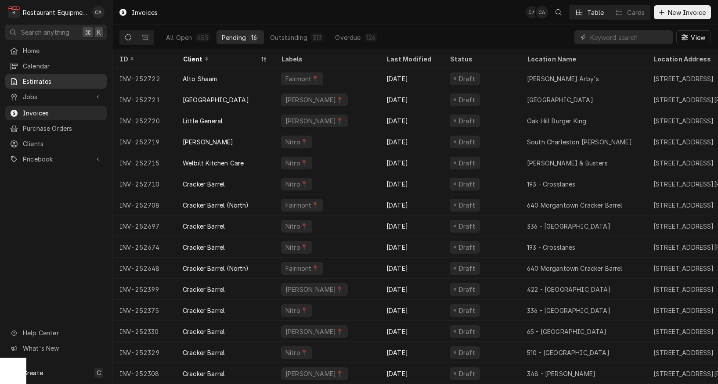
click at [55, 83] on span "Estimates" at bounding box center [62, 81] width 79 height 9
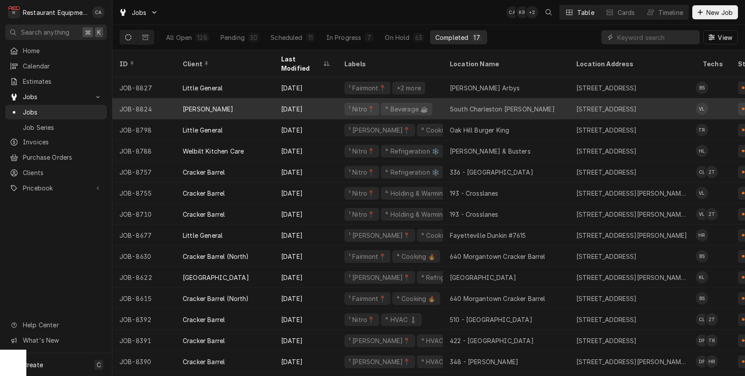
click at [510, 104] on div "South Charleston [PERSON_NAME]" at bounding box center [502, 108] width 105 height 9
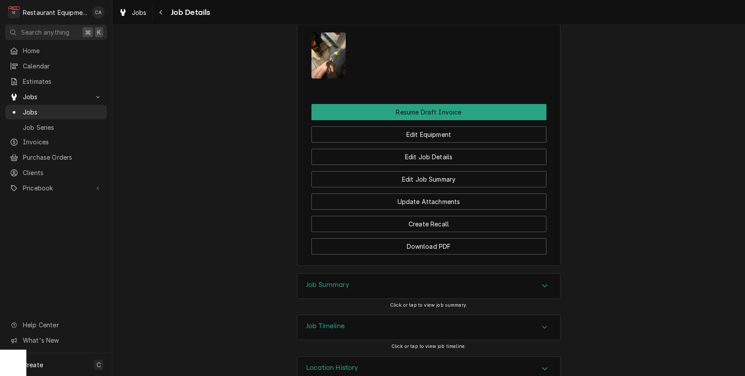
scroll to position [712, 0]
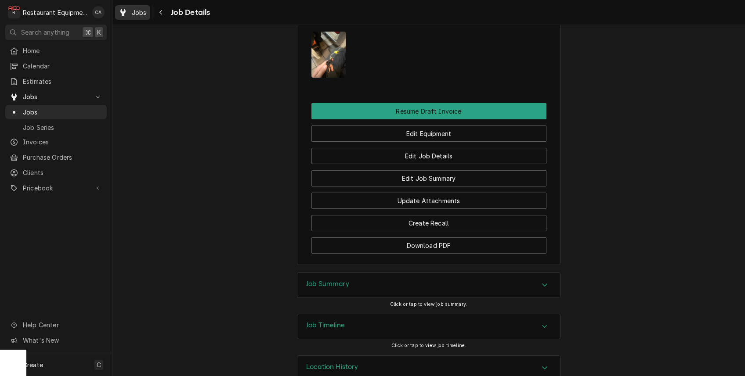
click at [138, 13] on span "Jobs" at bounding box center [139, 12] width 15 height 9
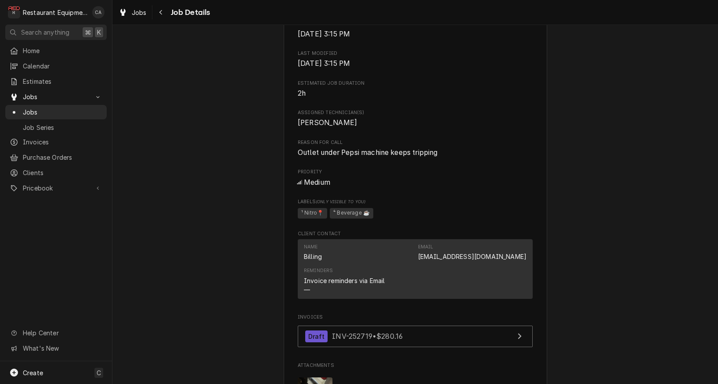
scroll to position [346, 0]
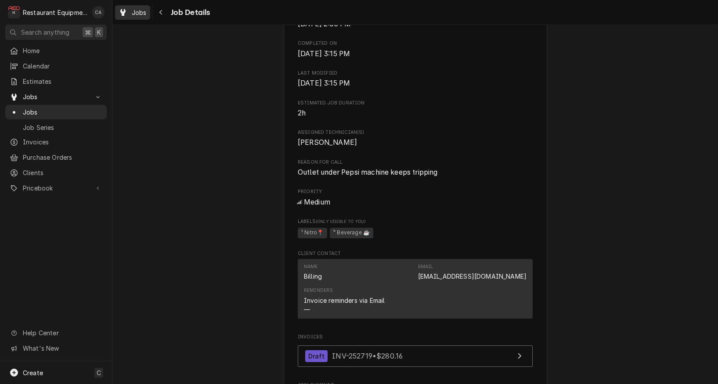
click at [139, 13] on span "Jobs" at bounding box center [139, 12] width 15 height 9
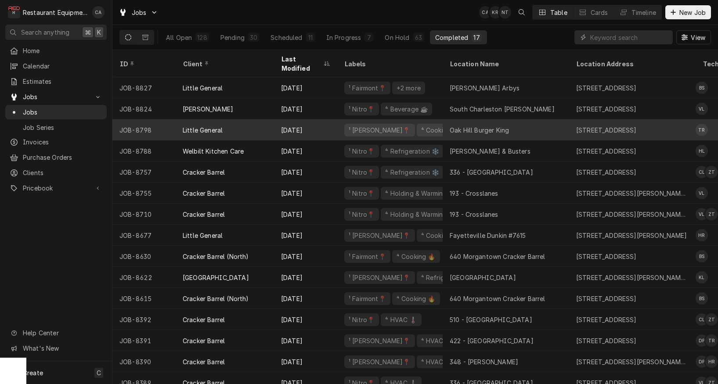
click at [483, 126] on div "Oak Hill Burger King" at bounding box center [479, 130] width 59 height 9
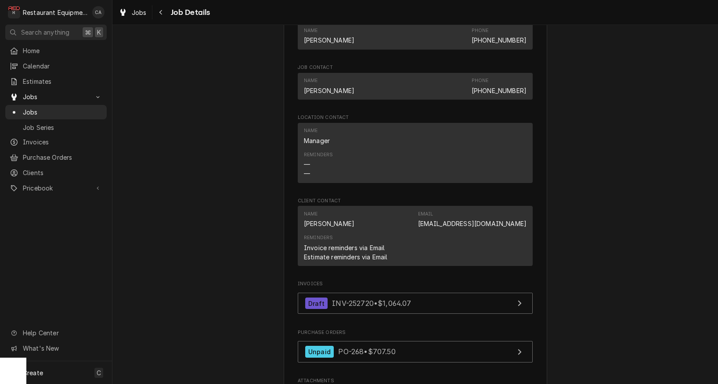
scroll to position [711, 0]
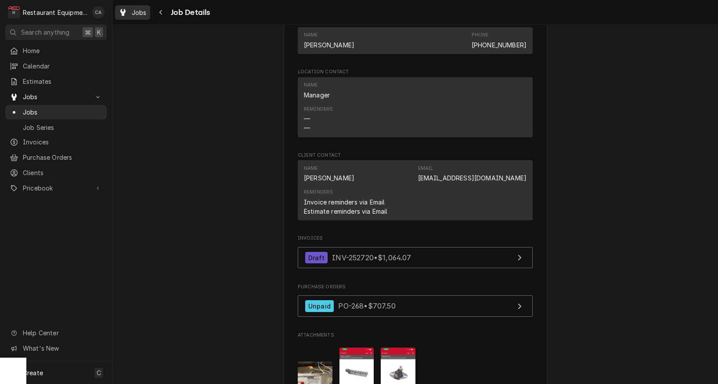
click at [135, 11] on span "Jobs" at bounding box center [139, 12] width 15 height 9
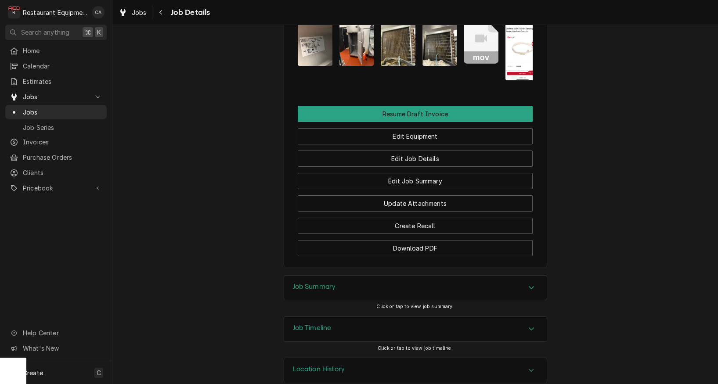
scroll to position [1183, 0]
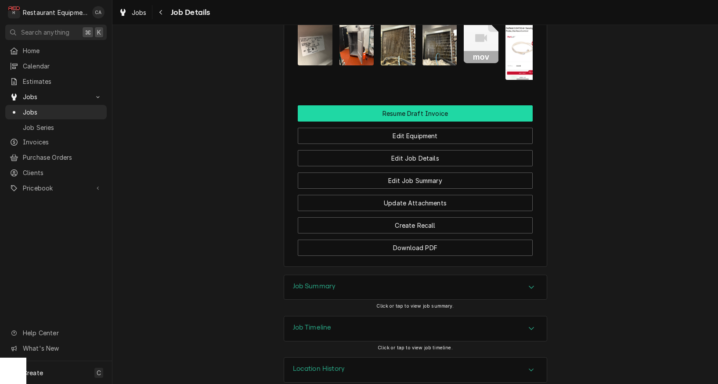
click at [395, 105] on button "Resume Draft Invoice" at bounding box center [415, 113] width 235 height 16
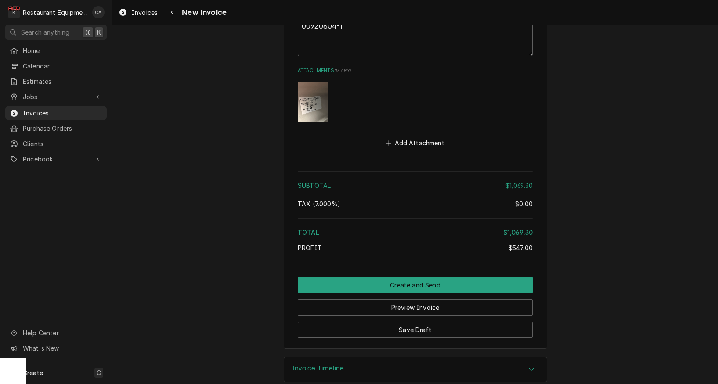
click at [378, 322] on button "Save Draft" at bounding box center [415, 330] width 235 height 16
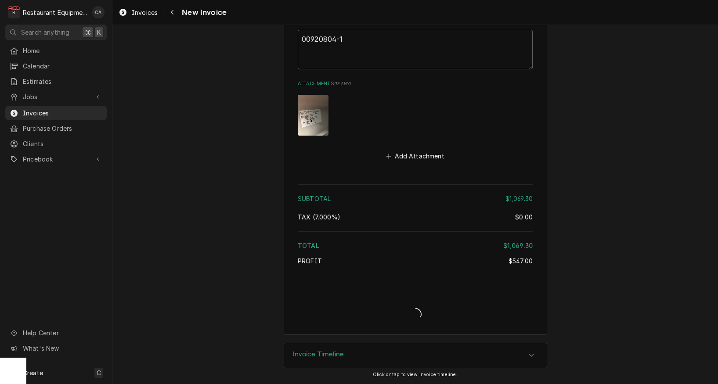
type textarea "x"
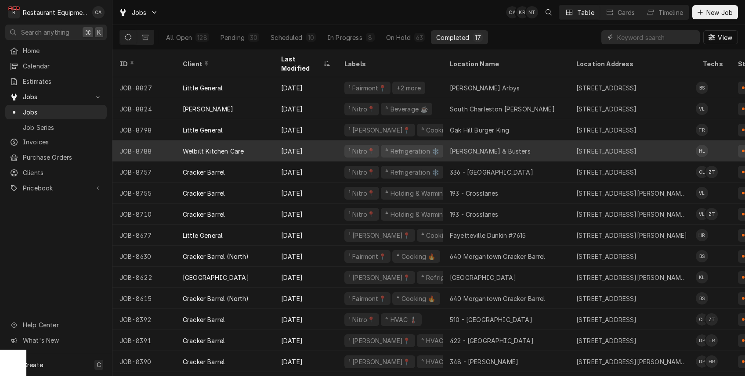
click at [468, 147] on div "[PERSON_NAME] & Busters" at bounding box center [490, 151] width 81 height 9
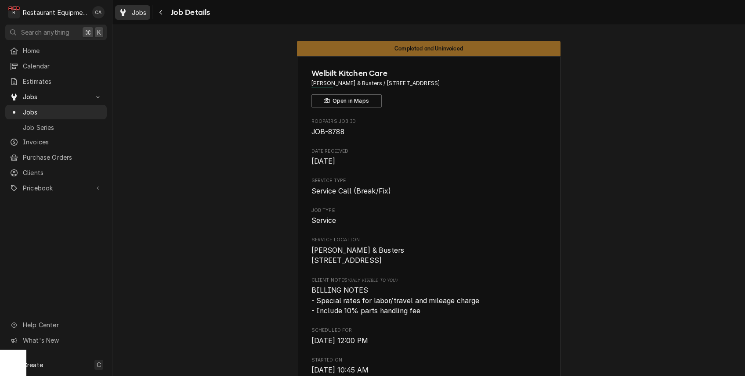
click at [138, 14] on span "Jobs" at bounding box center [139, 12] width 15 height 9
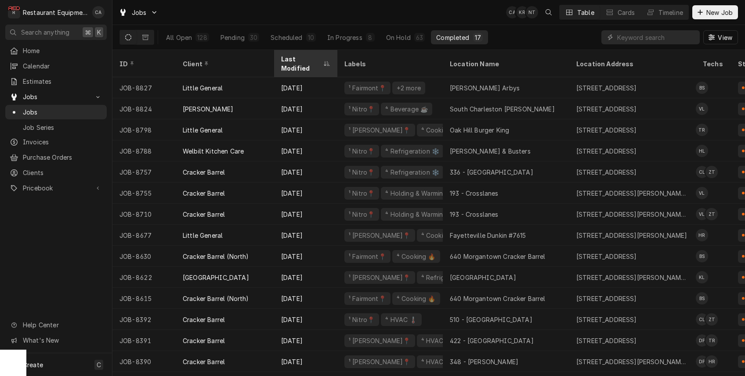
click at [290, 57] on div "Last Modified" at bounding box center [301, 63] width 40 height 18
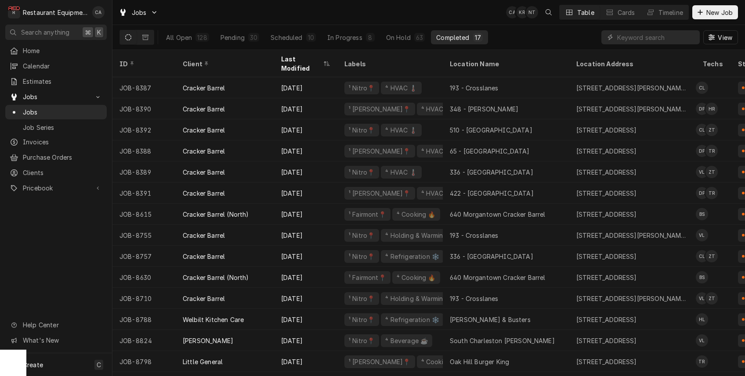
click at [291, 57] on div "Last Modified" at bounding box center [301, 63] width 40 height 18
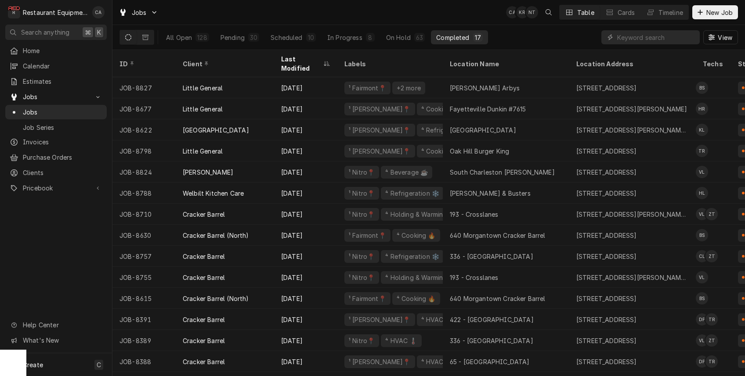
click at [307, 17] on div "Jobs CA KR NT Table Cards Timeline New Job" at bounding box center [428, 12] width 632 height 25
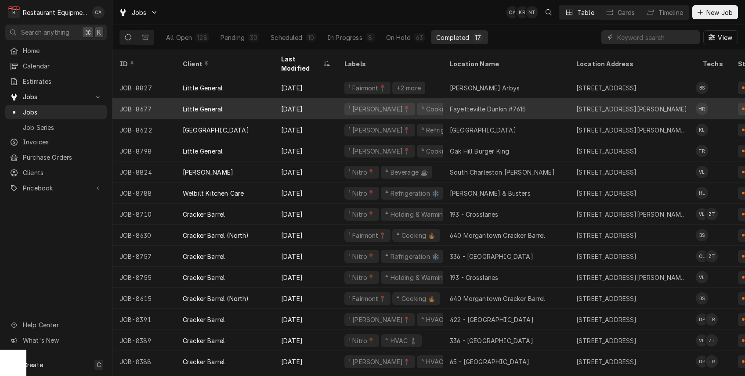
click at [486, 103] on div "Fayetteville Dunkin #7615" at bounding box center [506, 108] width 126 height 21
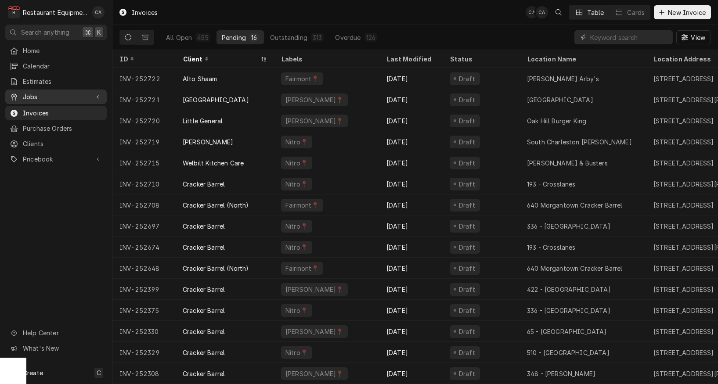
click at [32, 94] on span "Jobs" at bounding box center [56, 96] width 66 height 9
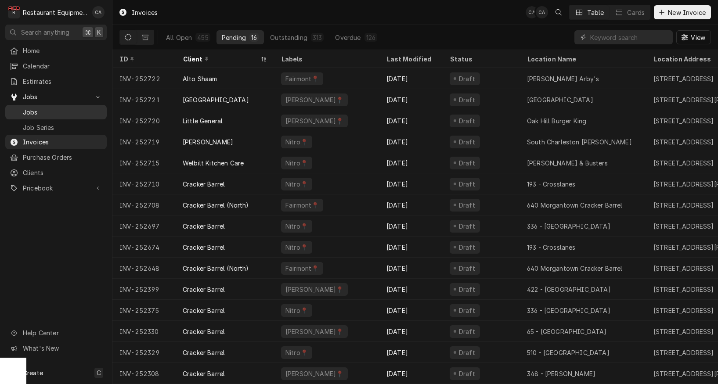
click at [38, 111] on span "Jobs" at bounding box center [62, 112] width 79 height 9
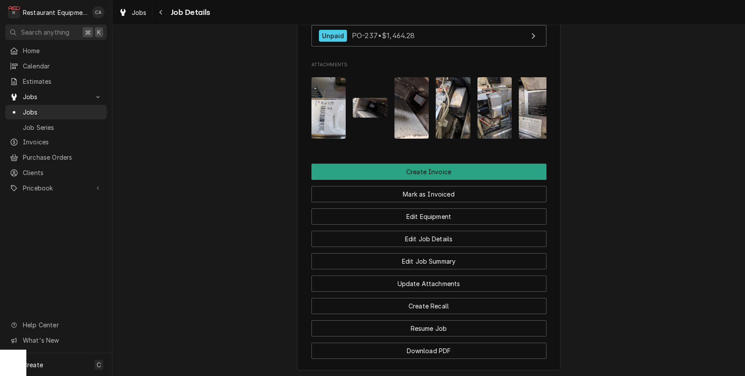
scroll to position [981, 0]
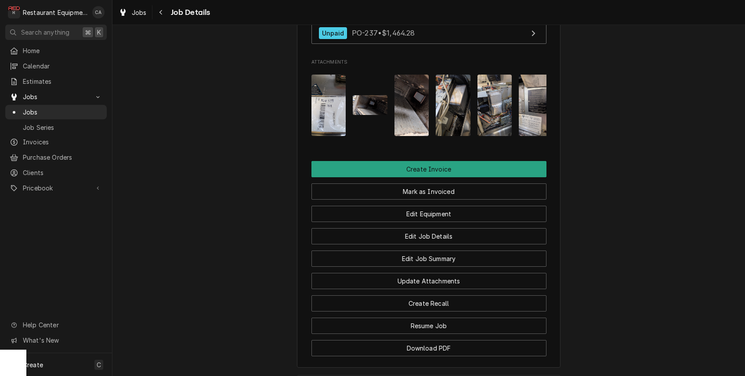
click at [136, 13] on span "Jobs" at bounding box center [139, 12] width 15 height 9
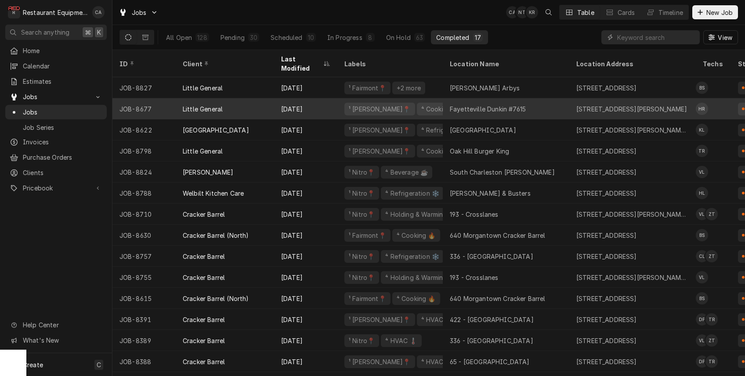
click at [467, 104] on div "Fayetteville Dunkin #7615" at bounding box center [488, 108] width 76 height 9
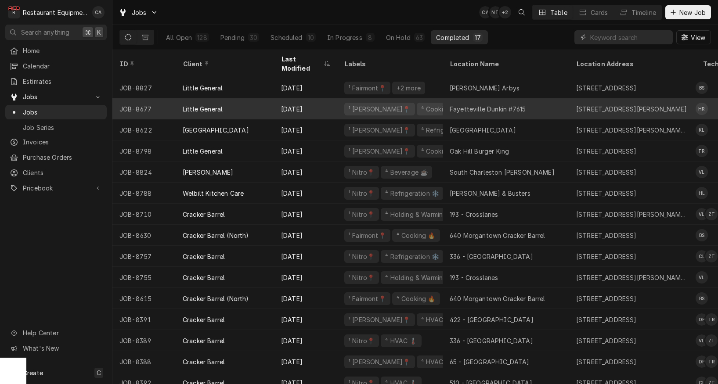
click at [463, 103] on div "Fayetteville Dunkin #7615" at bounding box center [506, 108] width 126 height 21
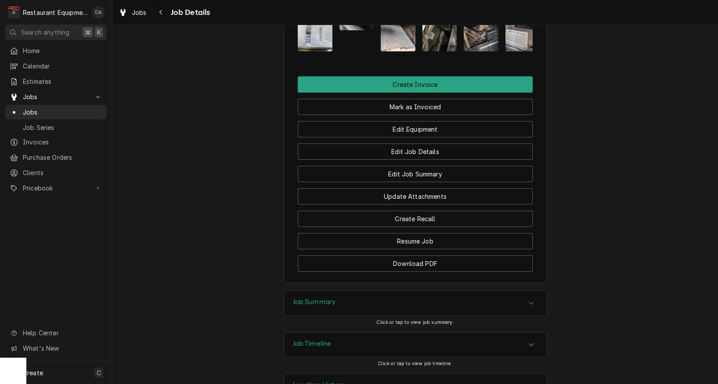
scroll to position [1071, 0]
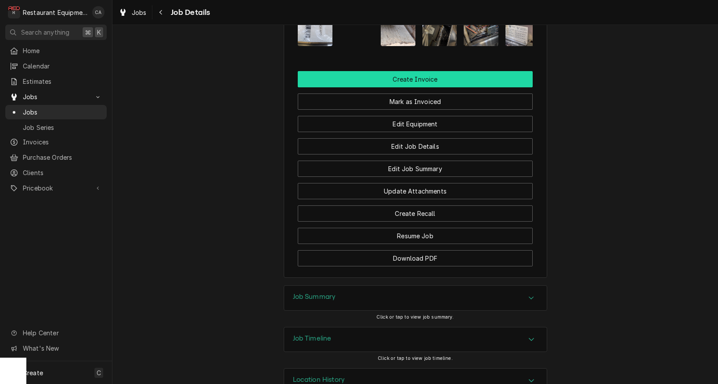
click at [418, 83] on button "Create Invoice" at bounding box center [415, 79] width 235 height 16
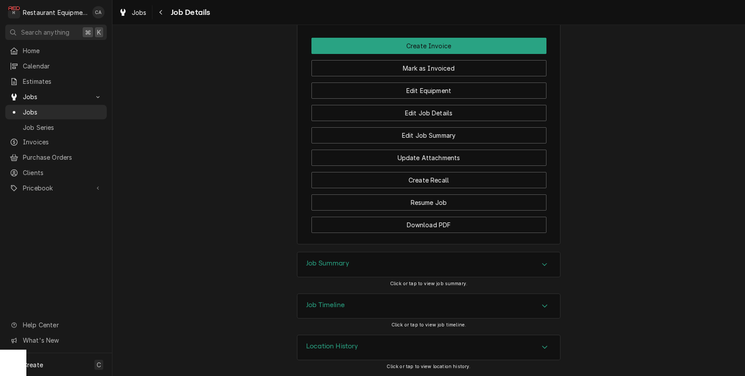
drag, startPoint x: 333, startPoint y: 266, endPoint x: 303, endPoint y: 248, distance: 35.0
click at [331, 265] on h3 "Job Summary" at bounding box center [327, 263] width 43 height 8
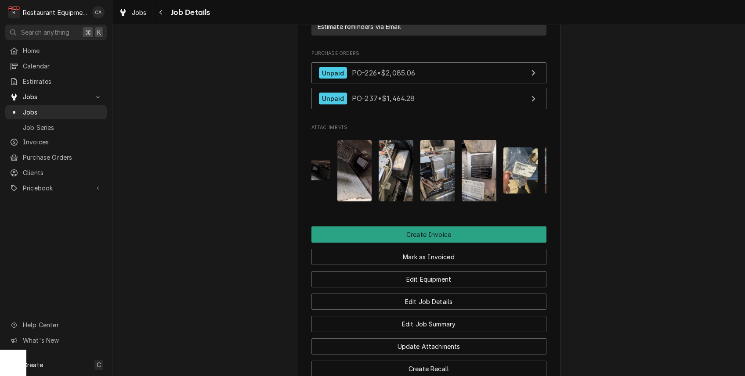
scroll to position [0, 69]
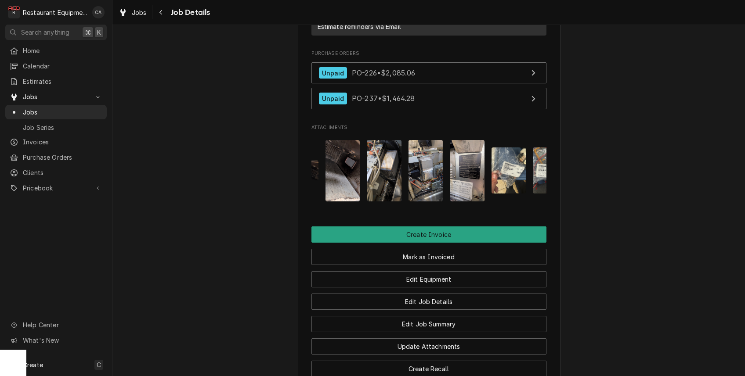
click at [462, 173] on img "Attachments" at bounding box center [467, 170] width 35 height 61
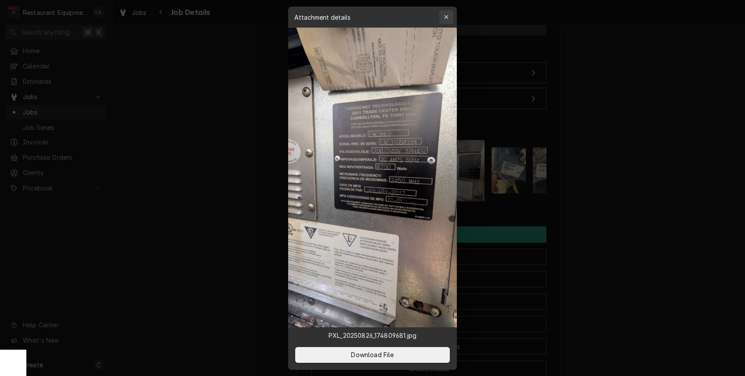
click at [445, 18] on icon "button" at bounding box center [446, 17] width 5 height 6
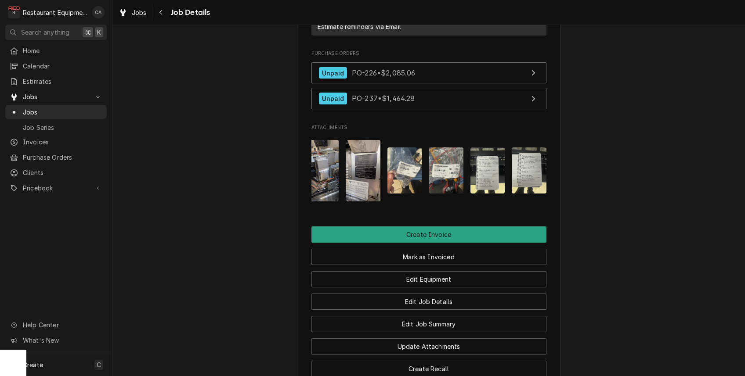
scroll to position [0, 0]
click at [490, 174] on img "Attachments" at bounding box center [487, 171] width 35 height 46
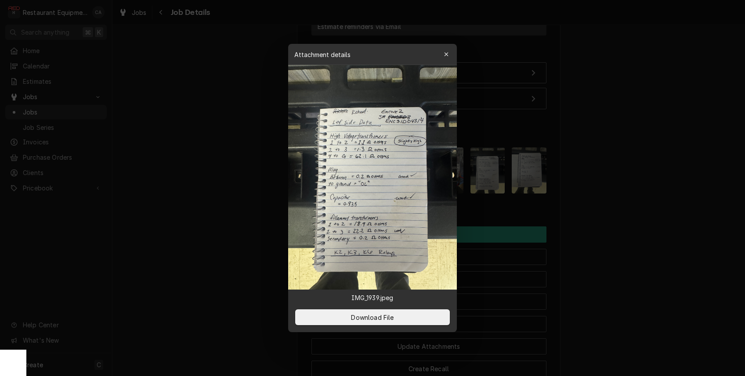
click at [621, 173] on div at bounding box center [372, 188] width 745 height 376
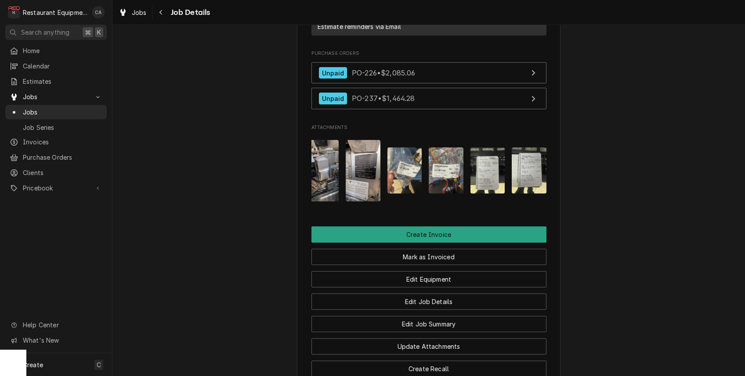
click at [522, 182] on img "Attachments" at bounding box center [529, 171] width 35 height 46
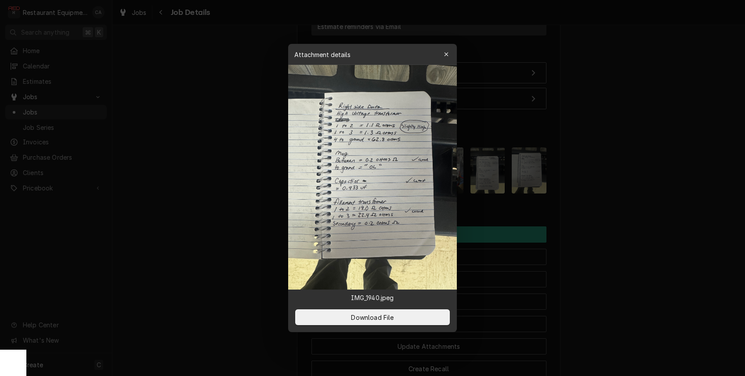
drag, startPoint x: 657, startPoint y: 164, endPoint x: 647, endPoint y: 166, distance: 10.6
click at [657, 165] on div at bounding box center [372, 188] width 745 height 376
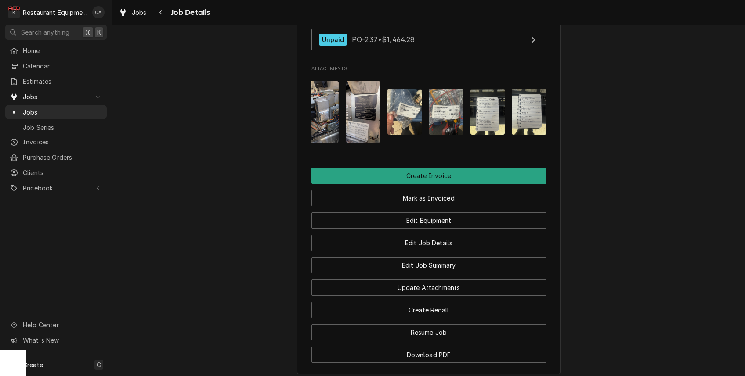
scroll to position [940, 0]
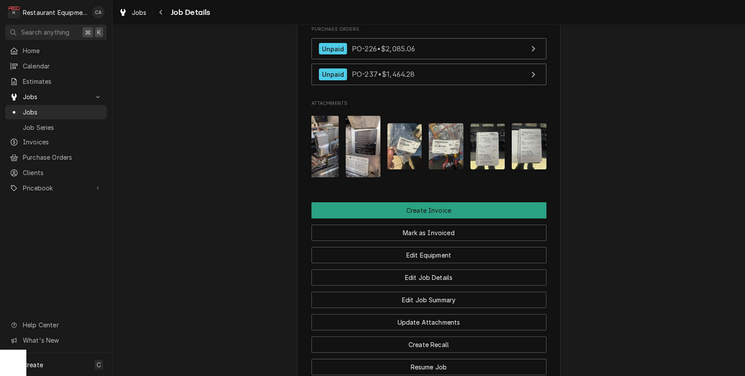
click at [406, 144] on img "Attachments" at bounding box center [404, 146] width 35 height 46
click at [406, 144] on body "R Restaurant Equipment Diagnostics CA Search anything ⌘ K Home Calendar Estimat…" at bounding box center [372, 188] width 745 height 376
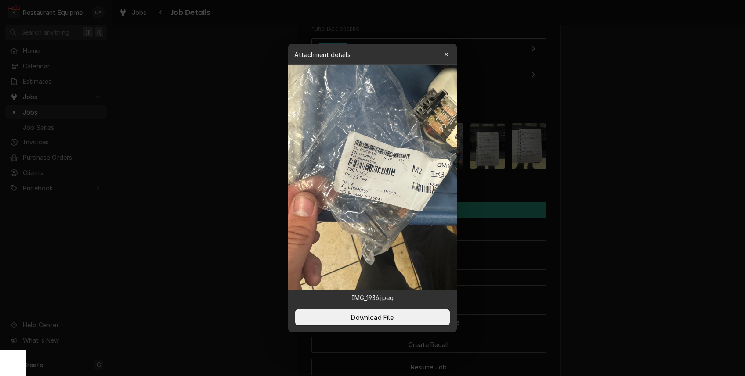
click at [209, 201] on div at bounding box center [372, 188] width 745 height 376
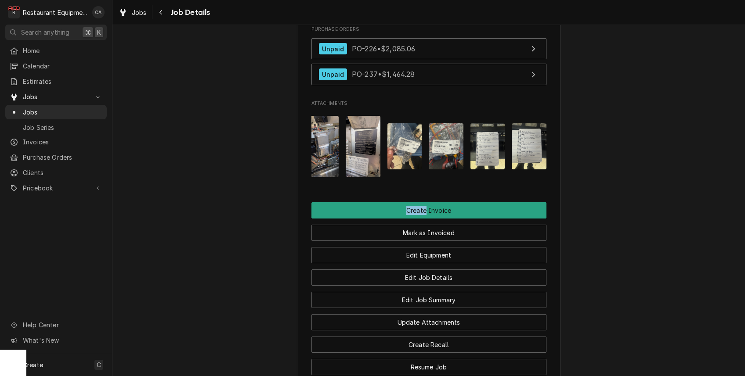
click at [408, 157] on img "Attachments" at bounding box center [404, 146] width 35 height 46
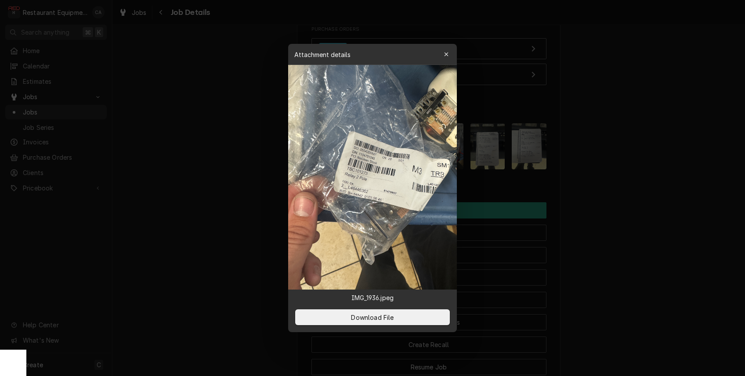
click at [219, 173] on div at bounding box center [372, 188] width 745 height 376
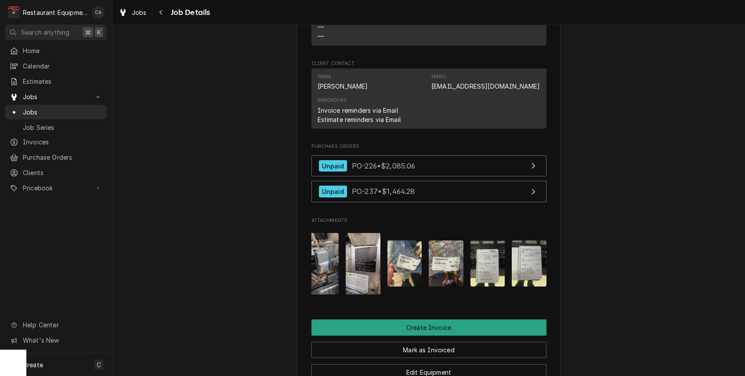
scroll to position [843, 0]
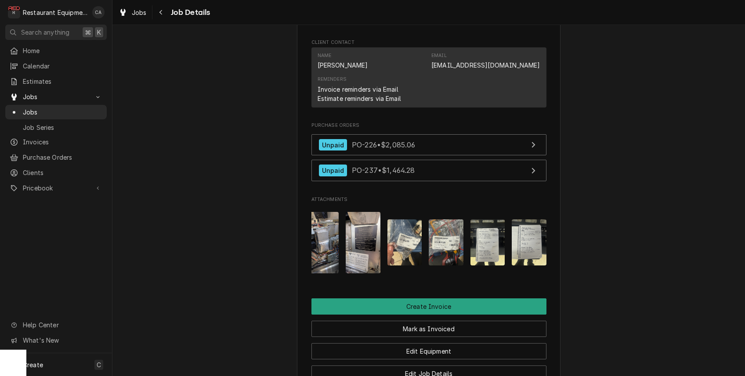
click at [440, 244] on img "Attachments" at bounding box center [446, 243] width 35 height 46
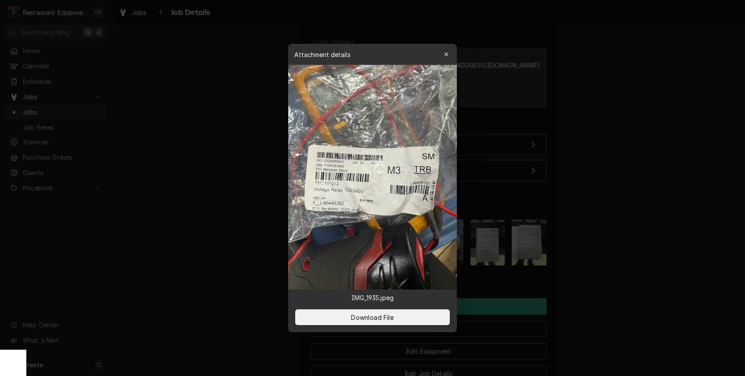
click at [440, 244] on body "R Restaurant Equipment Diagnostics CA Search anything ⌘ K Home Calendar Estimat…" at bounding box center [372, 188] width 745 height 376
click at [180, 147] on div at bounding box center [372, 188] width 745 height 376
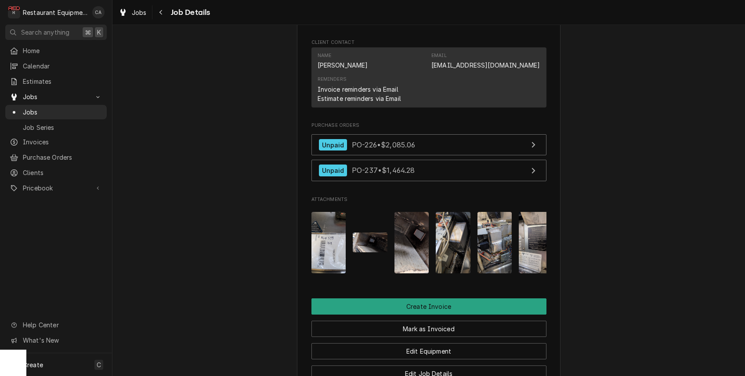
scroll to position [0, 0]
click at [318, 255] on img "Attachments" at bounding box center [328, 242] width 35 height 61
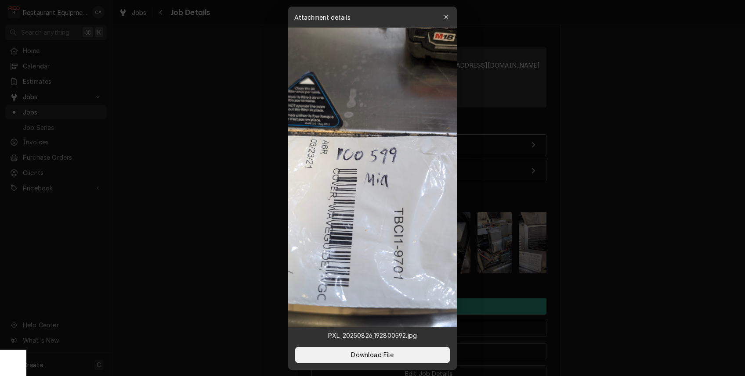
click at [226, 132] on div at bounding box center [372, 188] width 745 height 376
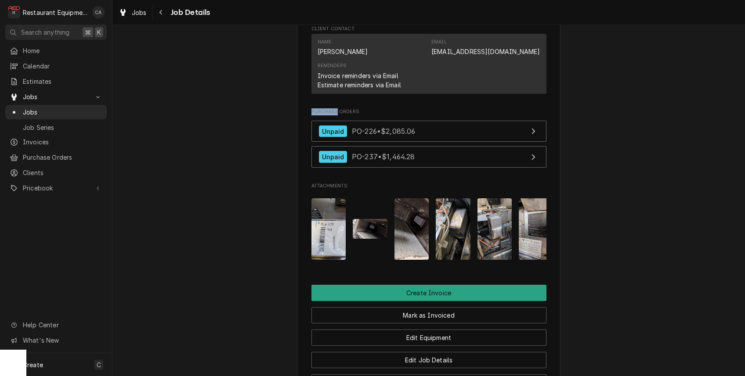
scroll to position [857, 0]
click at [330, 237] on img "Attachments" at bounding box center [328, 228] width 35 height 61
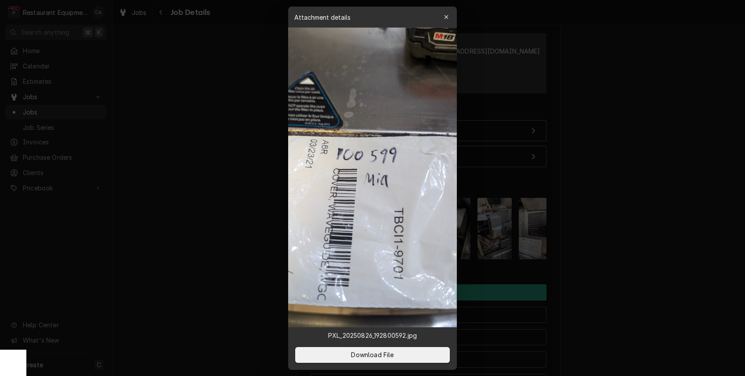
click at [280, 227] on div at bounding box center [372, 188] width 745 height 376
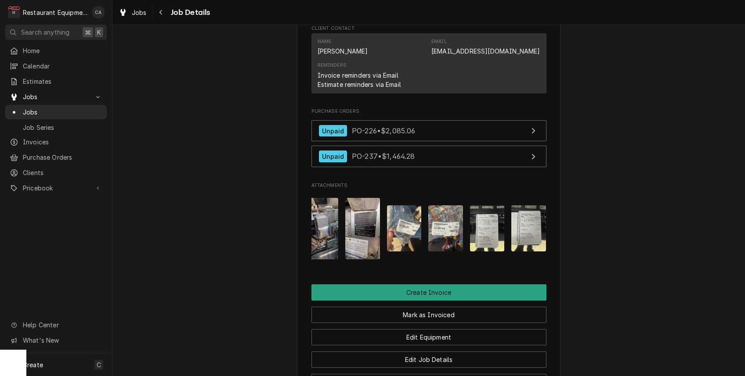
scroll to position [0, 173]
click at [409, 228] on img "Attachments" at bounding box center [404, 228] width 35 height 46
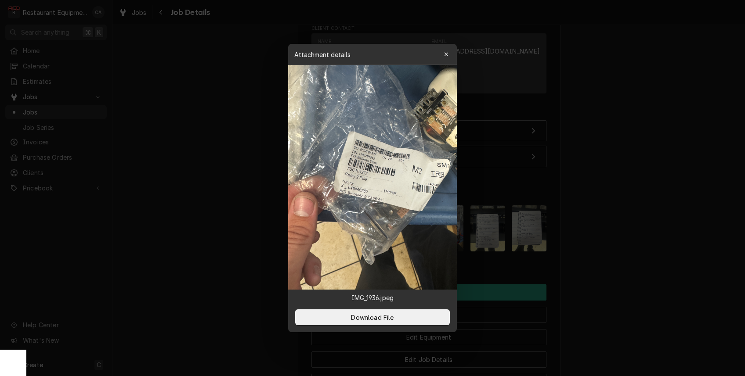
click at [243, 223] on div at bounding box center [372, 188] width 745 height 376
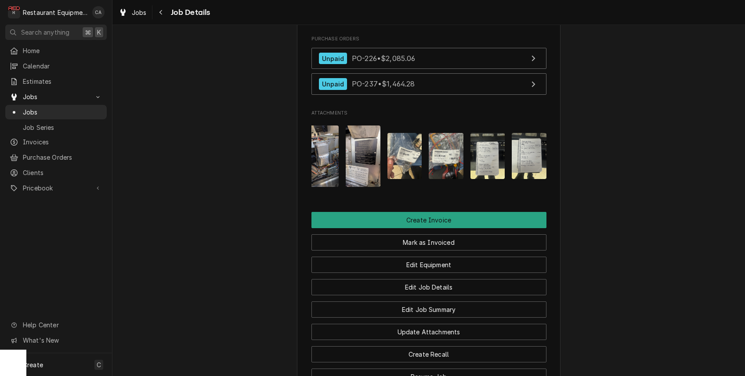
scroll to position [910, 0]
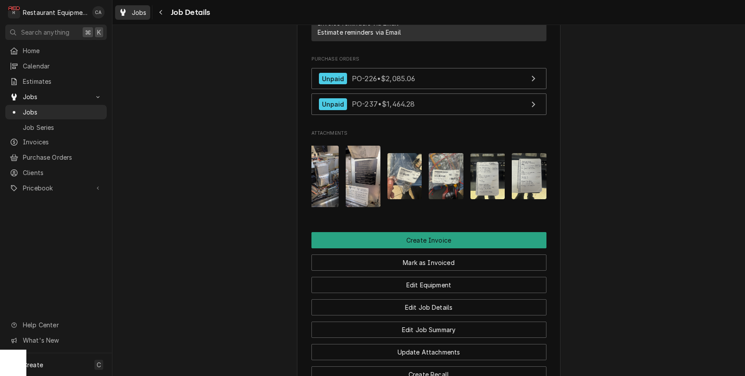
click at [142, 16] on span "Jobs" at bounding box center [139, 12] width 15 height 9
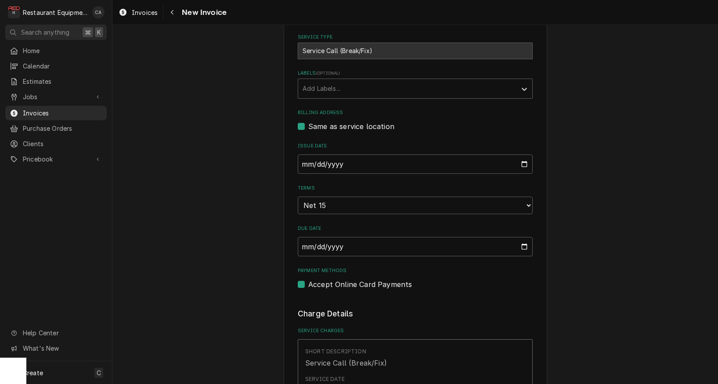
scroll to position [378, 0]
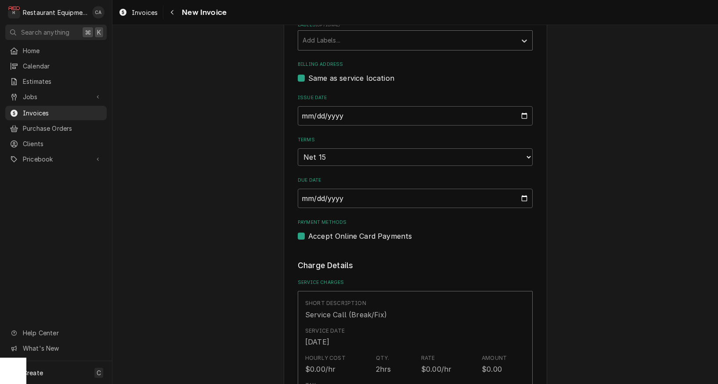
click at [324, 43] on div "Labels" at bounding box center [407, 40] width 209 height 16
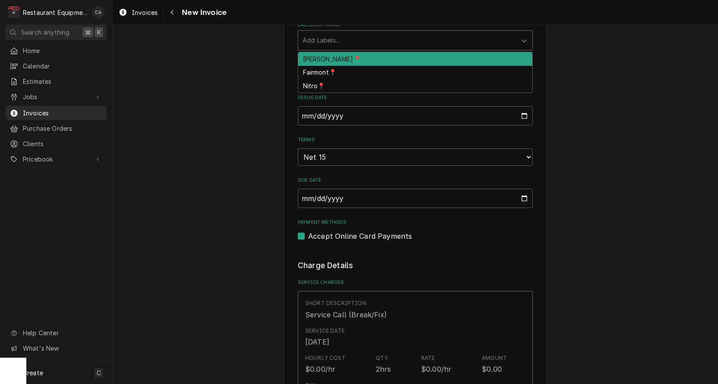
click at [325, 57] on div "[PERSON_NAME]📍" at bounding box center [415, 59] width 234 height 14
type textarea "x"
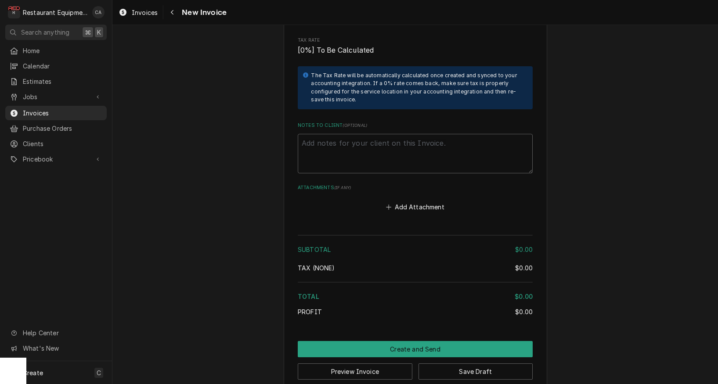
scroll to position [0, 0]
click at [412, 201] on button "Add Attachment" at bounding box center [415, 207] width 61 height 12
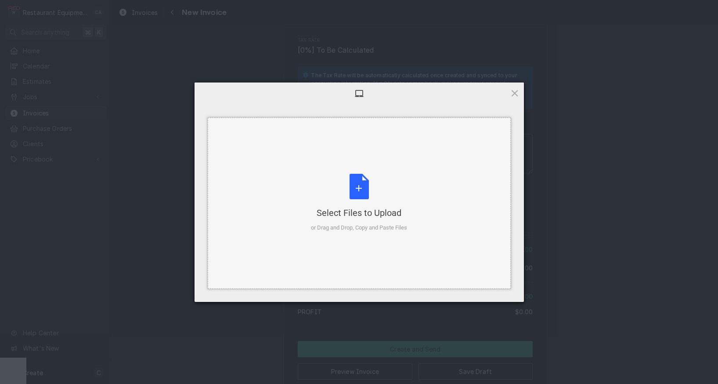
click at [331, 193] on div "Select Files to Upload or Drag and Drop, Copy and Paste Files" at bounding box center [359, 203] width 96 height 58
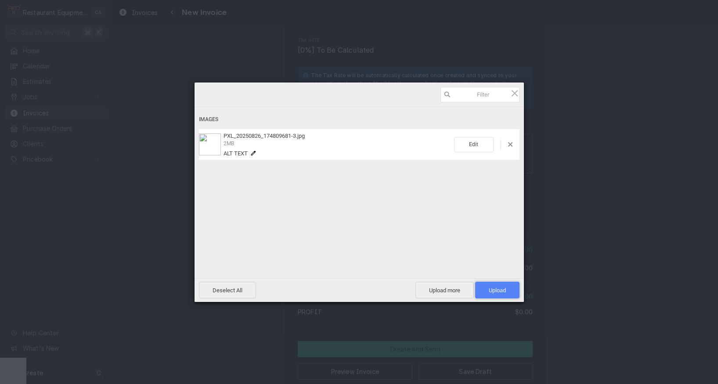
click at [489, 289] on span "Upload 1" at bounding box center [497, 290] width 17 height 7
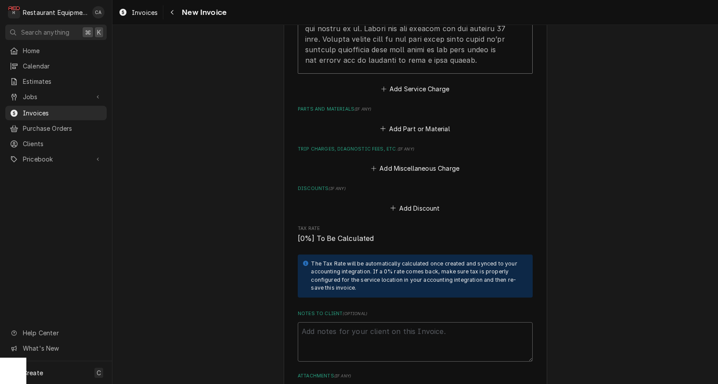
scroll to position [1383, 0]
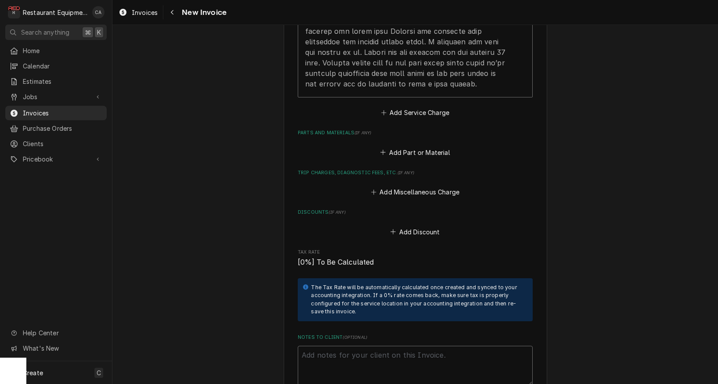
click at [328, 354] on textarea "Notes to Client ( optional )" at bounding box center [415, 366] width 235 height 40
type textarea "x"
type textarea "W"
type textarea "x"
type textarea "WO"
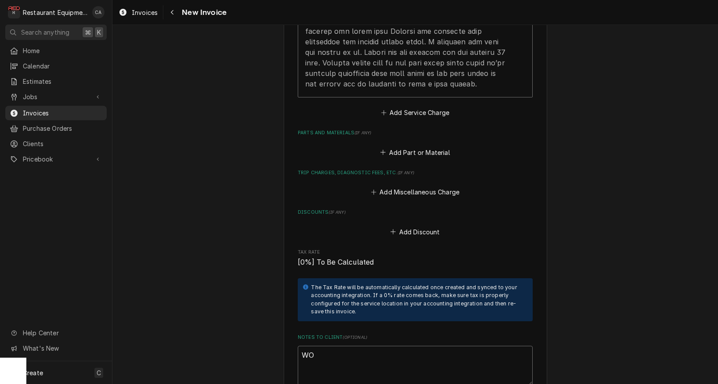
type textarea "x"
type textarea "WOr"
type textarea "x"
type textarea "WOrk"
type textarea "x"
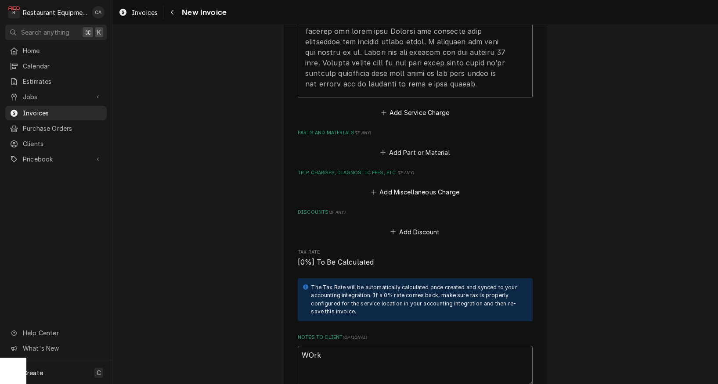
type textarea "Work"
type textarea "x"
type textarea "Work O"
type textarea "x"
type textarea "Work Or"
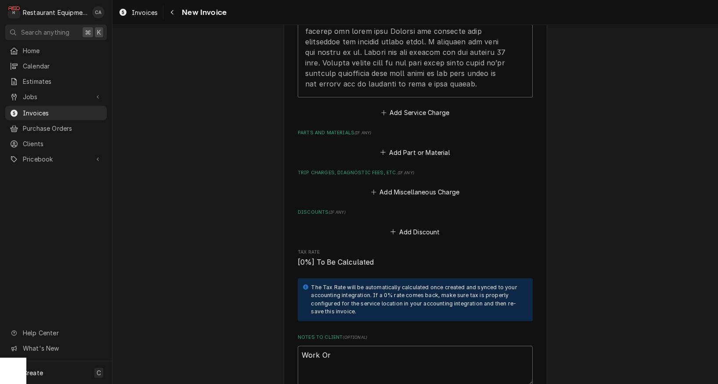
type textarea "x"
type textarea "Work Ord"
type textarea "x"
type textarea "Work Orde"
type textarea "x"
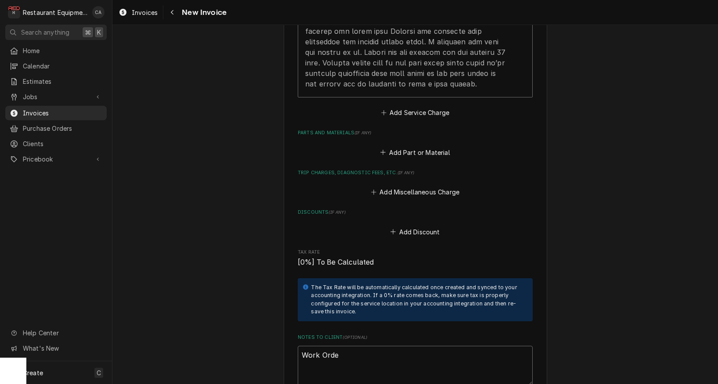
type textarea "Work Order"
type textarea "x"
type textarea "Work Order"
type textarea "x"
type textarea "Work Order #"
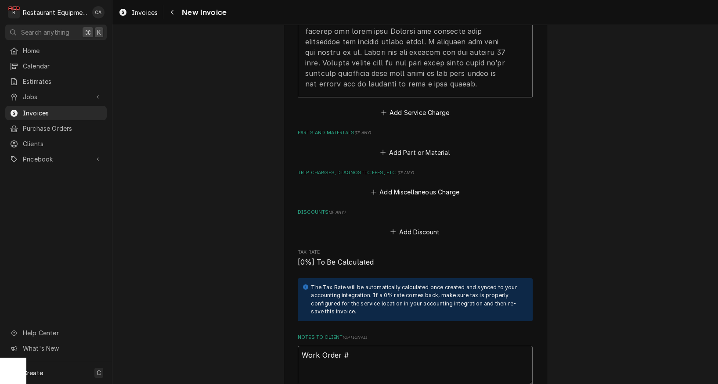
type textarea "x"
type textarea "Work Order #:"
type textarea "x"
type textarea "Work Order #:"
type textarea "x"
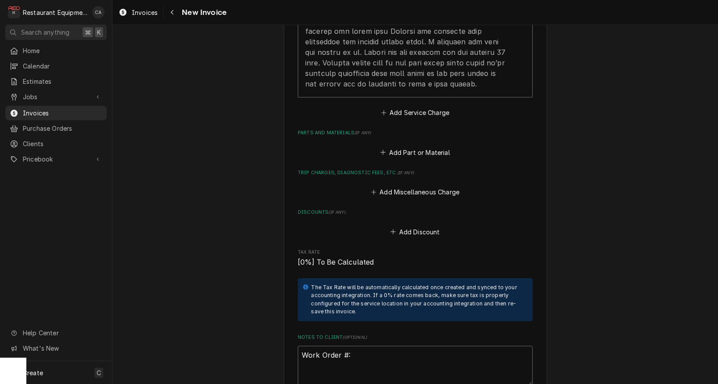
type textarea "Work Order #: 8"
type textarea "x"
type textarea "Work Order #: 88"
type textarea "x"
type textarea "Work Order #: 880"
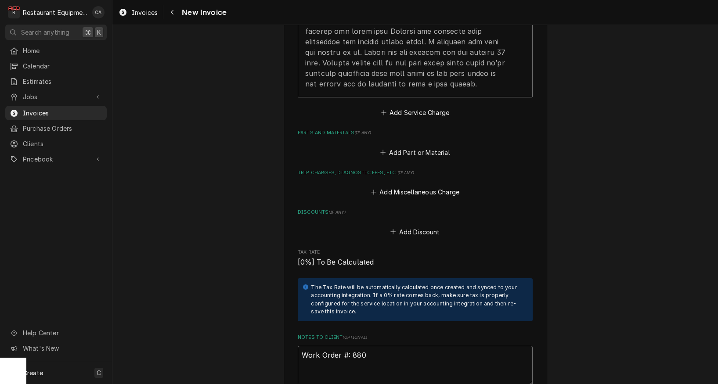
type textarea "x"
type textarea "Work Order #: 8802"
type textarea "x"
type textarea "Work Order #: 88029"
type textarea "x"
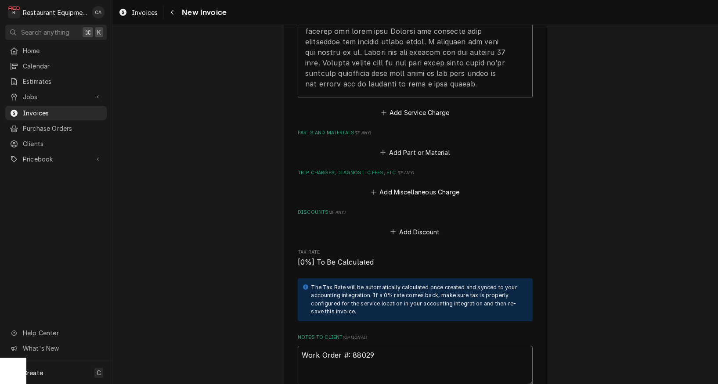
type textarea "Work Order #: 88029"
type textarea "x"
type textarea "Work Order #: 88029 R"
type textarea "x"
type textarea "Work Order #: 88029 Re"
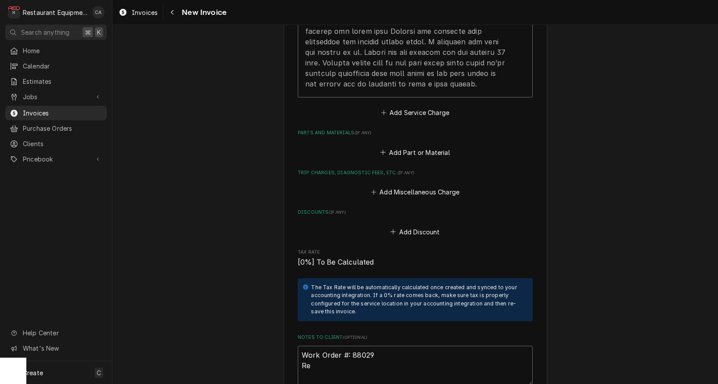
type textarea "x"
type textarea "Work Order #: 88029 Req"
type textarea "x"
type textarea "Work Order #: 88029 Requ"
type textarea "x"
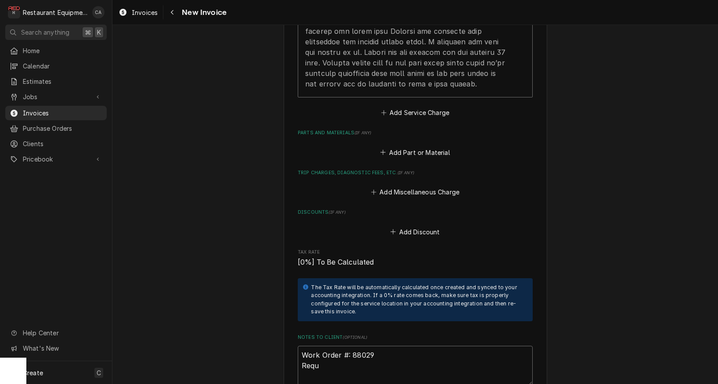
type textarea "Work Order #: 88029 Reque"
type textarea "x"
type textarea "Work Order #: 88029 Reques"
type textarea "x"
type textarea "Work Order #: 88029 Request"
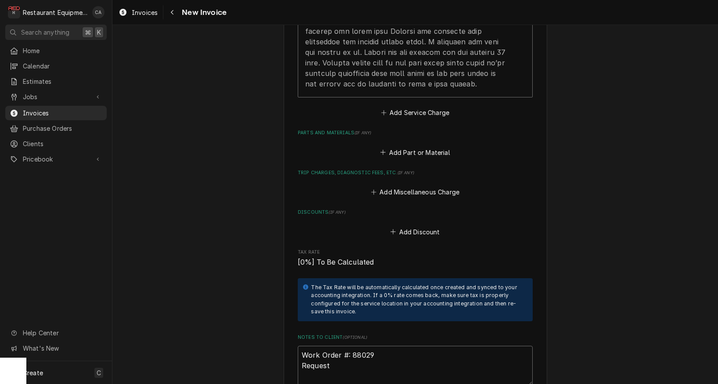
type textarea "x"
type textarea "Work Order #: 88029 Requeste"
type textarea "x"
type textarea "Work Order #: 88029 Requested"
type textarea "x"
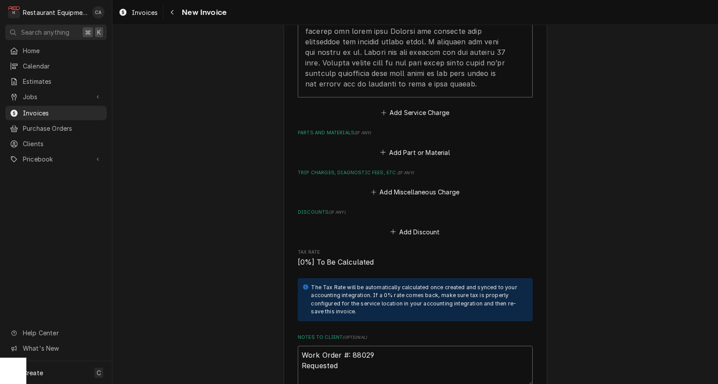
type textarea "Work Order #: 88029 Requested"
type textarea "x"
type textarea "Work Order #: 88029 Requested B"
type textarea "x"
type textarea "Work Order #: 88029 Requested By"
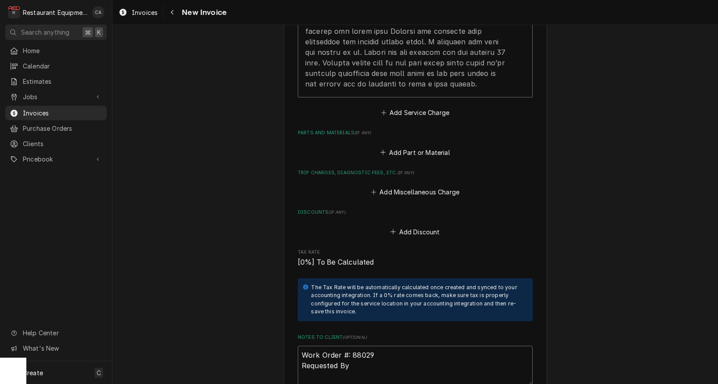
type textarea "x"
type textarea "Work Order #: 88029 Requested By:"
type textarea "x"
type textarea "Work Order #: 88029 Requested By:"
type textarea "x"
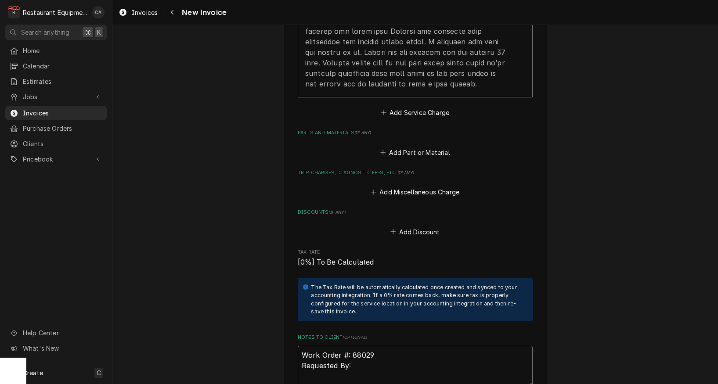
type textarea "Work Order #: 88029 Requested By: 7"
type textarea "x"
type textarea "Work Order #: 88029 Requested By: 76"
type textarea "x"
type textarea "Work Order #: 88029 Requested By: 761"
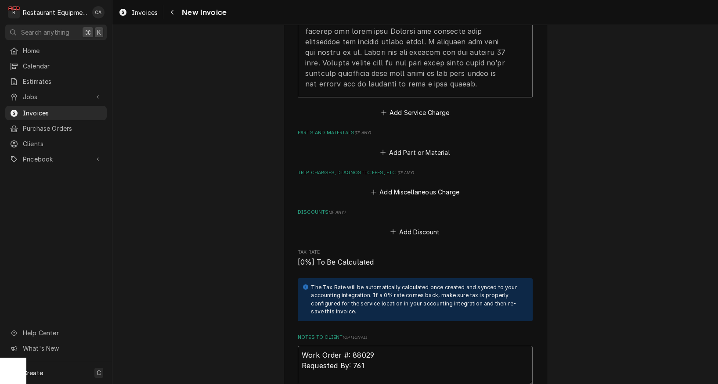
type textarea "x"
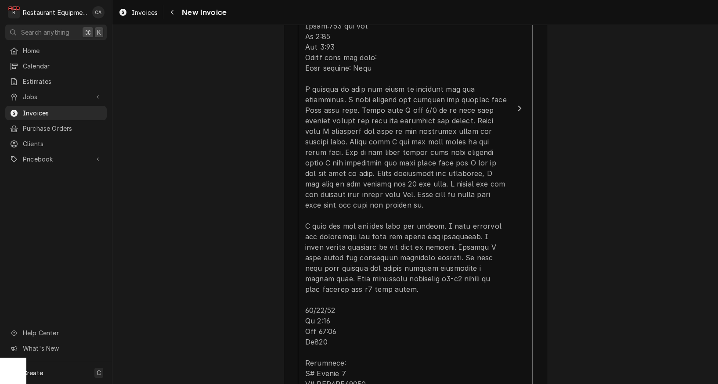
scroll to position [967, 0]
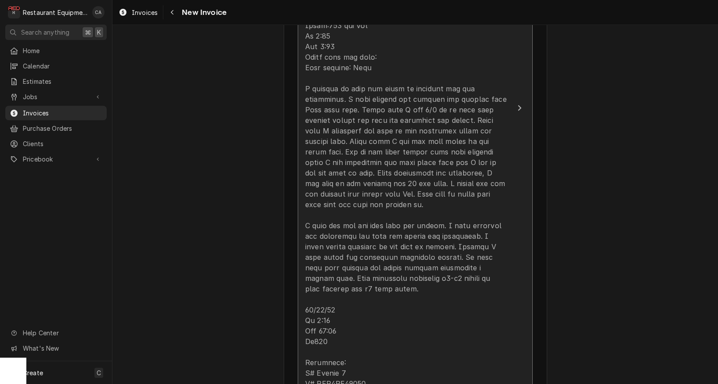
type textarea "Work Order #: 88029 Requested By: 7615"
click at [344, 201] on div "Update Line Item" at bounding box center [406, 168] width 202 height 674
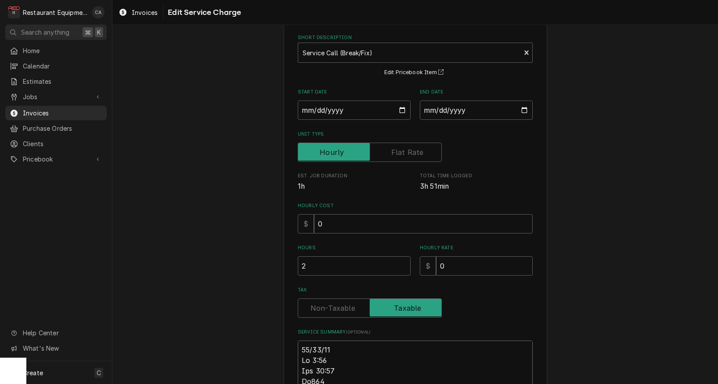
type textarea "x"
type textarea "R08/25/25 In 9:30 Out 11:00 Tk107 Turbochef: M# encore2 S# ENC3ID04314 Found th…"
type textarea "x"
type textarea "Ro08/25/25 In 9:30 Out 11:00 Tk107 Turbochef: M# encore2 S# ENC3ID04314 Found t…"
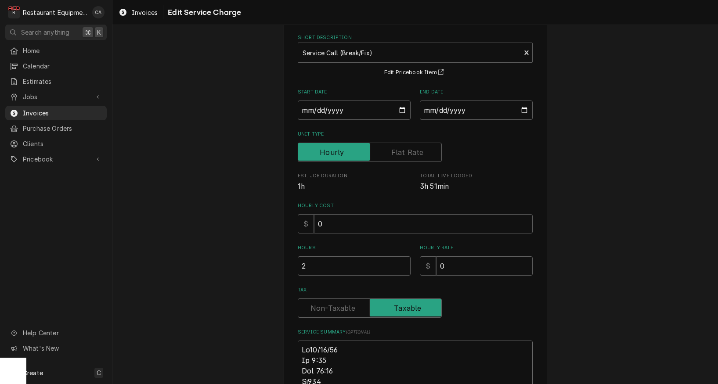
type textarea "x"
type textarea "Roo08/25/25 In 9:30 Out 11:00 Tk107 Turbochef: M# encore2 S# ENC3ID04314 Found …"
type textarea "x"
type textarea "Roo 08/25/25 In 9:30 Out 11:00 Tk107 Turbochef: M# encore2 S# ENC3ID04314 Found…"
type textarea "x"
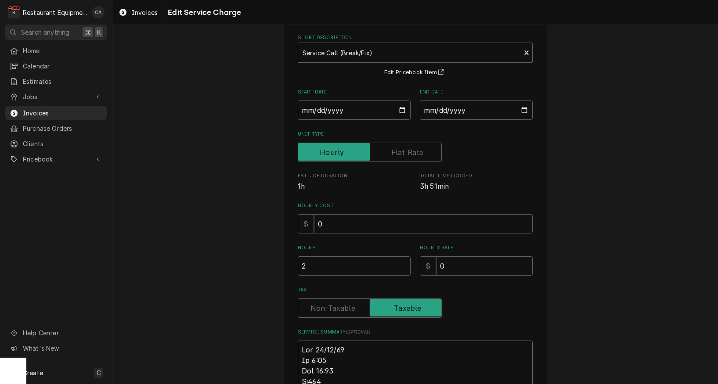
type textarea "Roo 808/25/25 In 9:30 Out 11:00 Tk107 Turbochef: M# encore2 S# ENC3ID04314 Foun…"
type textarea "x"
type textarea "Roo 8608/25/25 In 9:30 Out 11:00 Tk107 Turbochef: M# encore2 S# ENC3ID04314 Fou…"
type textarea "x"
type textarea "Roo 86708/25/25 In 9:30 Out 11:00 Tk107 Turbochef: M# encore2 S# ENC3ID04314 Fo…"
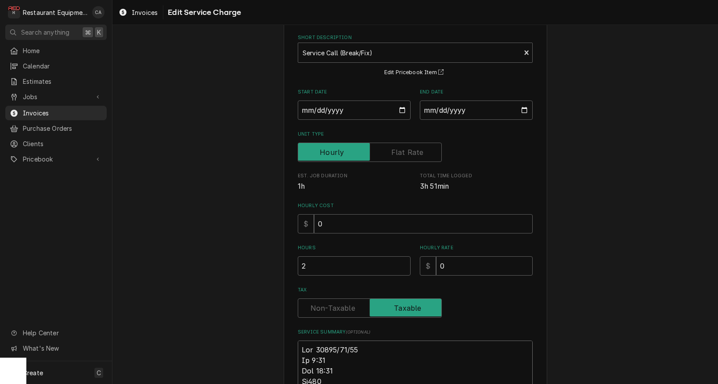
type textarea "x"
type textarea "Roo 867708/25/25 In 9:30 Out 11:00 Tk107 Turbochef: M# encore2 S# ENC3ID04314 F…"
type textarea "x"
type textarea "Roo 8677 08/25/25 In 9:30 Out 11:00 Tk107 Turbochef: M# encore2 S# ENC3ID04314 …"
type textarea "x"
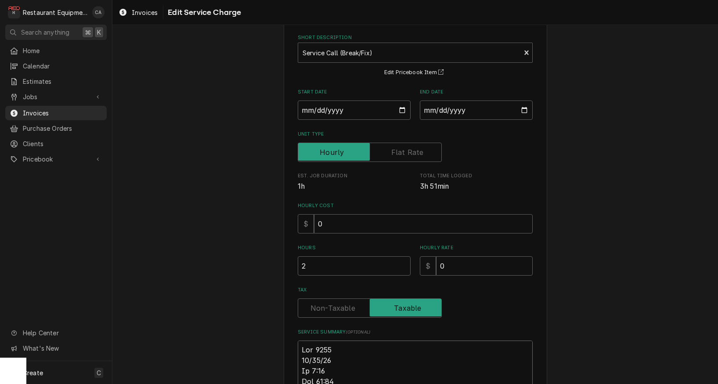
type textarea "Roo 8677 08/25/25 In 9:30 Out 11:00 Tk107 Turbochef: M# encore2 S# ENC3ID04314 …"
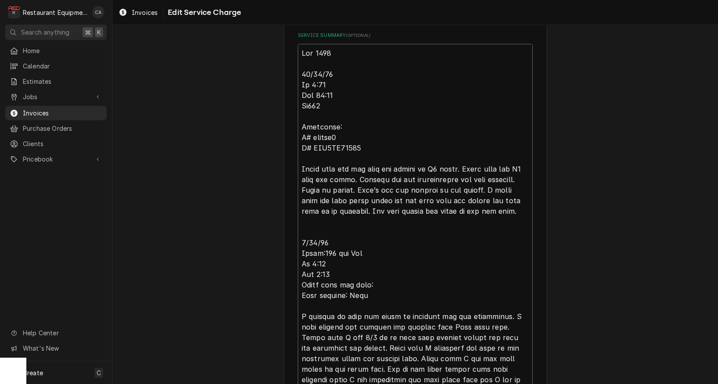
scroll to position [343, 0]
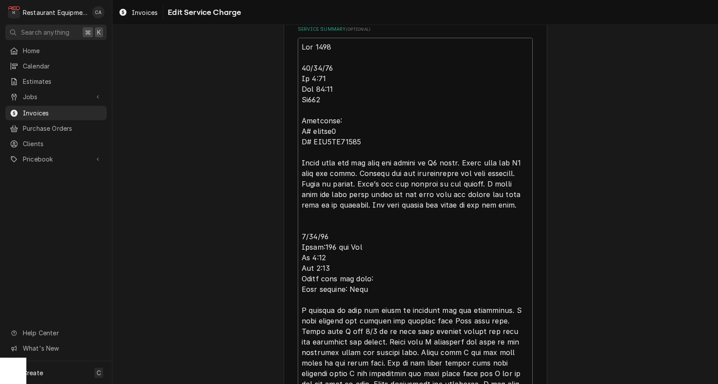
click at [363, 243] on textarea "Service Summary ( optional )" at bounding box center [415, 363] width 235 height 651
type textarea "x"
type textarea "Roo 8677 08/25/25 In 9:30 Out 11:00 Tk107 Turbochef: M# encore2 S# ENC3ID04314 …"
type textarea "x"
type textarea "Roo 8677 08/25/25 In 9:30 Out 11:00 Tk107 Turbochef: M# encore2 S# ENC3ID04314 …"
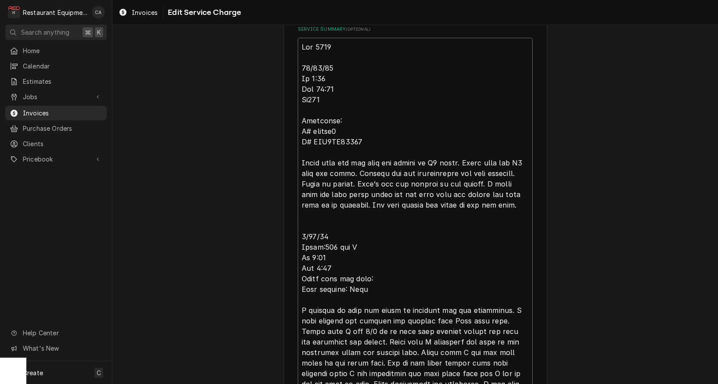
type textarea "x"
type textarea "Roo 8677 08/25/25 In 9:30 Out 11:00 Tk107 Turbochef: M# encore2 S# ENC3ID04314 …"
type textarea "x"
type textarea "Roo 8677 08/25/25 In 9:30 Out 11:00 Tk107 Turbochef: M# encore2 S# ENC3ID04314 …"
type textarea "x"
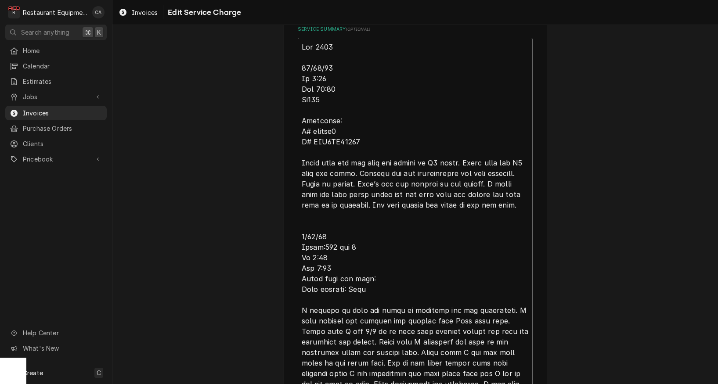
type textarea "Roo 8677 08/25/25 In 9:30 Out 11:00 Tk107 Turbochef: M# encore2 S# ENC3ID04314 …"
type textarea "x"
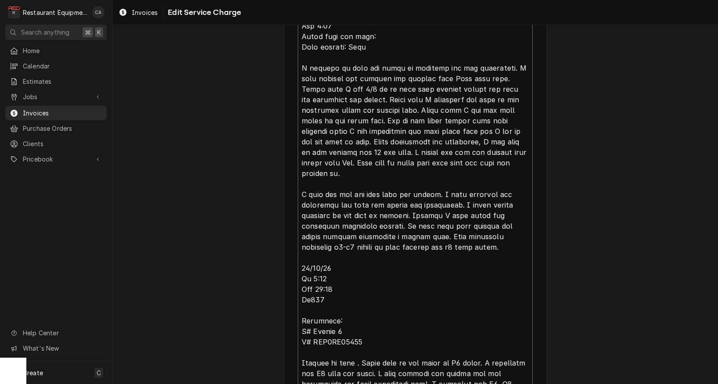
scroll to position [659, 0]
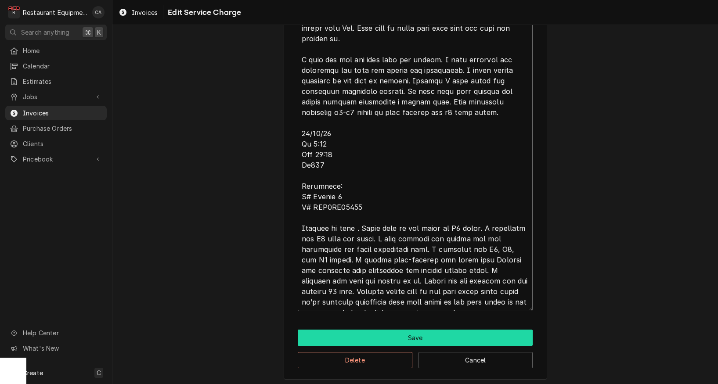
type textarea "Roo 8677 08/25/25 In 9:30 Out 11:00 Tk107 Turbochef: M# encore2 S# ENC3ID04314 …"
click at [418, 334] on button "Save" at bounding box center [415, 338] width 235 height 16
type textarea "x"
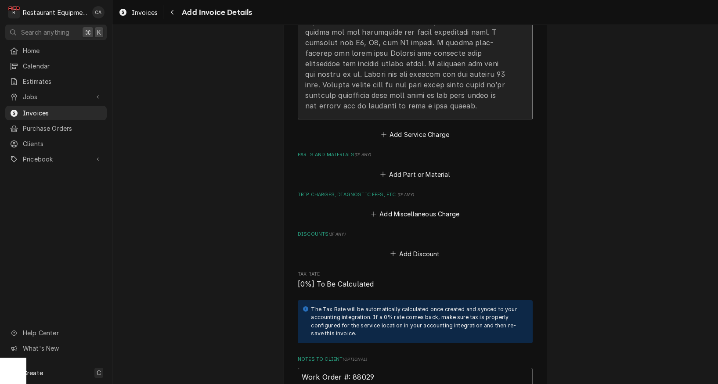
scroll to position [1383, 0]
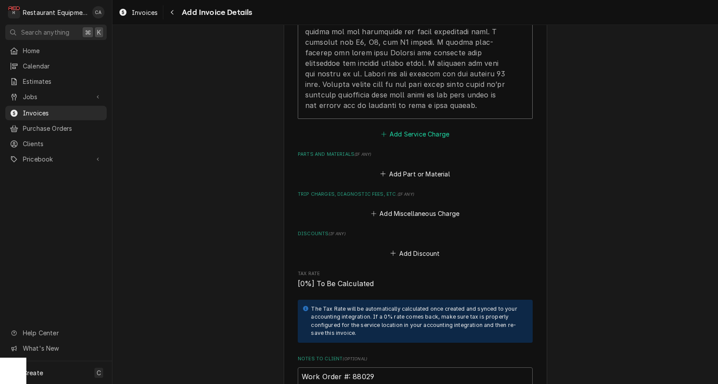
click at [424, 128] on button "Add Service Charge" at bounding box center [414, 134] width 71 height 12
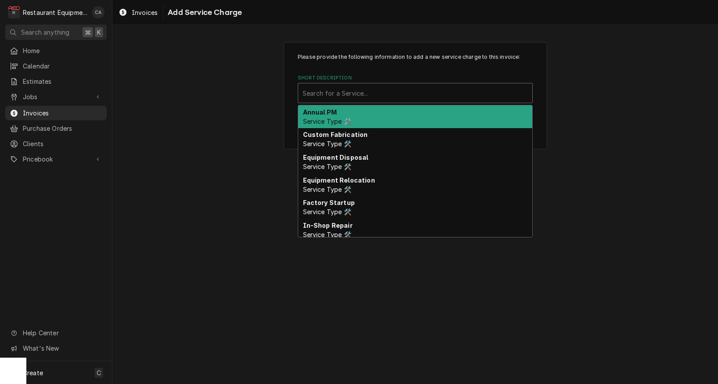
click at [336, 93] on div "Search for a Service..." at bounding box center [415, 93] width 225 height 9
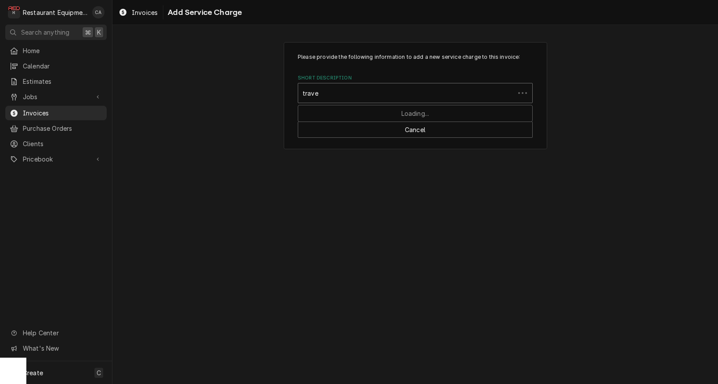
type input "travel"
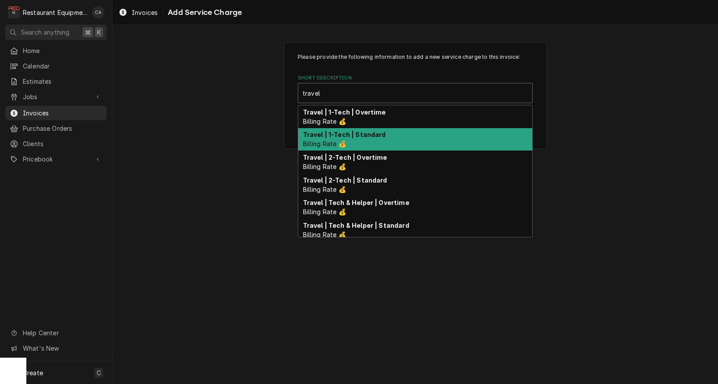
drag, startPoint x: 350, startPoint y: 132, endPoint x: 367, endPoint y: 141, distance: 18.7
click at [350, 133] on strong "Travel | 1-Tech | Standard" at bounding box center [344, 134] width 83 height 7
type textarea "x"
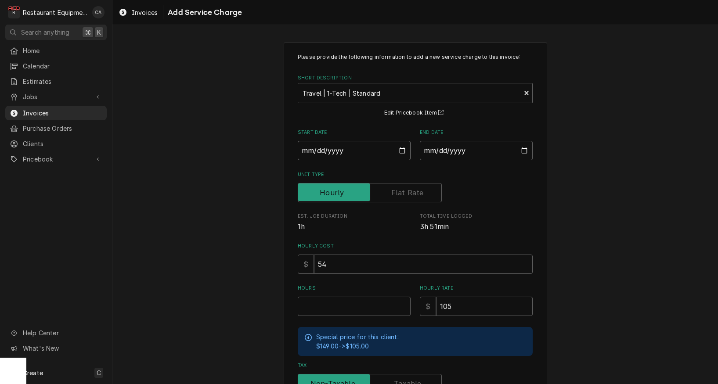
click at [369, 153] on input "Start Date" at bounding box center [354, 150] width 113 height 19
type input "2025-08-25"
type textarea "x"
drag, startPoint x: 458, startPoint y: 148, endPoint x: 465, endPoint y: 159, distance: 13.4
click at [458, 148] on input "End Date" at bounding box center [476, 150] width 113 height 19
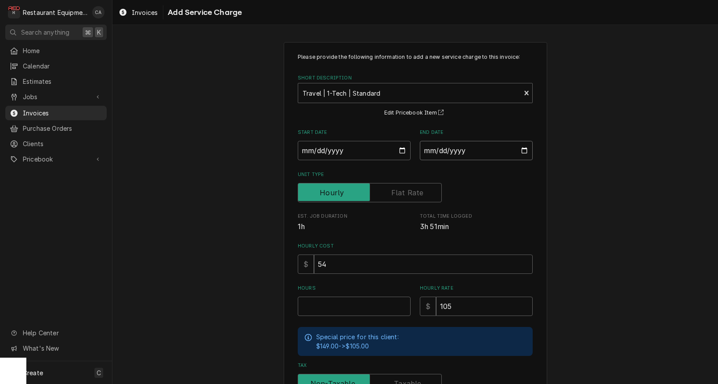
type input "2025-08-28"
drag, startPoint x: 581, startPoint y: 216, endPoint x: 559, endPoint y: 233, distance: 28.2
click at [581, 216] on div "Please provide the following information to add a new service charge to this in…" at bounding box center [414, 271] width 605 height 475
click at [329, 306] on input "Hours" at bounding box center [354, 306] width 113 height 19
type textarea "x"
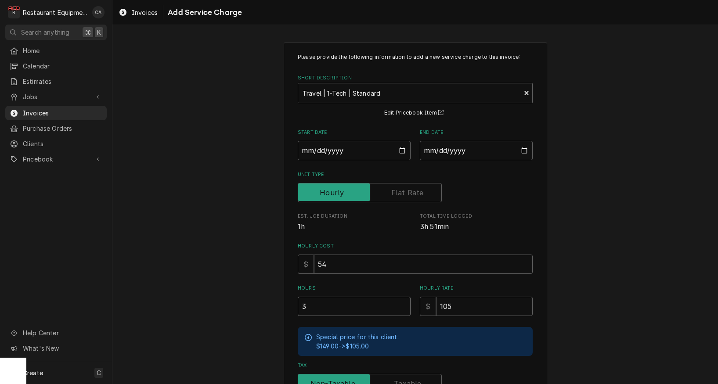
type input "3"
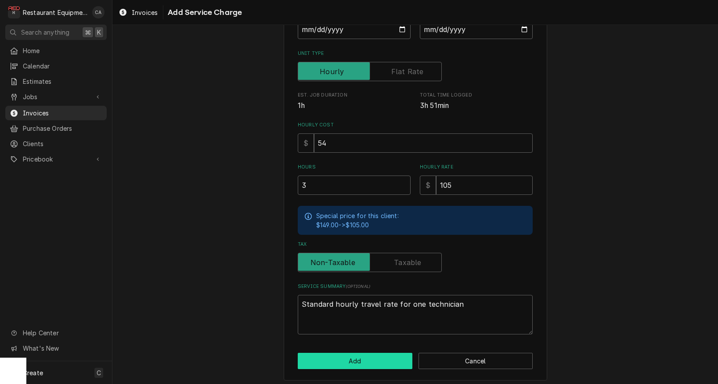
click at [344, 353] on button "Add" at bounding box center [355, 361] width 115 height 16
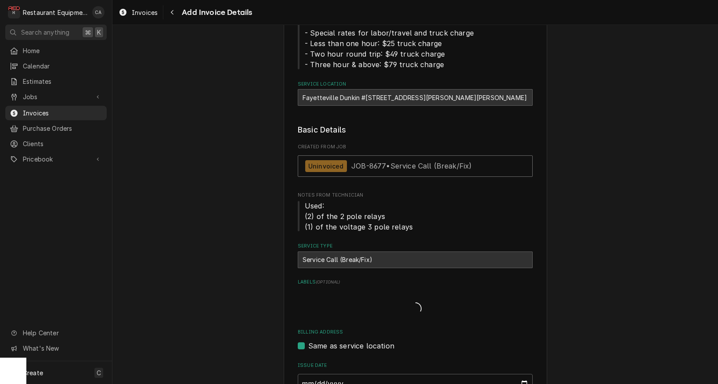
type textarea "x"
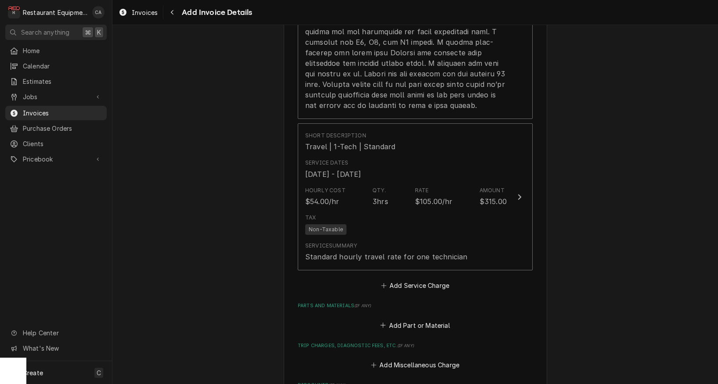
scroll to position [1439, 0]
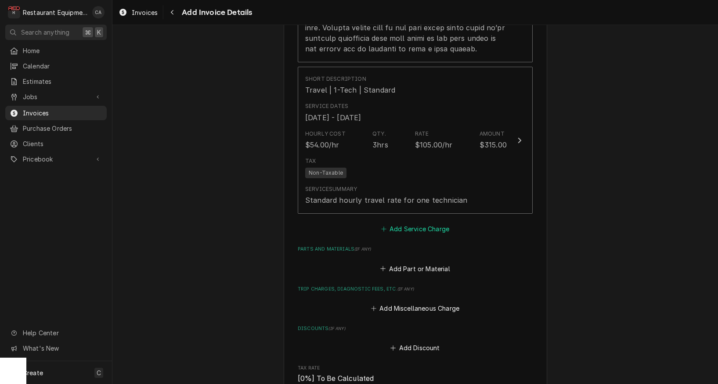
click at [404, 223] on button "Add Service Charge" at bounding box center [414, 229] width 71 height 12
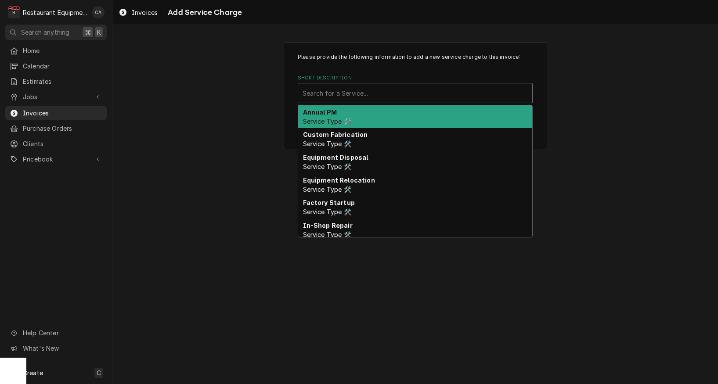
click at [361, 94] on div "Search for a Service..." at bounding box center [415, 93] width 225 height 9
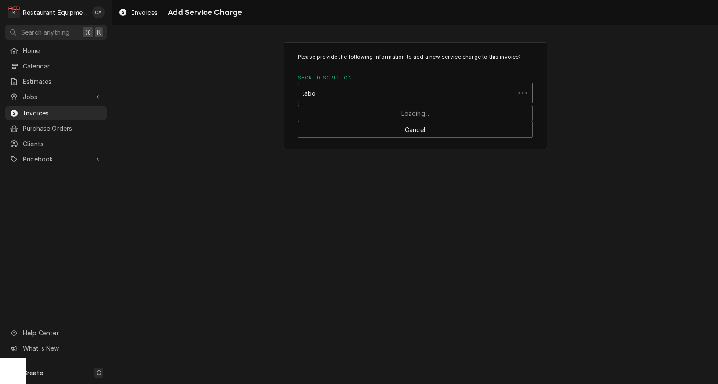
type input "labor"
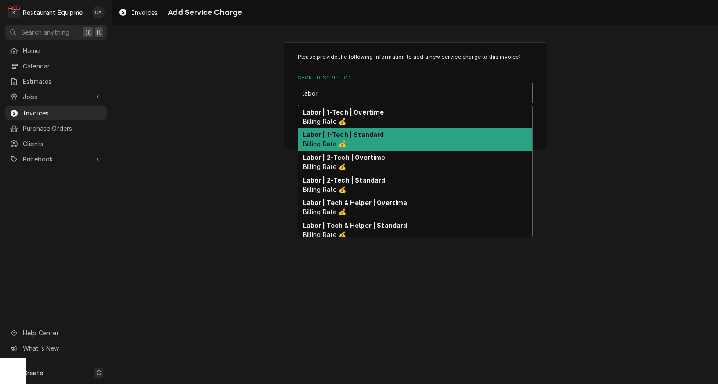
click at [366, 138] on div "Labor | 1-Tech | Standard Billing Rate 💰" at bounding box center [415, 139] width 234 height 23
type textarea "x"
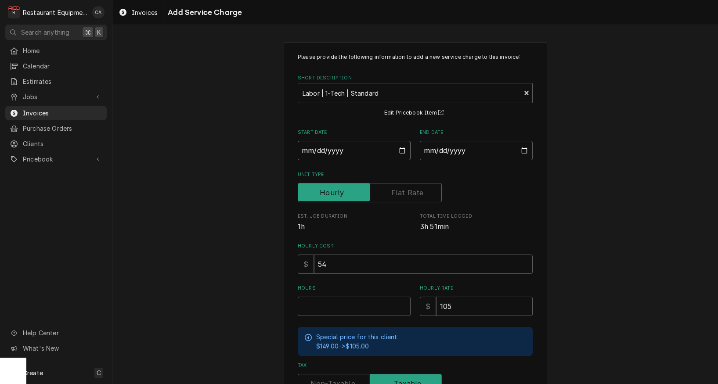
drag, startPoint x: 307, startPoint y: 155, endPoint x: 323, endPoint y: 160, distance: 16.8
click at [307, 155] on input "Start Date" at bounding box center [354, 150] width 113 height 19
type input "2025-08-25"
type textarea "x"
drag, startPoint x: 469, startPoint y: 150, endPoint x: 480, endPoint y: 168, distance: 21.3
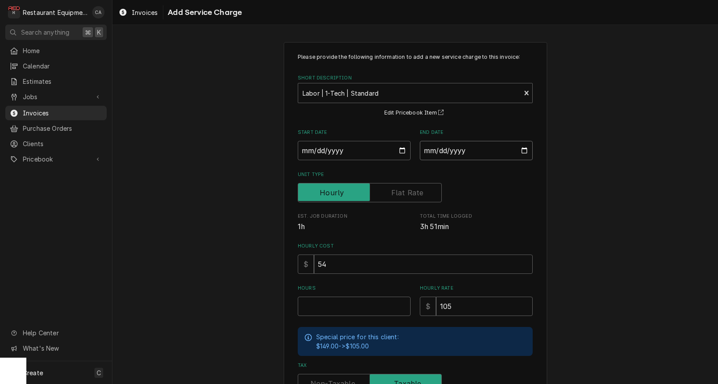
click at [469, 150] on input "End Date" at bounding box center [476, 150] width 113 height 19
type input "2025-08-28"
drag, startPoint x: 576, startPoint y: 219, endPoint x: 518, endPoint y: 255, distance: 68.2
click at [576, 220] on div "Please provide the following information to add a new service charge to this in…" at bounding box center [414, 271] width 605 height 475
drag, startPoint x: 333, startPoint y: 307, endPoint x: 421, endPoint y: 328, distance: 90.2
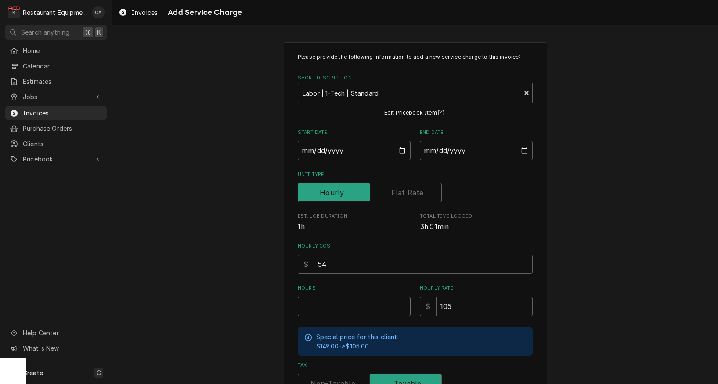
click at [333, 307] on input "Hours" at bounding box center [354, 306] width 113 height 19
click at [321, 303] on input "Hours" at bounding box center [354, 306] width 113 height 19
type textarea "x"
type input "4"
type textarea "x"
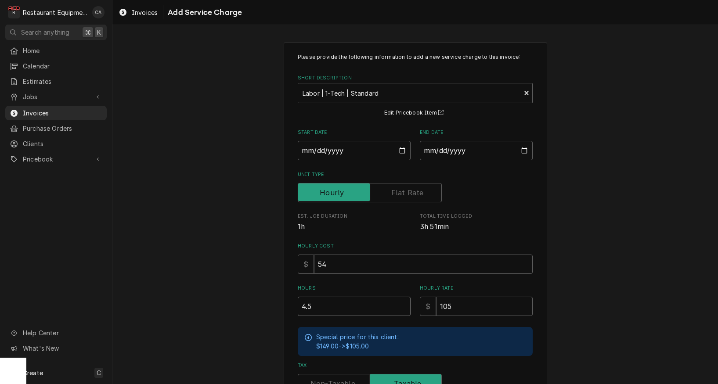
type input "4.5"
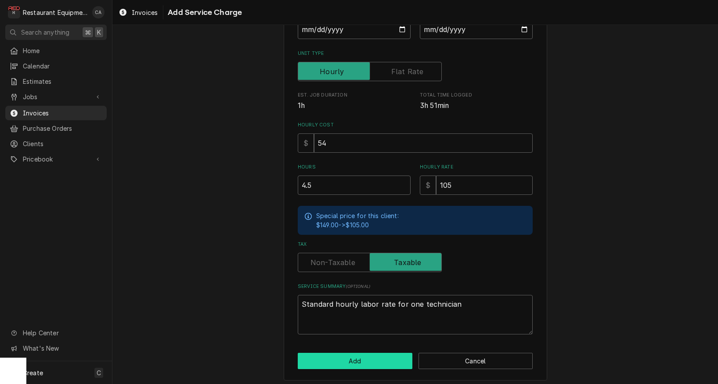
click at [350, 354] on button "Add" at bounding box center [355, 361] width 115 height 16
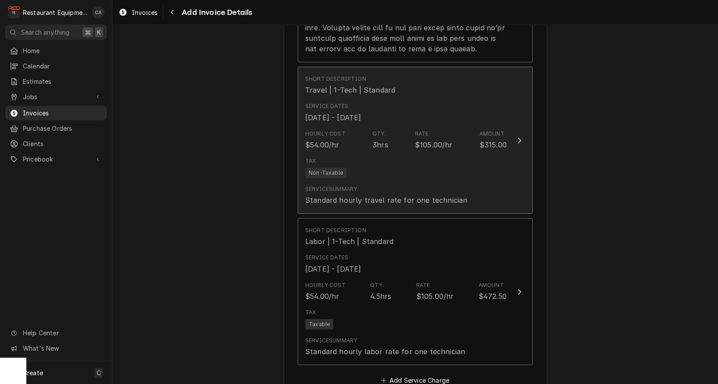
click at [342, 115] on div "Service Dates Aug 25, 2025 - Aug 28, 2025" at bounding box center [406, 112] width 202 height 27
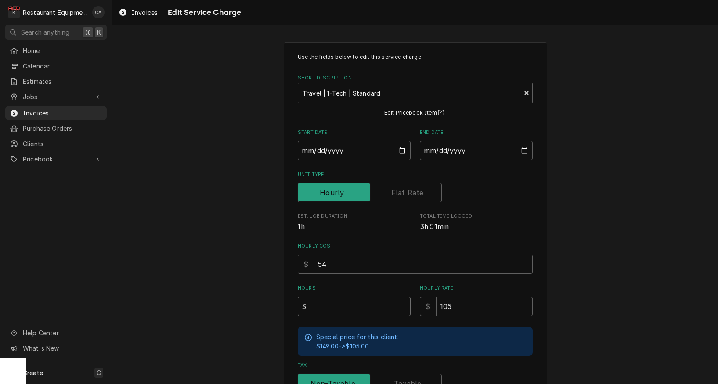
click at [323, 299] on input "3" at bounding box center [354, 306] width 113 height 19
type textarea "x"
type input "2"
type textarea "x"
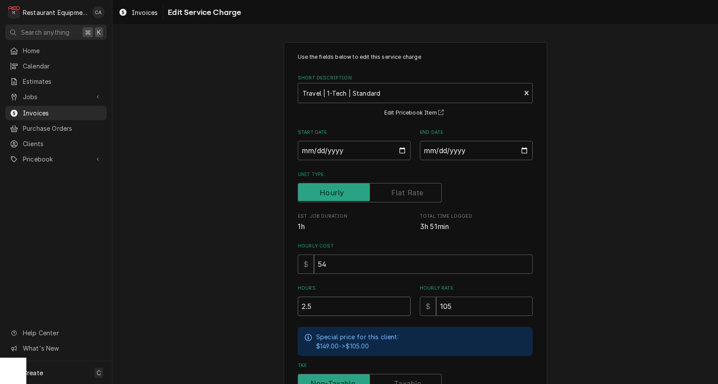
type input "2.5"
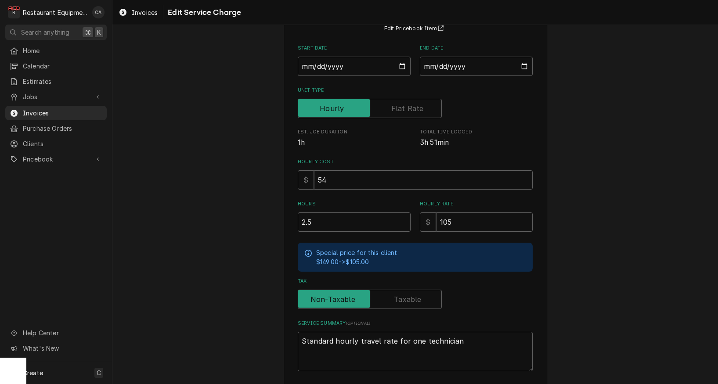
scroll to position [99, 0]
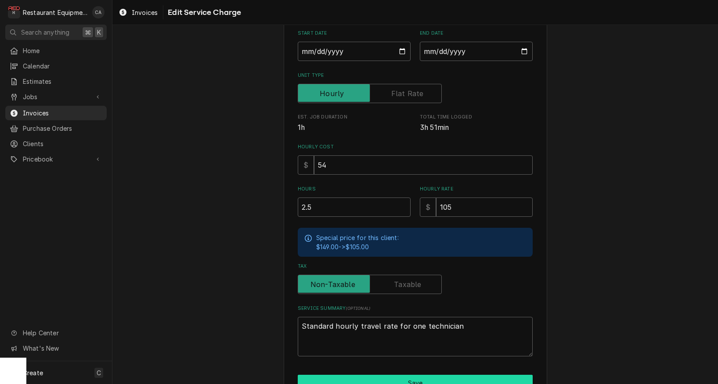
click at [398, 378] on button "Save" at bounding box center [415, 383] width 235 height 16
type textarea "x"
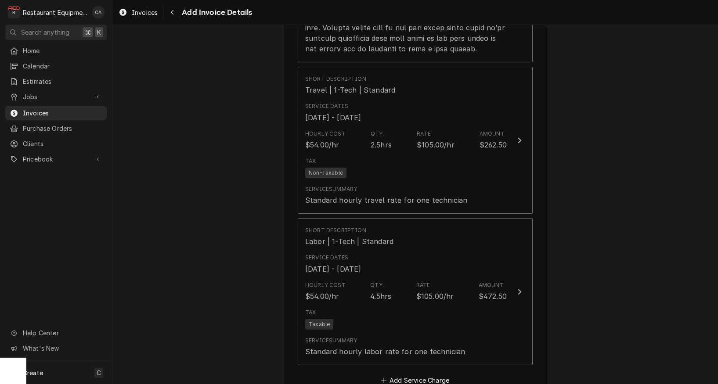
scroll to position [1594, 0]
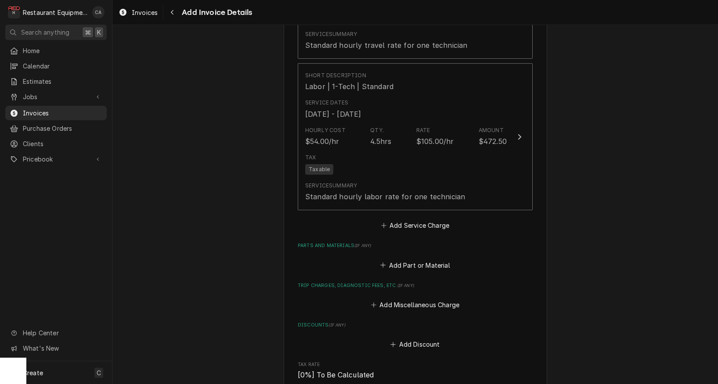
click at [402, 220] on button "Add Service Charge" at bounding box center [414, 226] width 71 height 12
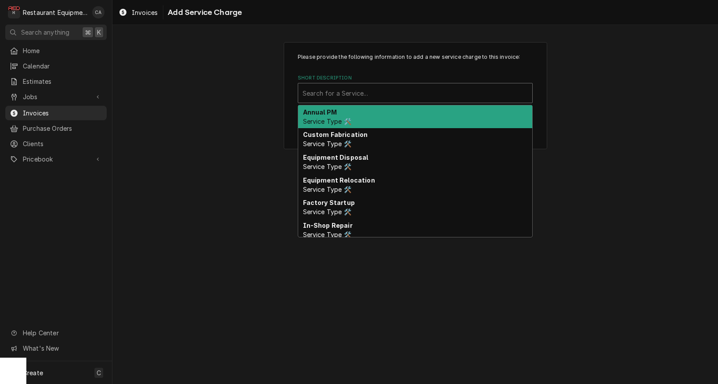
click at [325, 92] on div "Search for a Service..." at bounding box center [415, 93] width 225 height 9
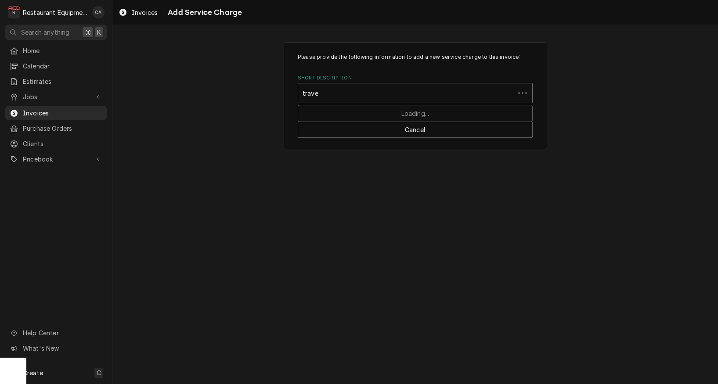
type input "travel"
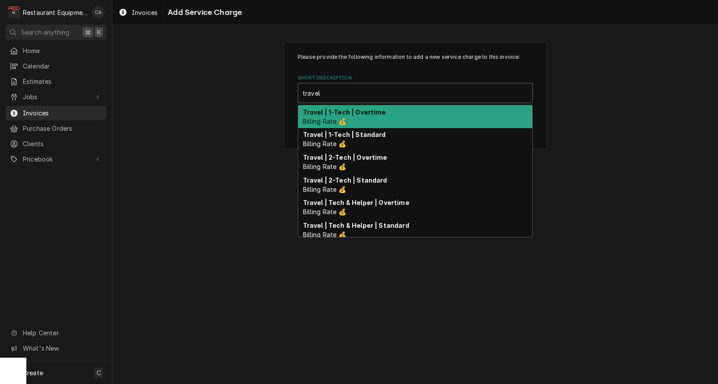
drag, startPoint x: 344, startPoint y: 116, endPoint x: 451, endPoint y: 196, distance: 133.3
click at [345, 116] on div "Travel | 1-Tech | Overtime Billing Rate 💰" at bounding box center [415, 116] width 234 height 23
type textarea "x"
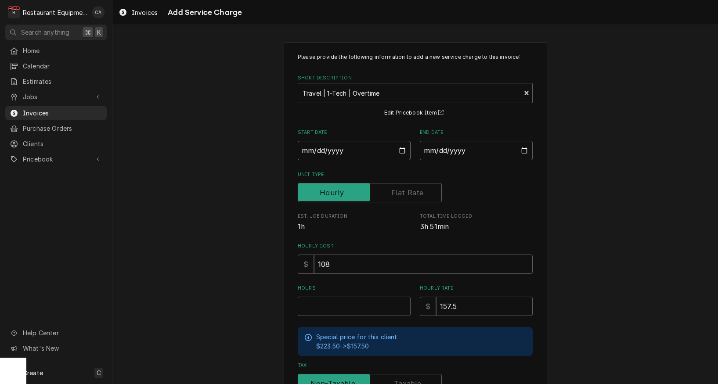
click at [340, 149] on input "Start Date" at bounding box center [354, 150] width 113 height 19
type input "2025-08-26"
type textarea "x"
drag, startPoint x: 468, startPoint y: 154, endPoint x: 471, endPoint y: 160, distance: 6.9
click at [468, 154] on input "End Date" at bounding box center [476, 150] width 113 height 19
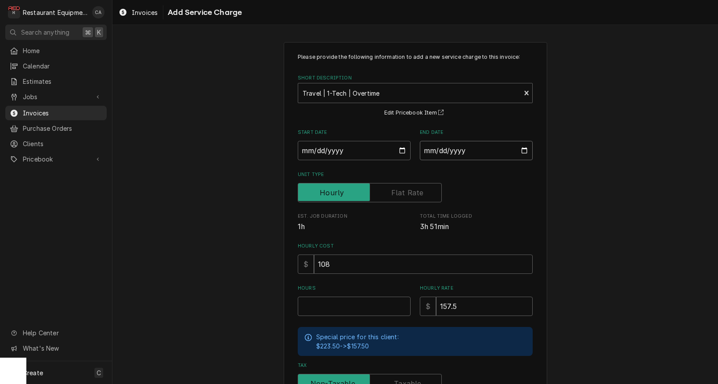
type input "2025-08-26"
drag, startPoint x: 613, startPoint y: 225, endPoint x: 519, endPoint y: 270, distance: 104.1
click at [613, 225] on div "Please provide the following information to add a new service charge to this in…" at bounding box center [414, 271] width 605 height 475
click at [357, 303] on input "Hours" at bounding box center [354, 306] width 113 height 19
type textarea "x"
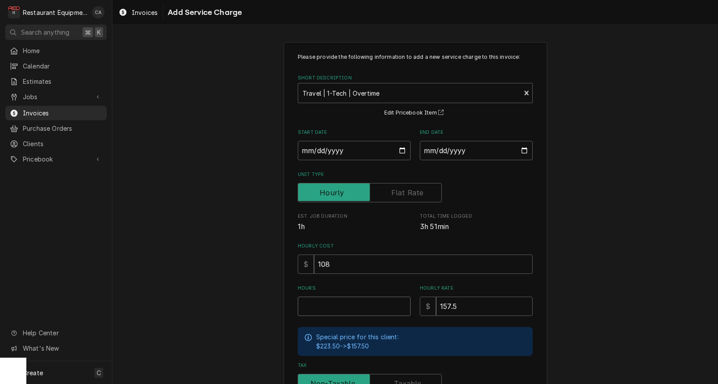
type input "0"
type textarea "x"
type input "0.5"
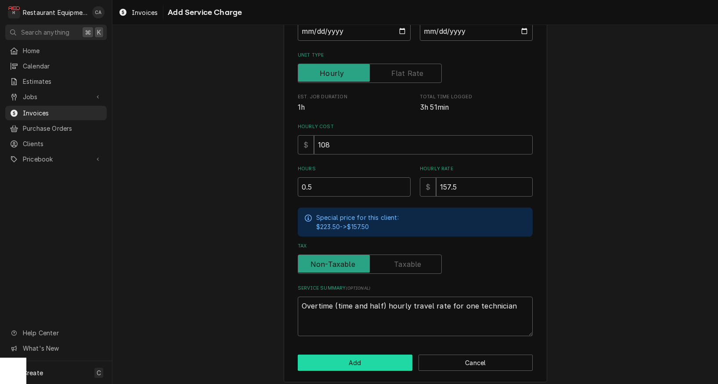
click at [357, 358] on button "Add" at bounding box center [355, 363] width 115 height 16
type textarea "x"
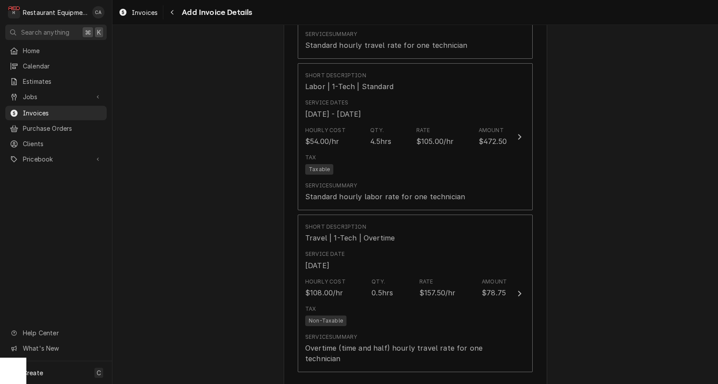
scroll to position [1659, 0]
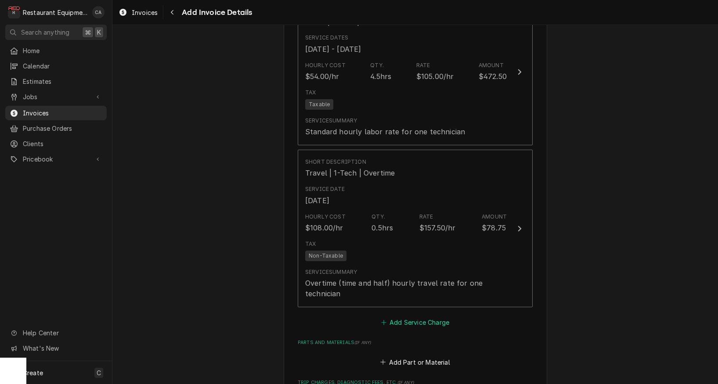
click at [411, 317] on button "Add Service Charge" at bounding box center [414, 323] width 71 height 12
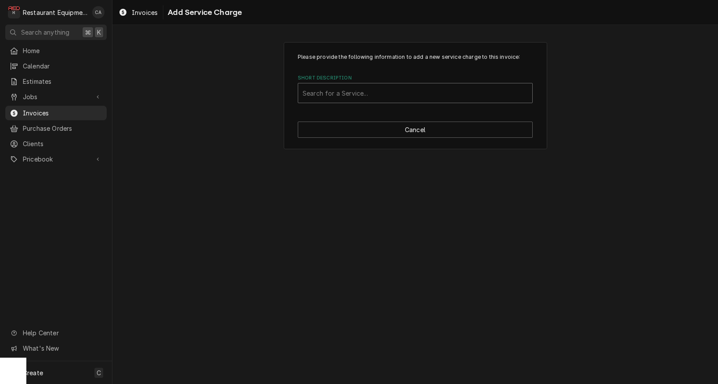
click at [340, 95] on div "Search for a Service..." at bounding box center [415, 93] width 225 height 9
type input "labor"
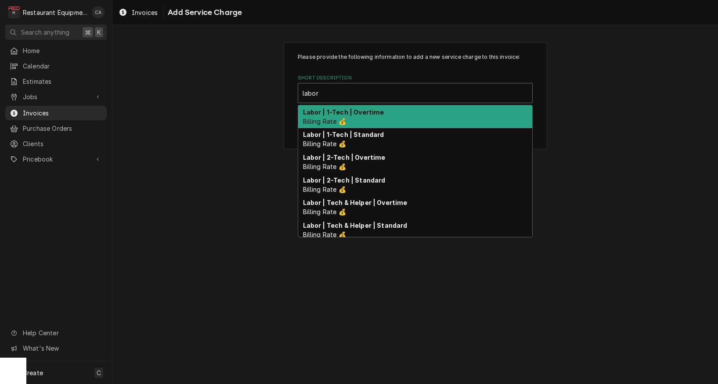
drag, startPoint x: 373, startPoint y: 115, endPoint x: 423, endPoint y: 160, distance: 67.8
click at [373, 115] on strong "Labor | 1-Tech | Overtime" at bounding box center [343, 111] width 81 height 7
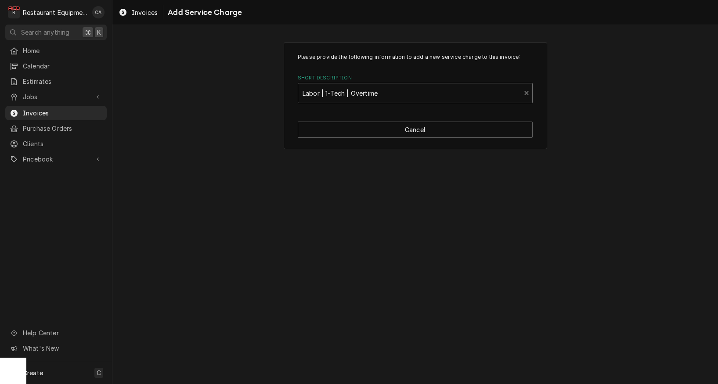
type textarea "x"
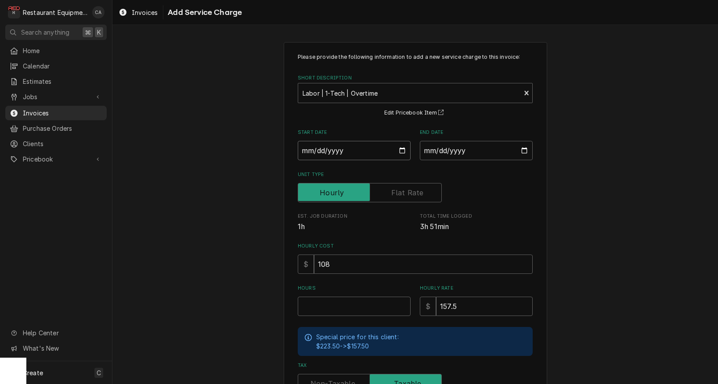
click at [334, 151] on input "Start Date" at bounding box center [354, 150] width 113 height 19
type input "2025-08-26"
type textarea "x"
drag, startPoint x: 455, startPoint y: 153, endPoint x: 465, endPoint y: 160, distance: 12.2
click at [455, 153] on input "End Date" at bounding box center [476, 150] width 113 height 19
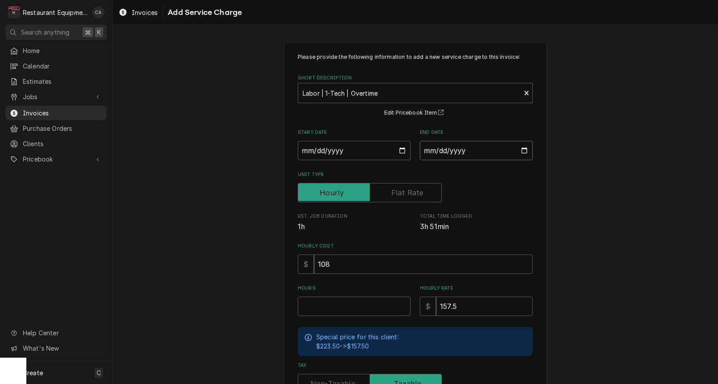
type input "2025-08-26"
click at [352, 301] on input "Hours" at bounding box center [354, 306] width 113 height 19
type textarea "x"
type input "1"
type textarea "x"
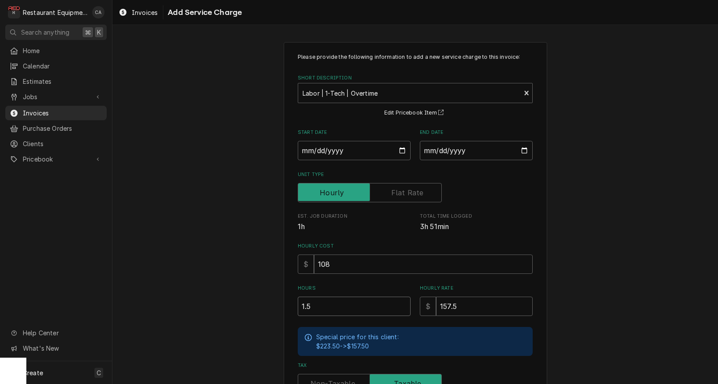
type input "1.5"
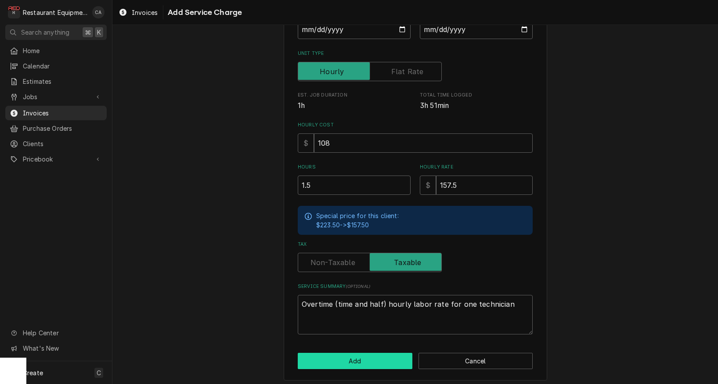
click at [349, 353] on button "Add" at bounding box center [355, 361] width 115 height 16
type textarea "x"
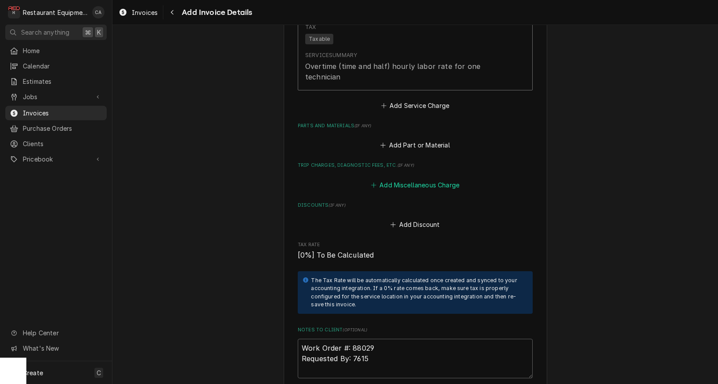
scroll to position [2040, 0]
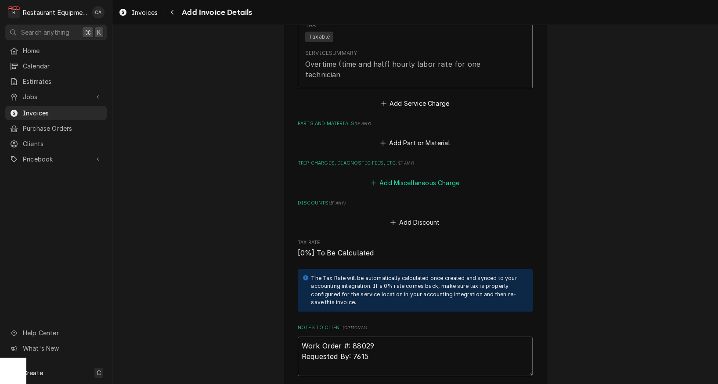
click at [402, 177] on button "Add Miscellaneous Charge" at bounding box center [414, 183] width 91 height 12
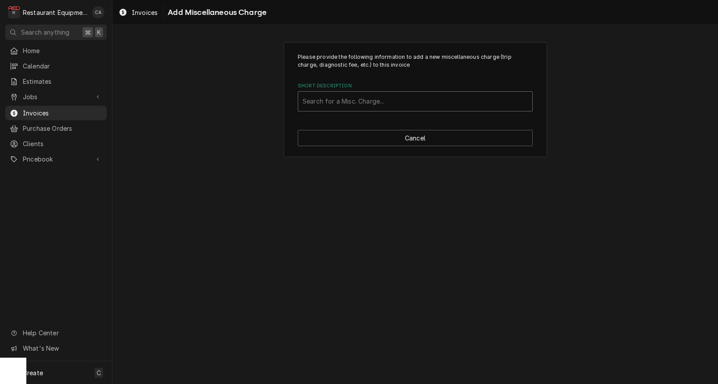
click at [336, 96] on div "Short Description" at bounding box center [415, 102] width 225 height 16
type input "truck"
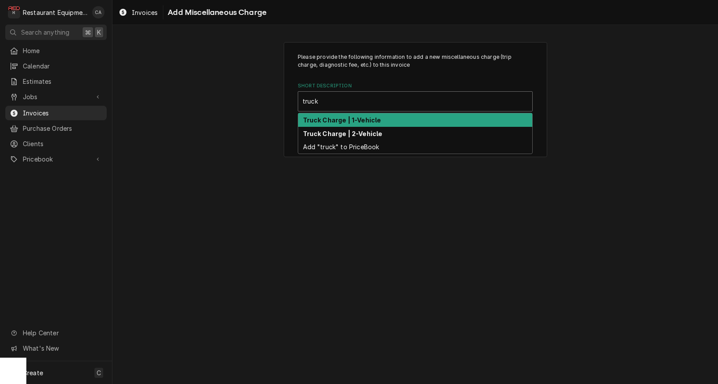
scroll to position [0, 0]
drag, startPoint x: 353, startPoint y: 118, endPoint x: 393, endPoint y: 208, distance: 98.8
click at [359, 121] on strong "Truck Charge | 1-Vehicle" at bounding box center [342, 119] width 78 height 7
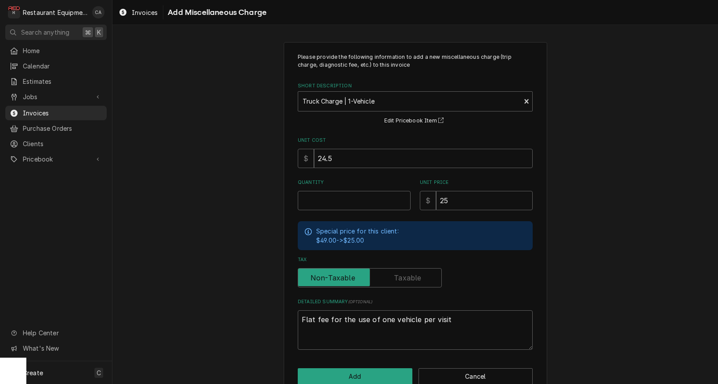
click at [349, 203] on input "Quantity" at bounding box center [354, 200] width 113 height 19
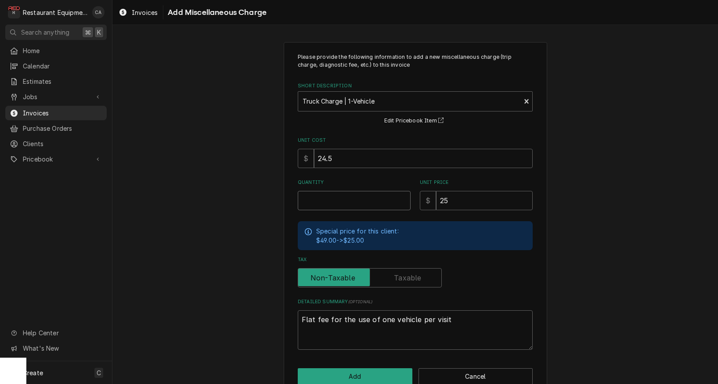
click at [349, 203] on input "Quantity" at bounding box center [354, 200] width 113 height 19
type textarea "x"
type input "3"
type textarea "x"
type input "3.5"
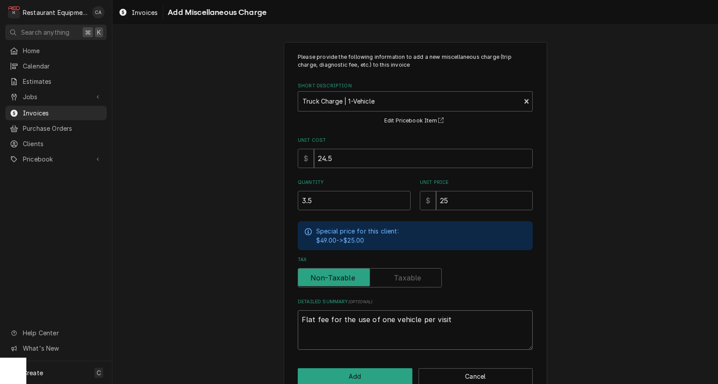
click at [488, 317] on textarea "Flat fee for the use of one vehicle per visit" at bounding box center [415, 330] width 235 height 40
type textarea "x"
type textarea "Flat fee for the use of one vehicle per visit"
type textarea "x"
type textarea "Flat fee for the use of one vehicle per visit -"
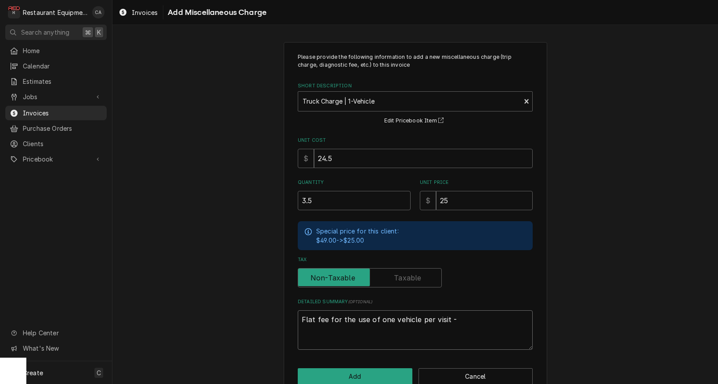
type textarea "x"
type textarea "Flat fee for the use of one vehicle per visit -"
type textarea "x"
type textarea "Flat fee for the use of one vehicle per visit - i"
type textarea "x"
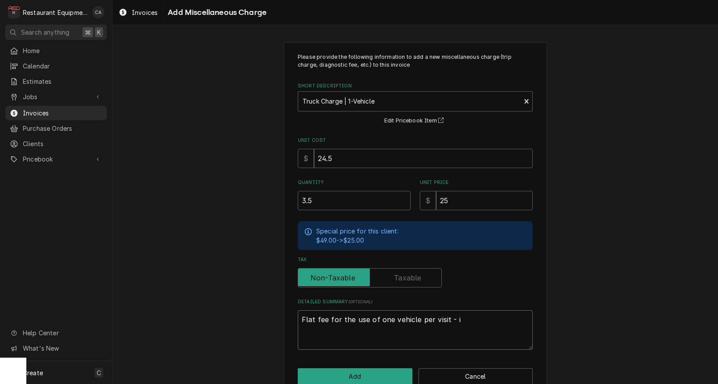
type textarea "Flat fee for the use of one vehicle per visit - in"
type textarea "x"
type textarea "Flat fee for the use of one vehicle per visit - inv"
type textarea "x"
type textarea "Flat fee for the use of one vehicle per visit - invl"
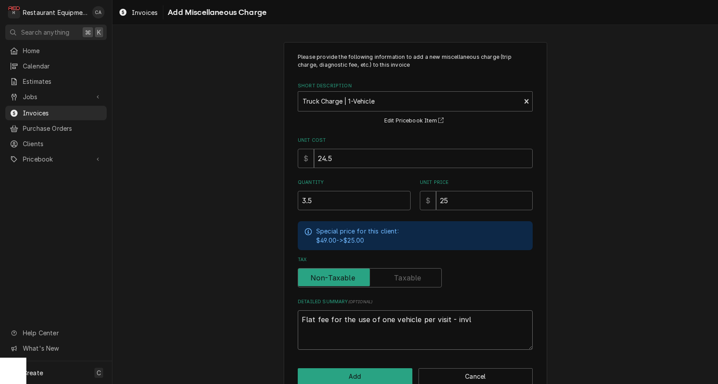
type textarea "x"
type textarea "Flat fee for the use of one vehicle per visit - invlu"
type textarea "x"
type textarea "Flat fee for the use of one vehicle per visit - invlud"
type textarea "x"
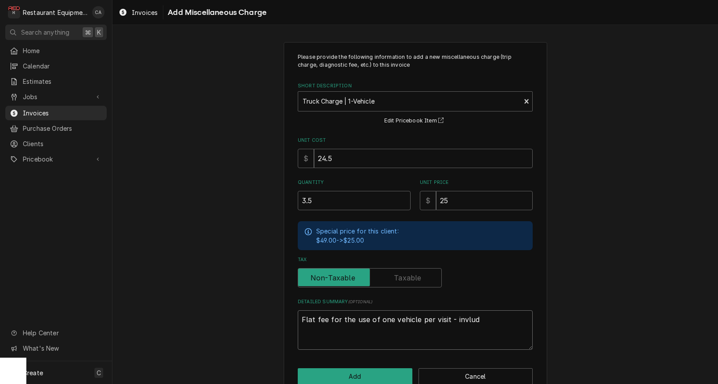
type textarea "Flat fee for the use of one vehicle per visit - invlude"
type textarea "x"
type textarea "Flat fee for the use of one vehicle per visit - invludes"
type textarea "x"
type textarea "Flat fee for the use of one vehicle per visit - includes"
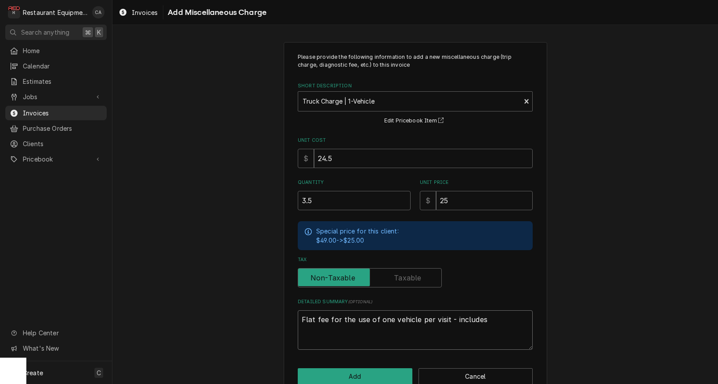
type textarea "x"
type textarea "Flat fee for the use of one vehicle per visit - includes o"
type textarea "x"
type textarea "Flat fee for the use of one vehicle per visit - includes ov"
type textarea "x"
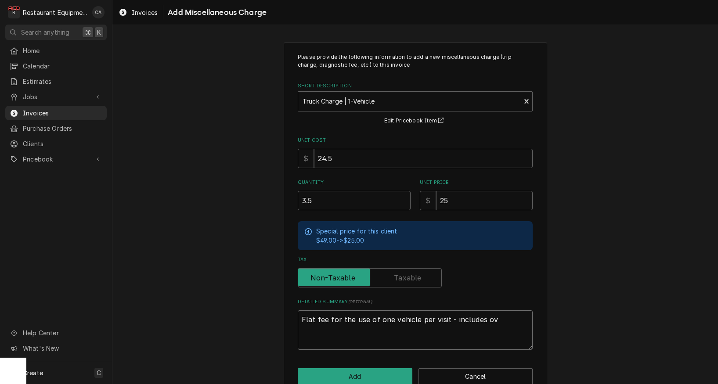
type textarea "Flat fee for the use of one vehicle per visit - includes ove"
type textarea "x"
type textarea "Flat fee for the use of one vehicle per visit - includes over"
type textarea "x"
type textarea "Flat fee for the use of one vehicle per visit - includes overt"
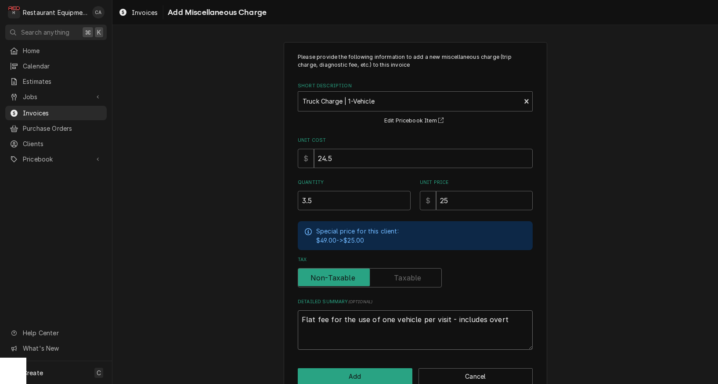
type textarea "x"
type textarea "Flat fee for the use of one vehicle per visit - includes overtu"
type textarea "x"
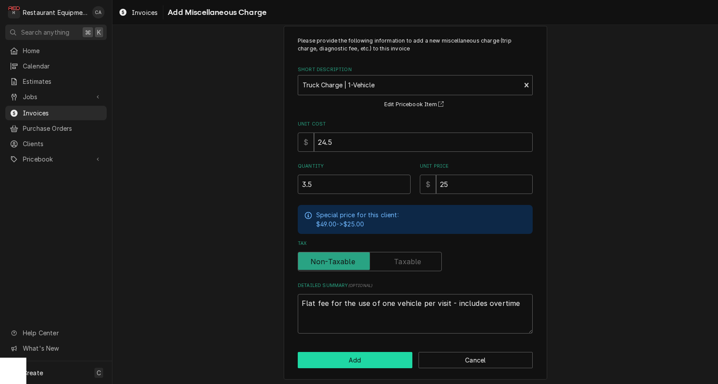
click at [360, 352] on button "Add" at bounding box center [355, 360] width 115 height 16
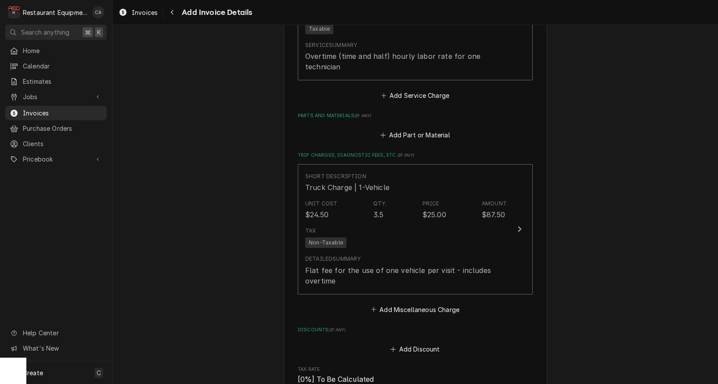
scroll to position [2050, 0]
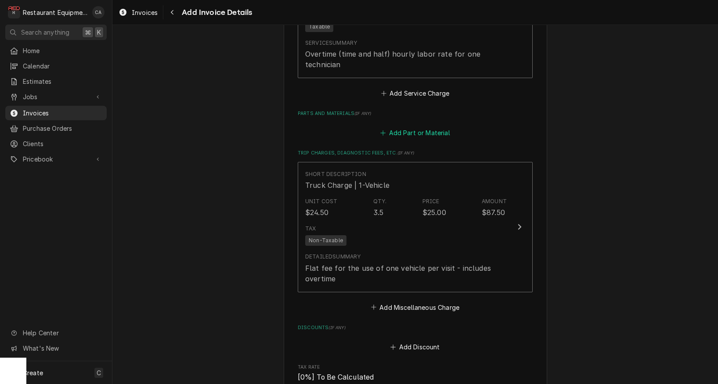
click at [405, 127] on button "Add Part or Material" at bounding box center [415, 133] width 72 height 12
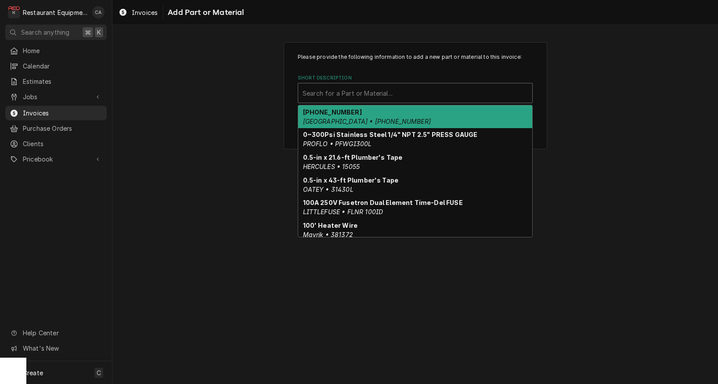
click at [366, 94] on div "Search for a Part or Material..." at bounding box center [415, 93] width 225 height 9
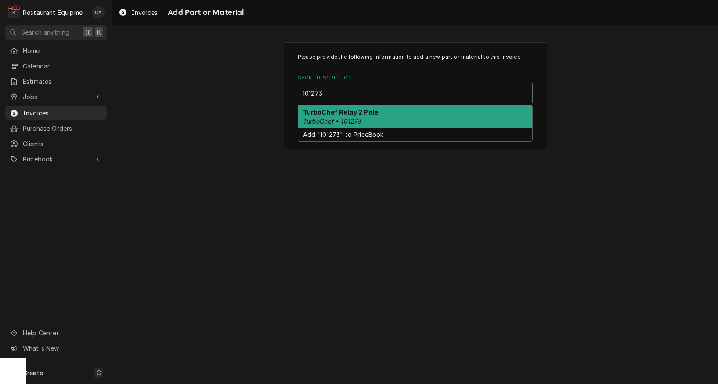
click at [361, 115] on strong "TurboChef Relay 2 Pole" at bounding box center [341, 111] width 76 height 7
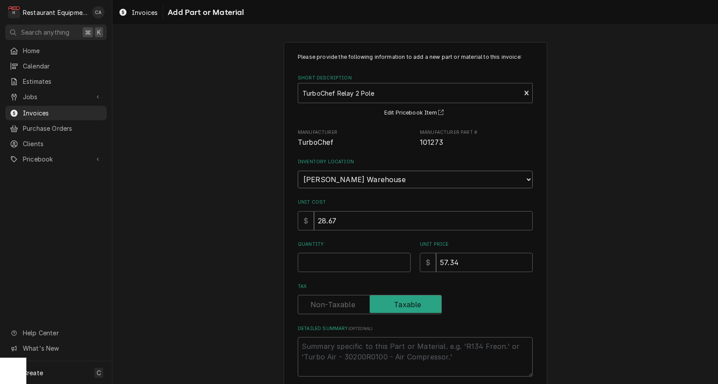
drag, startPoint x: 331, startPoint y: 173, endPoint x: 259, endPoint y: 201, distance: 77.3
click at [259, 201] on div "Please provide the following information to add a new part or material to this …" at bounding box center [414, 232] width 605 height 396
click at [320, 253] on input "Quantity" at bounding box center [354, 262] width 113 height 19
click at [350, 211] on input "28.67" at bounding box center [423, 220] width 219 height 19
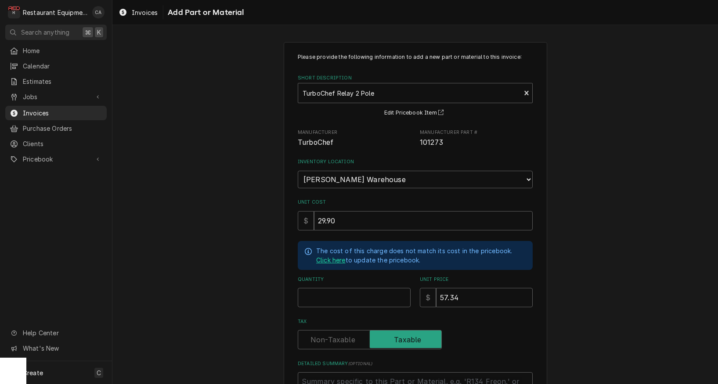
click at [336, 256] on link "Click here" at bounding box center [330, 260] width 29 height 9
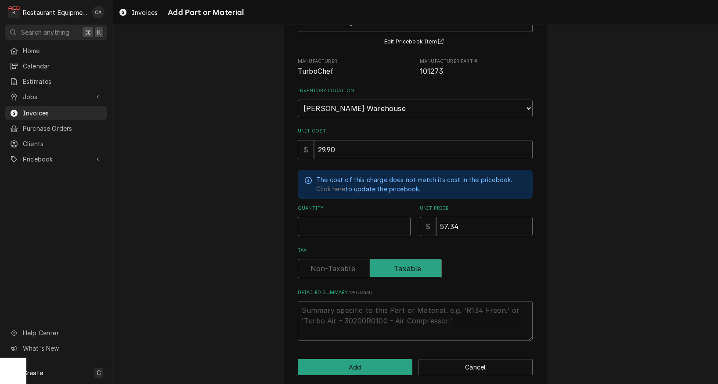
click at [314, 217] on input "Quantity" at bounding box center [354, 226] width 113 height 19
click at [361, 217] on input "Quantity" at bounding box center [354, 226] width 113 height 19
click at [356, 360] on button "Add" at bounding box center [355, 367] width 115 height 16
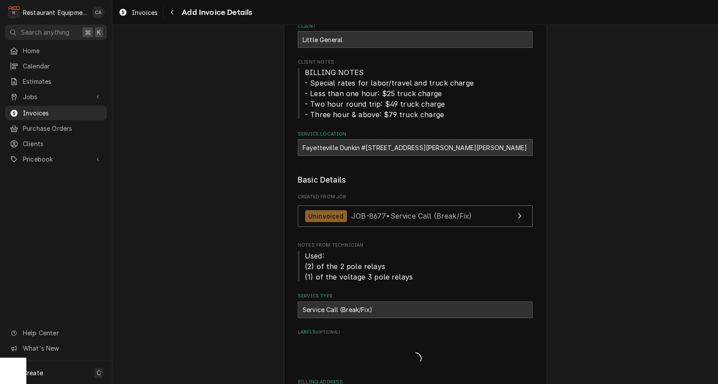
scroll to position [2050, 0]
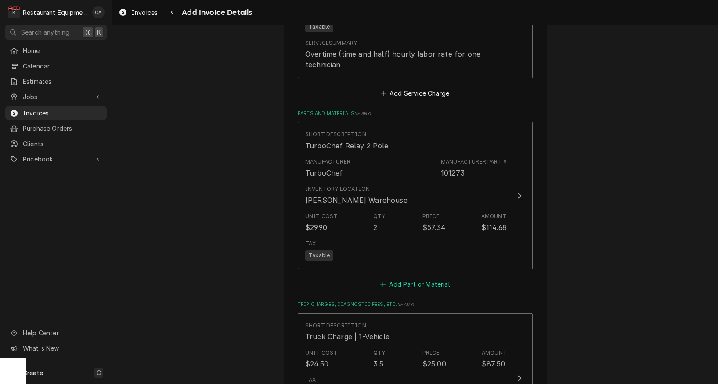
click at [432, 278] on button "Add Part or Material" at bounding box center [415, 284] width 72 height 12
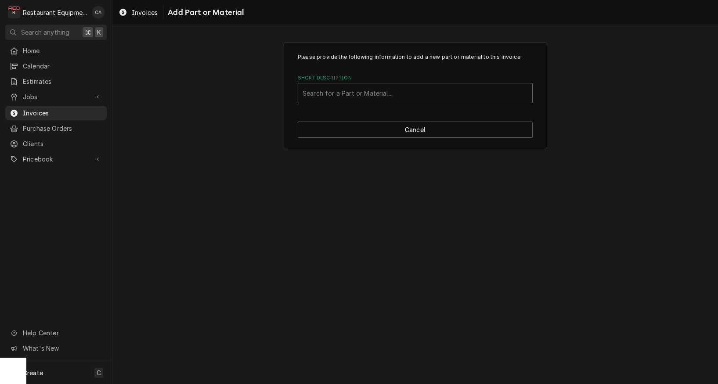
click at [339, 89] on div "Search for a Part or Material..." at bounding box center [415, 93] width 225 height 9
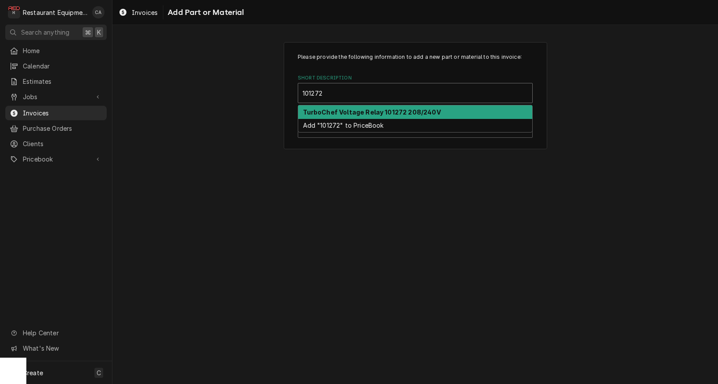
click at [342, 112] on strong "TurboChef Voltage Relay 101272 208/240V" at bounding box center [372, 111] width 138 height 7
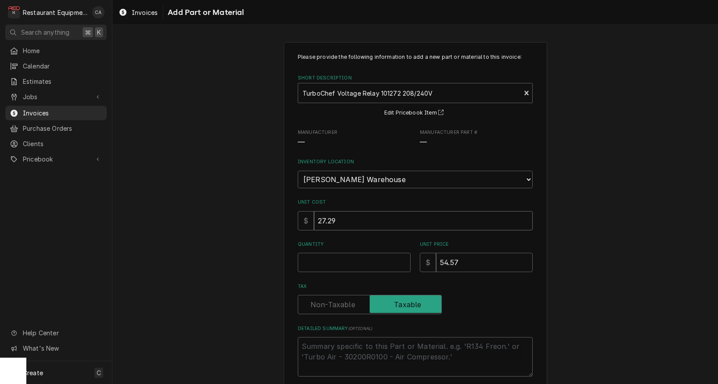
click at [343, 215] on input "27.29" at bounding box center [423, 220] width 219 height 19
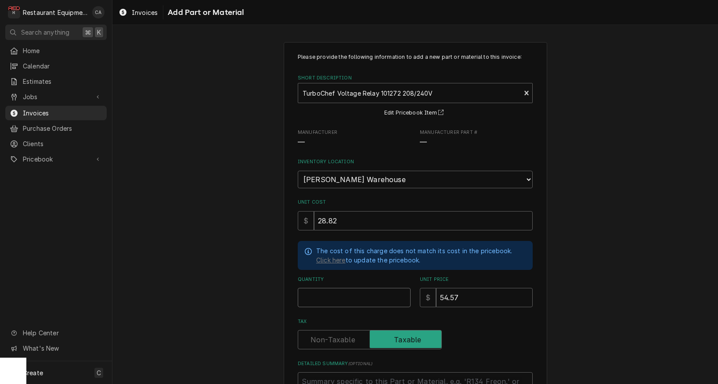
click at [322, 288] on input "Quantity" at bounding box center [354, 297] width 113 height 19
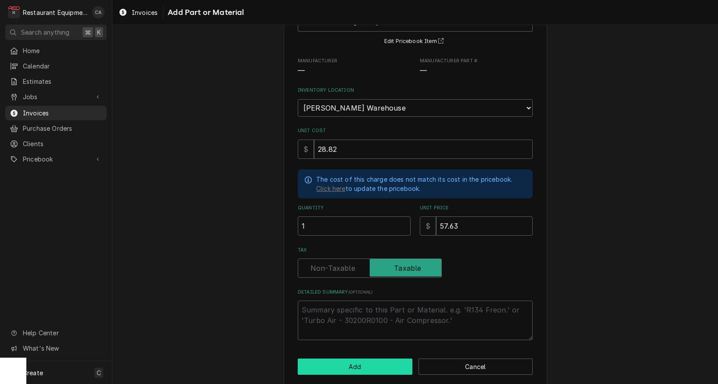
scroll to position [71, 0]
click at [353, 359] on button "Add" at bounding box center [355, 367] width 115 height 16
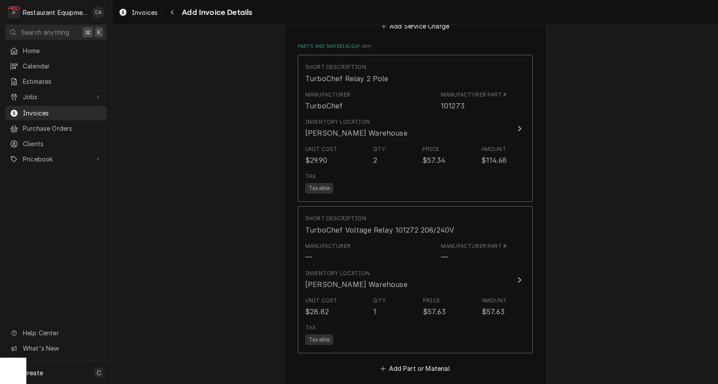
scroll to position [2178, 0]
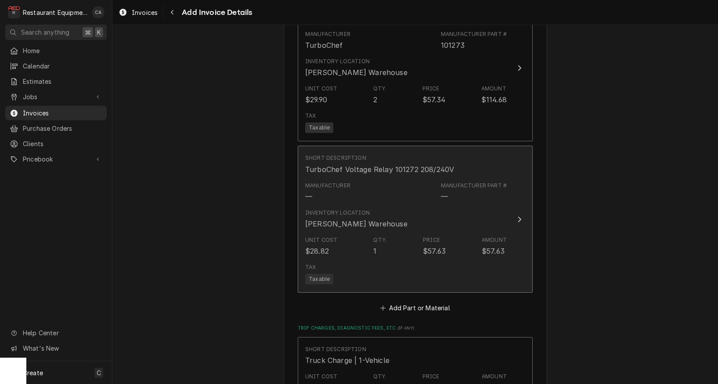
click at [383, 211] on div "Inventory Location Beckley Warehouse" at bounding box center [406, 218] width 202 height 27
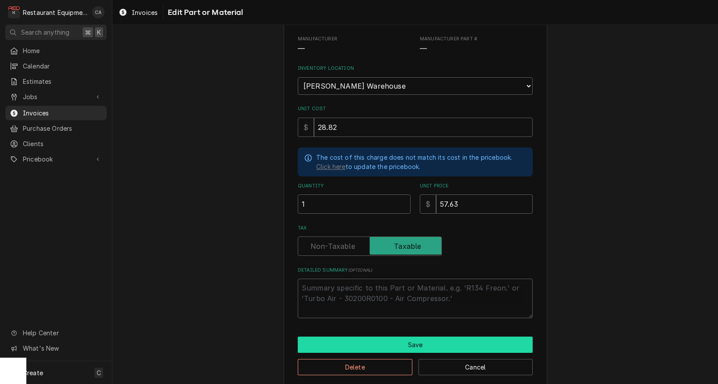
click at [387, 337] on button "Save" at bounding box center [415, 345] width 235 height 16
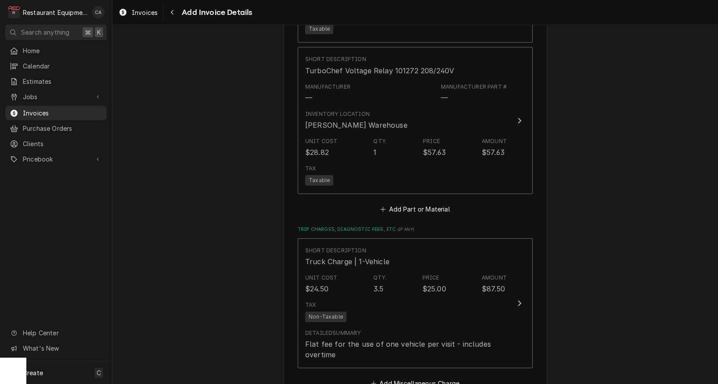
scroll to position [2282, 0]
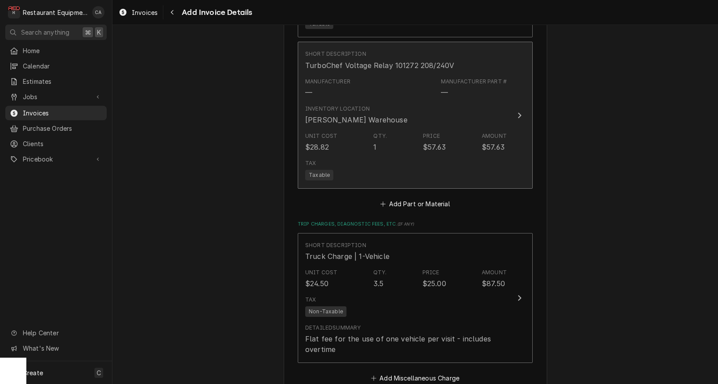
click at [384, 101] on div "Inventory Location Beckley Warehouse" at bounding box center [406, 114] width 202 height 27
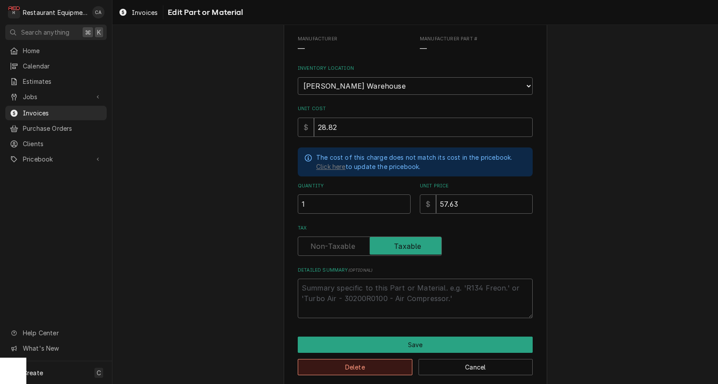
scroll to position [0, 0]
click at [377, 359] on button "Delete" at bounding box center [355, 367] width 115 height 16
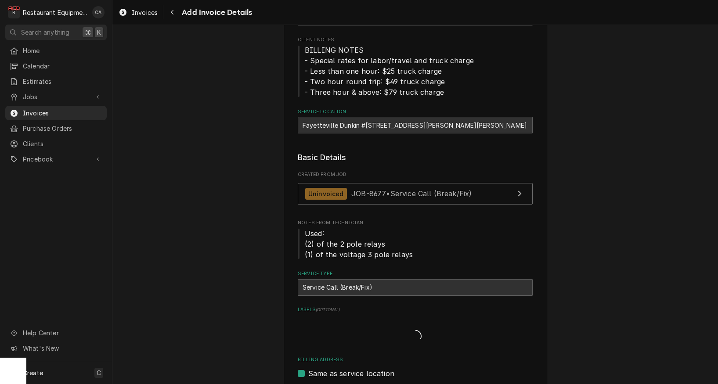
scroll to position [2282, 0]
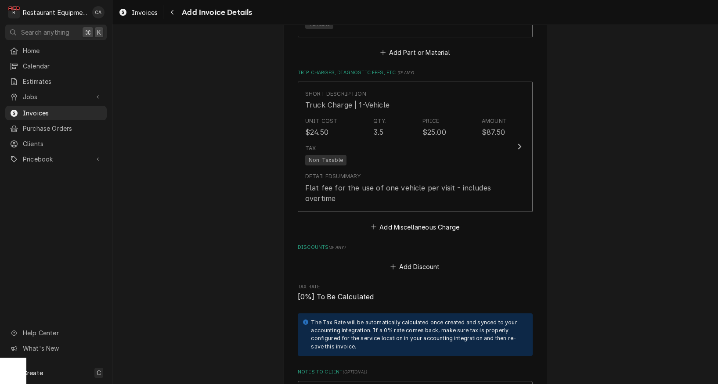
click at [407, 47] on button "Add Part or Material" at bounding box center [415, 53] width 72 height 12
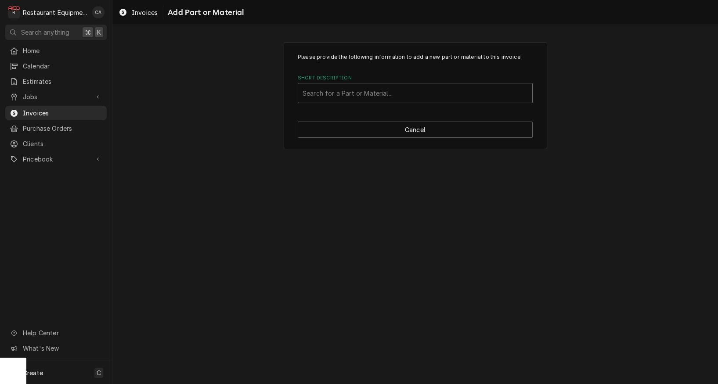
click at [357, 91] on div "Search for a Part or Material..." at bounding box center [415, 93] width 225 height 9
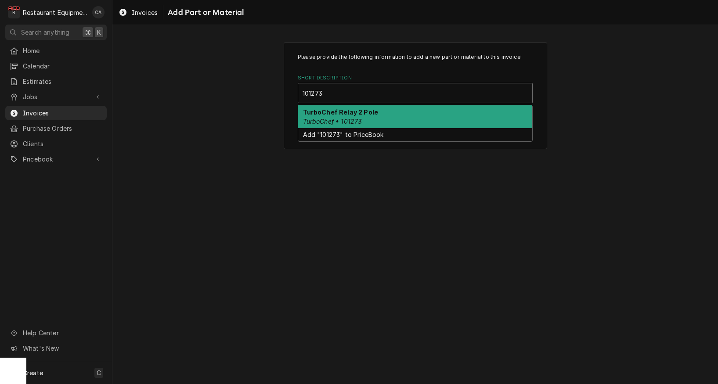
click at [361, 116] on div "TurboChef Relay 2 Pole TurboChef • 101273" at bounding box center [415, 116] width 234 height 23
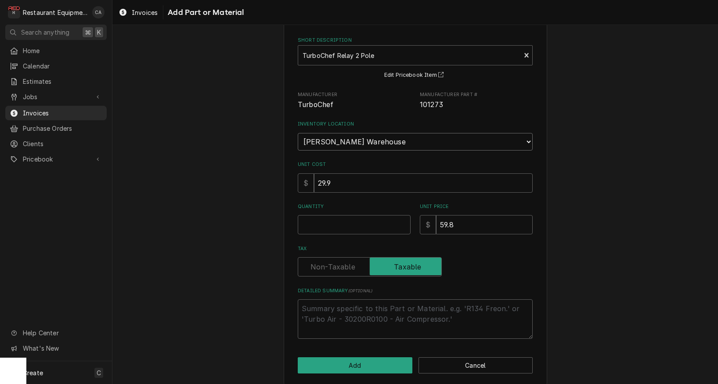
scroll to position [37, 0]
click at [319, 218] on input "Quantity" at bounding box center [354, 225] width 113 height 19
click at [340, 177] on input "29.9" at bounding box center [423, 183] width 219 height 19
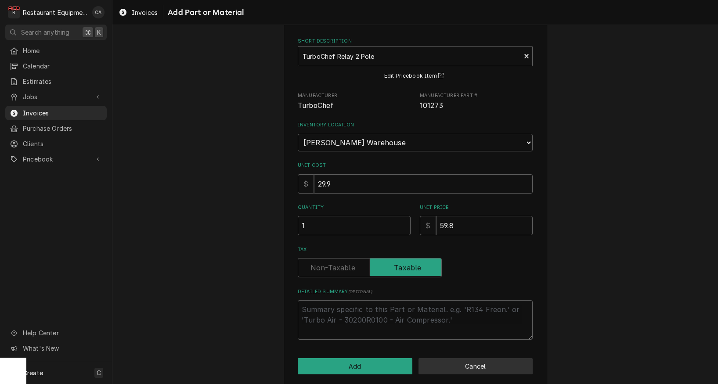
click at [444, 359] on button "Cancel" at bounding box center [475, 366] width 115 height 16
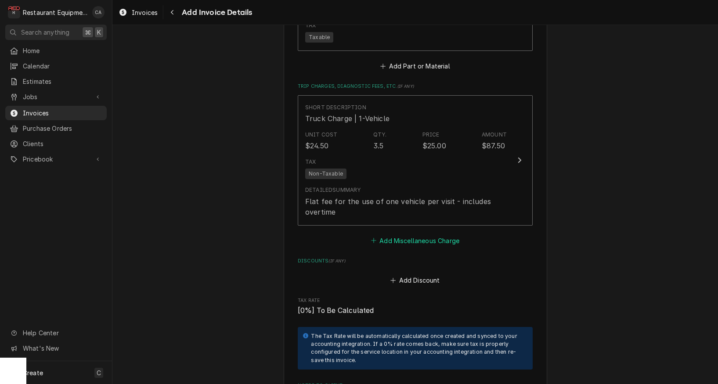
scroll to position [2260, 0]
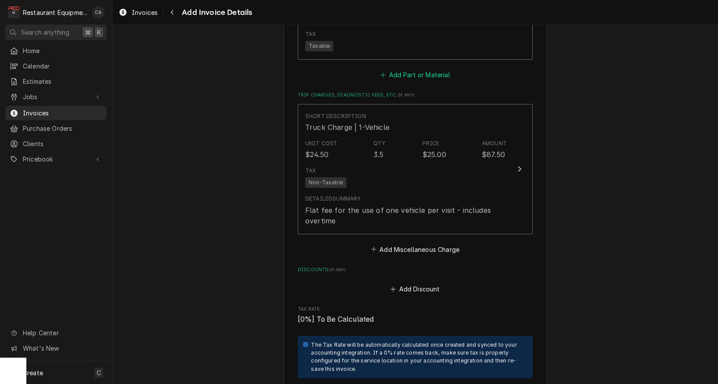
click at [411, 69] on button "Add Part or Material" at bounding box center [415, 75] width 72 height 12
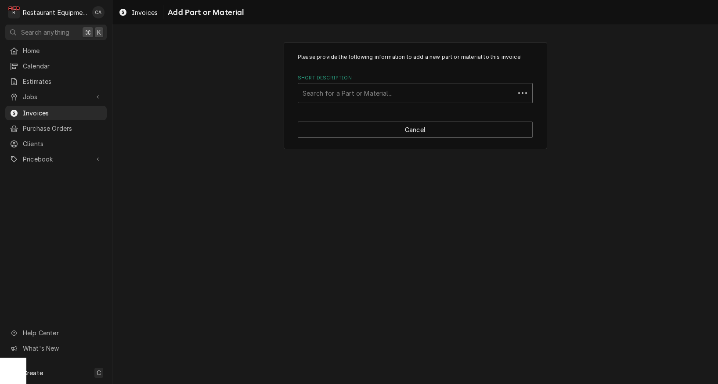
click at [351, 90] on div "Search for a Part or Material..." at bounding box center [407, 93] width 208 height 9
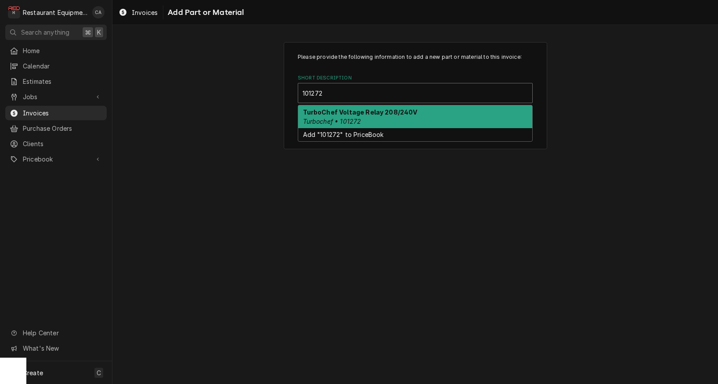
click at [350, 115] on strong "TurboChef Voltage Relay 208/240V" at bounding box center [360, 111] width 115 height 7
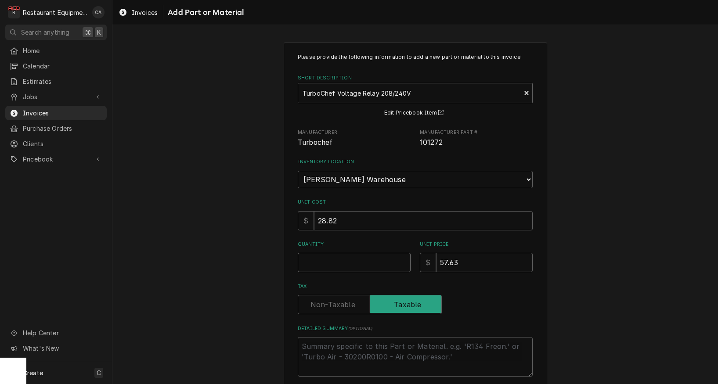
click at [327, 253] on input "Quantity" at bounding box center [354, 262] width 113 height 19
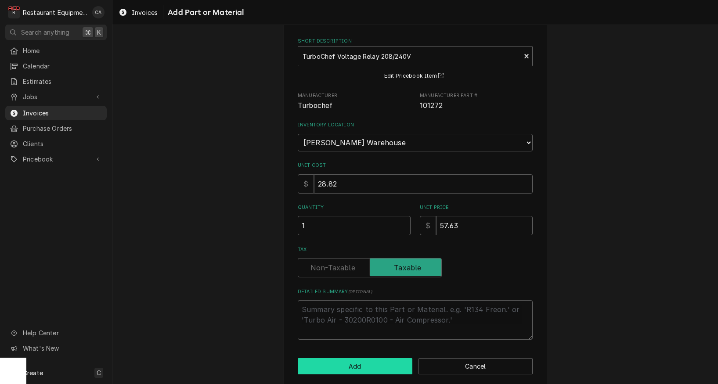
click at [361, 358] on button "Add" at bounding box center [355, 366] width 115 height 16
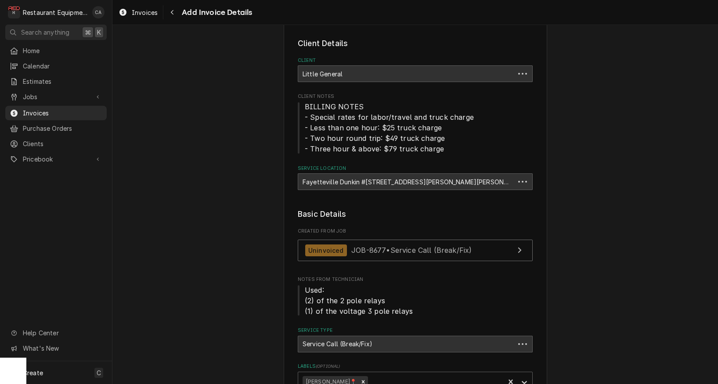
scroll to position [2260, 0]
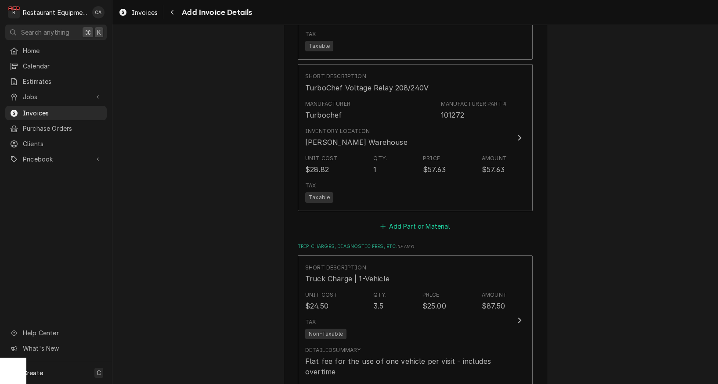
click at [413, 220] on button "Add Part or Material" at bounding box center [415, 226] width 72 height 12
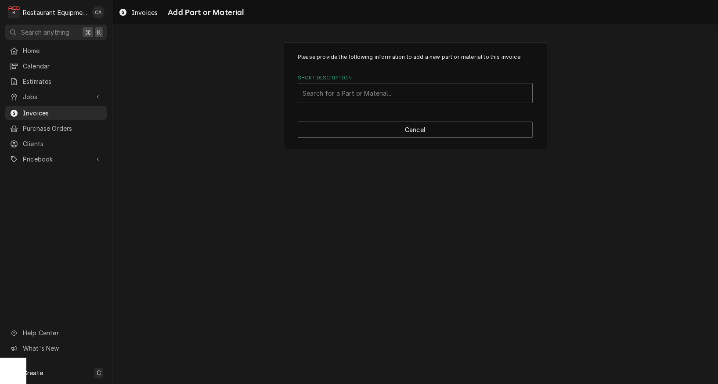
click at [350, 88] on div "Short Description" at bounding box center [415, 93] width 225 height 16
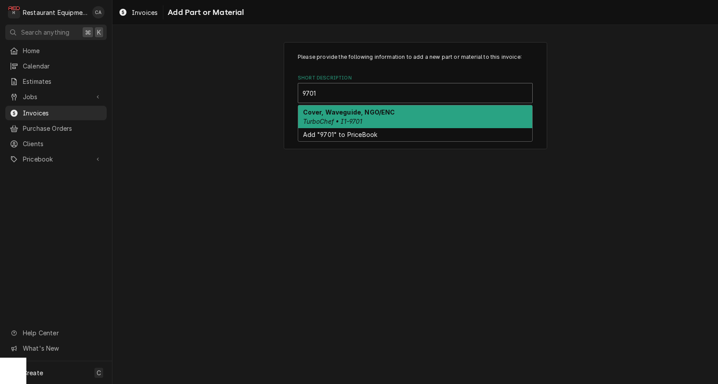
click at [354, 113] on strong "Cover, Waveguide, NGO/ENC" at bounding box center [349, 111] width 92 height 7
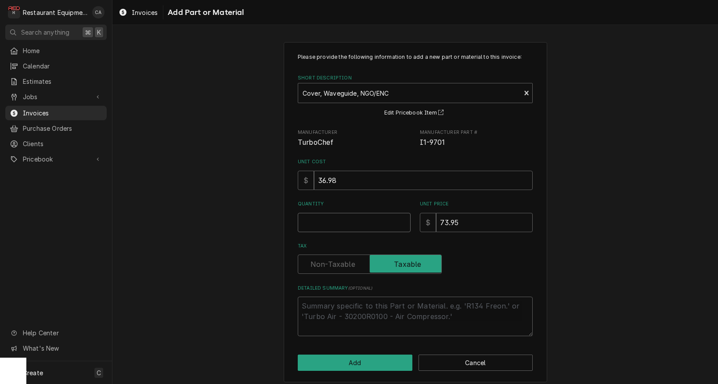
click at [337, 222] on input "Quantity" at bounding box center [354, 222] width 113 height 19
drag, startPoint x: 325, startPoint y: 223, endPoint x: 321, endPoint y: 223, distance: 4.8
click at [324, 223] on input "Quantity" at bounding box center [354, 222] width 113 height 19
click at [319, 217] on input "Quantity" at bounding box center [354, 222] width 113 height 19
click at [317, 219] on input "Quantity" at bounding box center [354, 222] width 113 height 19
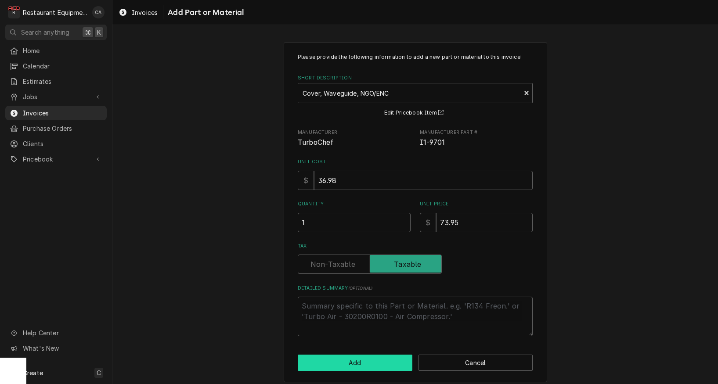
click at [365, 358] on button "Add" at bounding box center [355, 363] width 115 height 16
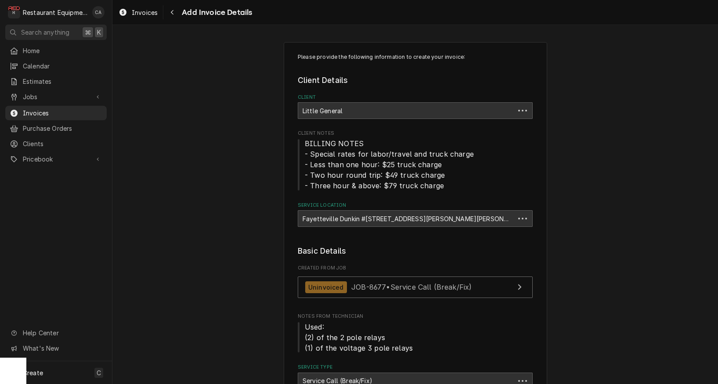
scroll to position [2260, 0]
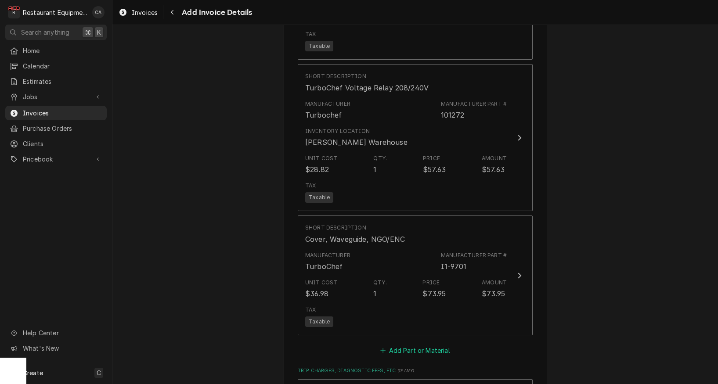
click at [422, 345] on button "Add Part or Material" at bounding box center [415, 351] width 72 height 12
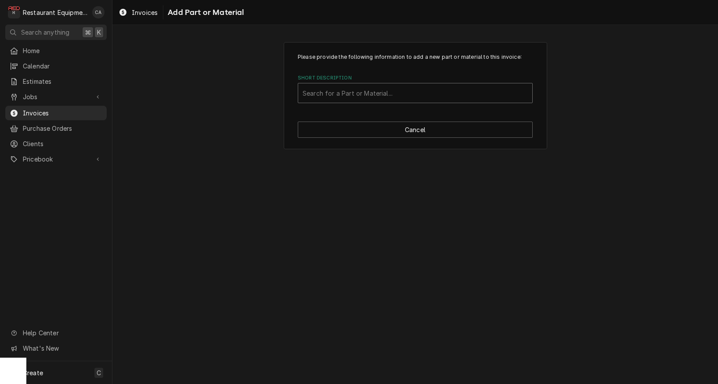
click at [316, 92] on div "Search for a Part or Material..." at bounding box center [415, 93] width 225 height 9
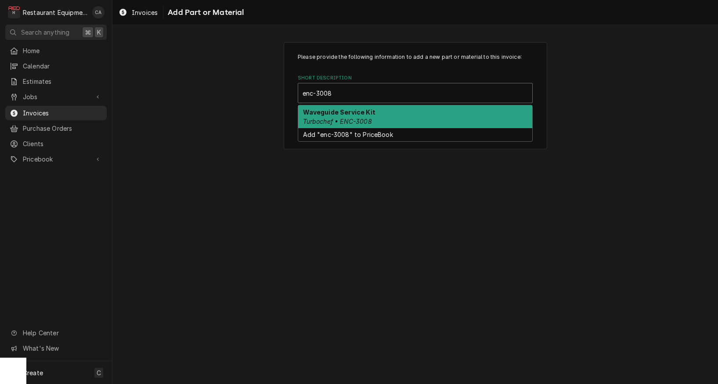
click at [339, 123] on em "Turbochef • ENC-3008" at bounding box center [337, 121] width 69 height 7
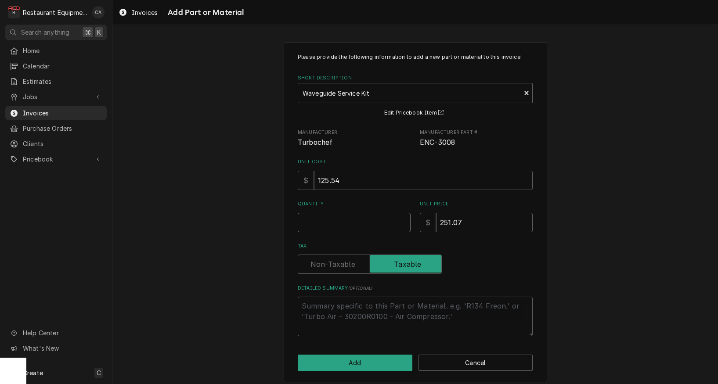
click at [320, 220] on input "Quantity" at bounding box center [354, 222] width 113 height 19
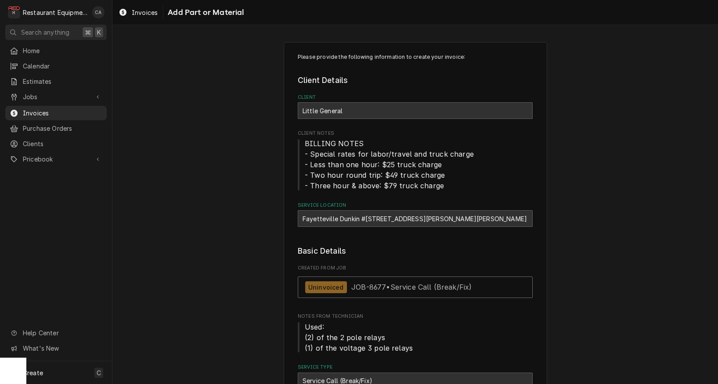
scroll to position [2264, 0]
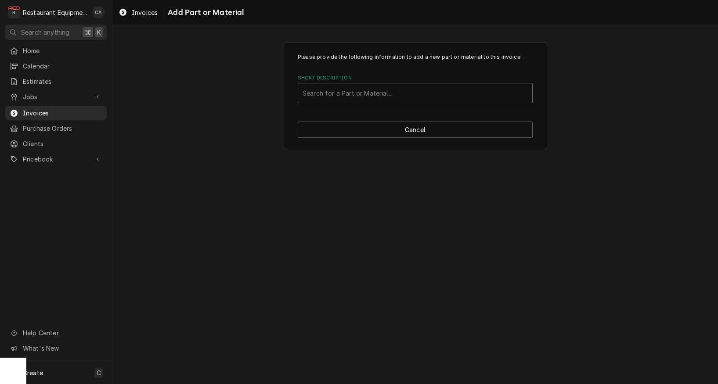
click at [328, 91] on div "Search for a Part or Material..." at bounding box center [415, 93] width 225 height 9
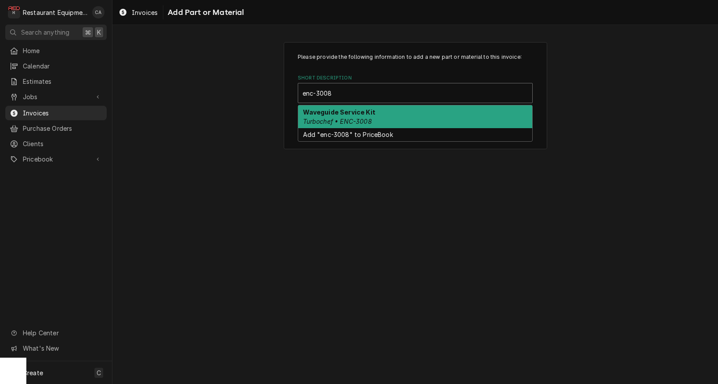
click at [328, 112] on strong "Waveguide Service Kit" at bounding box center [339, 111] width 72 height 7
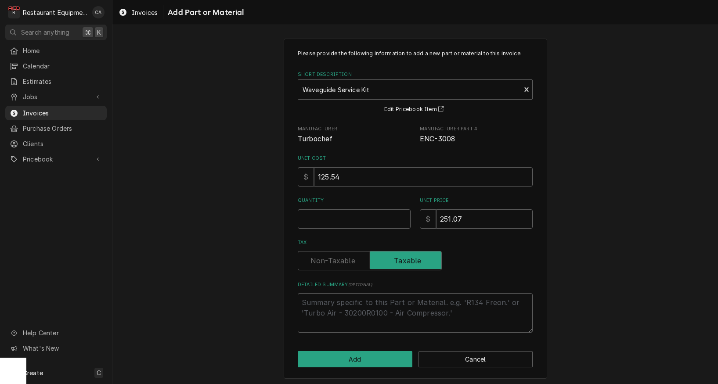
scroll to position [3, 0]
click at [307, 216] on input "Quantity" at bounding box center [354, 219] width 113 height 19
click at [321, 220] on input "Quantity" at bounding box center [354, 219] width 113 height 19
drag, startPoint x: 314, startPoint y: 358, endPoint x: 34, endPoint y: 320, distance: 282.3
click at [314, 358] on button "Add" at bounding box center [355, 360] width 115 height 16
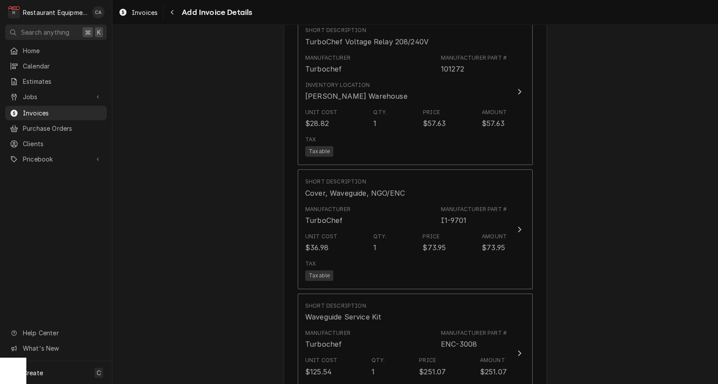
scroll to position [2324, 0]
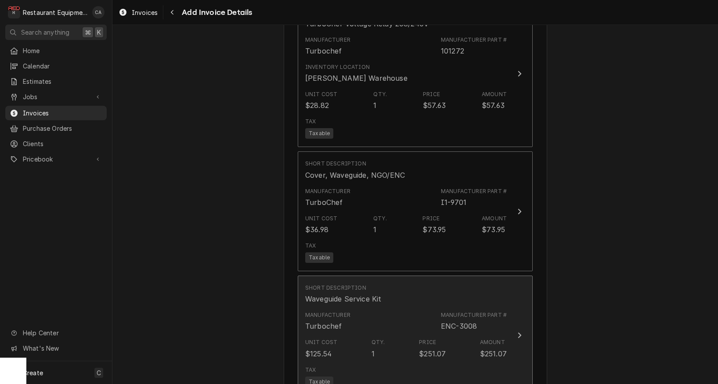
click at [382, 309] on div "Manufacturer Turbochef Manufacturer Part # ENC-3008" at bounding box center [406, 321] width 202 height 27
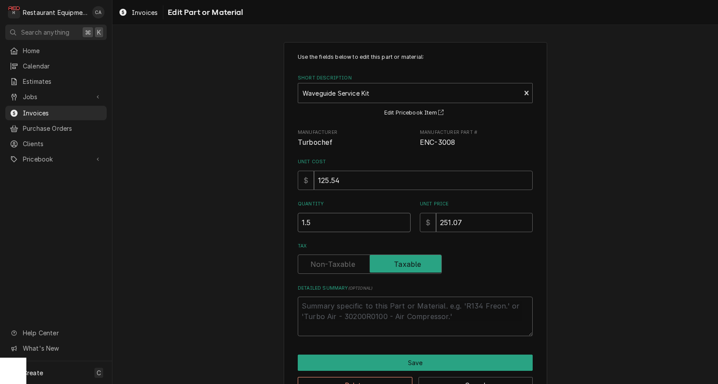
click at [404, 220] on input "1.5" at bounding box center [354, 222] width 113 height 19
click at [404, 220] on input "2" at bounding box center [354, 222] width 113 height 19
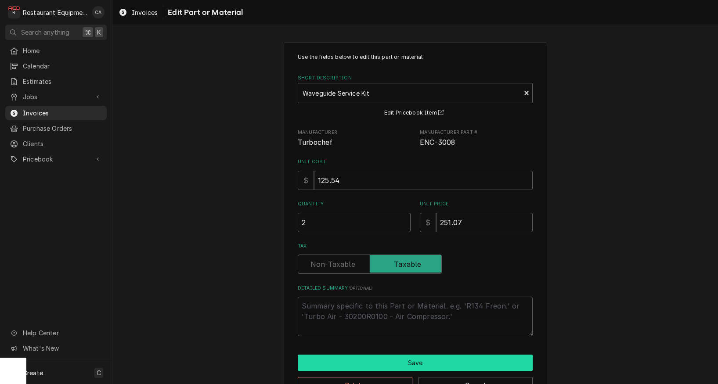
click at [407, 358] on button "Save" at bounding box center [415, 363] width 235 height 16
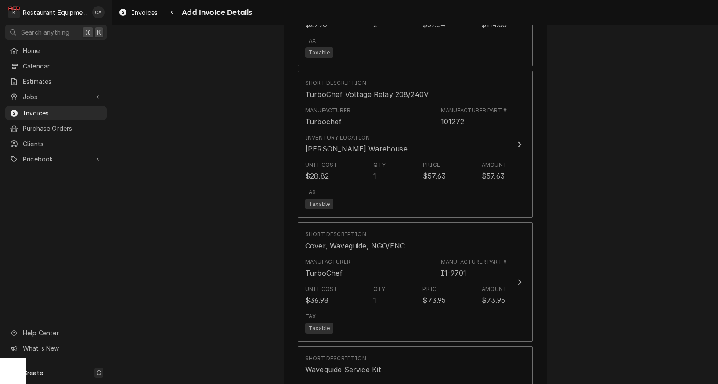
scroll to position [2221, 0]
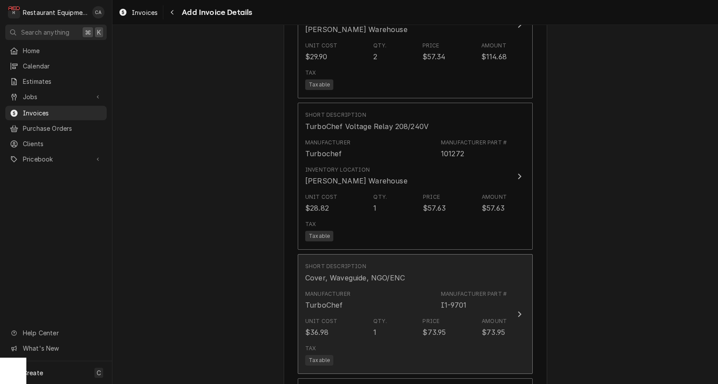
click at [356, 289] on div "Manufacturer TurboChef Manufacturer Part # I1-9701" at bounding box center [406, 300] width 202 height 27
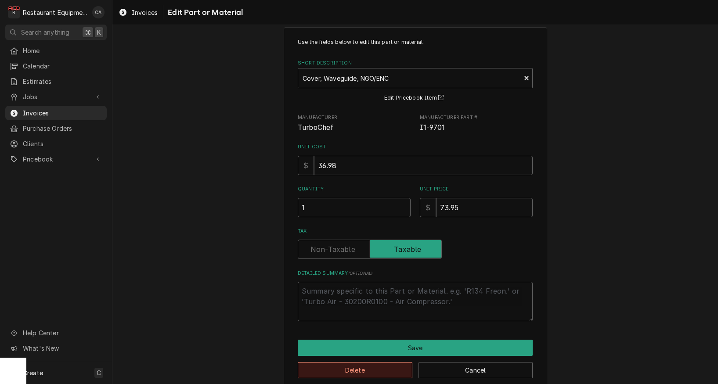
click at [367, 364] on button "Delete" at bounding box center [355, 370] width 115 height 16
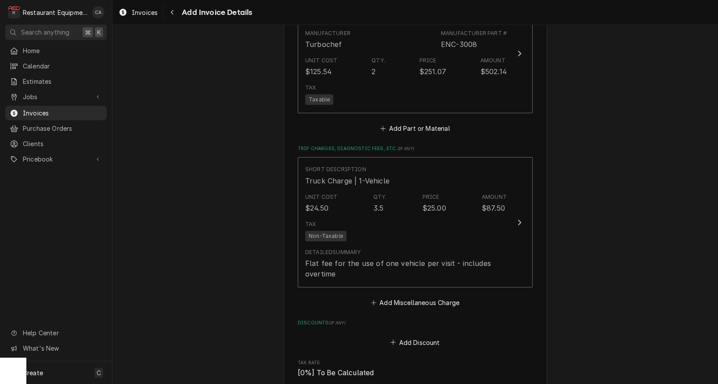
scroll to position [2486, 0]
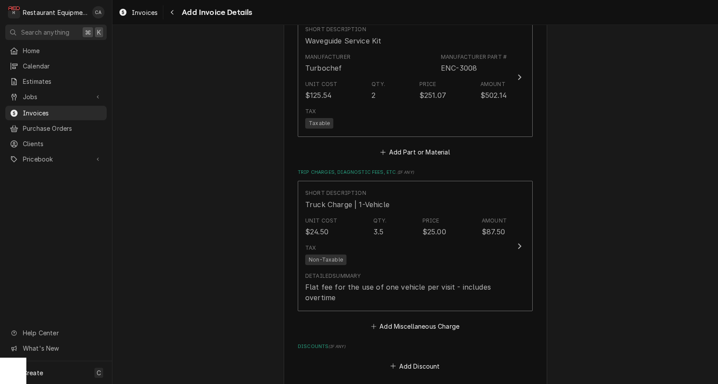
scroll to position [2461, 0]
drag, startPoint x: 414, startPoint y: 314, endPoint x: 412, endPoint y: 309, distance: 5.9
click at [414, 318] on button "Add Miscellaneous Charge" at bounding box center [414, 324] width 91 height 12
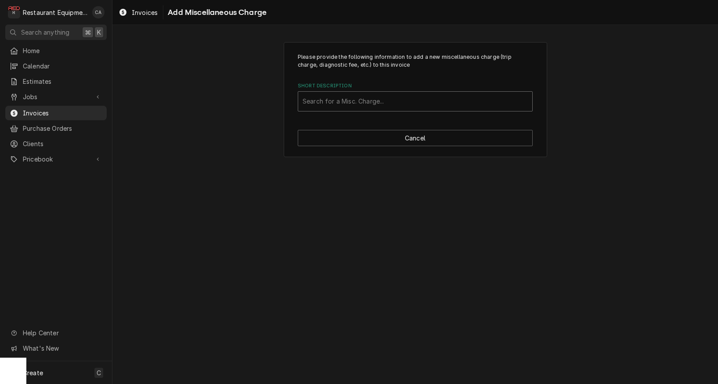
click at [325, 104] on div "Short Description" at bounding box center [415, 102] width 225 height 16
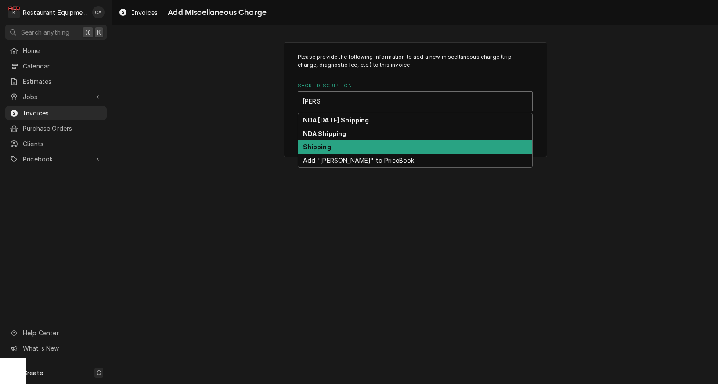
drag, startPoint x: 324, startPoint y: 145, endPoint x: 348, endPoint y: 159, distance: 27.9
click at [324, 145] on strong "Shipping" at bounding box center [317, 146] width 28 height 7
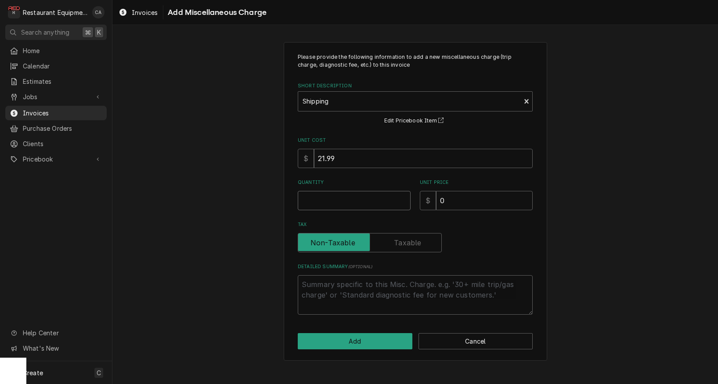
click at [324, 201] on input "Quantity" at bounding box center [354, 200] width 113 height 19
click at [472, 200] on input "0" at bounding box center [484, 200] width 97 height 19
click at [358, 337] on button "Add" at bounding box center [355, 341] width 115 height 16
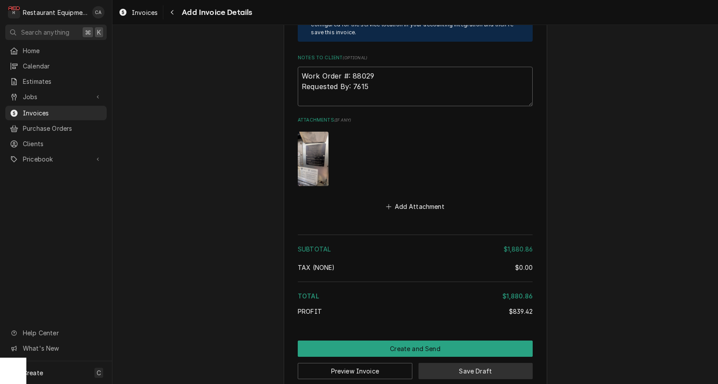
click at [466, 363] on button "Save Draft" at bounding box center [475, 371] width 115 height 16
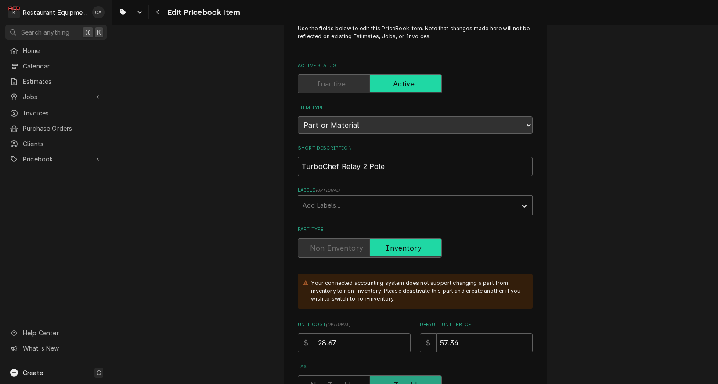
scroll to position [56, 0]
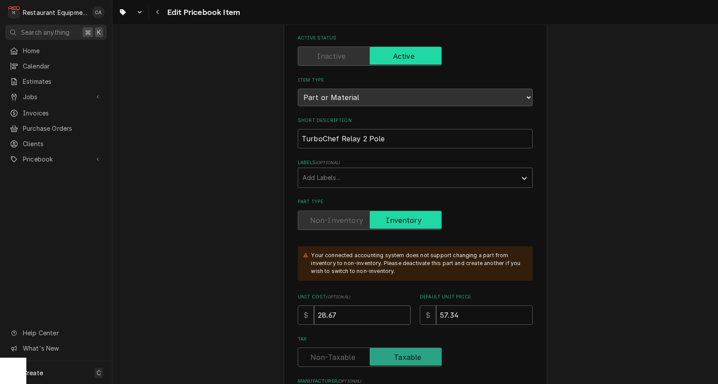
click at [342, 306] on input "28.67" at bounding box center [362, 315] width 97 height 19
type textarea "x"
type input "2"
type textarea "x"
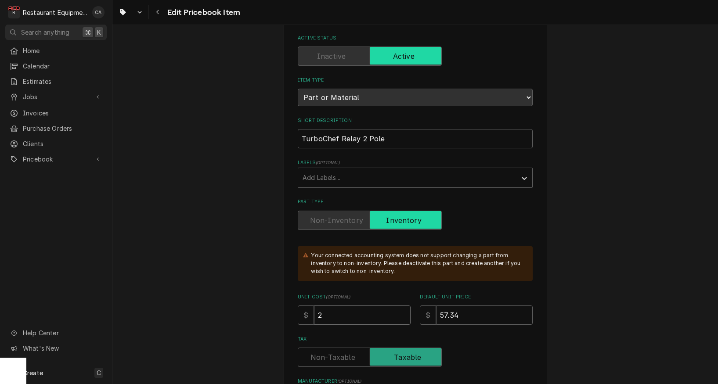
type input "29"
type textarea "x"
type input "29.9"
type textarea "x"
type input "29.90"
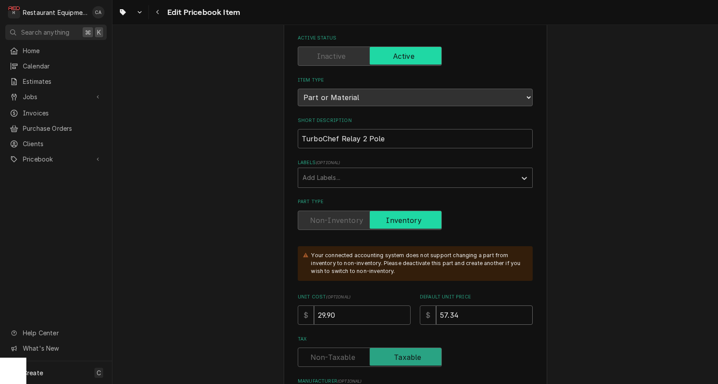
type textarea "x"
type input "5"
type textarea "x"
type input "59"
type textarea "x"
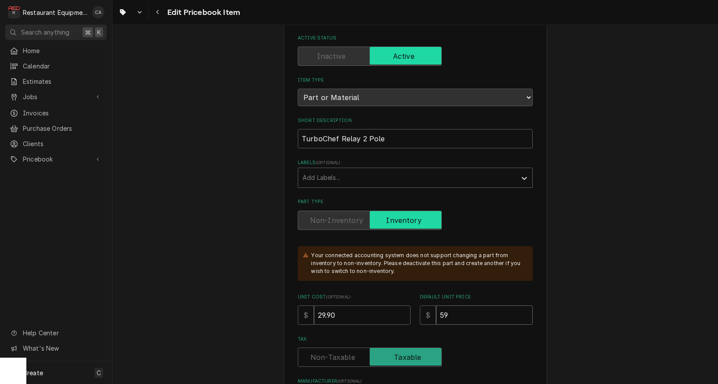
type input "59.8"
type textarea "x"
type input "59.80"
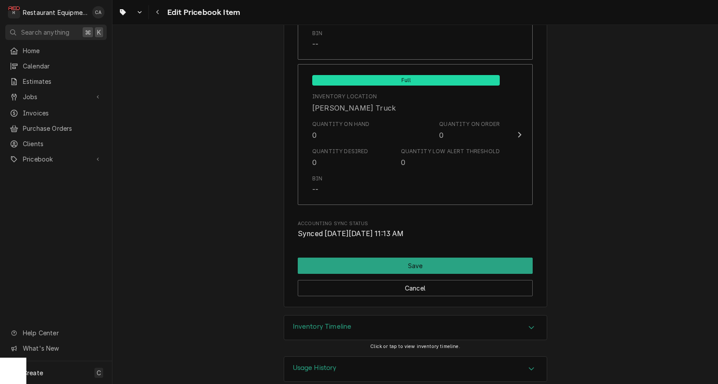
scroll to position [0, 0]
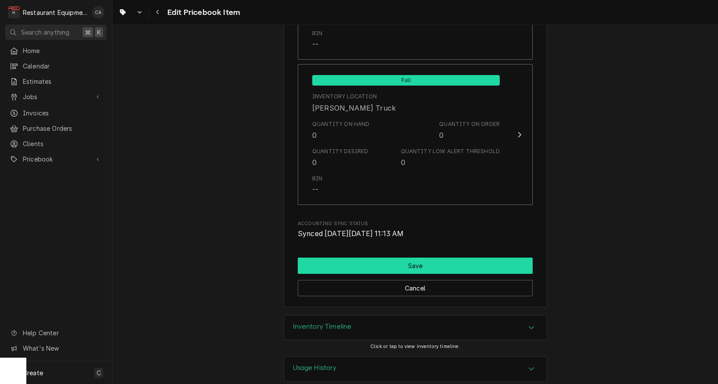
click at [404, 258] on button "Save" at bounding box center [415, 266] width 235 height 16
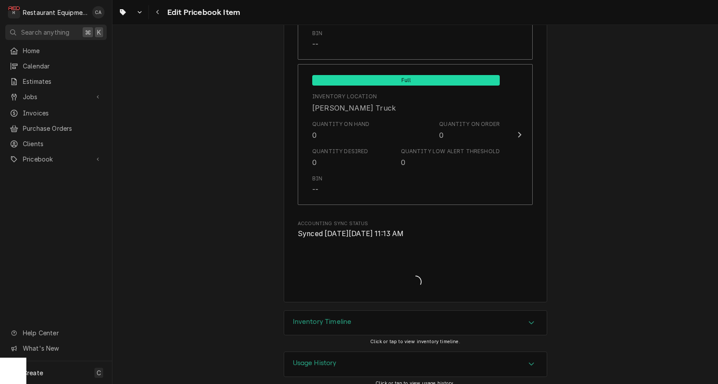
type textarea "x"
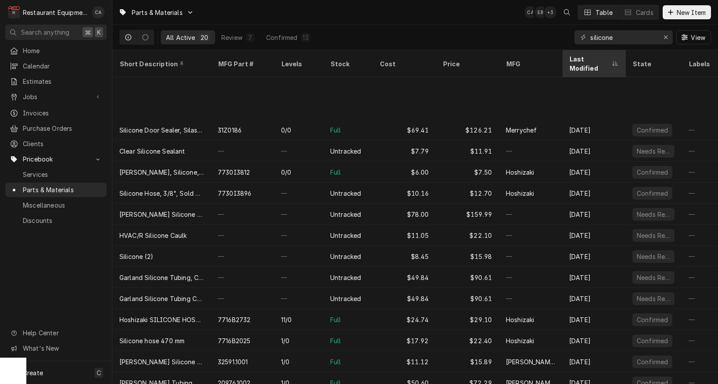
scroll to position [72, 0]
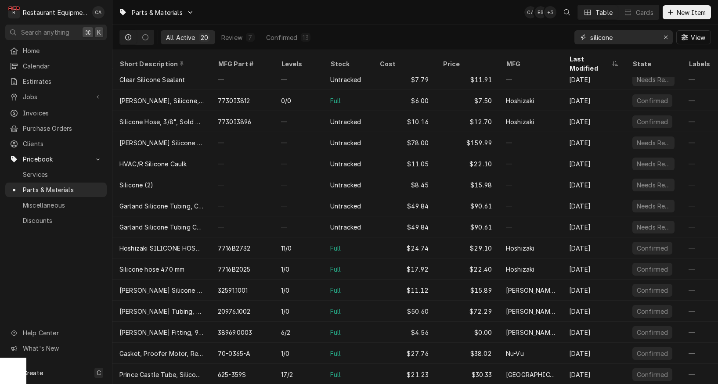
click at [613, 38] on input "silicone" at bounding box center [623, 37] width 66 height 14
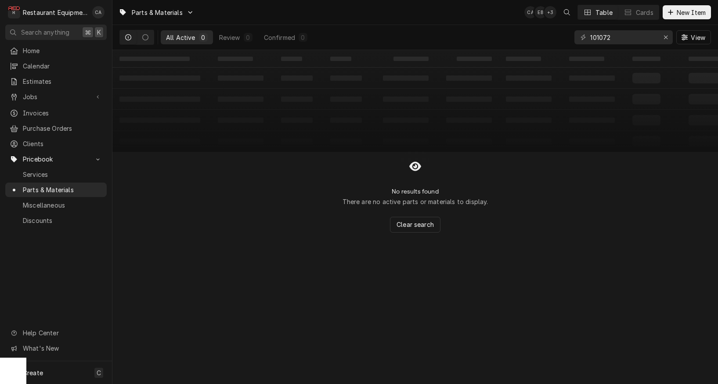
click at [281, 139] on table "‌ ‌ ‌ ‌ ‌ ‌ ‌ ‌ ‌ ‌ ‌ ‌ ‌ ‌ ‌ ‌ ‌ ‌ ‌ ‌ ‌ ‌ ‌ ‌ ‌ ‌ ‌ ‌ ‌ ‌ ‌ ‌ ‌ ‌ ‌ ‌ ‌ ‌ ‌ ‌…" at bounding box center [414, 101] width 605 height 102
drag, startPoint x: 187, startPoint y: 178, endPoint x: 373, endPoint y: 47, distance: 228.1
click at [193, 176] on div "No results found There are no active parts or materials to display. Clear search" at bounding box center [414, 192] width 605 height 81
drag, startPoint x: 614, startPoint y: 39, endPoint x: 570, endPoint y: 36, distance: 43.5
click at [570, 36] on div "All Active 0 Review 0 Confirmed 0 101072 View" at bounding box center [414, 37] width 591 height 25
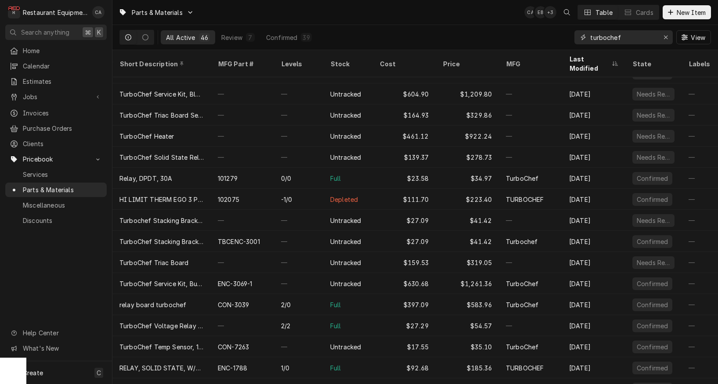
scroll to position [436, 0]
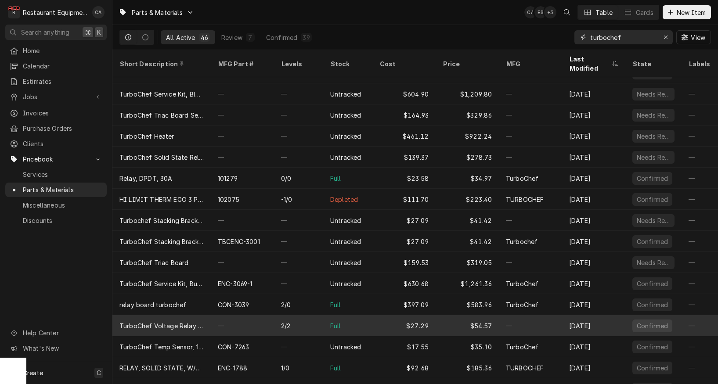
type input "turbochef"
click at [427, 315] on div "$27.29" at bounding box center [403, 325] width 63 height 21
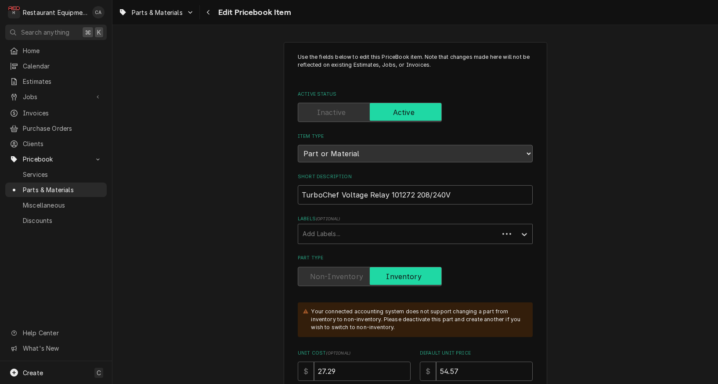
type textarea "x"
drag, startPoint x: 390, startPoint y: 186, endPoint x: 413, endPoint y: 185, distance: 22.8
click at [413, 185] on input "TurboChef Voltage Relay 101272 208/240V" at bounding box center [415, 194] width 235 height 19
type input "TurboChef Voltage Relay 1208/240V"
type textarea "x"
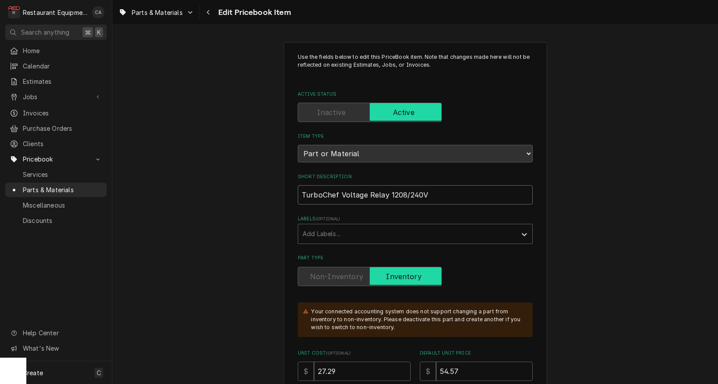
type input "TurboChef Voltage Relay 208/240V"
type textarea "x"
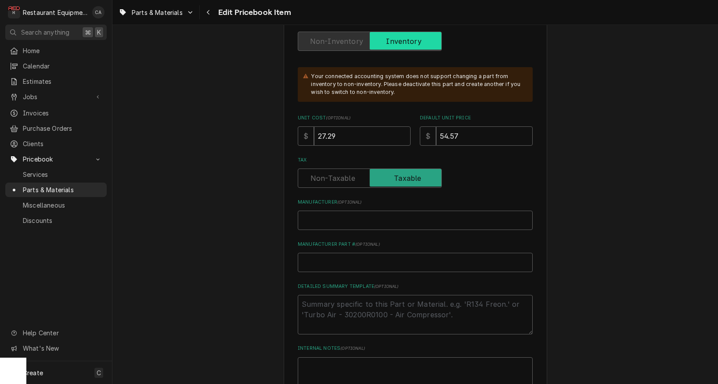
scroll to position [254, 0]
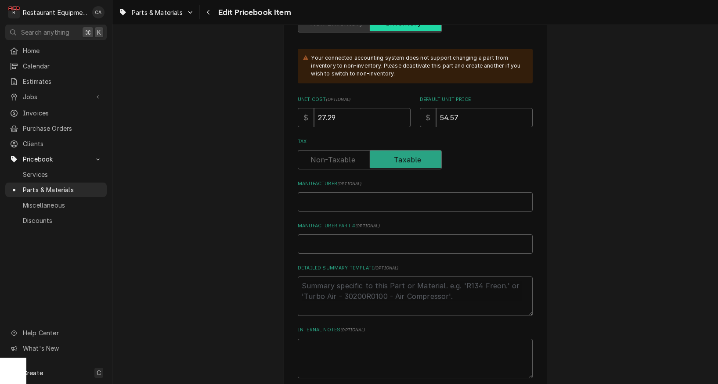
type input "TurboChef Voltage Relay 208/240V"
drag, startPoint x: 343, startPoint y: 233, endPoint x: 341, endPoint y: 216, distance: 17.3
click at [343, 234] on input "Manufacturer Part # ( optional )" at bounding box center [415, 243] width 235 height 19
paste input "01272"
type input "01272"
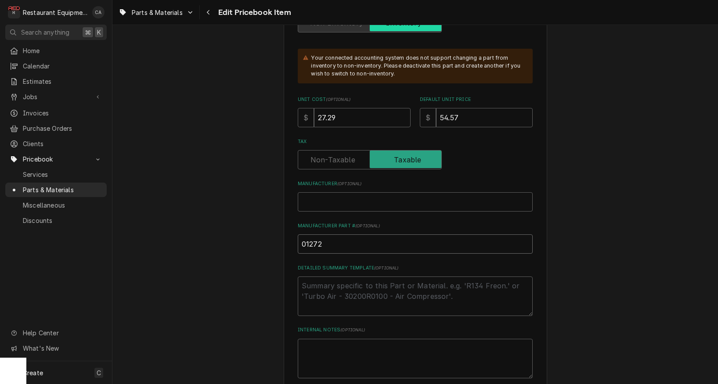
type textarea "x"
click at [300, 234] on input "01272" at bounding box center [415, 243] width 235 height 19
type input "101272"
type textarea "x"
type input "101272"
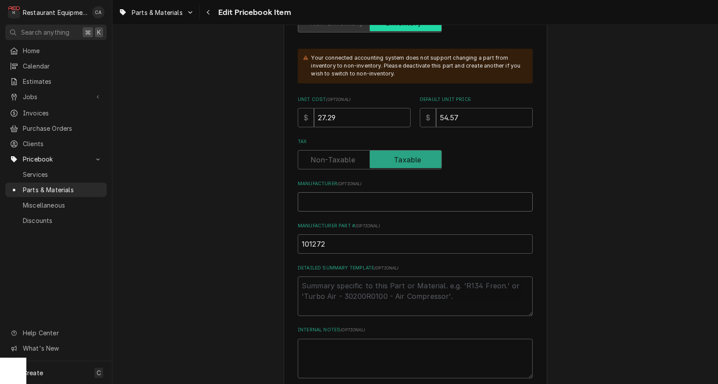
click at [333, 195] on input "Manufacturer ( optional )" at bounding box center [415, 201] width 235 height 19
type input "z"
type textarea "x"
type input "T"
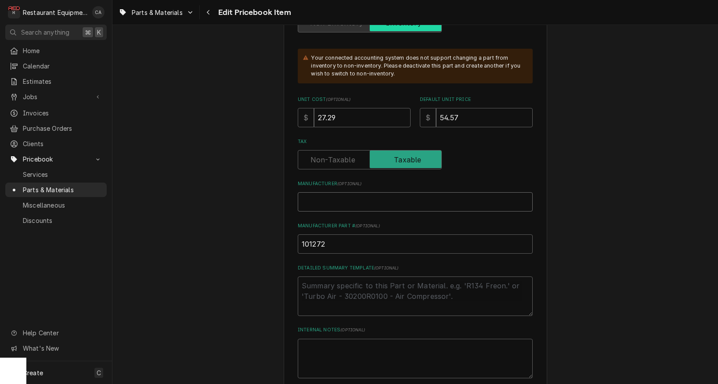
type textarea "x"
type input "Tu"
type textarea "x"
type input "Tur"
type textarea "x"
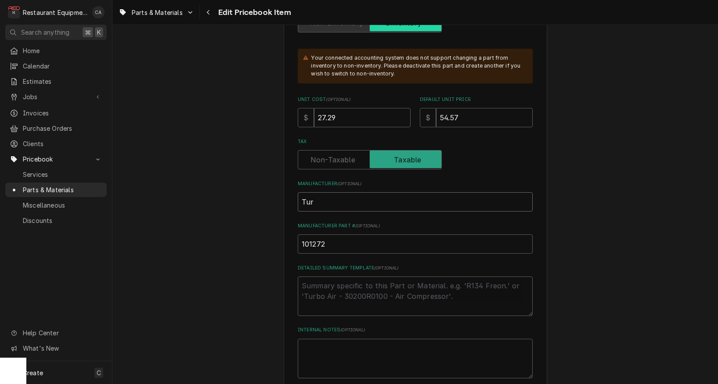
type input "Turb"
type textarea "x"
type input "Turbo"
type textarea "x"
type input "Turboc"
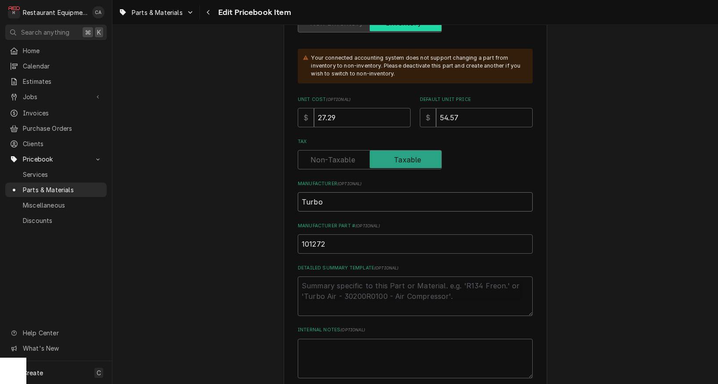
type textarea "x"
type input "Turboch"
type textarea "x"
type input "Turboche"
type textarea "x"
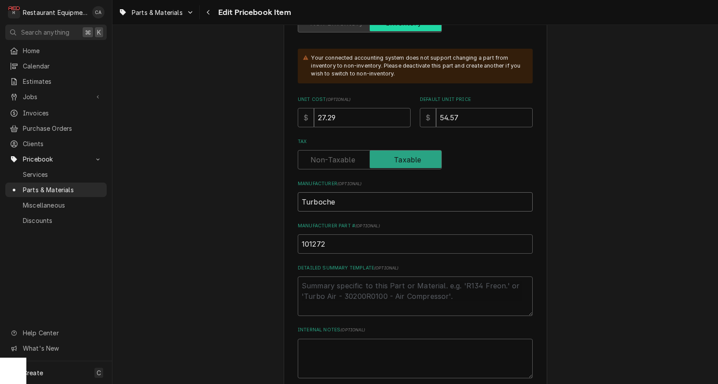
type input "Turbochef"
type textarea "x"
type input "Turbochef"
click at [357, 108] on input "27.29" at bounding box center [362, 117] width 97 height 19
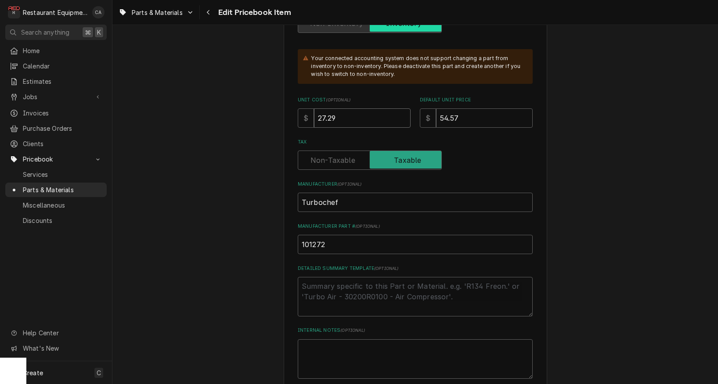
click at [357, 108] on input "27.29" at bounding box center [362, 117] width 97 height 19
type input "2"
type textarea "x"
type input "28"
type textarea "x"
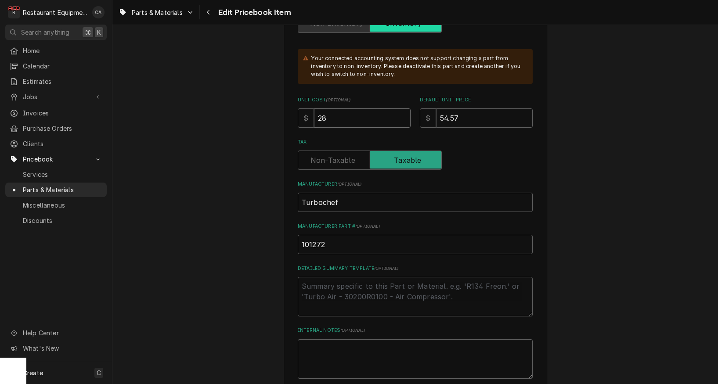
type input "28.8"
type textarea "x"
type input "28.82"
type textarea "x"
type input "28.82"
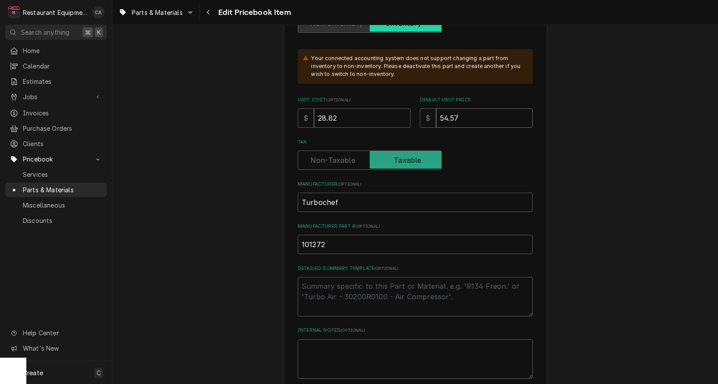
type input "5"
type textarea "x"
type input "57"
type textarea "x"
type input "57.6"
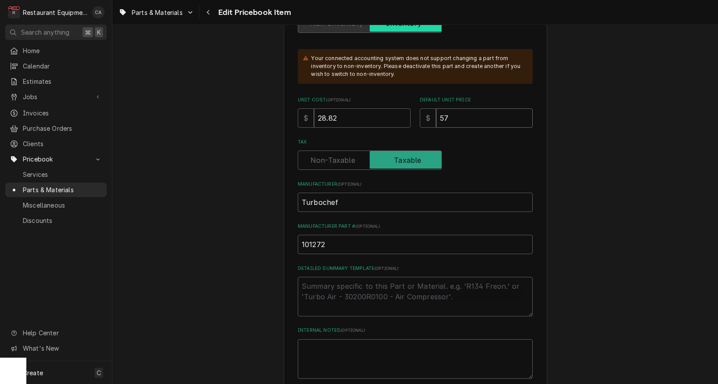
type textarea "x"
type input "57.63"
type textarea "x"
type input "57.63"
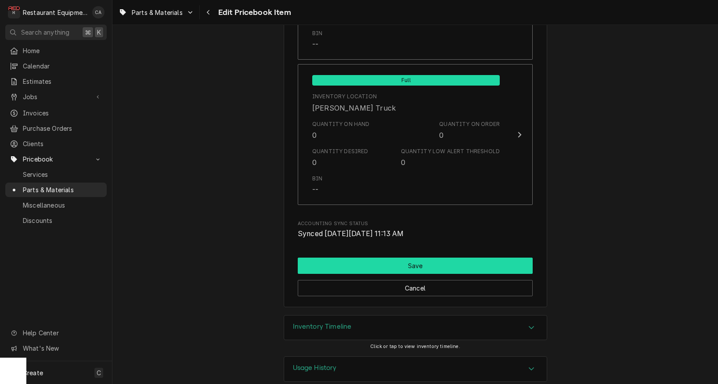
click at [393, 259] on button "Save" at bounding box center [415, 266] width 235 height 16
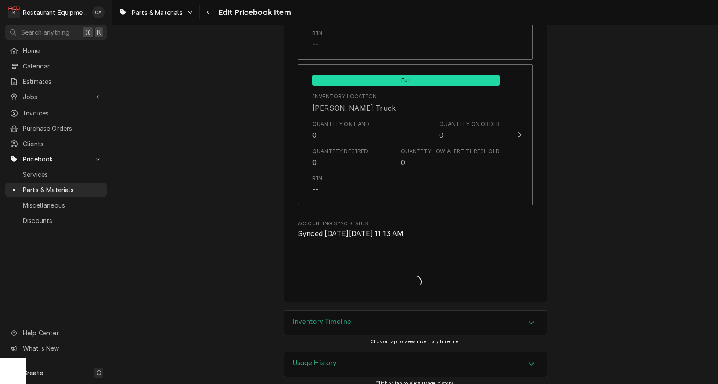
scroll to position [5708, 0]
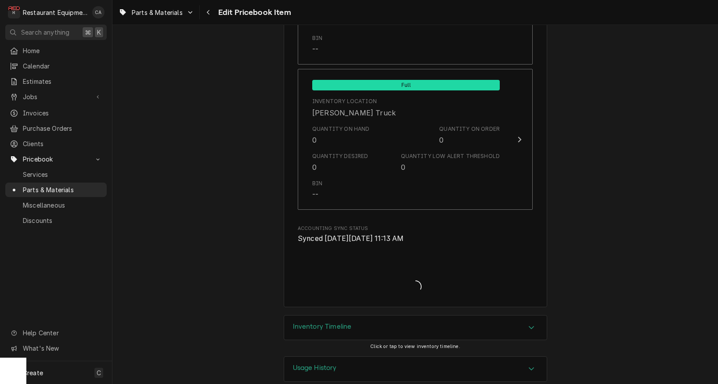
type textarea "x"
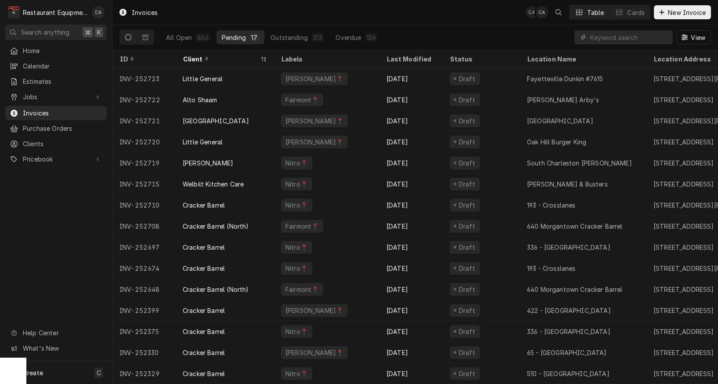
drag, startPoint x: 39, startPoint y: 98, endPoint x: 44, endPoint y: 101, distance: 6.1
click at [39, 98] on span "Jobs" at bounding box center [56, 96] width 66 height 9
click at [35, 109] on span "Jobs" at bounding box center [62, 112] width 79 height 9
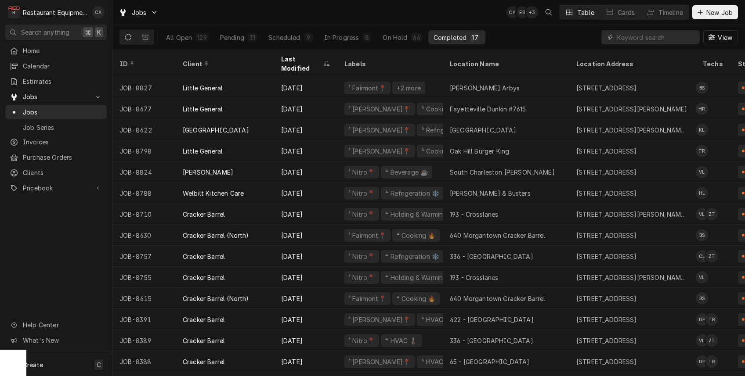
click at [421, 16] on div "Jobs CA EB + 3 Table Cards Timeline New Job" at bounding box center [428, 12] width 632 height 25
